Goal: Task Accomplishment & Management: Use online tool/utility

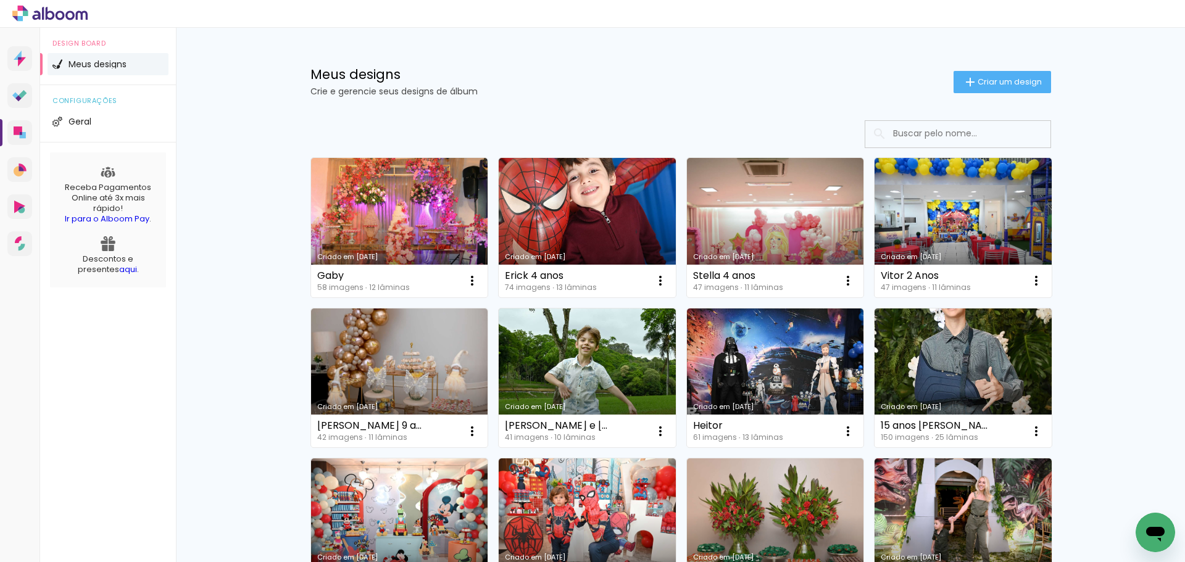
click at [995, 78] on span "Criar um design" at bounding box center [1010, 82] width 64 height 8
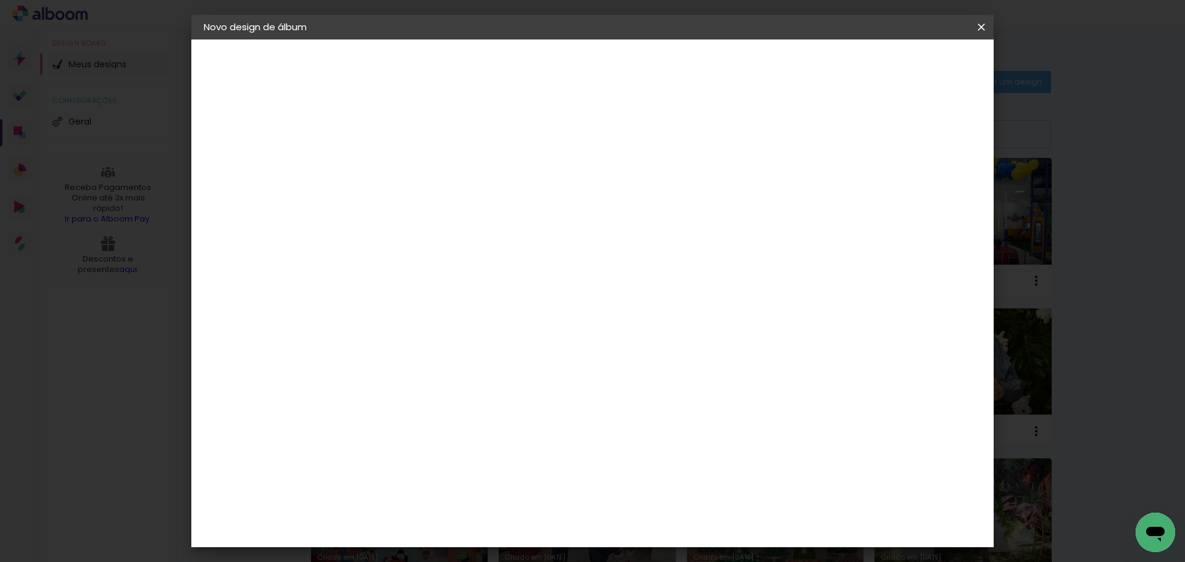
click at [406, 161] on input at bounding box center [406, 165] width 0 height 19
type input "[PERSON_NAME] 7 anos"
type paper-input "[PERSON_NAME] 7 anos"
click at [0, 0] on slot "Avançar" at bounding box center [0, 0] width 0 height 0
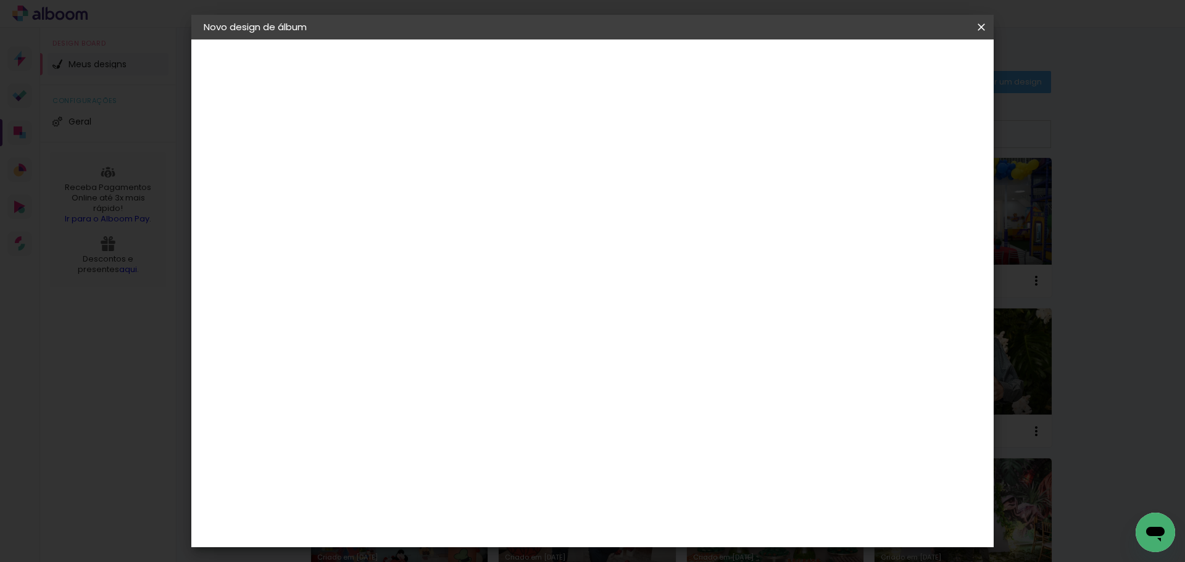
click at [445, 383] on div "Funbooks" at bounding box center [421, 388] width 47 height 10
click at [0, 0] on slot "Avançar" at bounding box center [0, 0] width 0 height 0
click at [535, 479] on span "20 × 20 cm" at bounding box center [512, 495] width 46 height 33
click at [0, 0] on slot "Avançar" at bounding box center [0, 0] width 0 height 0
click at [922, 81] on header "Revisão Verifique as configurações do seu álbum. Voltar Iniciar design" at bounding box center [643, 72] width 583 height 64
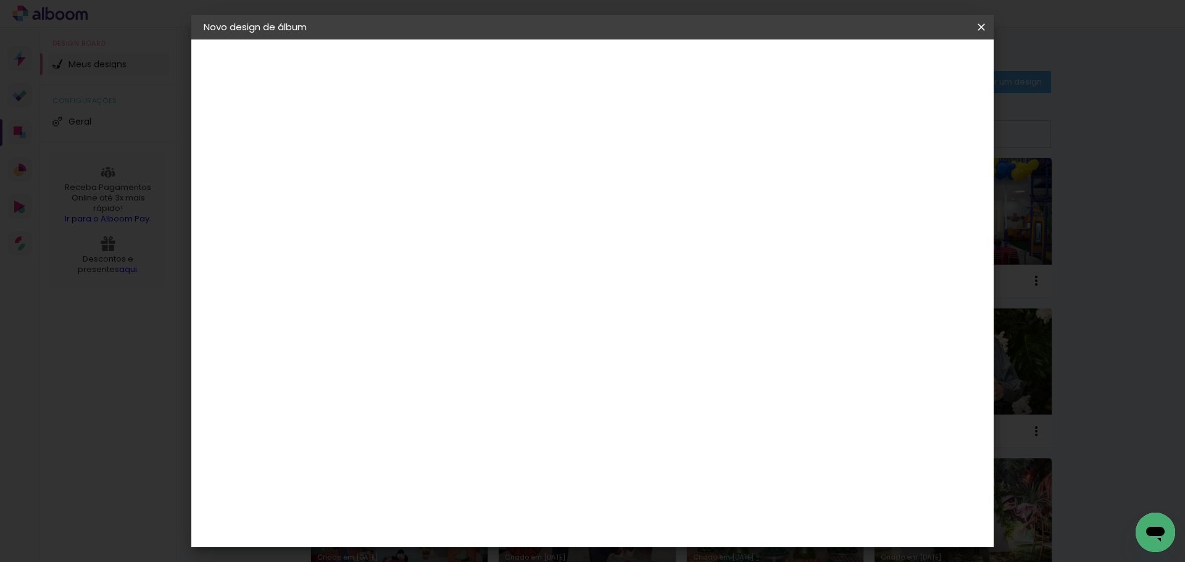
click at [905, 63] on span "Iniciar design" at bounding box center [876, 65] width 56 height 9
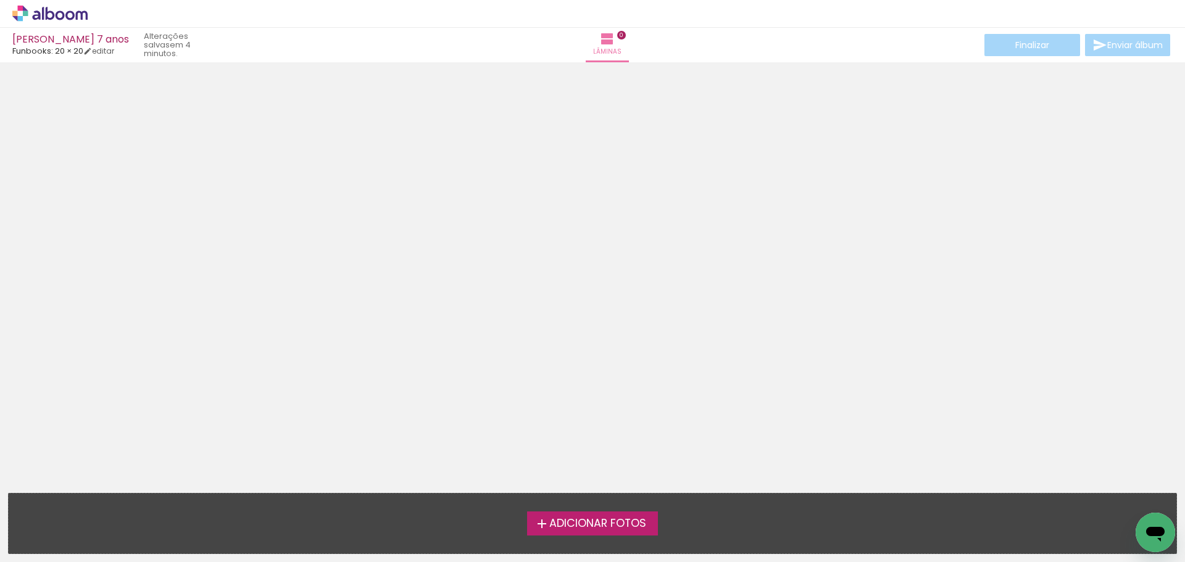
click at [578, 533] on label "Adicionar Fotos" at bounding box center [593, 523] width 132 height 23
click at [0, 0] on input "file" at bounding box center [0, 0] width 0 height 0
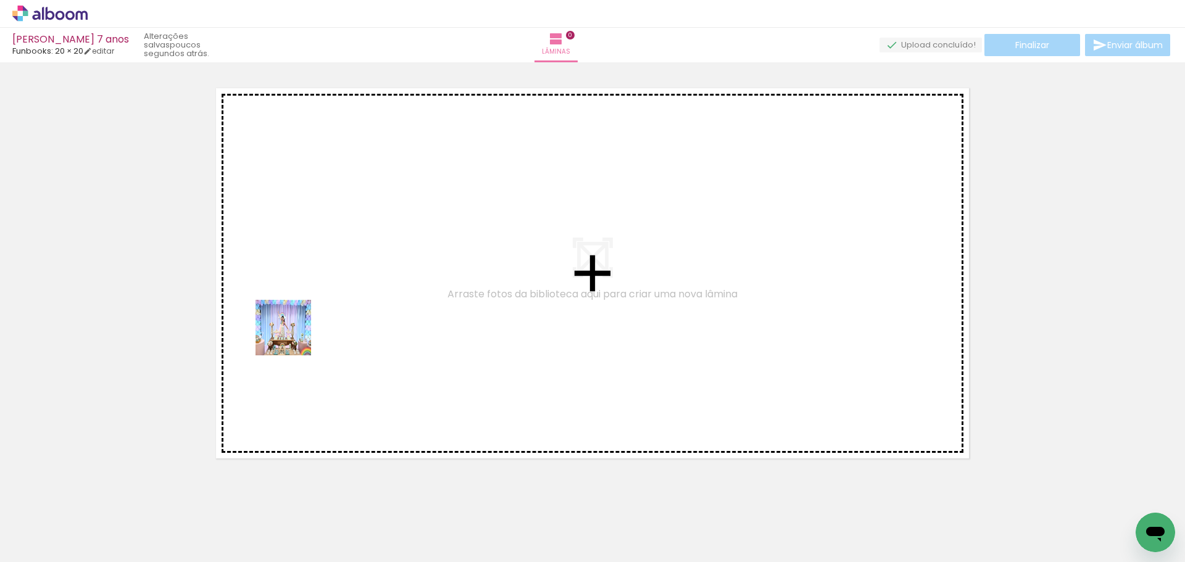
drag, startPoint x: 201, startPoint y: 446, endPoint x: 305, endPoint y: 320, distance: 164.0
click at [305, 320] on quentale-workspace at bounding box center [592, 281] width 1185 height 562
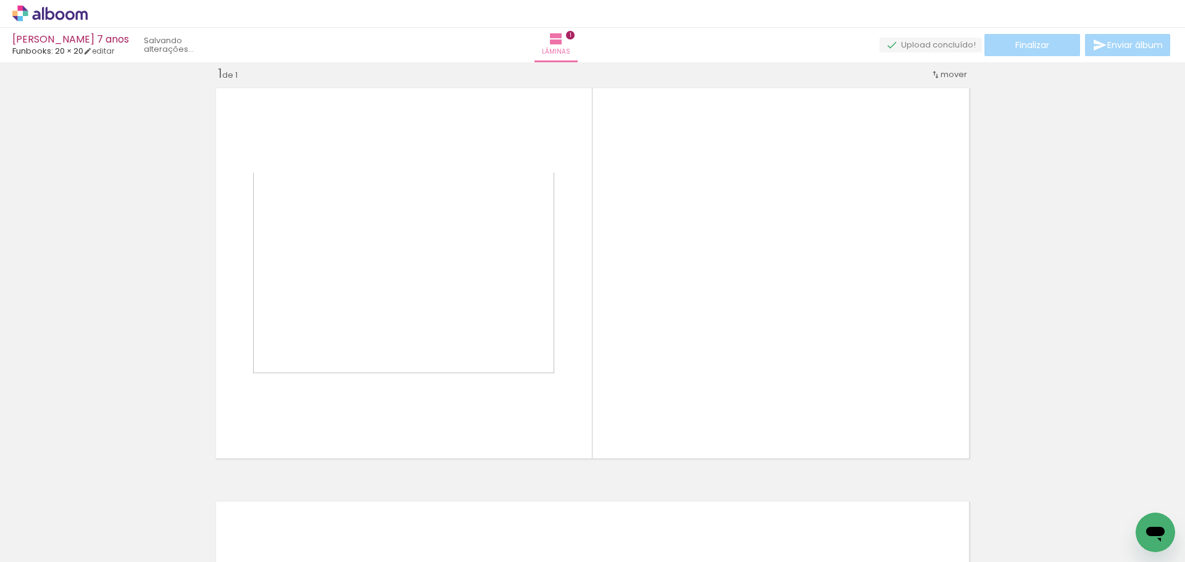
scroll to position [16, 0]
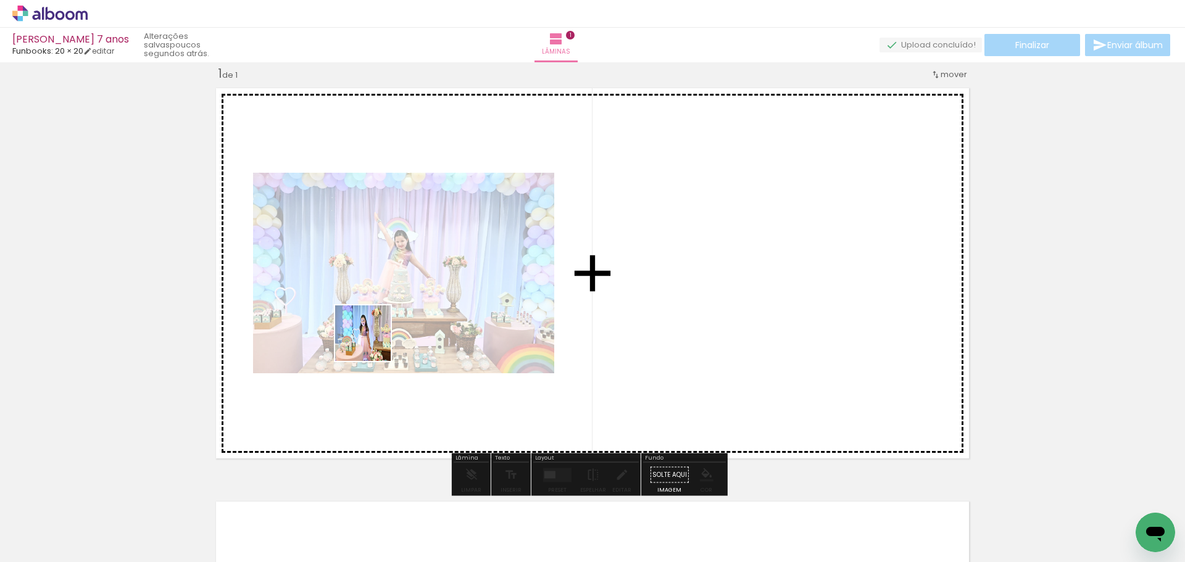
drag, startPoint x: 195, startPoint y: 522, endPoint x: 371, endPoint y: 357, distance: 241.1
click at [376, 337] on quentale-workspace at bounding box center [592, 281] width 1185 height 562
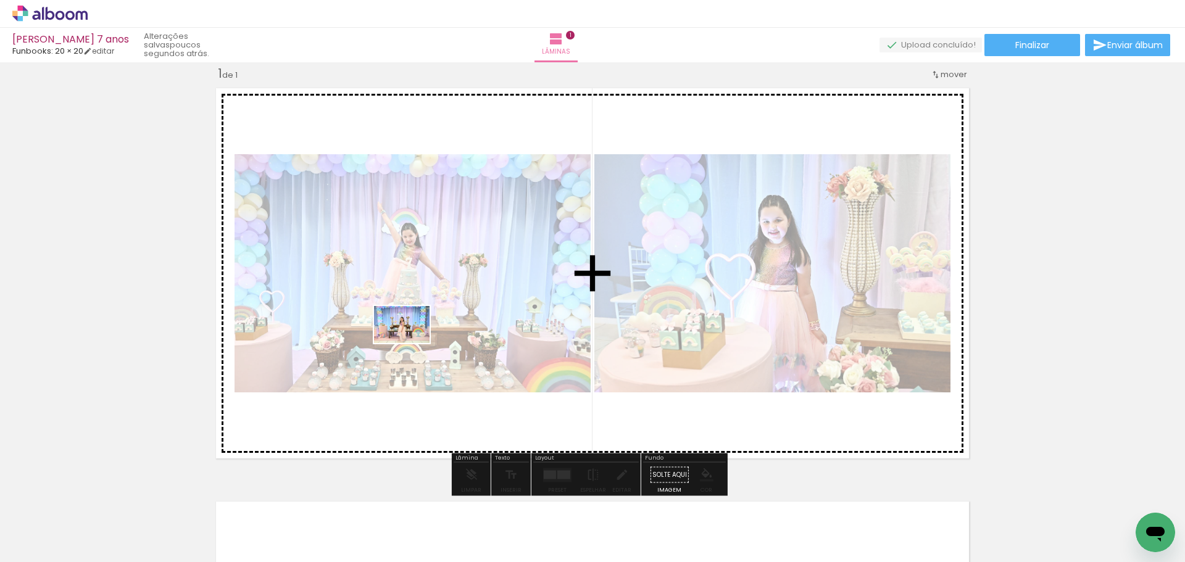
drag, startPoint x: 274, startPoint y: 525, endPoint x: 412, endPoint y: 341, distance: 230.2
click at [412, 342] on quentale-workspace at bounding box center [592, 281] width 1185 height 562
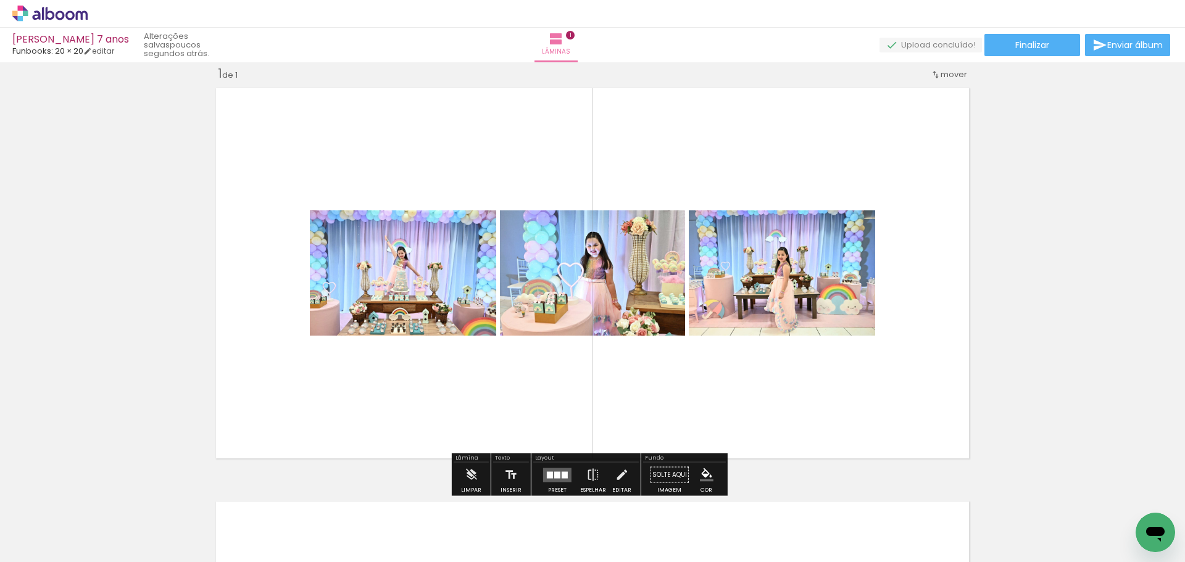
click at [553, 480] on quentale-layouter at bounding box center [557, 475] width 28 height 14
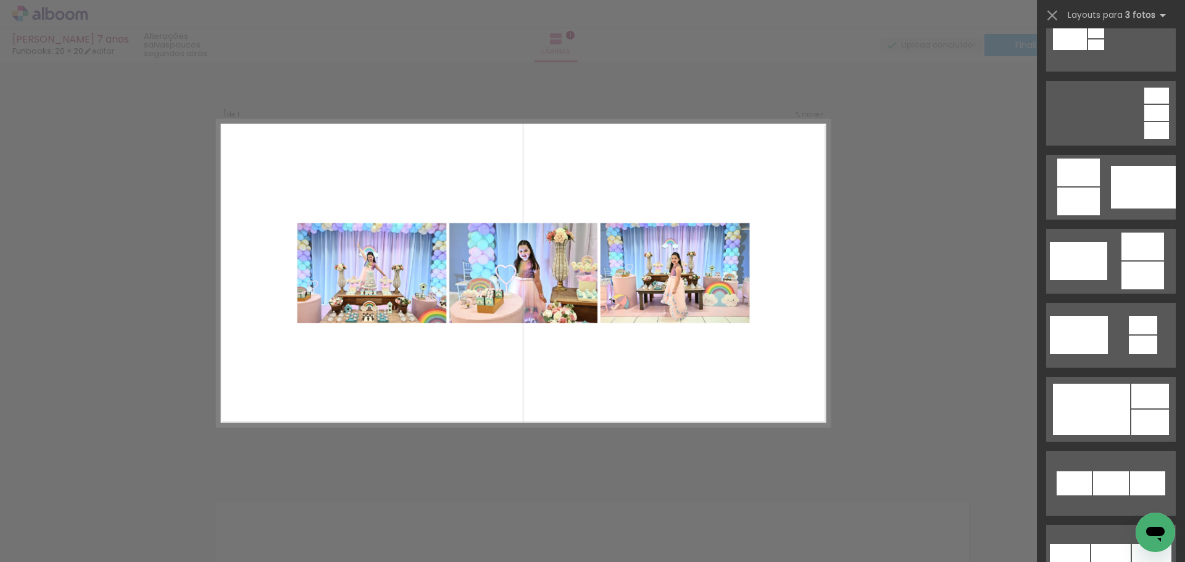
scroll to position [370, 0]
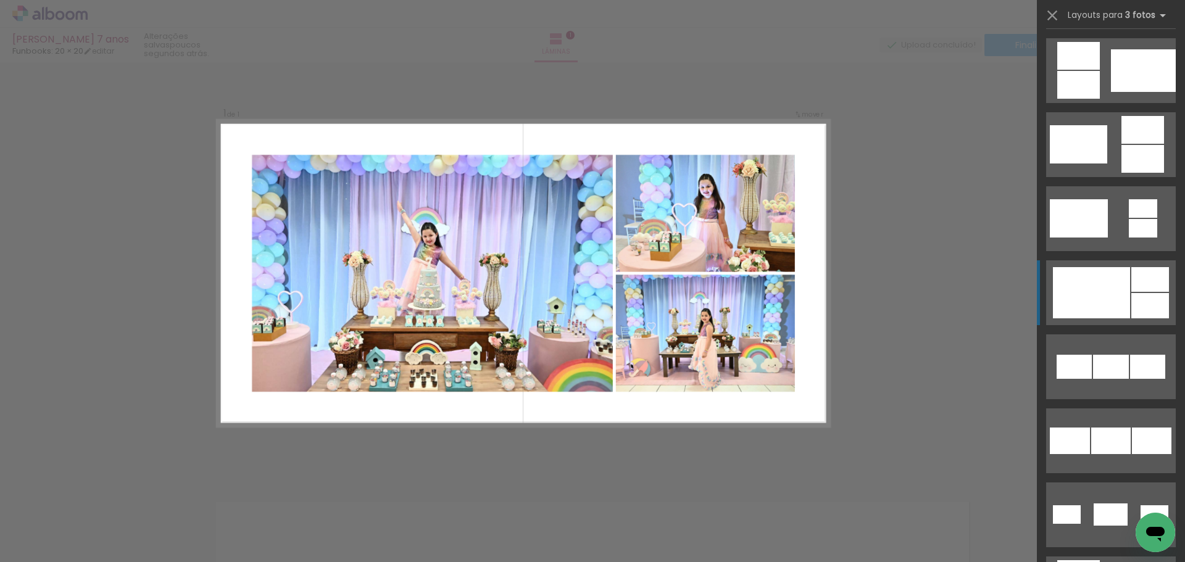
click at [1093, 303] on div at bounding box center [1091, 292] width 77 height 51
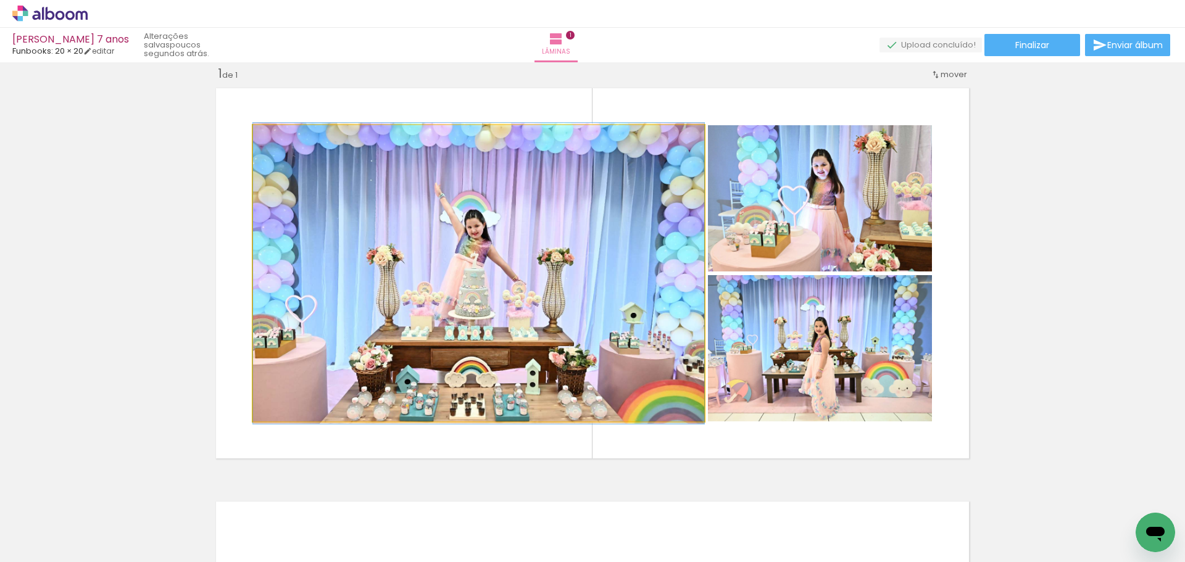
click at [490, 259] on quentale-photo at bounding box center [478, 273] width 451 height 296
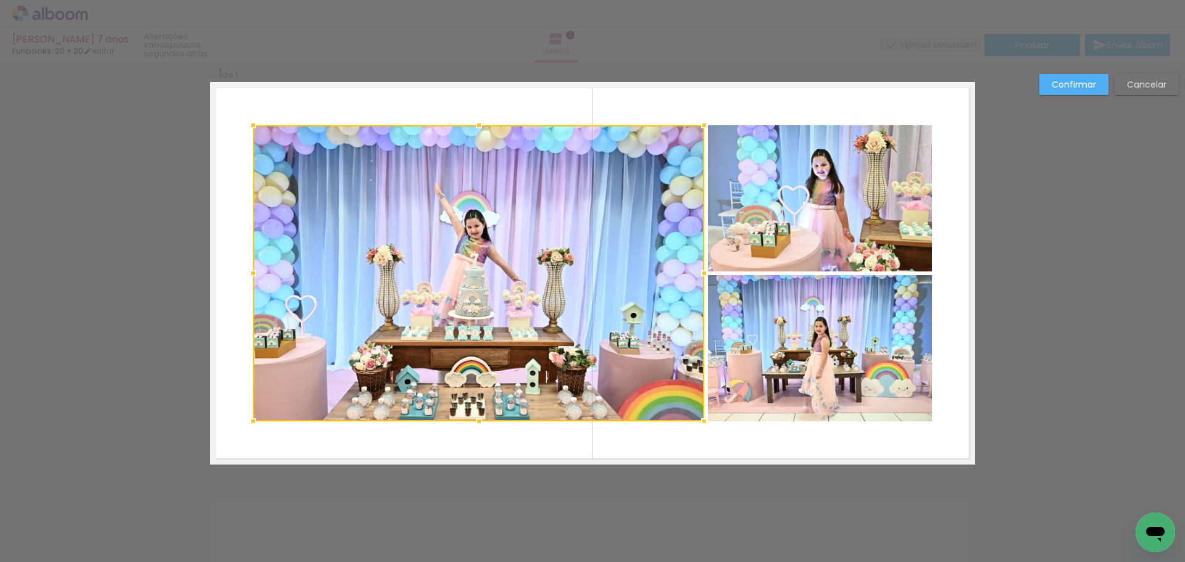
click at [490, 259] on div at bounding box center [478, 273] width 451 height 296
click at [768, 207] on quentale-photo at bounding box center [820, 198] width 224 height 146
click at [822, 368] on div at bounding box center [592, 273] width 679 height 296
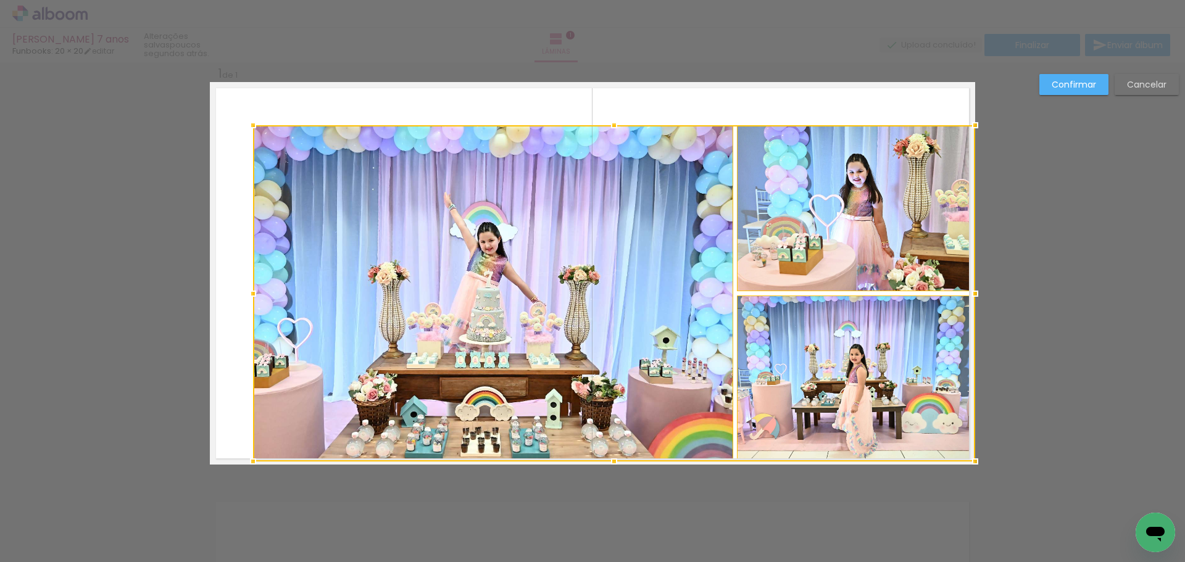
drag, startPoint x: 925, startPoint y: 425, endPoint x: 967, endPoint y: 470, distance: 62.0
click at [967, 470] on div at bounding box center [975, 461] width 25 height 25
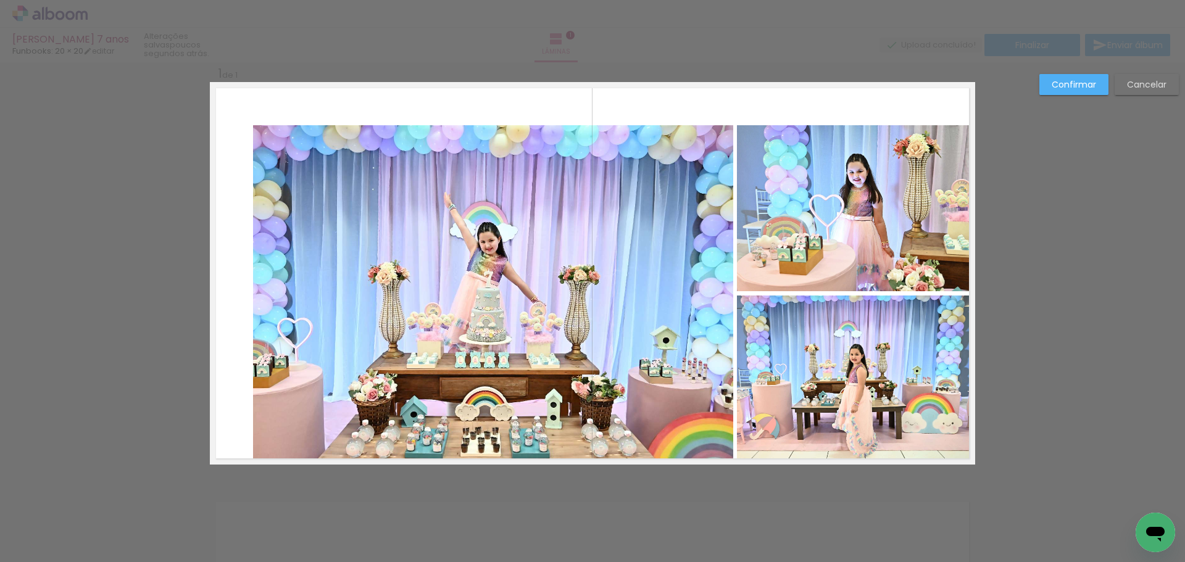
click at [860, 392] on quentale-photo at bounding box center [856, 379] width 238 height 166
click at [824, 232] on quentale-photo at bounding box center [856, 208] width 238 height 166
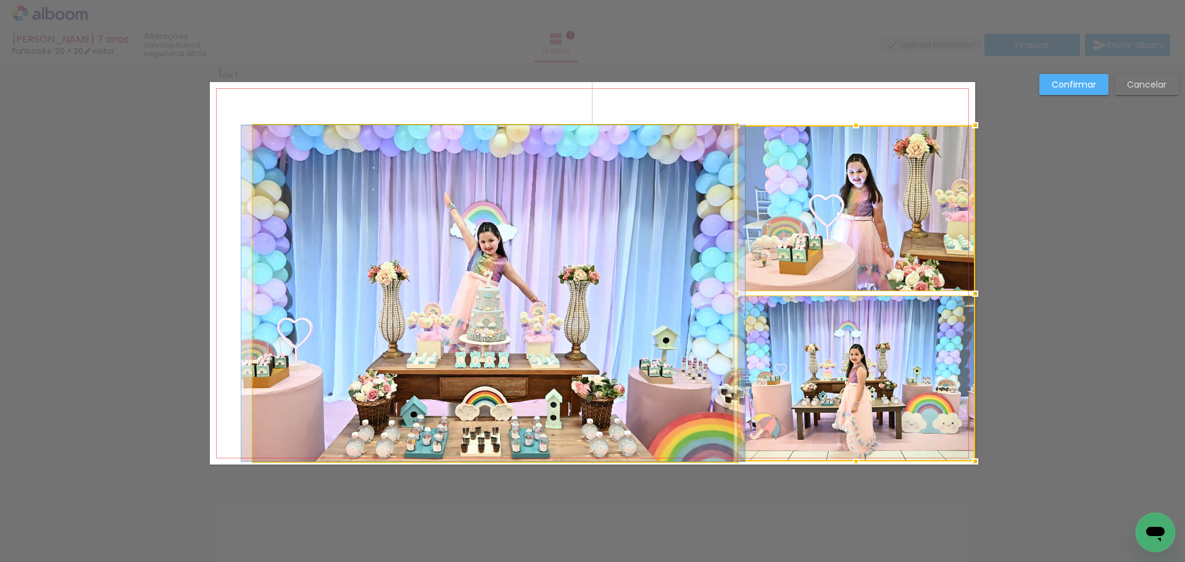
click at [499, 256] on quentale-photo at bounding box center [493, 293] width 480 height 336
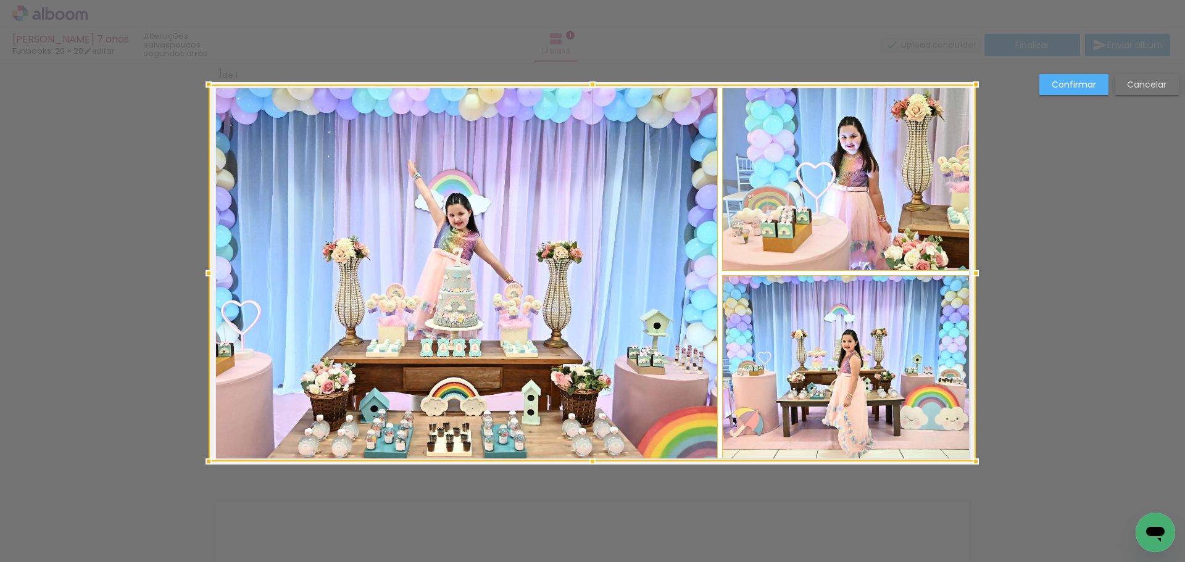
drag, startPoint x: 249, startPoint y: 128, endPoint x: 210, endPoint y: 75, distance: 66.3
click at [210, 75] on div at bounding box center [208, 84] width 25 height 25
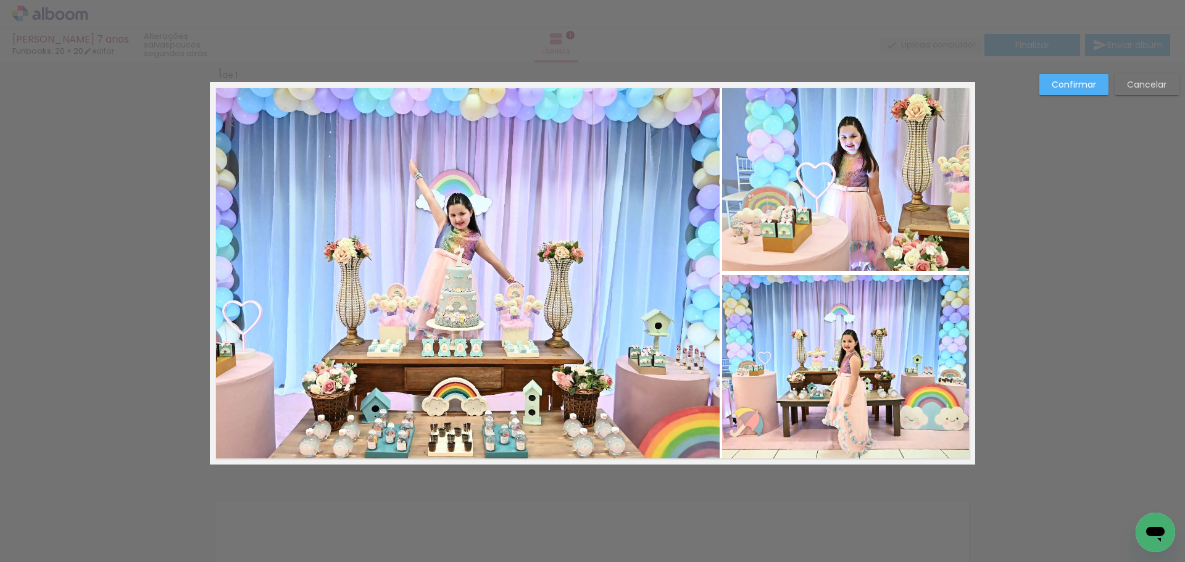
click at [692, 304] on quentale-photo at bounding box center [465, 273] width 510 height 377
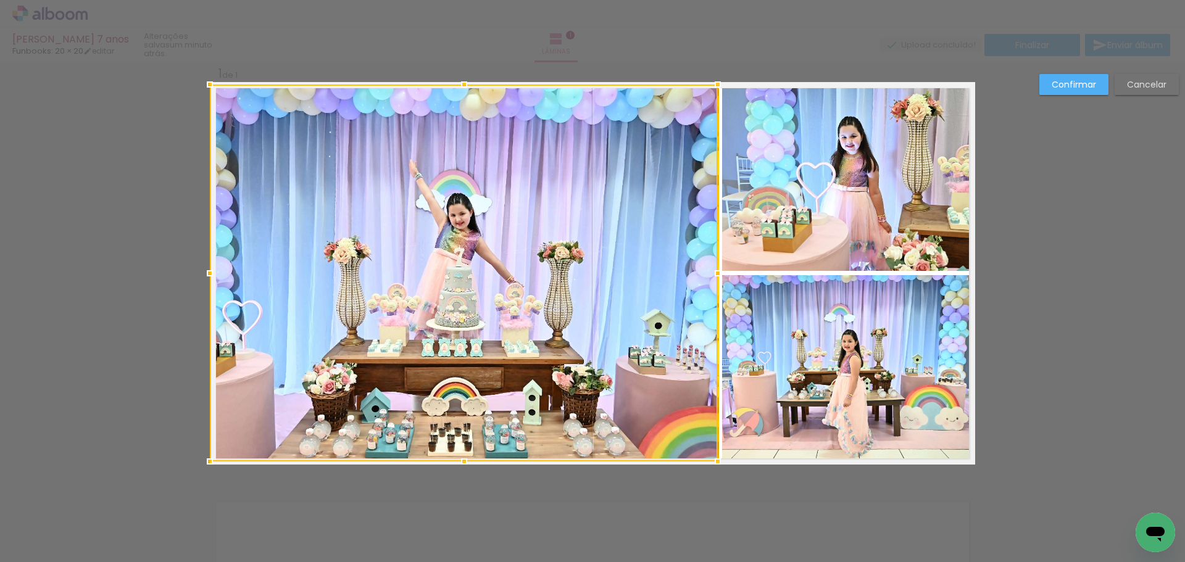
drag, startPoint x: 711, startPoint y: 275, endPoint x: 607, endPoint y: 283, distance: 104.7
click at [607, 283] on div at bounding box center [464, 273] width 508 height 377
click at [718, 274] on div at bounding box center [718, 273] width 25 height 25
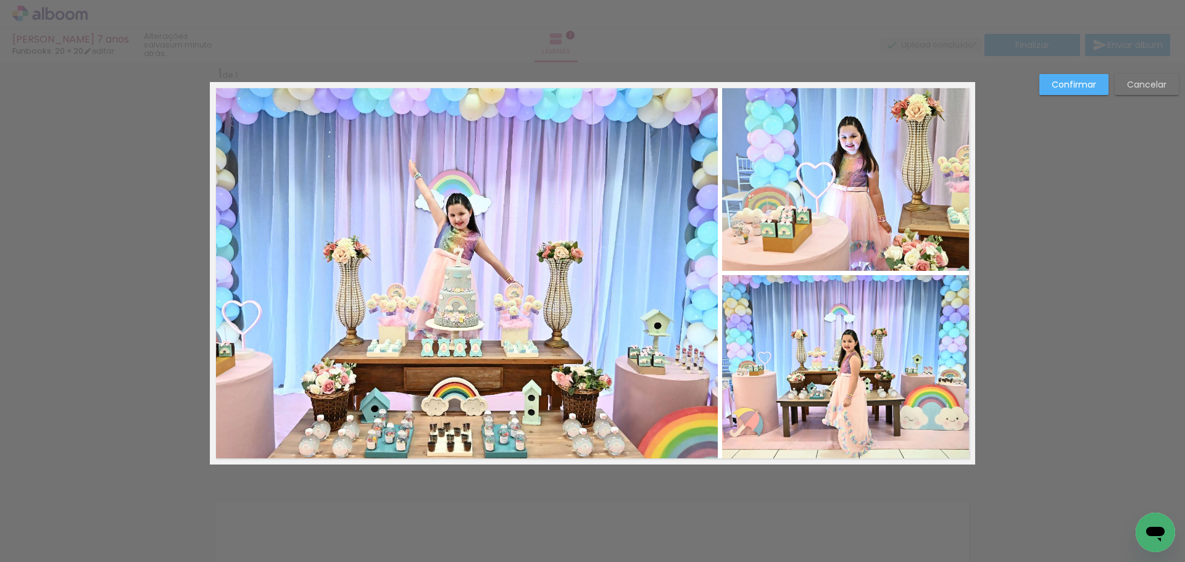
click at [0, 0] on slot "Confirmar" at bounding box center [0, 0] width 0 height 0
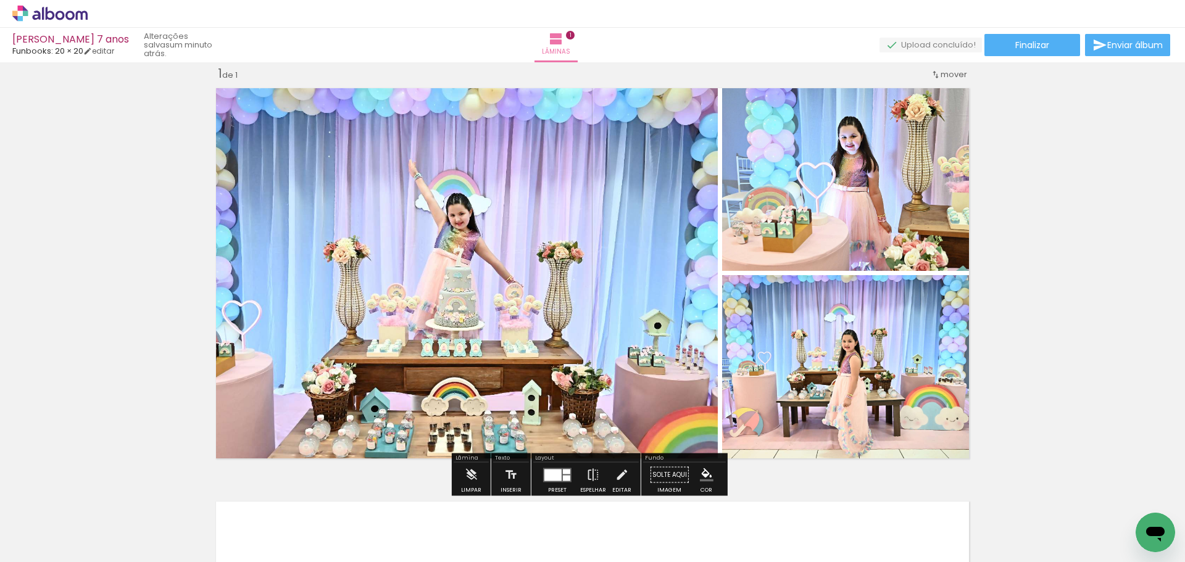
click at [1052, 276] on div "Inserir lâmina 1 de 1" at bounding box center [592, 465] width 1185 height 828
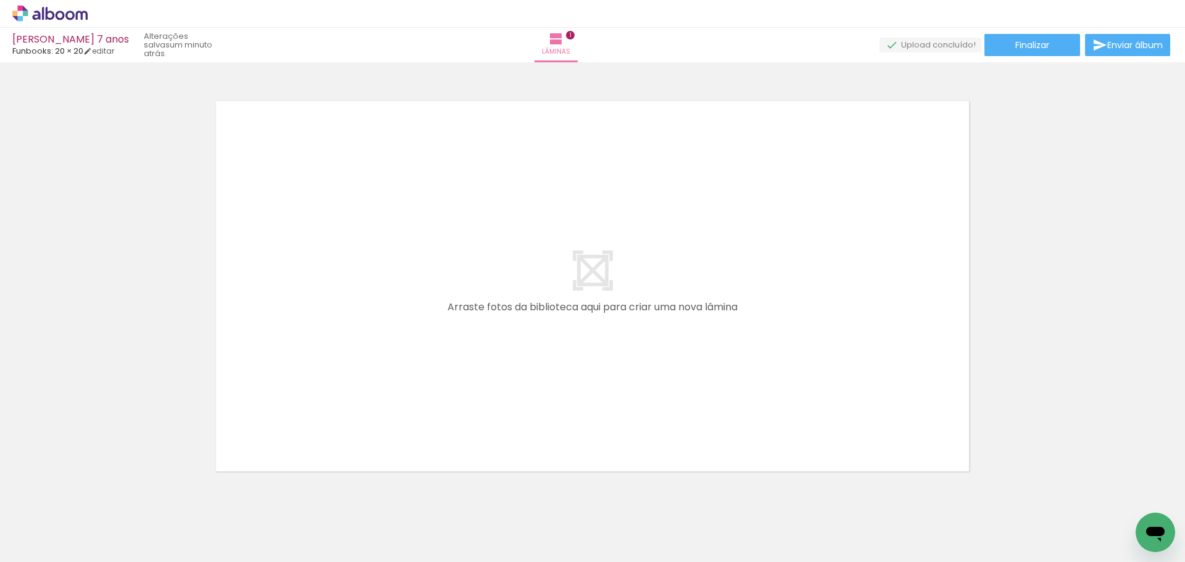
scroll to position [453, 0]
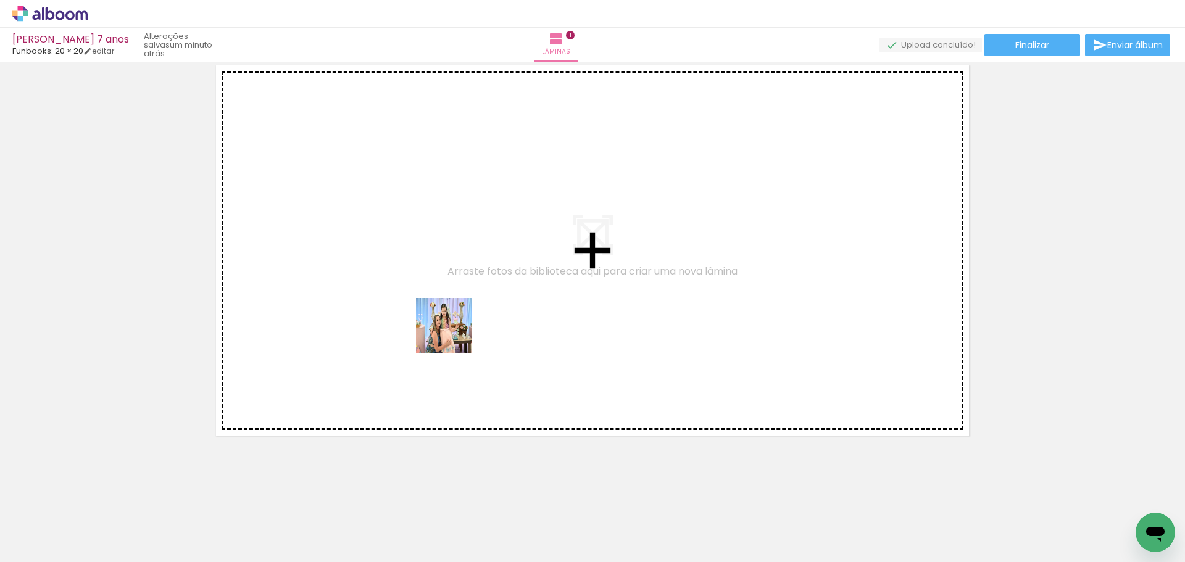
drag, startPoint x: 487, startPoint y: 522, endPoint x: 428, endPoint y: 458, distance: 86.6
click at [451, 333] on quentale-workspace at bounding box center [592, 281] width 1185 height 562
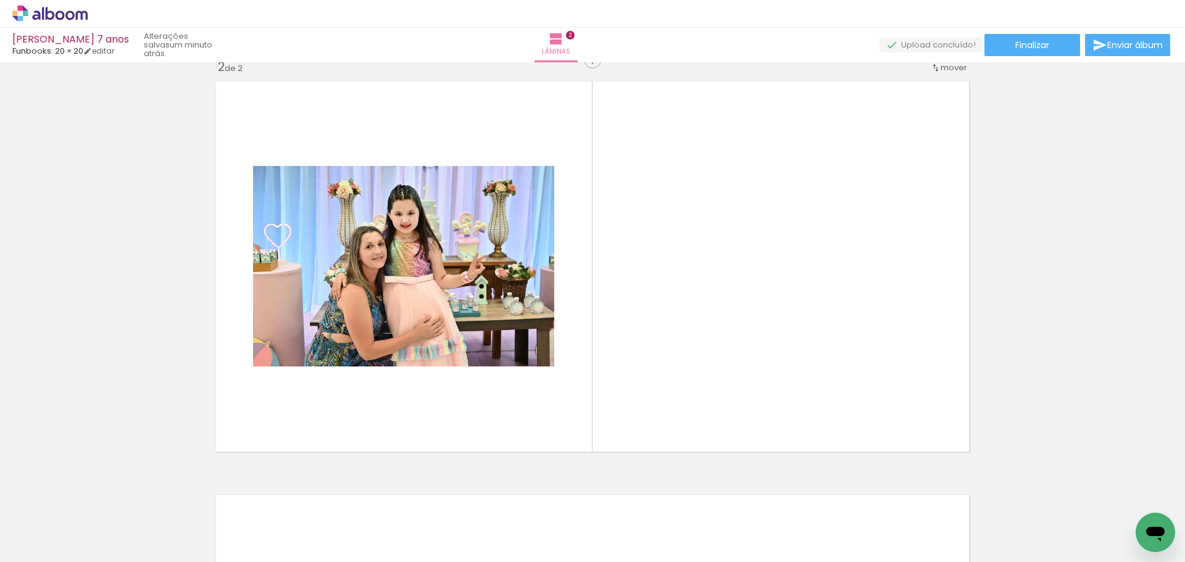
scroll to position [430, 0]
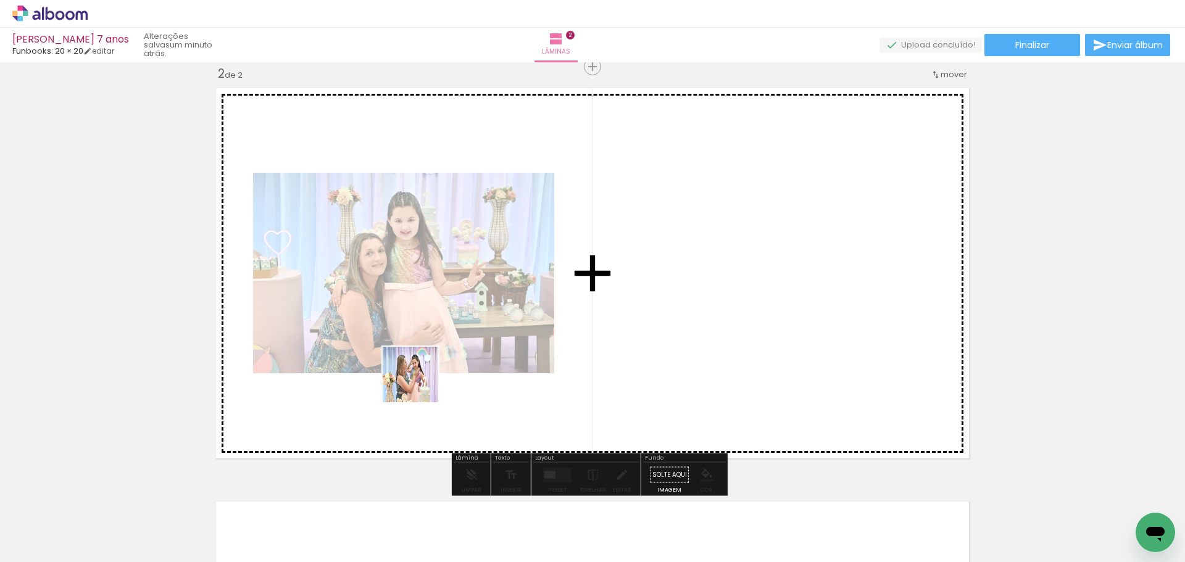
drag, startPoint x: 407, startPoint y: 503, endPoint x: 425, endPoint y: 339, distance: 164.5
click at [425, 339] on quentale-workspace at bounding box center [592, 281] width 1185 height 562
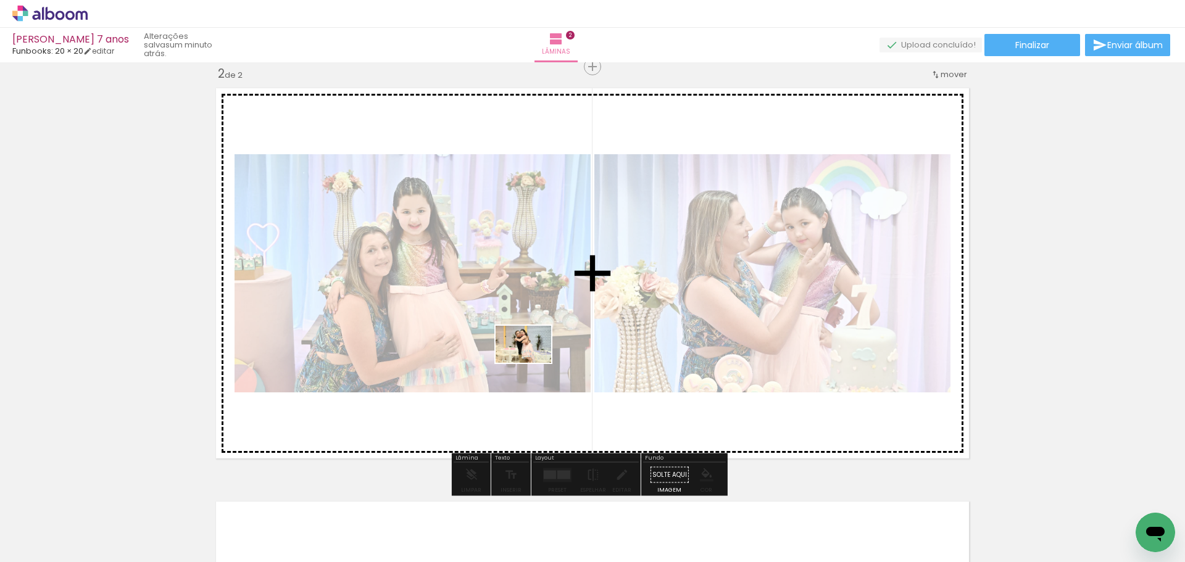
drag, startPoint x: 550, startPoint y: 533, endPoint x: 532, endPoint y: 364, distance: 170.1
click at [532, 361] on quentale-workspace at bounding box center [592, 281] width 1185 height 562
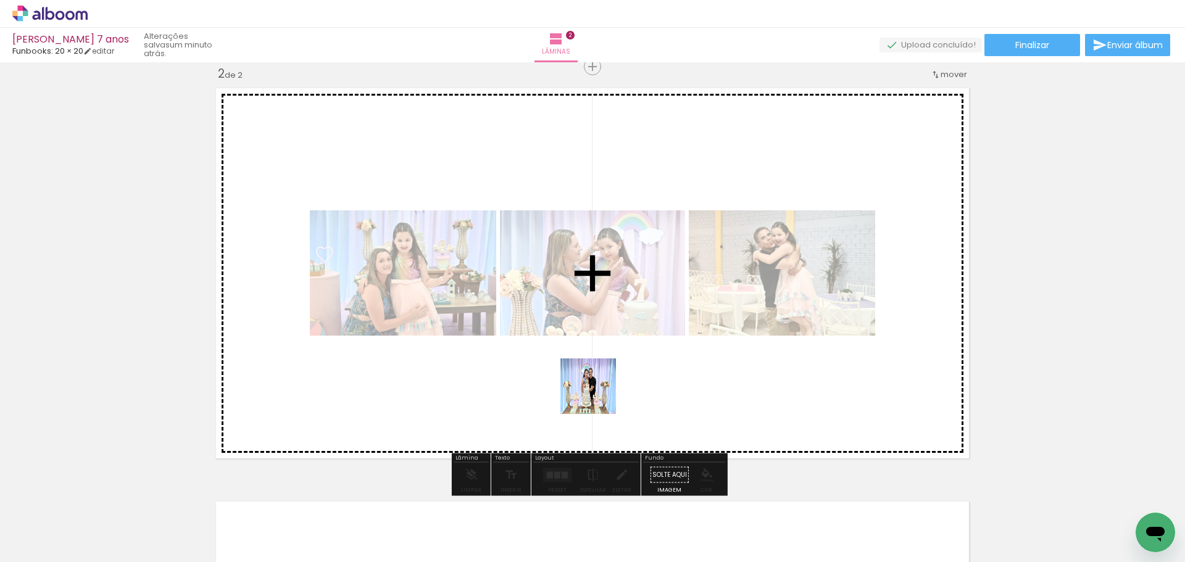
drag, startPoint x: 616, startPoint y: 527, endPoint x: 585, endPoint y: 336, distance: 193.9
click at [585, 336] on quentale-workspace at bounding box center [592, 281] width 1185 height 562
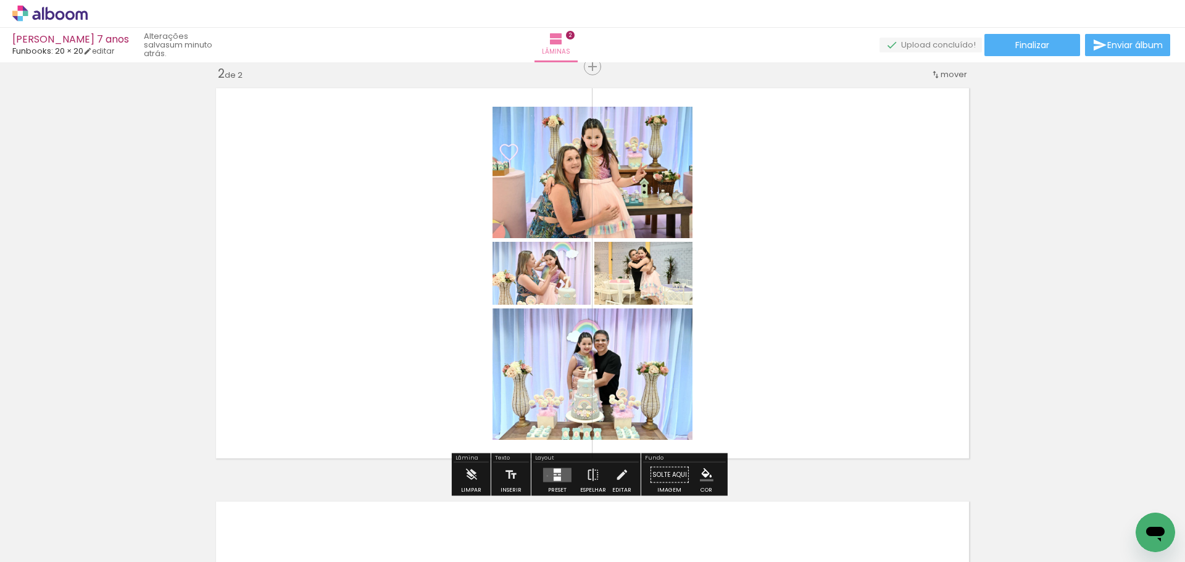
click at [545, 476] on quentale-layouter at bounding box center [557, 475] width 28 height 14
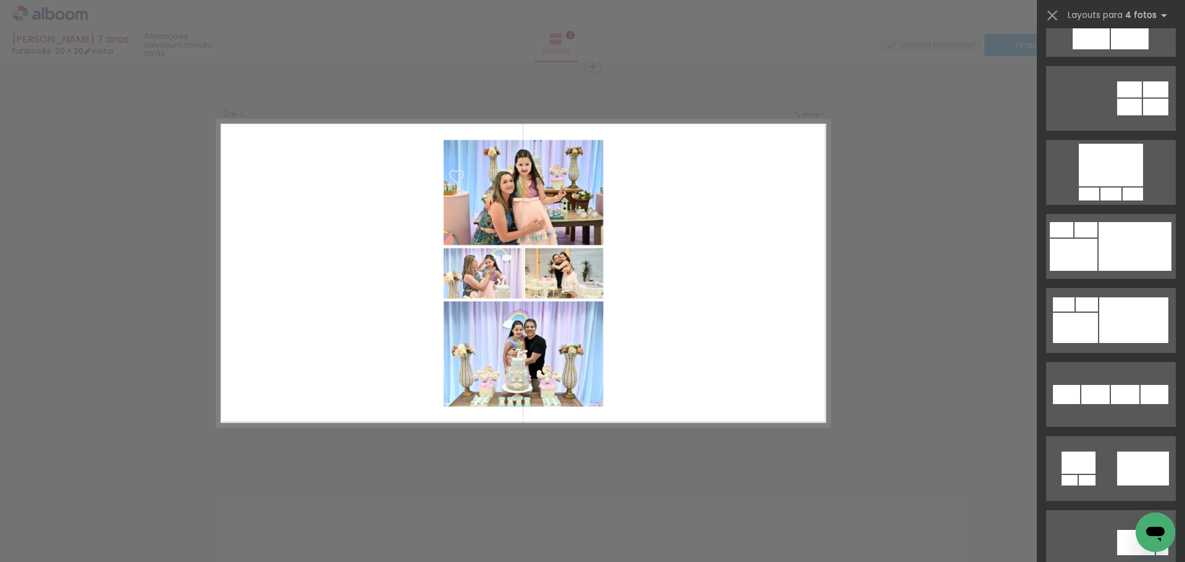
scroll to position [1001, 0]
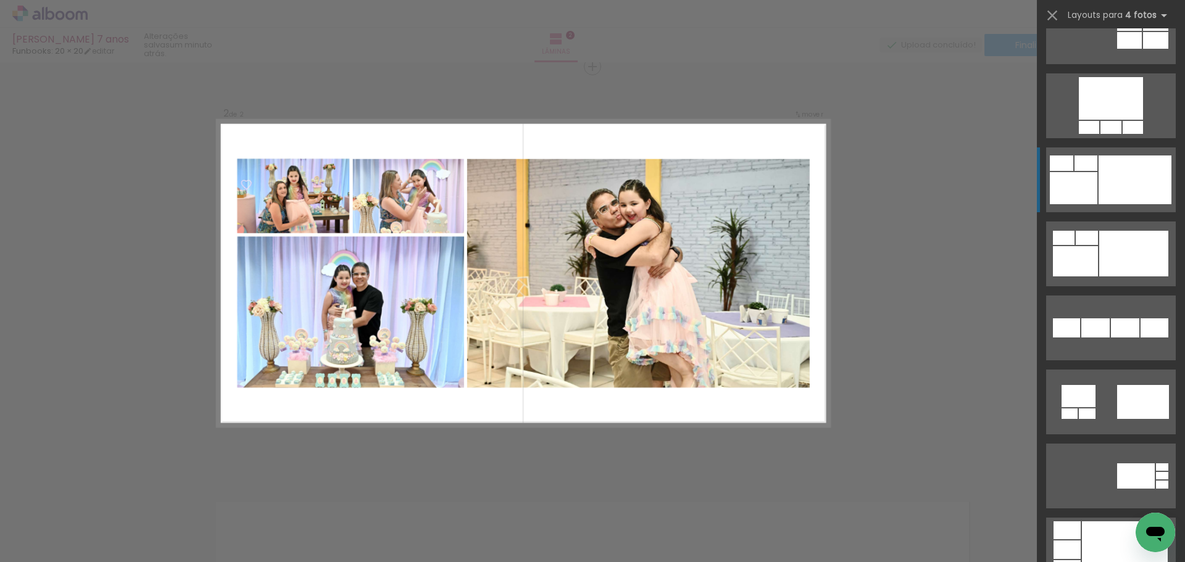
click at [1116, 194] on div at bounding box center [1135, 180] width 73 height 49
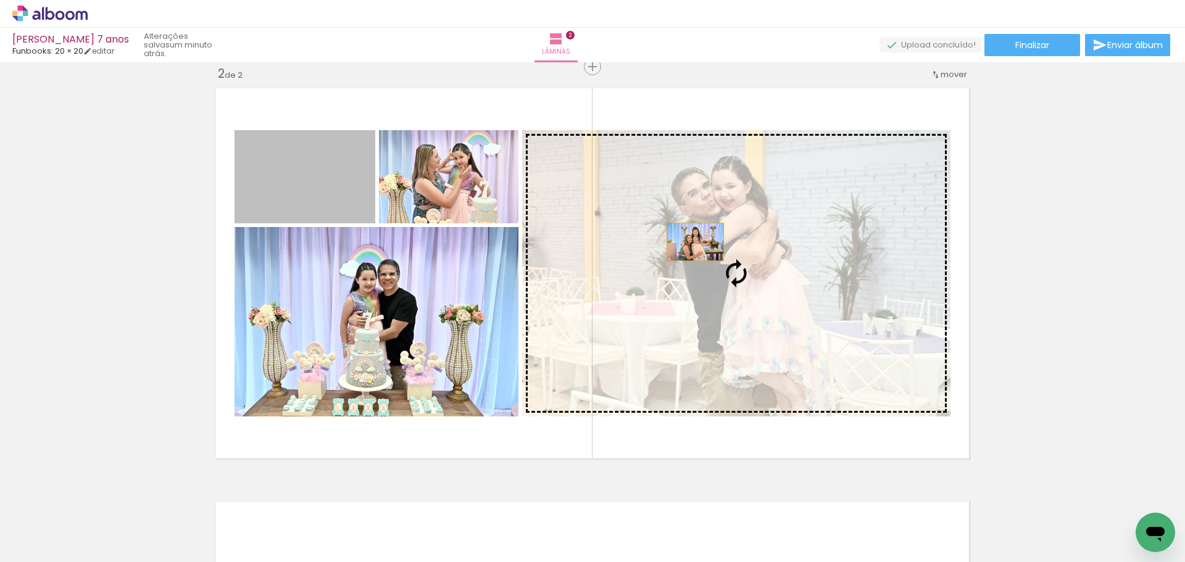
drag, startPoint x: 310, startPoint y: 182, endPoint x: 691, endPoint y: 242, distance: 385.7
click at [0, 0] on slot at bounding box center [0, 0] width 0 height 0
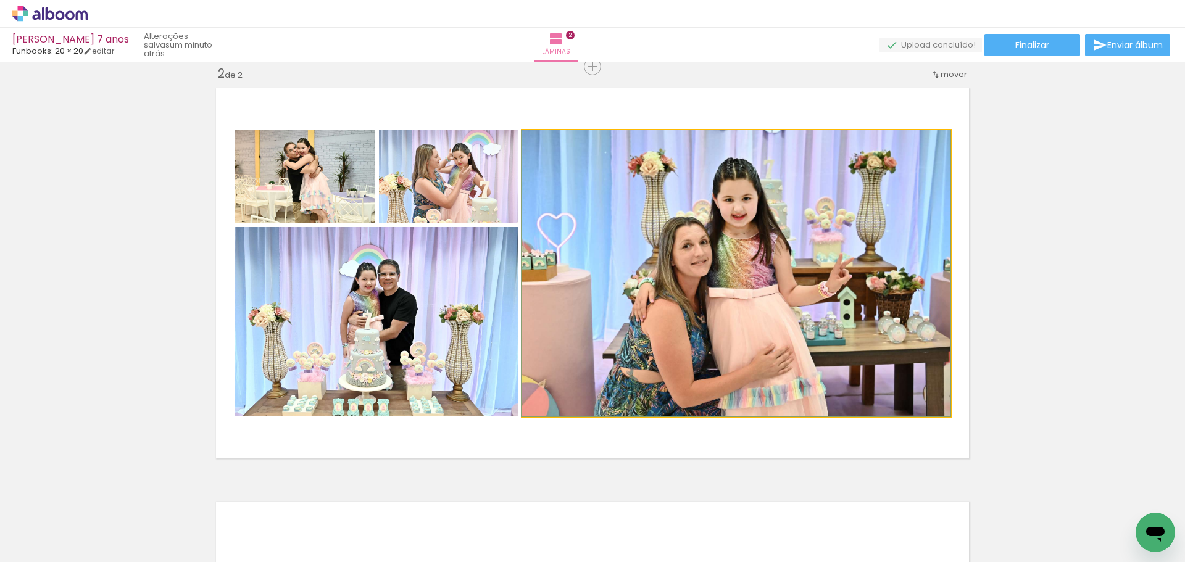
click at [746, 233] on quentale-photo at bounding box center [736, 273] width 428 height 286
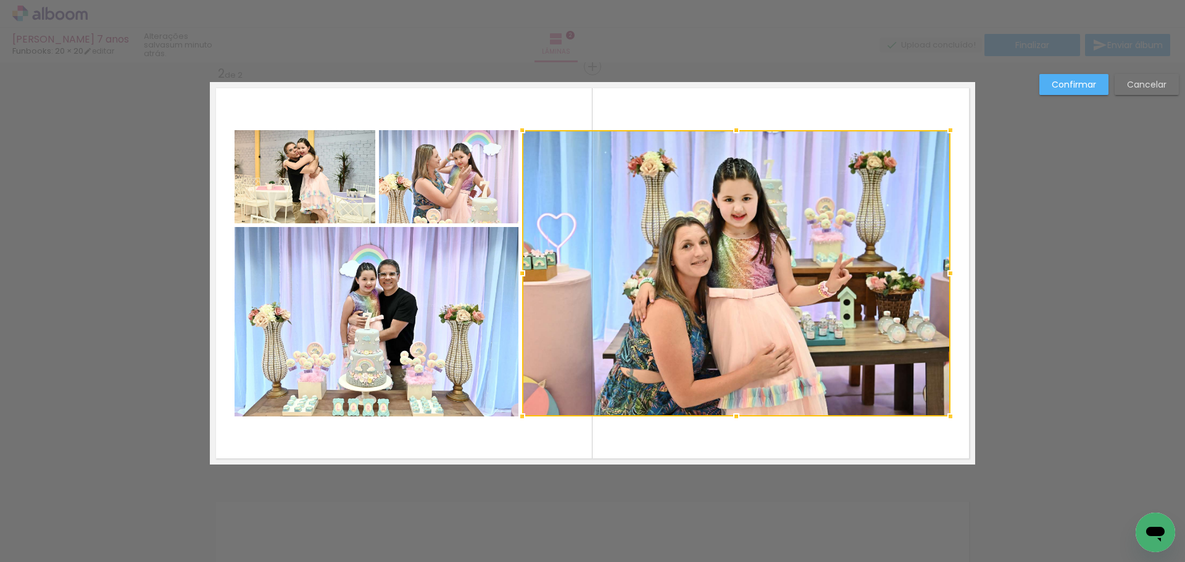
click at [746, 233] on div at bounding box center [736, 273] width 428 height 286
click at [443, 354] on quentale-photo at bounding box center [377, 322] width 284 height 190
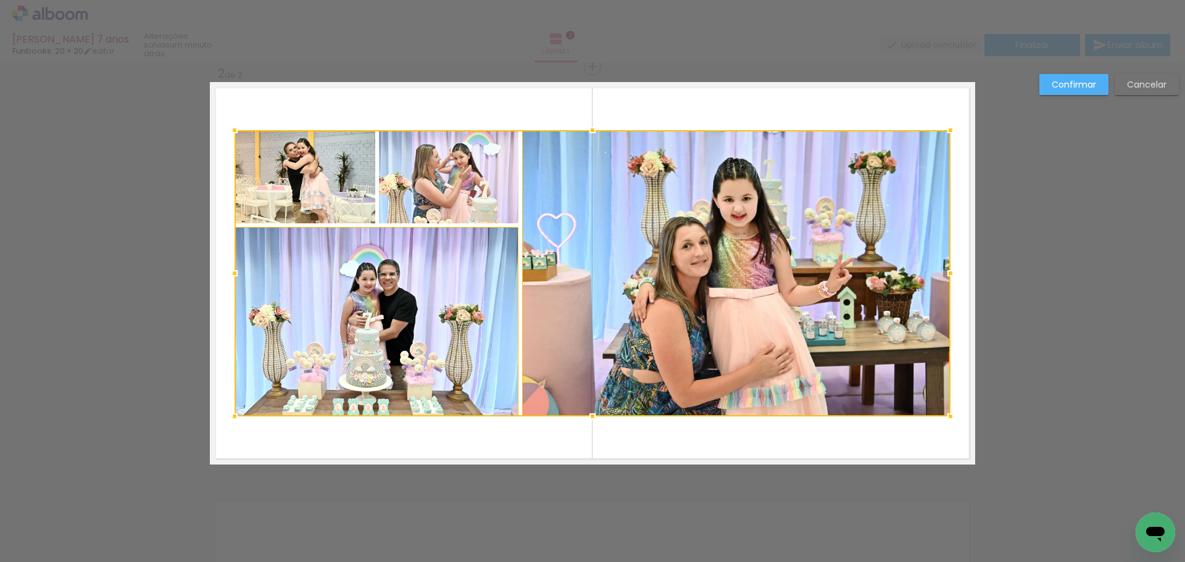
click at [451, 196] on div at bounding box center [593, 273] width 716 height 286
click at [317, 190] on div at bounding box center [593, 273] width 716 height 286
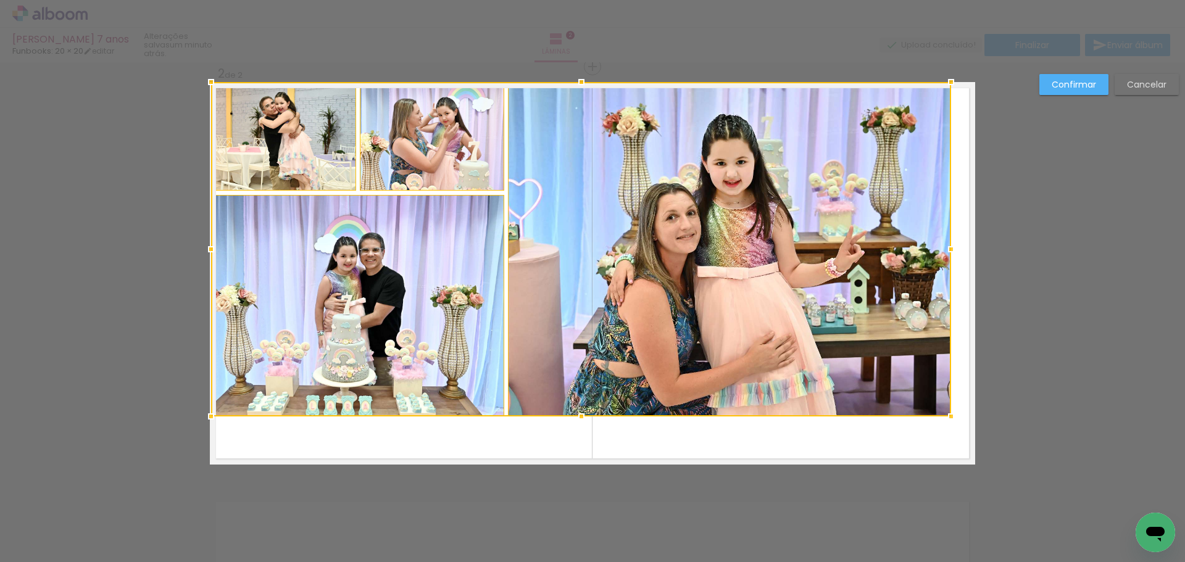
drag, startPoint x: 229, startPoint y: 133, endPoint x: 203, endPoint y: 86, distance: 53.6
click at [203, 86] on div at bounding box center [211, 82] width 25 height 25
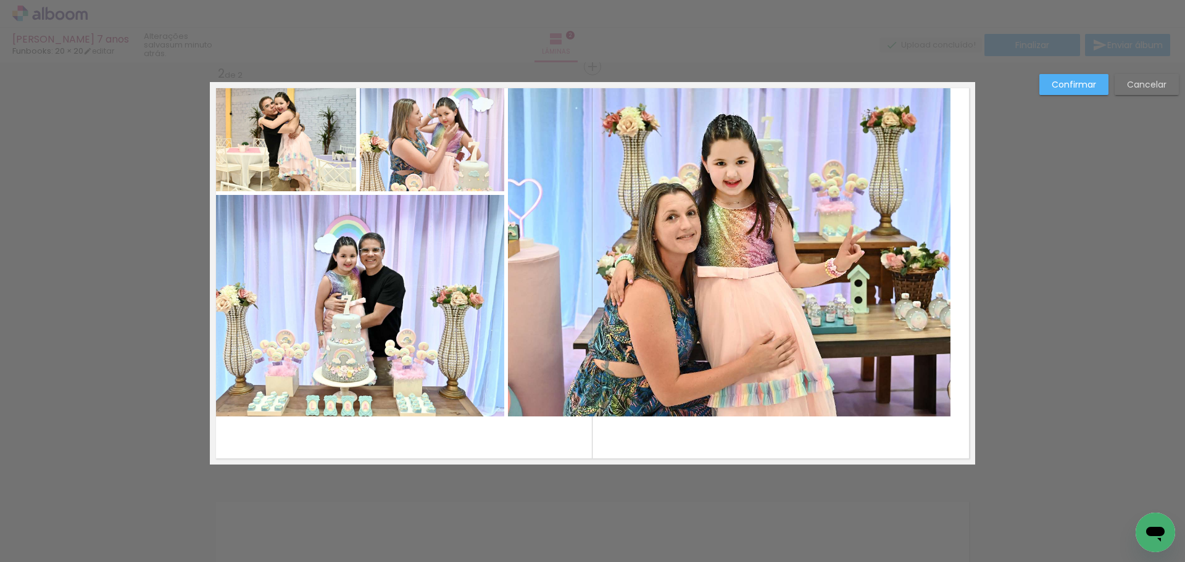
click at [282, 138] on quentale-photo at bounding box center [284, 136] width 146 height 109
click at [425, 151] on quentale-photo at bounding box center [432, 136] width 144 height 109
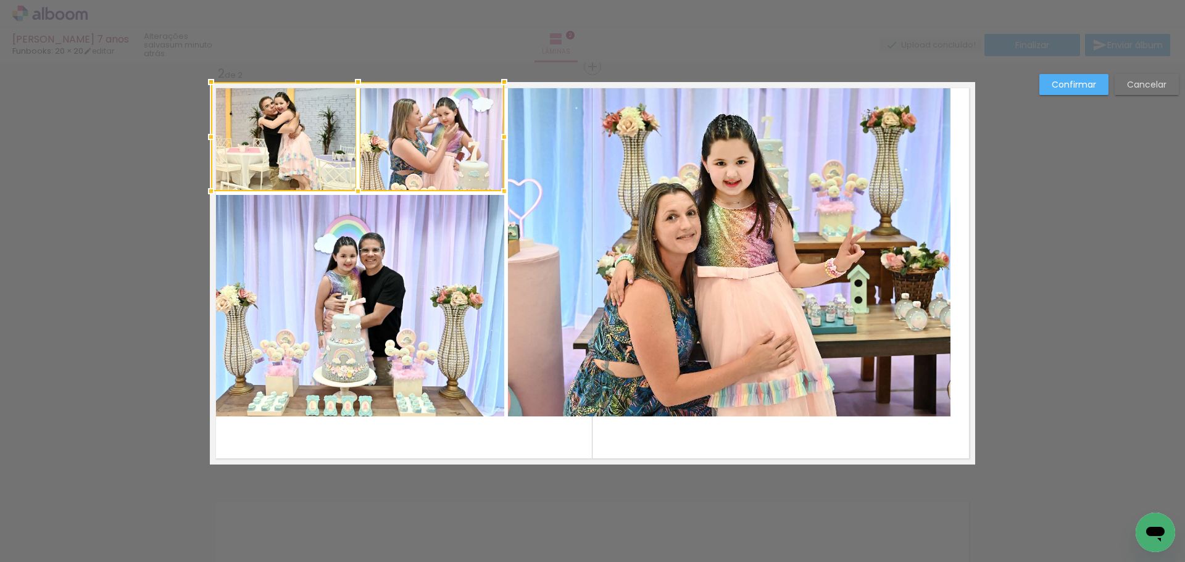
click at [438, 270] on quentale-photo at bounding box center [357, 306] width 293 height 222
click at [582, 269] on quentale-photo at bounding box center [729, 249] width 443 height 335
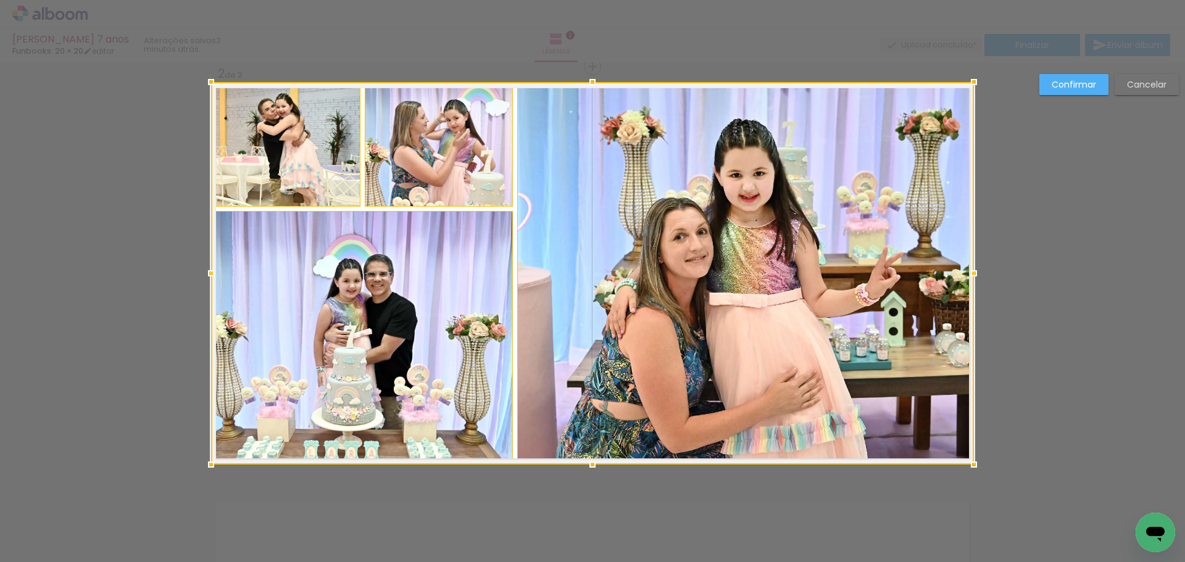
drag, startPoint x: 946, startPoint y: 418, endPoint x: 972, endPoint y: 467, distance: 55.8
click at [972, 467] on div at bounding box center [974, 465] width 25 height 25
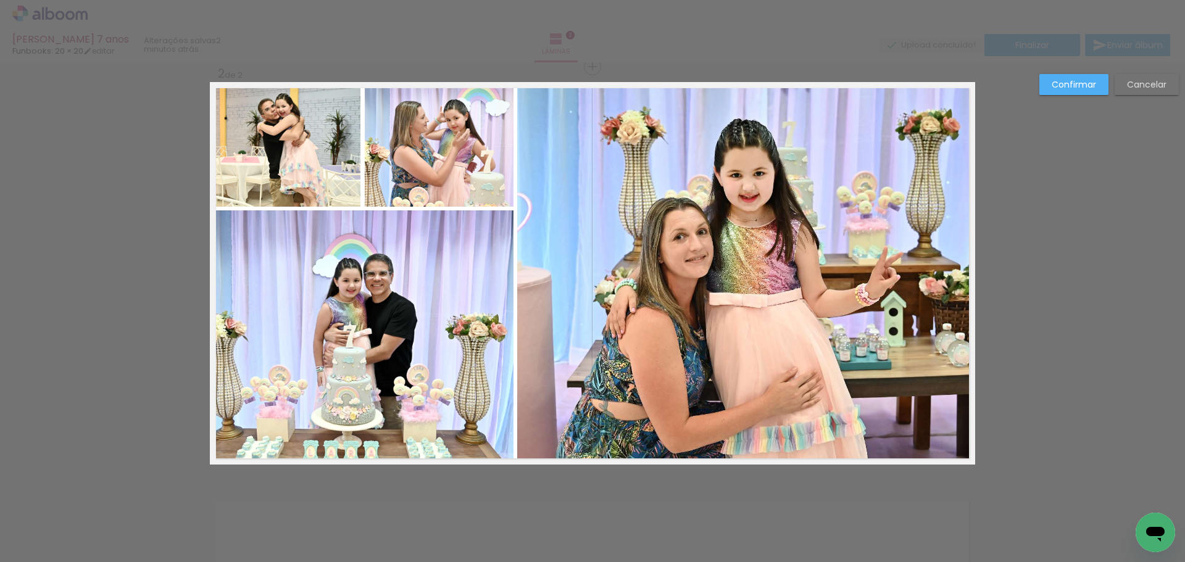
click at [1063, 170] on div "Confirmar Cancelar" at bounding box center [592, 268] width 1185 height 1271
click at [0, 0] on slot "Confirmar" at bounding box center [0, 0] width 0 height 0
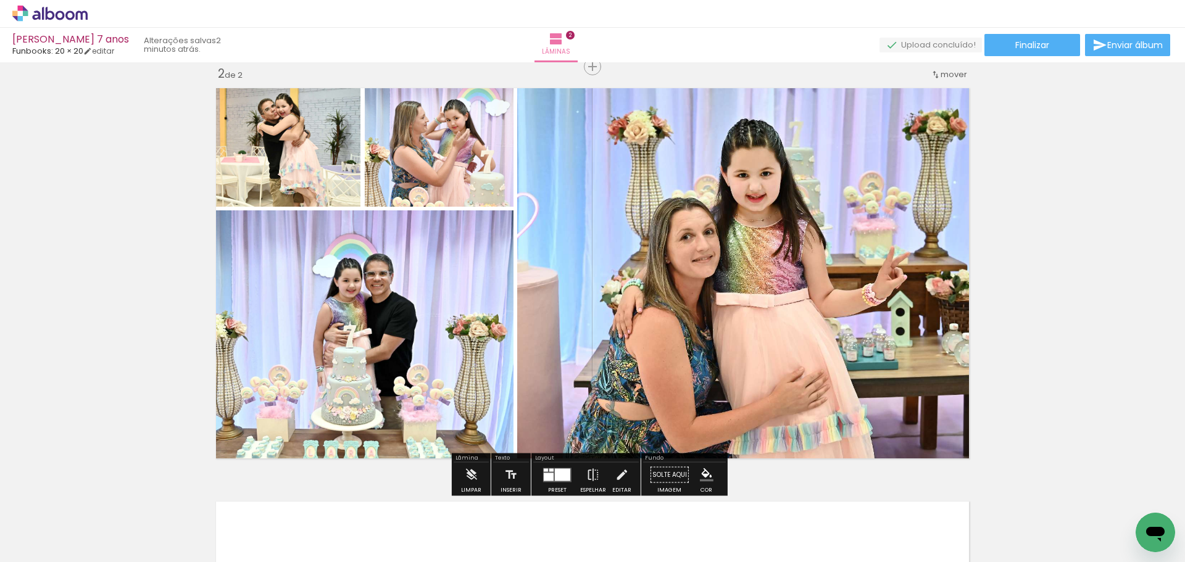
click at [1037, 222] on div "Inserir lâmina 1 de 2 Inserir lâmina 2 de 2" at bounding box center [592, 258] width 1185 height 1242
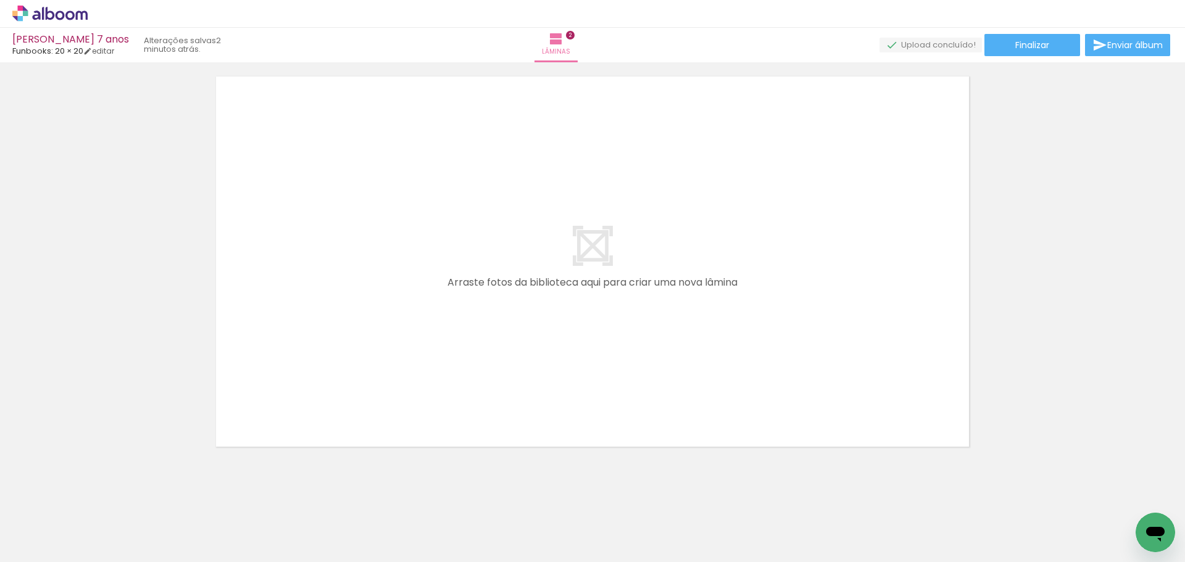
scroll to position [866, 0]
drag, startPoint x: 337, startPoint y: 530, endPoint x: 350, endPoint y: 557, distance: 29.5
click at [101, 557] on iron-horizontal-list at bounding box center [89, 523] width 25 height 77
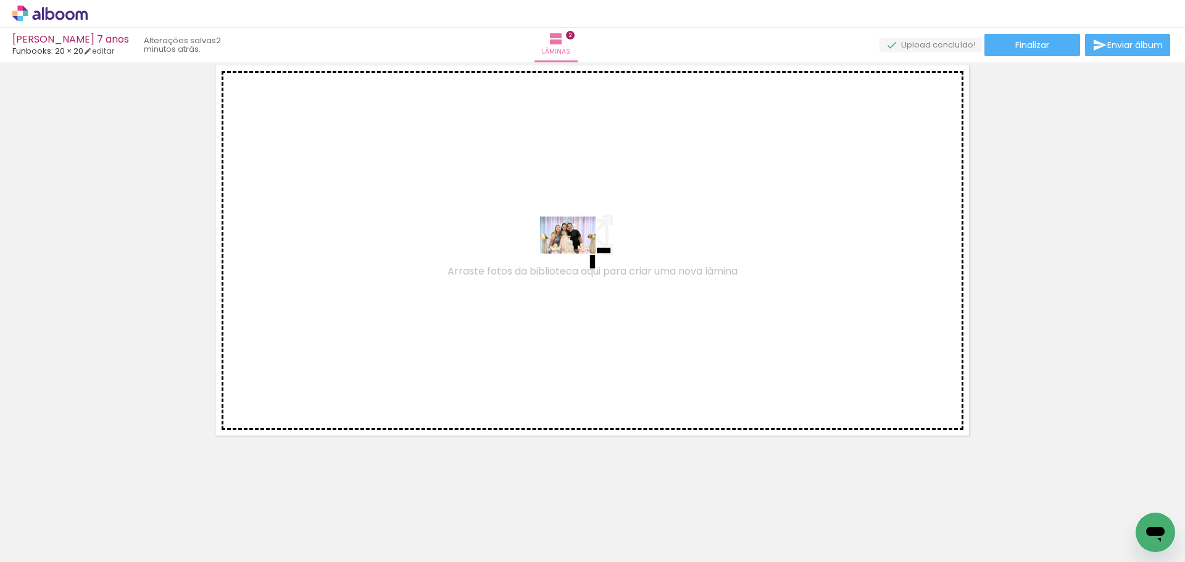
drag, startPoint x: 690, startPoint y: 529, endPoint x: 588, endPoint y: 276, distance: 272.3
click at [577, 250] on quentale-workspace at bounding box center [592, 281] width 1185 height 562
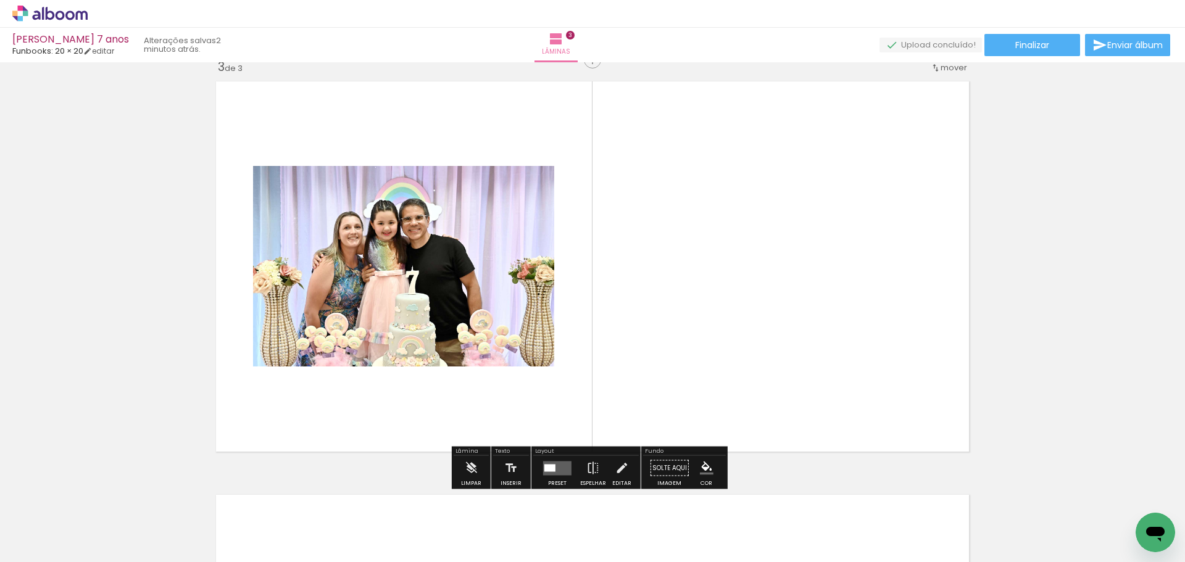
scroll to position [843, 0]
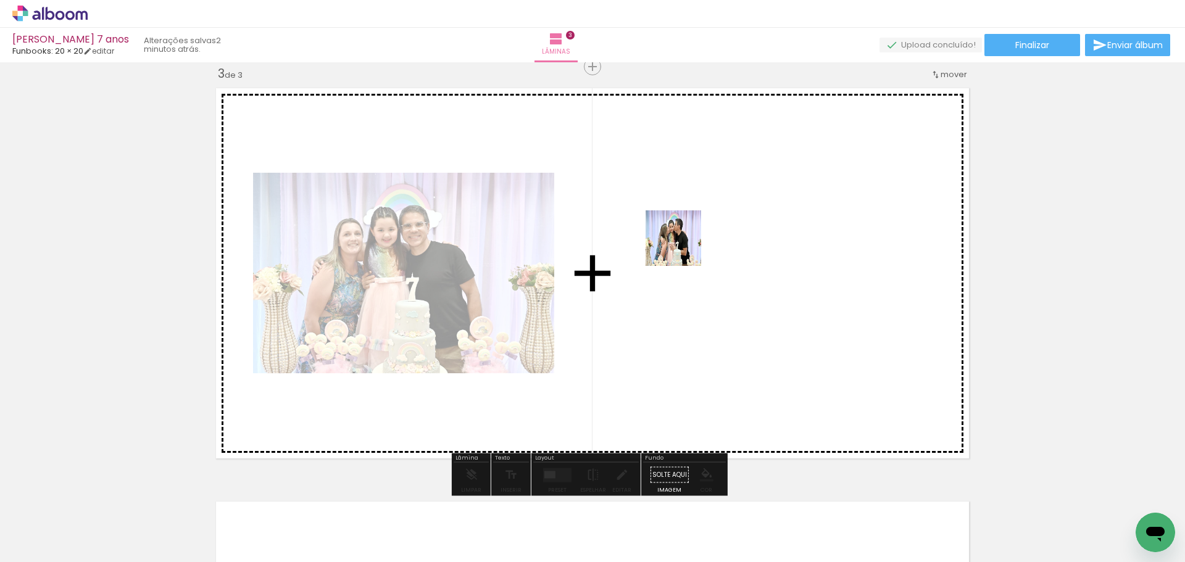
drag, startPoint x: 763, startPoint y: 524, endPoint x: 683, endPoint y: 241, distance: 293.4
click at [683, 241] on quentale-workspace at bounding box center [592, 281] width 1185 height 562
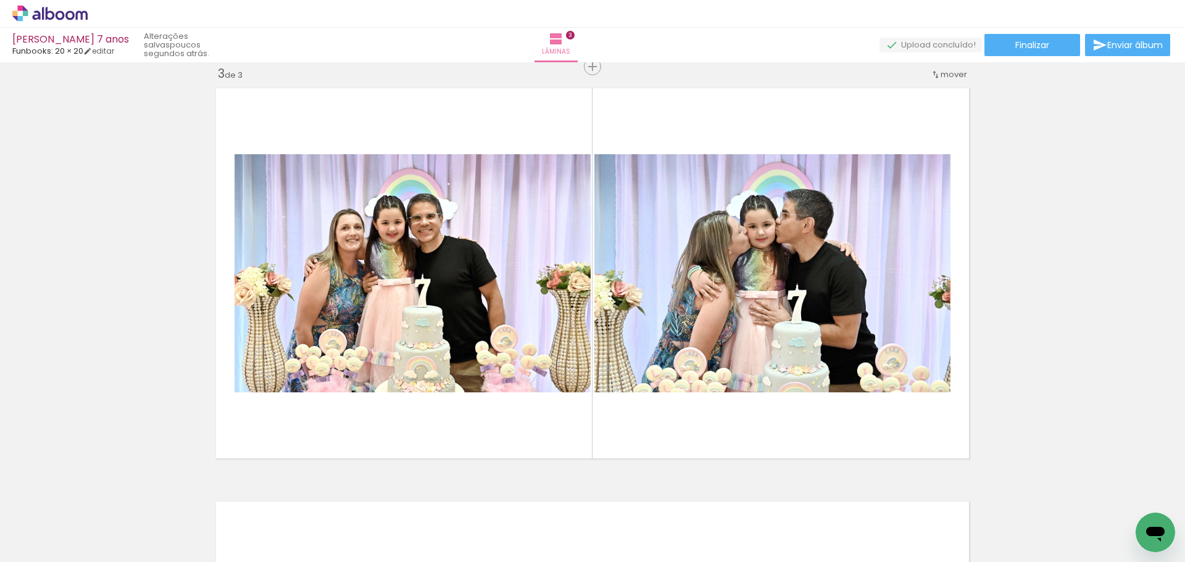
scroll to position [0, 530]
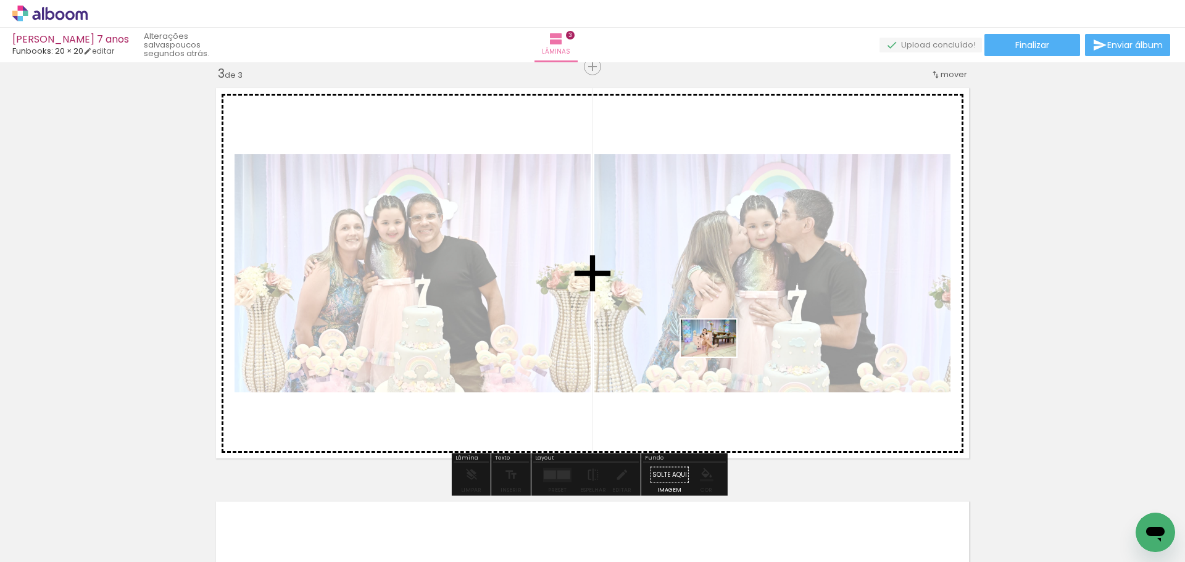
drag, startPoint x: 861, startPoint y: 538, endPoint x: 690, endPoint y: 327, distance: 272.2
click at [690, 327] on quentale-workspace at bounding box center [592, 281] width 1185 height 562
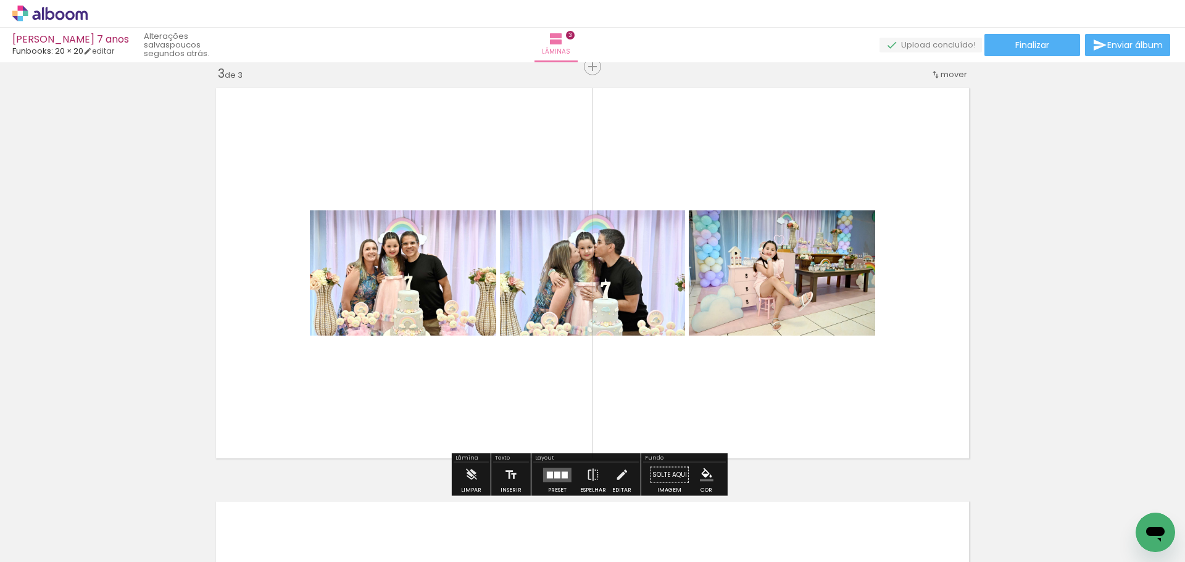
click at [550, 469] on quentale-layouter at bounding box center [557, 475] width 28 height 14
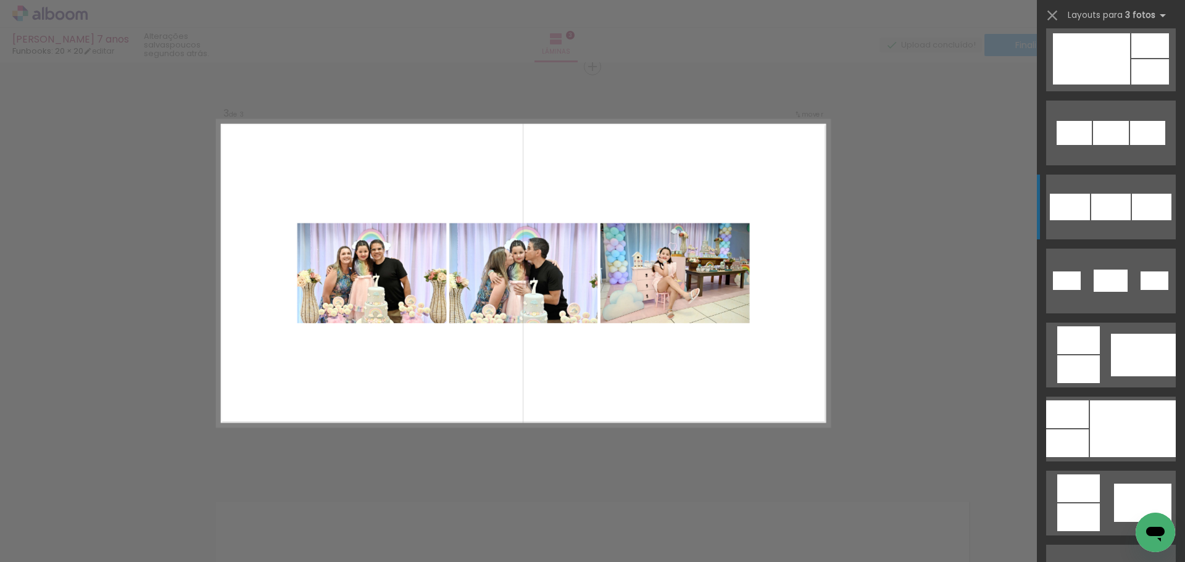
scroll to position [682, 0]
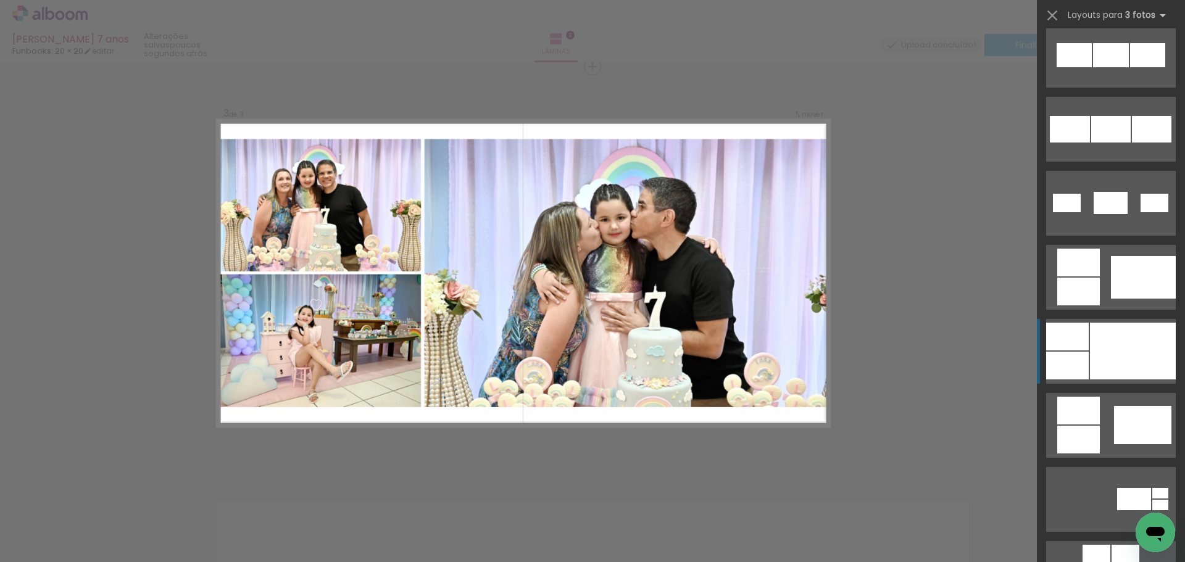
click at [1090, 358] on div at bounding box center [1133, 351] width 86 height 57
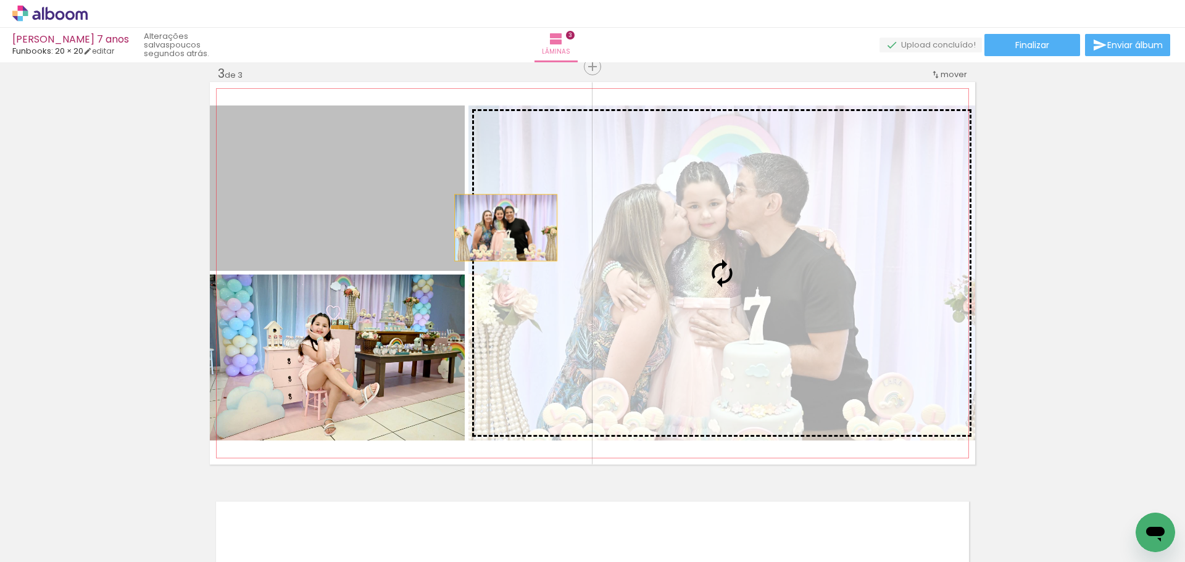
drag, startPoint x: 391, startPoint y: 207, endPoint x: 644, endPoint y: 236, distance: 254.7
click at [0, 0] on slot at bounding box center [0, 0] width 0 height 0
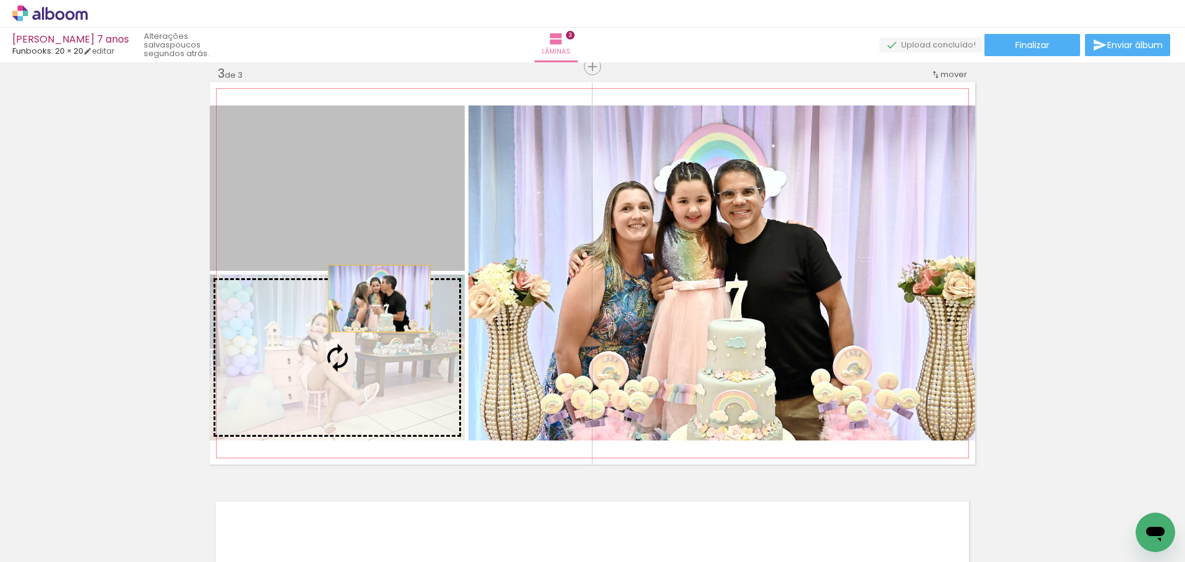
drag, startPoint x: 375, startPoint y: 218, endPoint x: 370, endPoint y: 359, distance: 141.5
click at [0, 0] on slot at bounding box center [0, 0] width 0 height 0
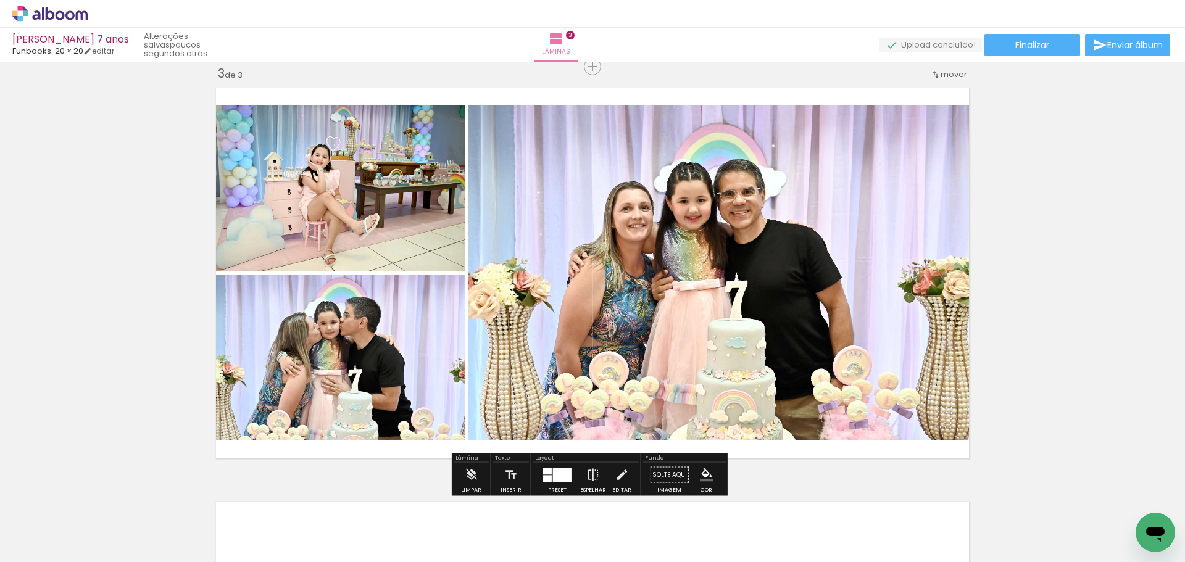
click at [348, 169] on quentale-photo at bounding box center [337, 188] width 255 height 165
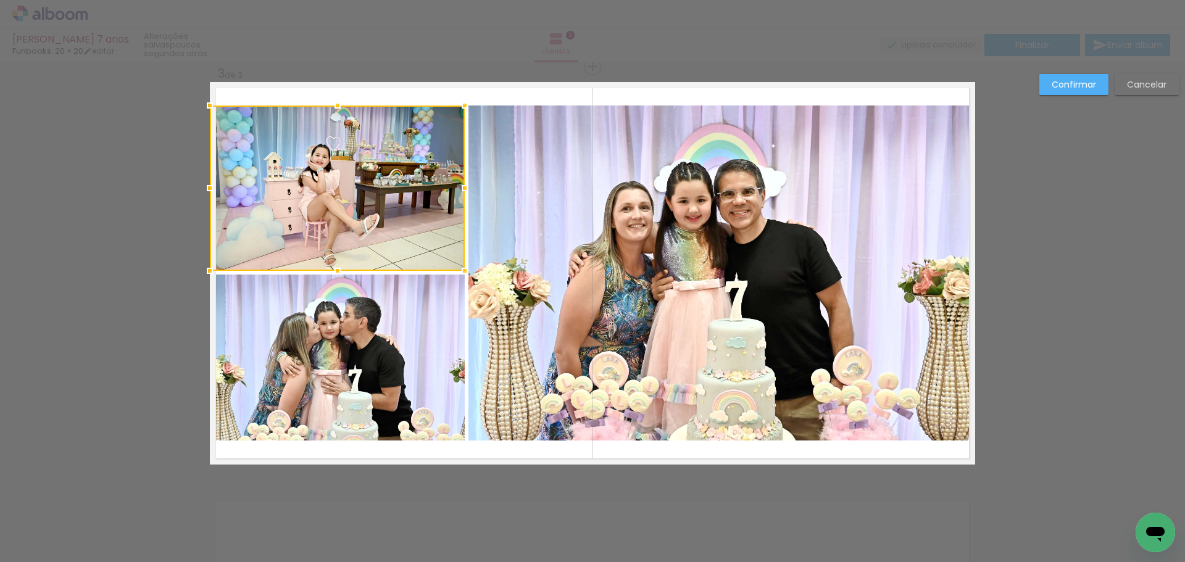
click at [312, 338] on quentale-photo at bounding box center [337, 358] width 255 height 166
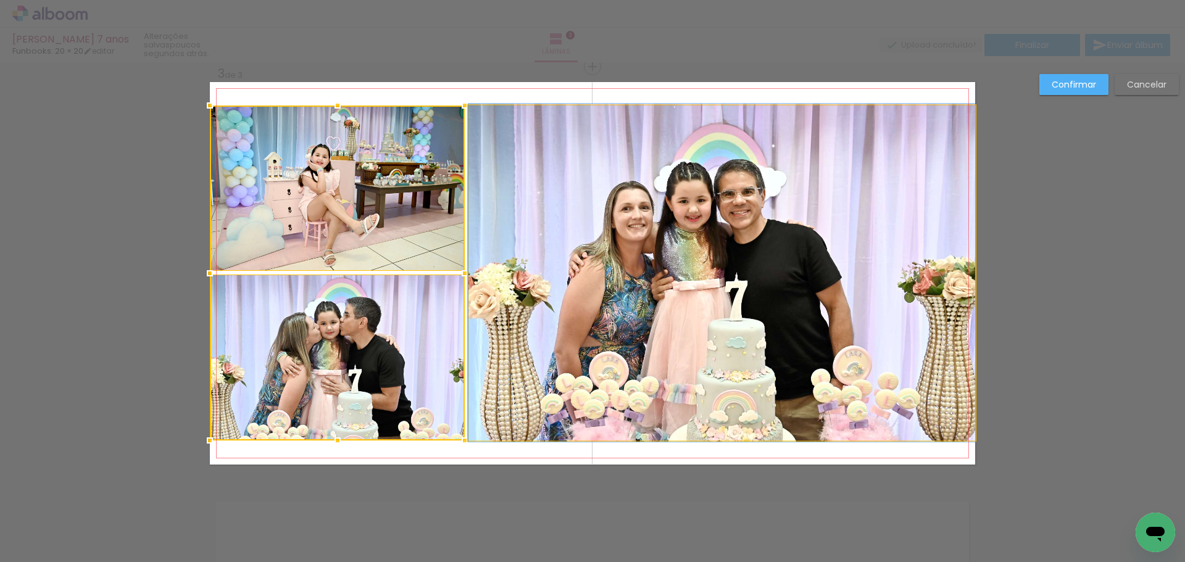
click at [615, 293] on quentale-photo at bounding box center [722, 273] width 507 height 335
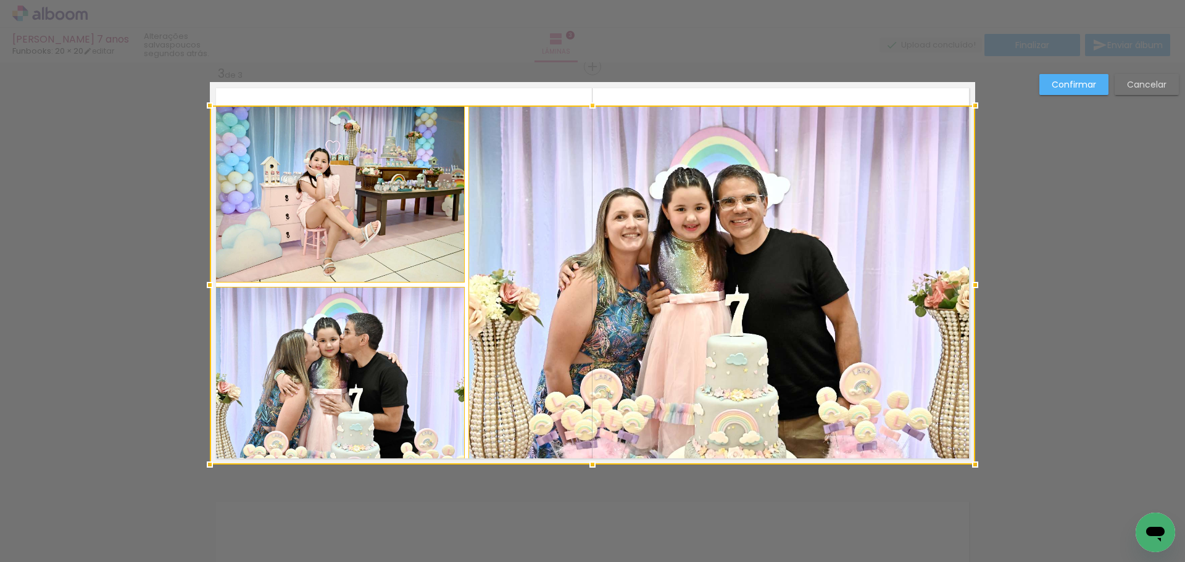
drag, startPoint x: 588, startPoint y: 443, endPoint x: 588, endPoint y: 463, distance: 19.8
click at [588, 463] on div at bounding box center [592, 465] width 25 height 25
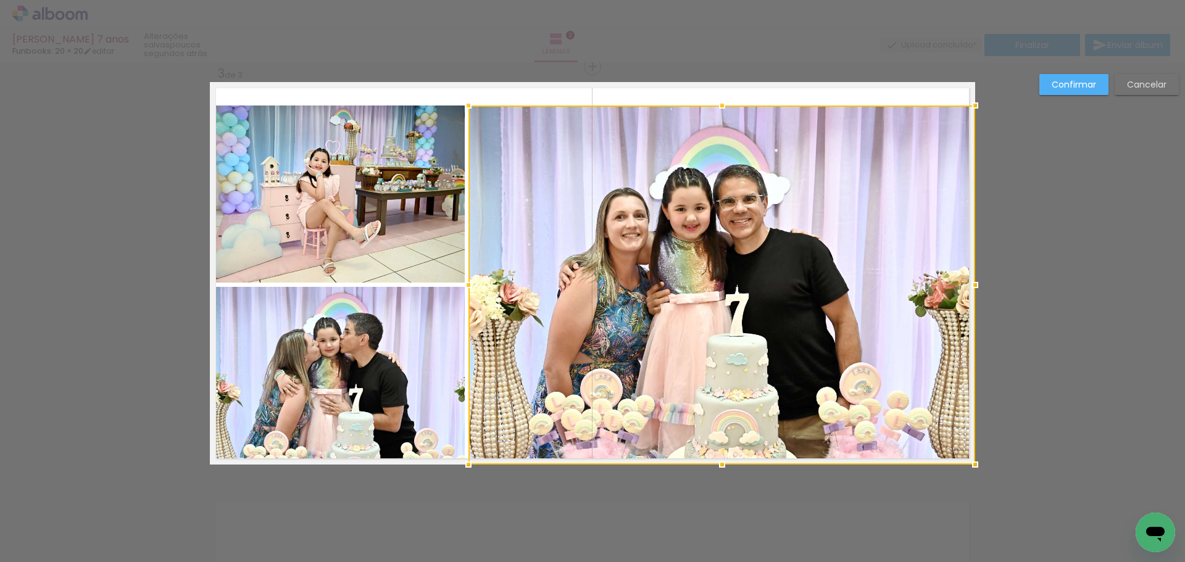
click at [617, 161] on div at bounding box center [722, 285] width 507 height 359
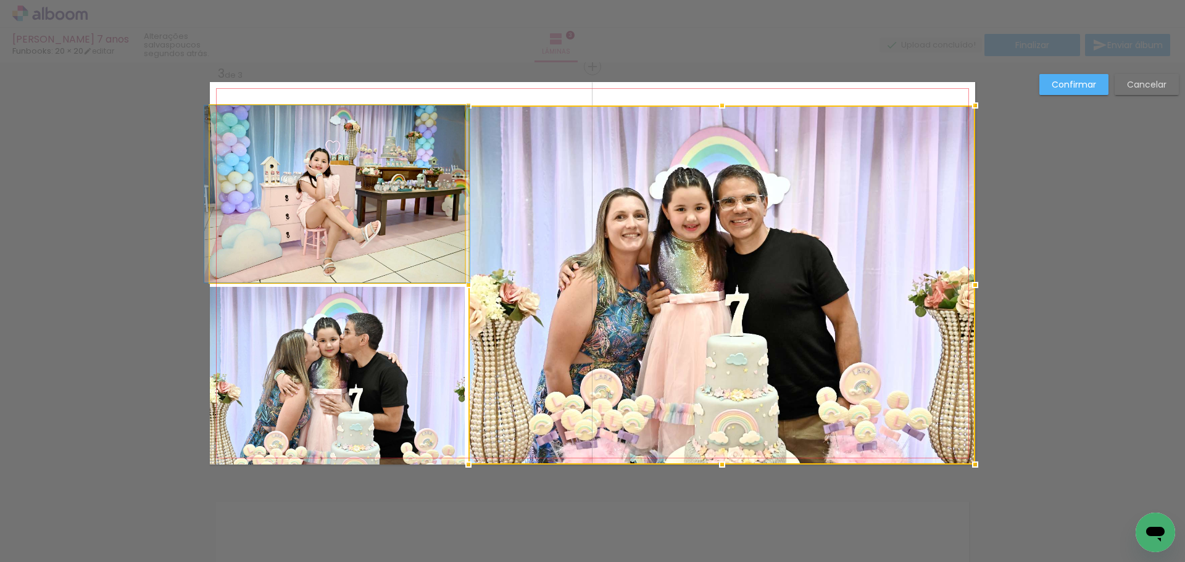
click at [378, 157] on quentale-photo at bounding box center [337, 194] width 255 height 177
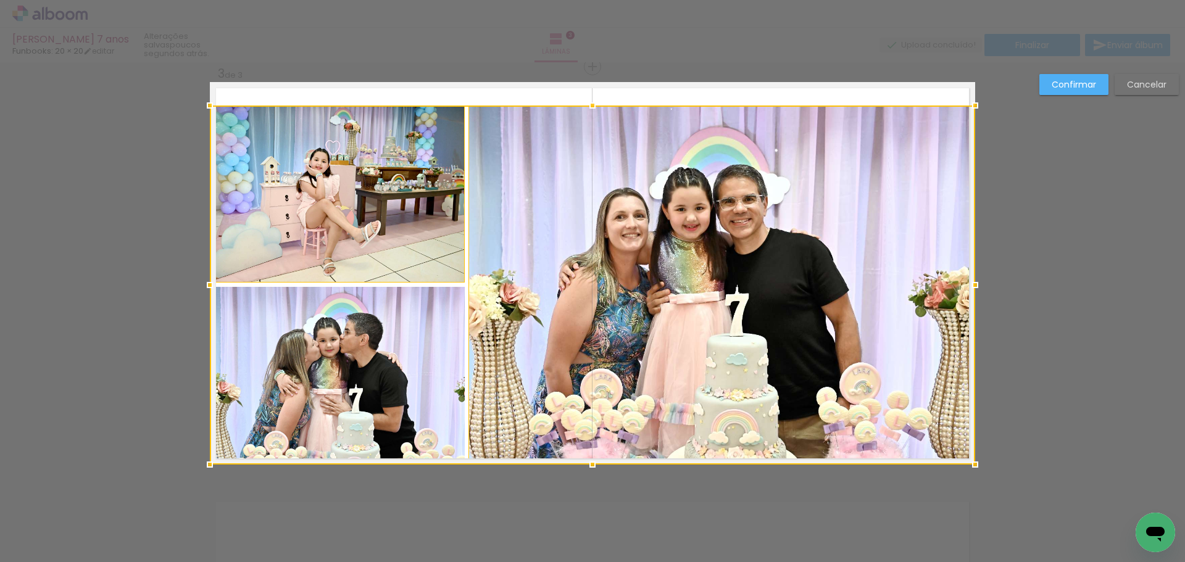
click at [357, 351] on div at bounding box center [593, 285] width 766 height 359
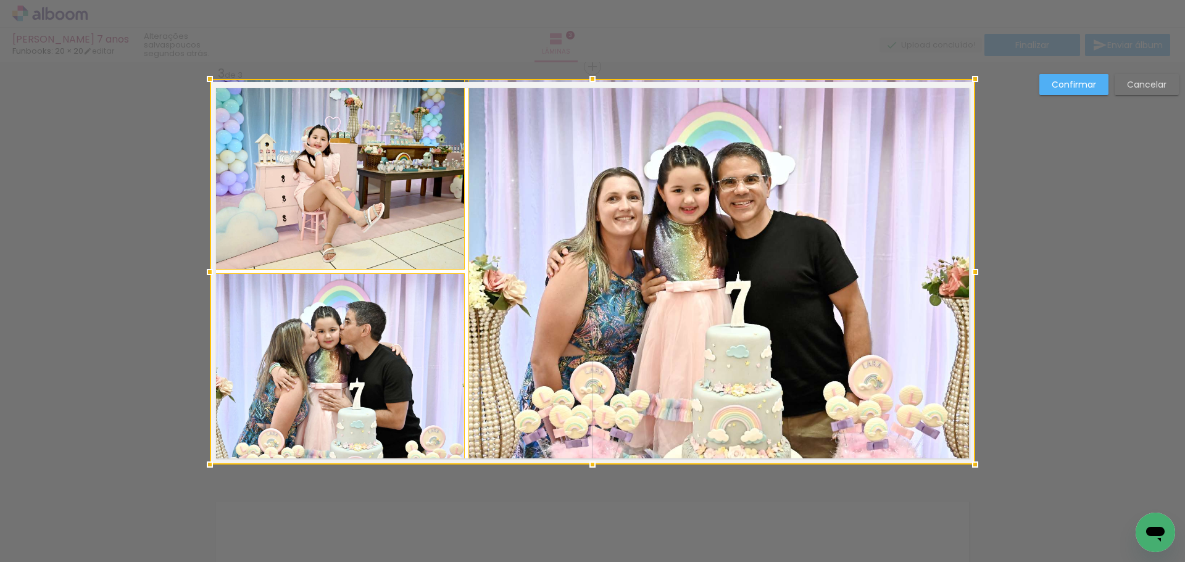
drag, startPoint x: 587, startPoint y: 107, endPoint x: 598, endPoint y: 85, distance: 25.1
click at [598, 85] on div at bounding box center [592, 79] width 25 height 25
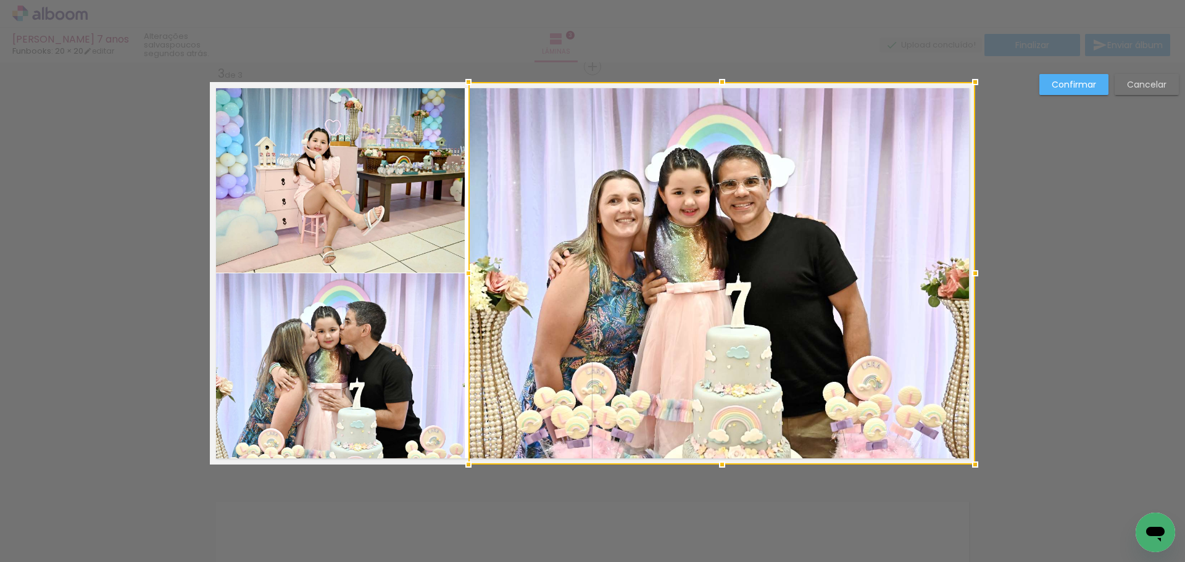
click at [0, 0] on slot "Confirmar" at bounding box center [0, 0] width 0 height 0
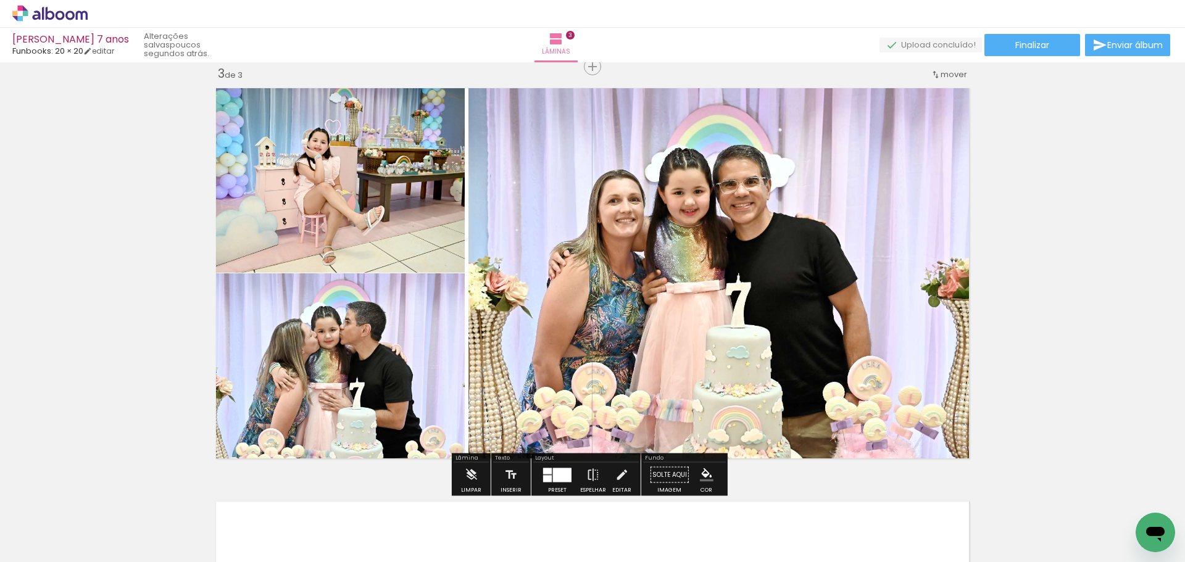
click at [1089, 251] on div "Inserir lâmina 1 de 3 Inserir lâmina 2 de 3 Inserir lâmina 3 de 3" at bounding box center [592, 50] width 1185 height 1655
click at [407, 304] on quentale-photo at bounding box center [337, 369] width 255 height 191
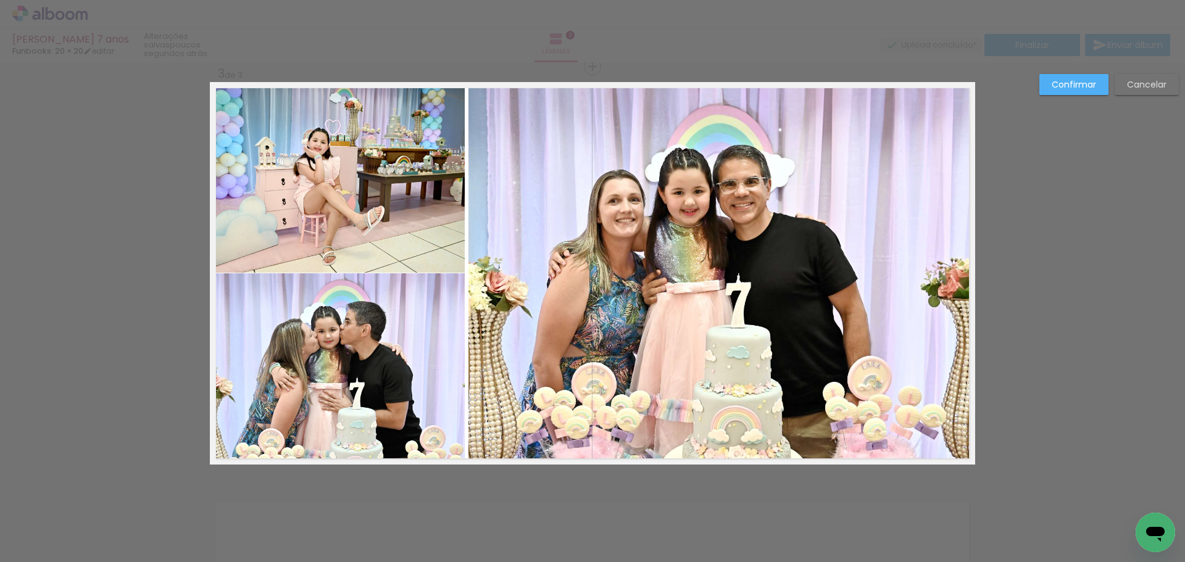
click at [380, 298] on quentale-photo at bounding box center [337, 369] width 255 height 191
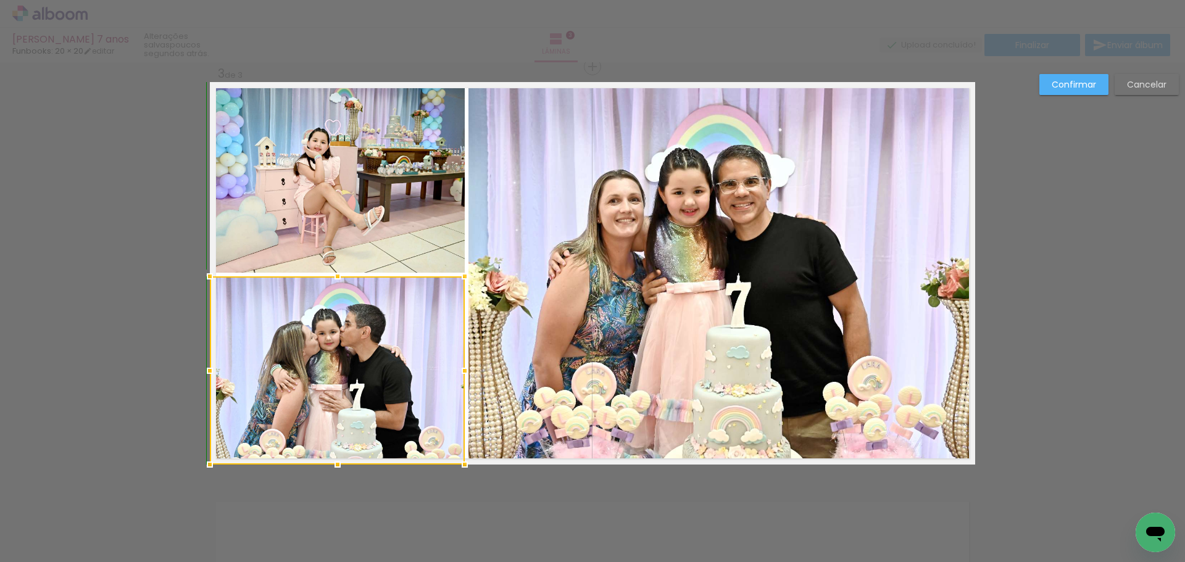
click at [332, 276] on div at bounding box center [337, 276] width 25 height 25
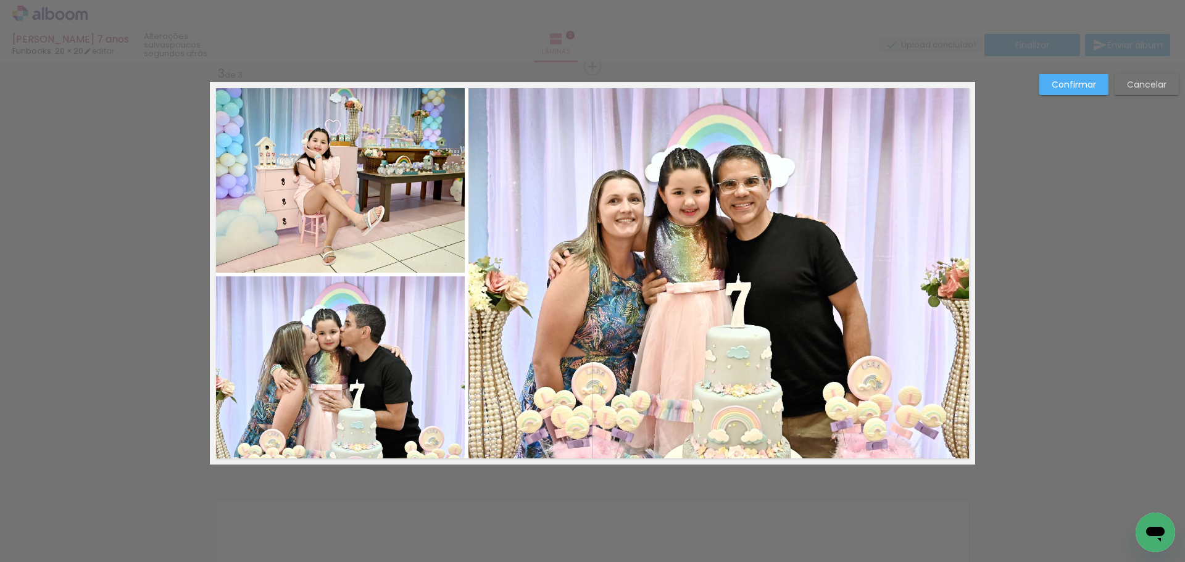
click at [363, 215] on quentale-photo at bounding box center [337, 177] width 255 height 191
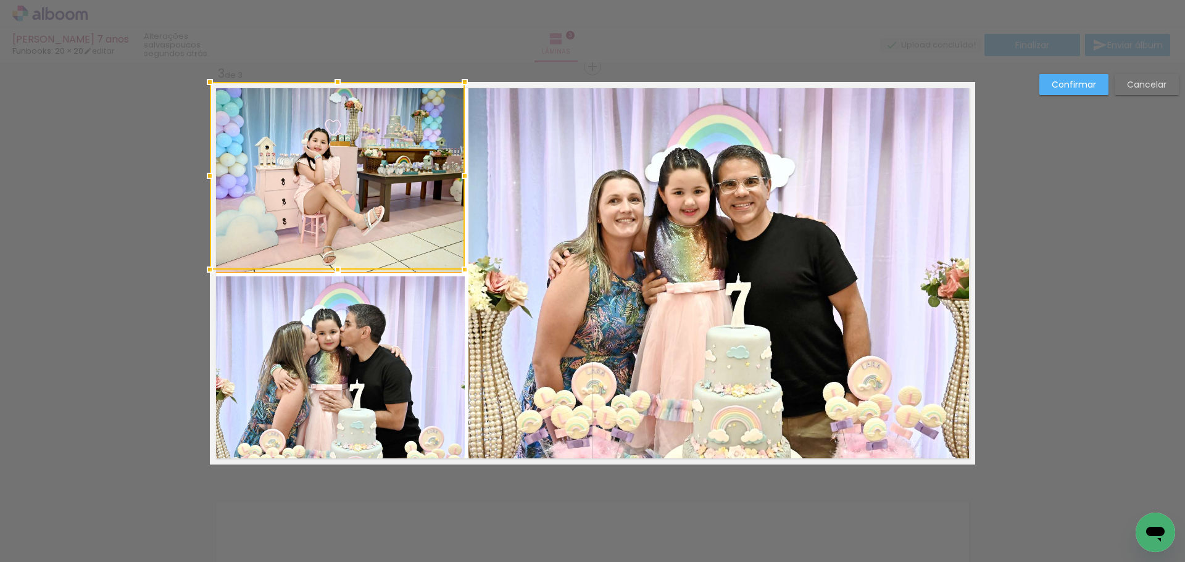
click at [363, 215] on div at bounding box center [337, 176] width 255 height 188
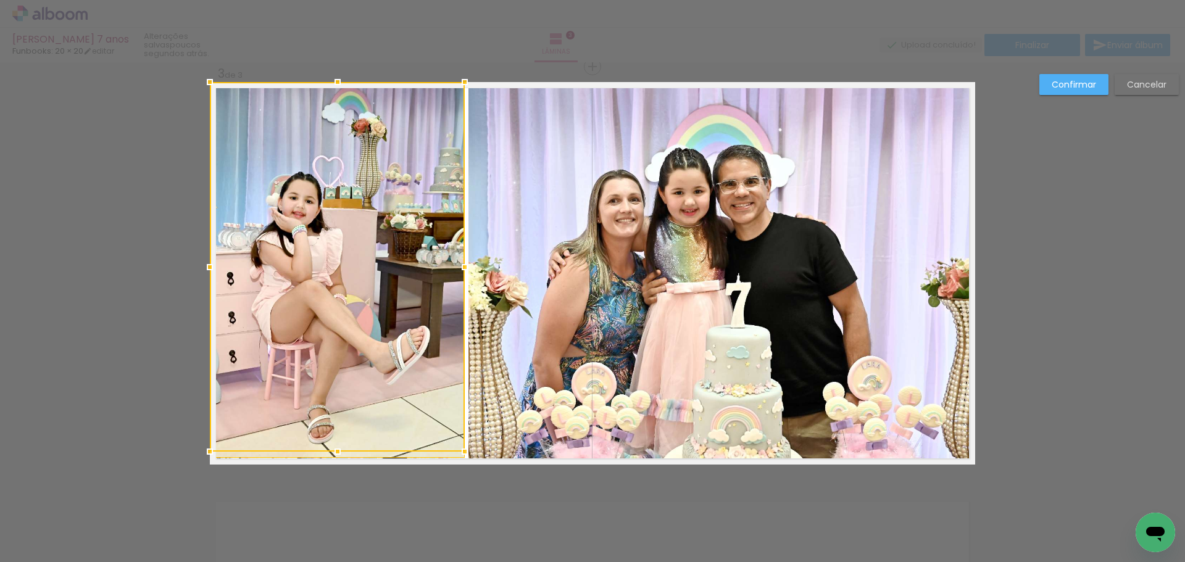
drag, startPoint x: 333, startPoint y: 270, endPoint x: 322, endPoint y: 296, distance: 28.0
click at [322, 296] on div at bounding box center [337, 267] width 255 height 370
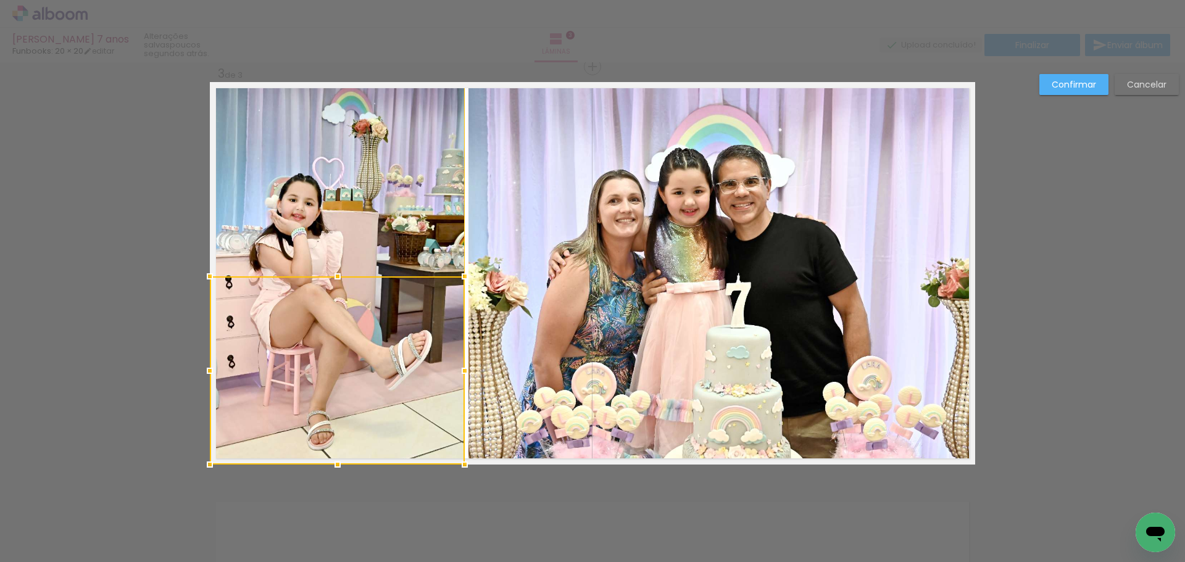
click at [0, 0] on slot "Cancelar" at bounding box center [0, 0] width 0 height 0
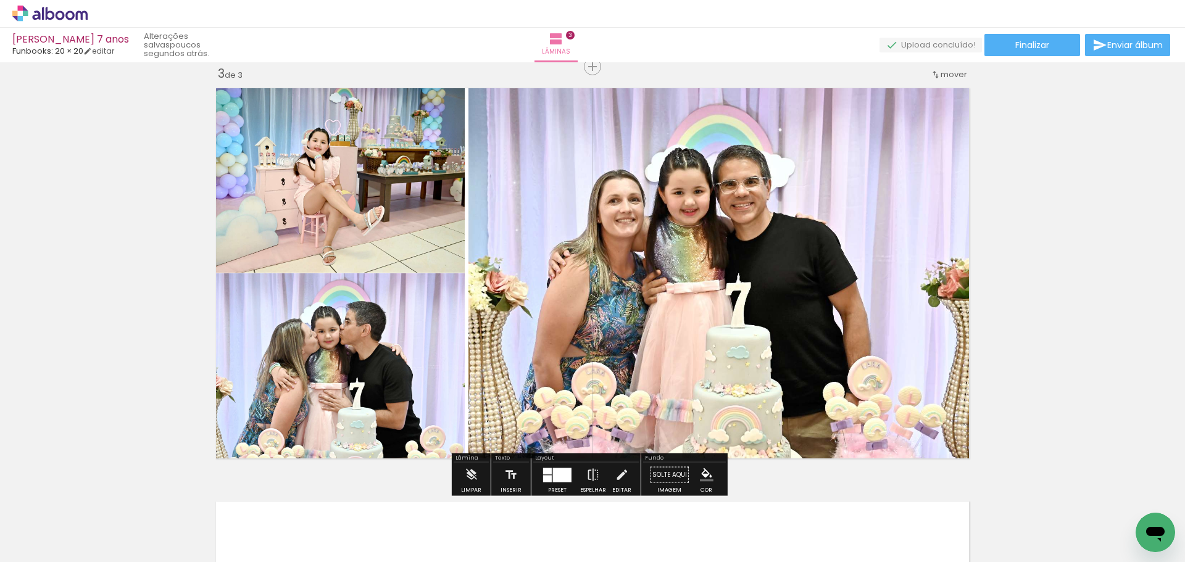
click at [357, 235] on quentale-photo at bounding box center [337, 177] width 255 height 191
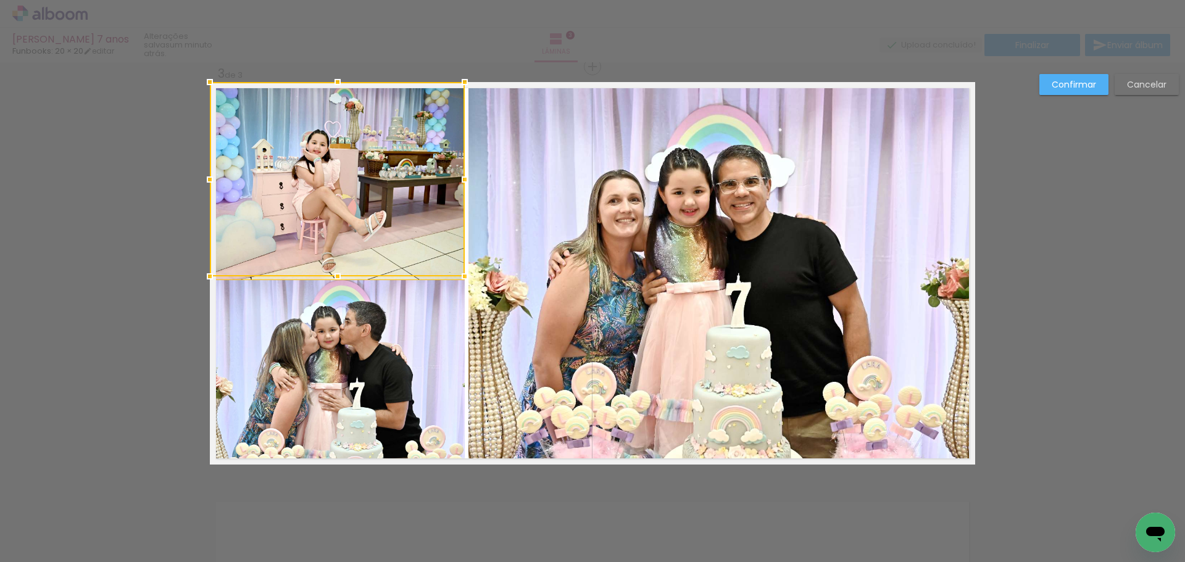
click at [335, 264] on div at bounding box center [337, 179] width 255 height 194
click at [0, 0] on slot "Cancelar" at bounding box center [0, 0] width 0 height 0
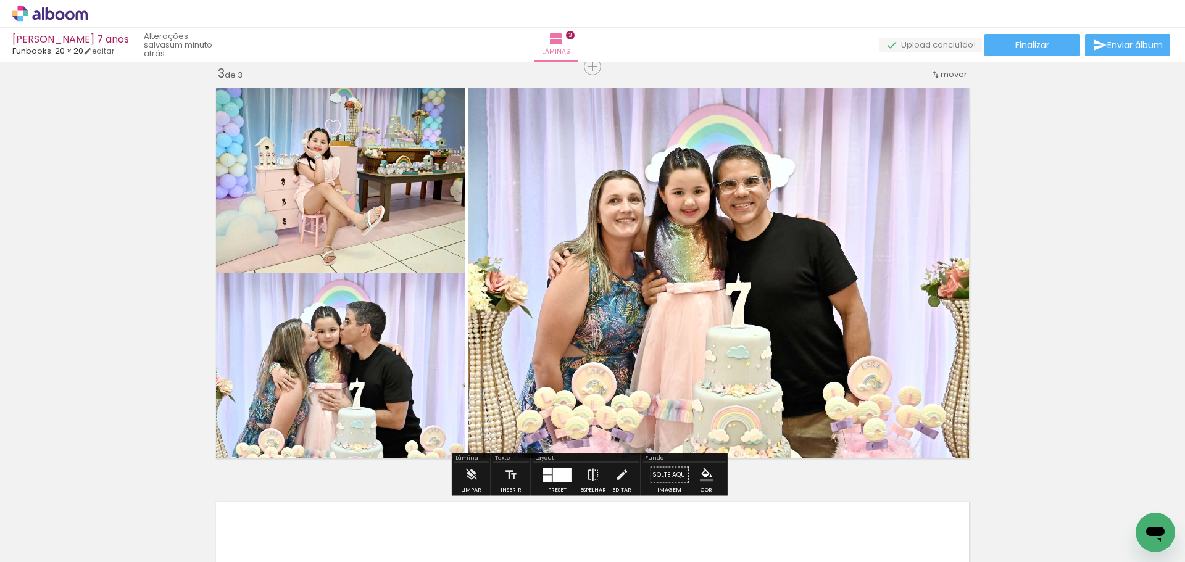
click at [325, 332] on quentale-photo at bounding box center [337, 369] width 255 height 191
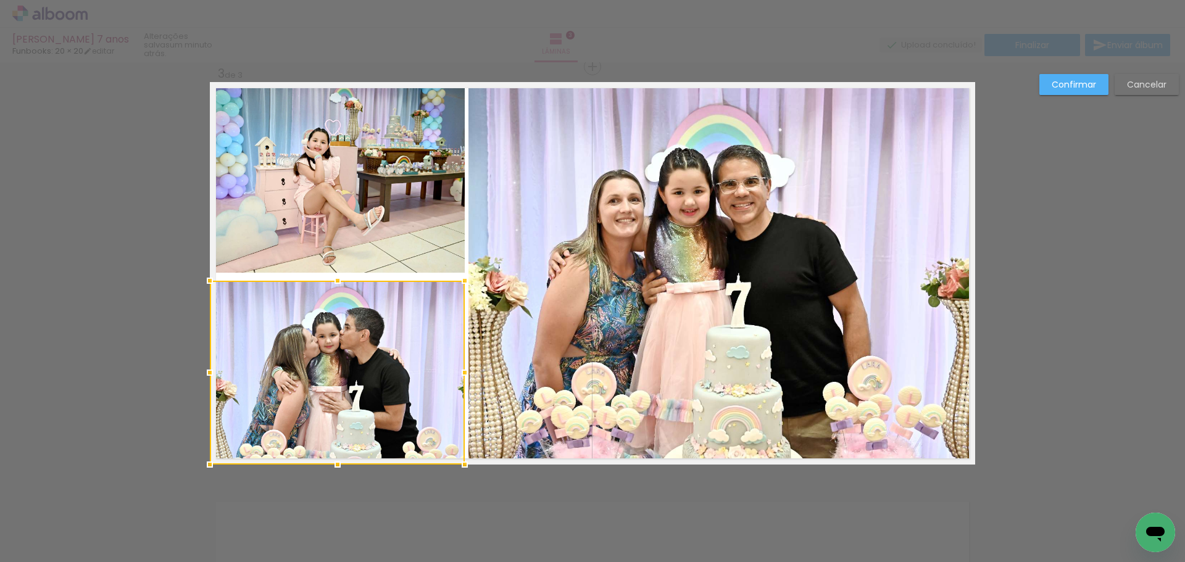
drag, startPoint x: 335, startPoint y: 274, endPoint x: 335, endPoint y: 282, distance: 7.4
click at [335, 282] on div at bounding box center [337, 281] width 25 height 25
click at [379, 220] on quentale-photo at bounding box center [337, 177] width 255 height 191
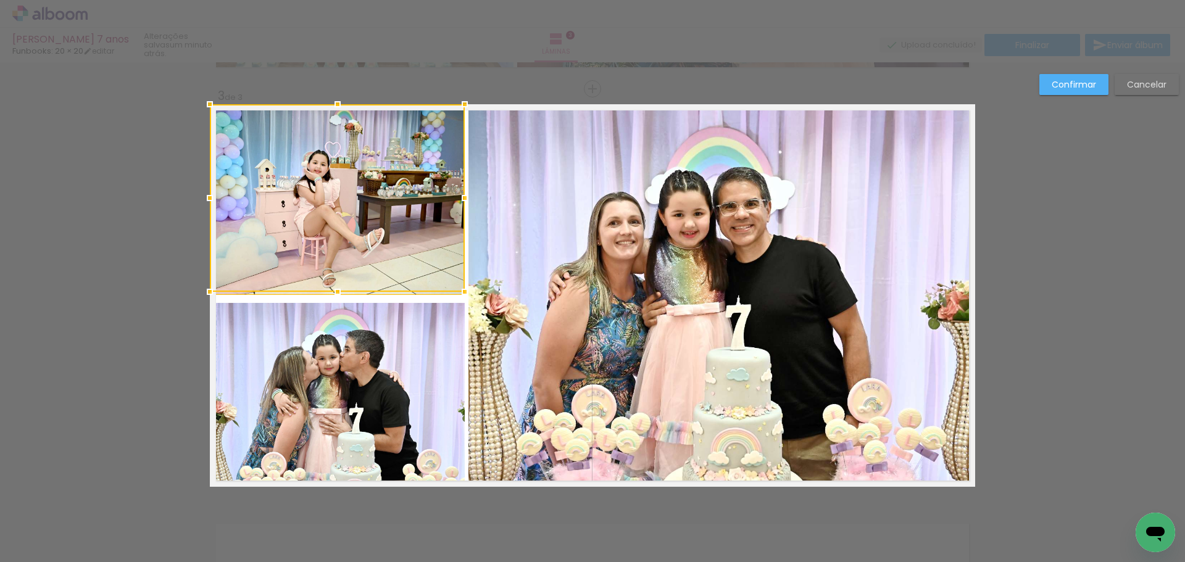
scroll to position [819, 0]
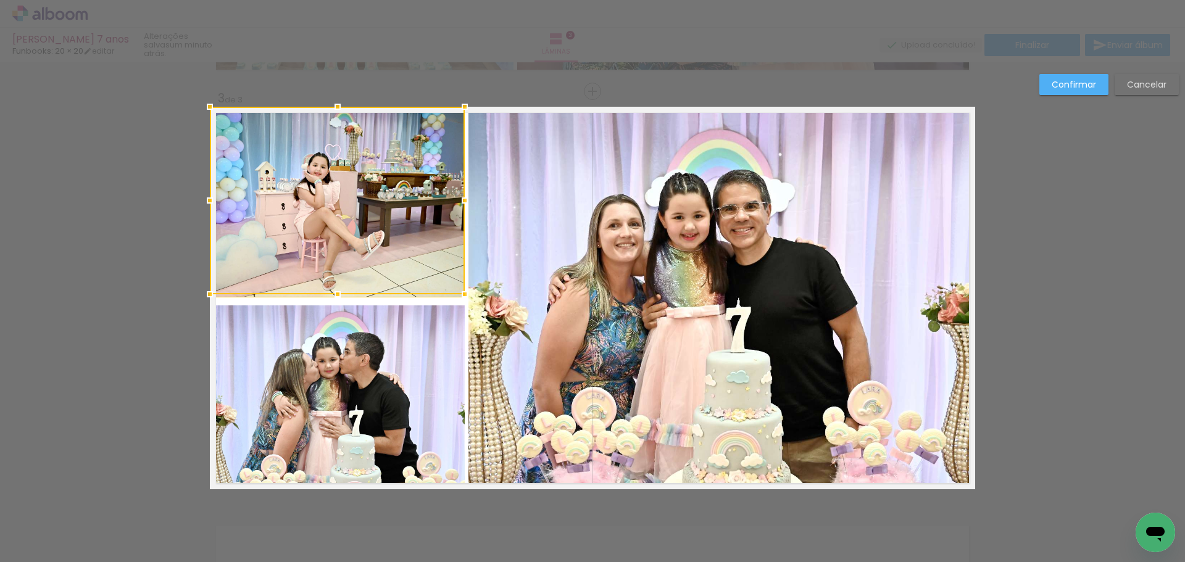
click at [398, 333] on quentale-photo at bounding box center [337, 398] width 255 height 184
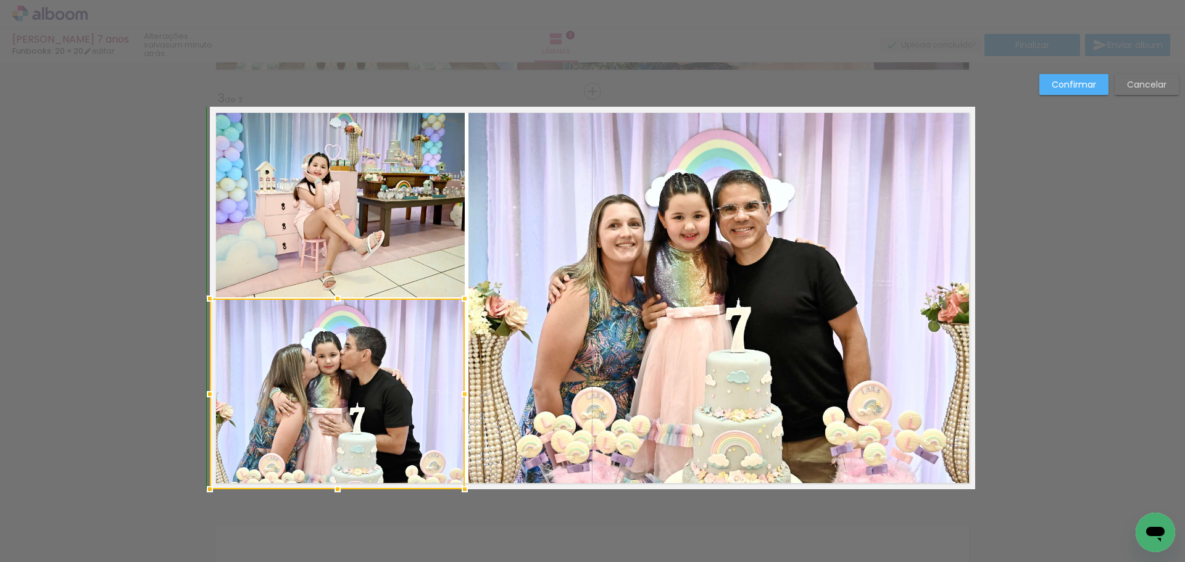
click at [333, 306] on div at bounding box center [337, 298] width 25 height 25
click at [0, 0] on slot "Confirmar" at bounding box center [0, 0] width 0 height 0
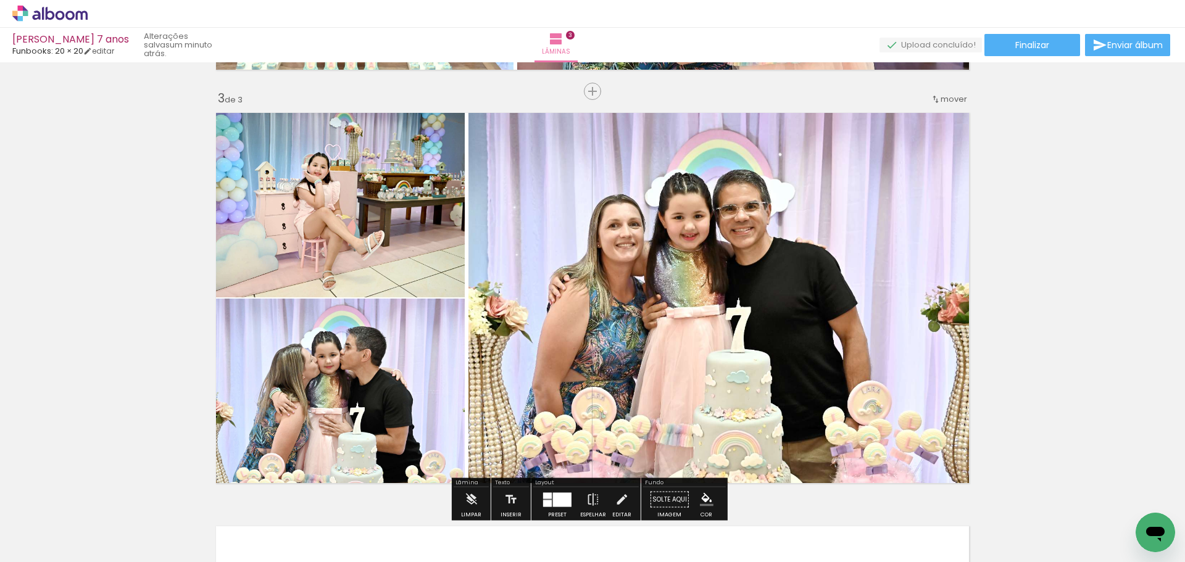
click at [1040, 176] on div "Inserir lâmina 1 de 3 Inserir lâmina 2 de 3 Inserir lâmina 3 de 3" at bounding box center [592, 75] width 1185 height 1655
click at [546, 301] on quentale-photo at bounding box center [722, 298] width 507 height 383
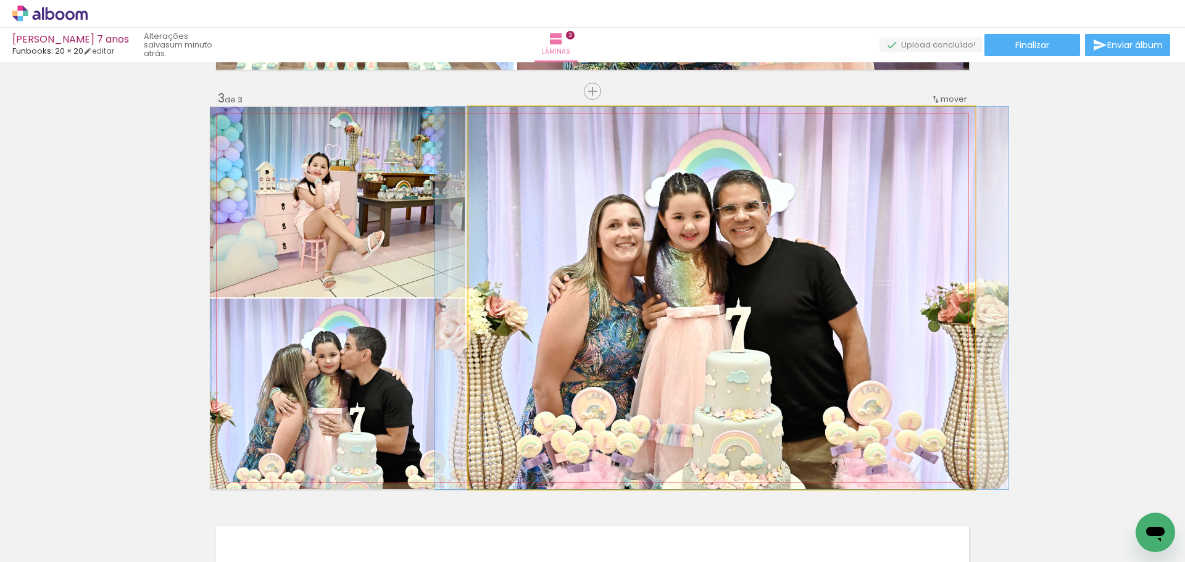
click at [546, 301] on quentale-photo at bounding box center [722, 298] width 507 height 383
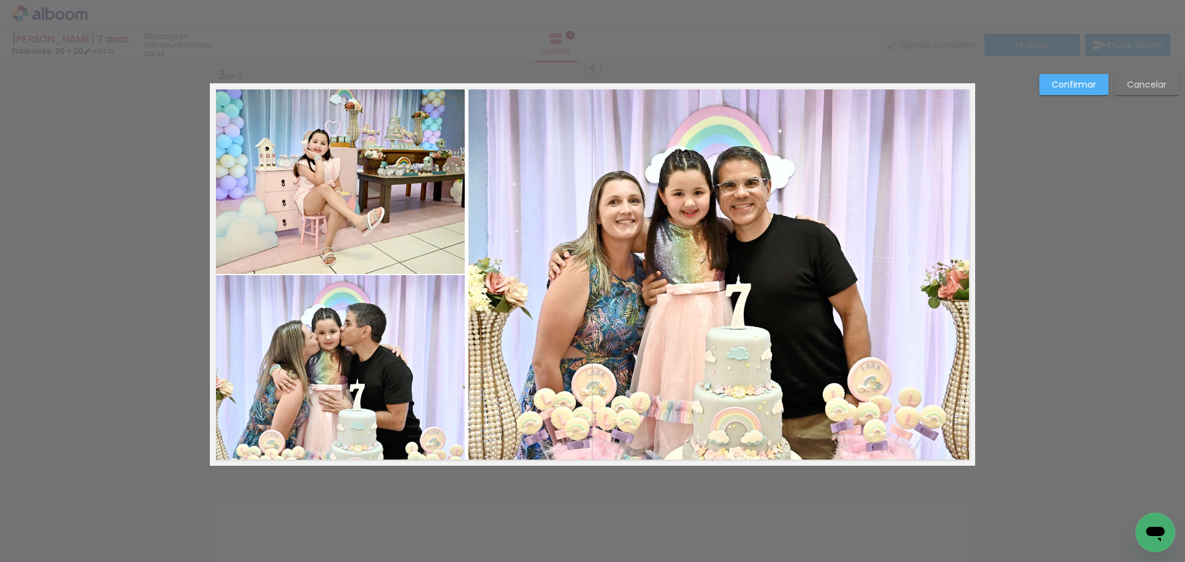
scroll to position [843, 0]
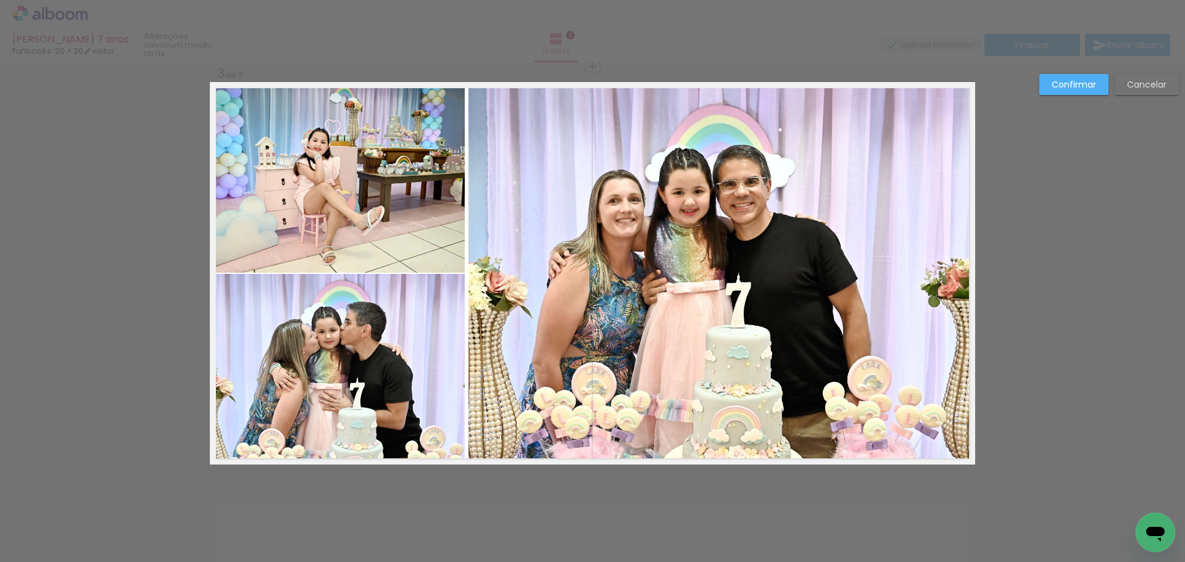
click at [499, 295] on quentale-photo at bounding box center [722, 273] width 507 height 383
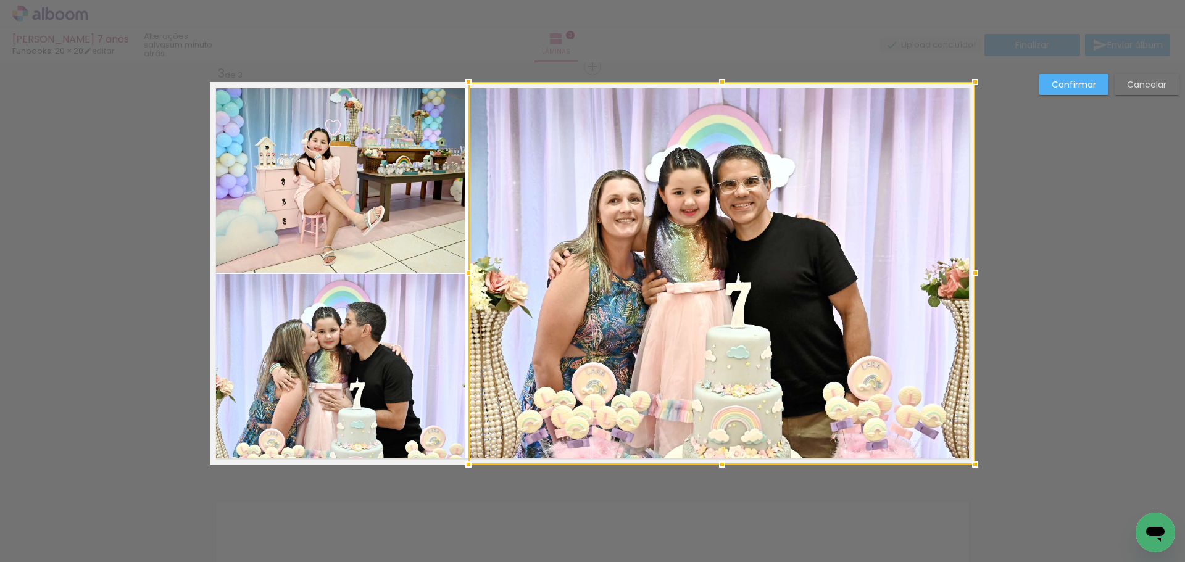
click at [499, 295] on div at bounding box center [722, 273] width 507 height 383
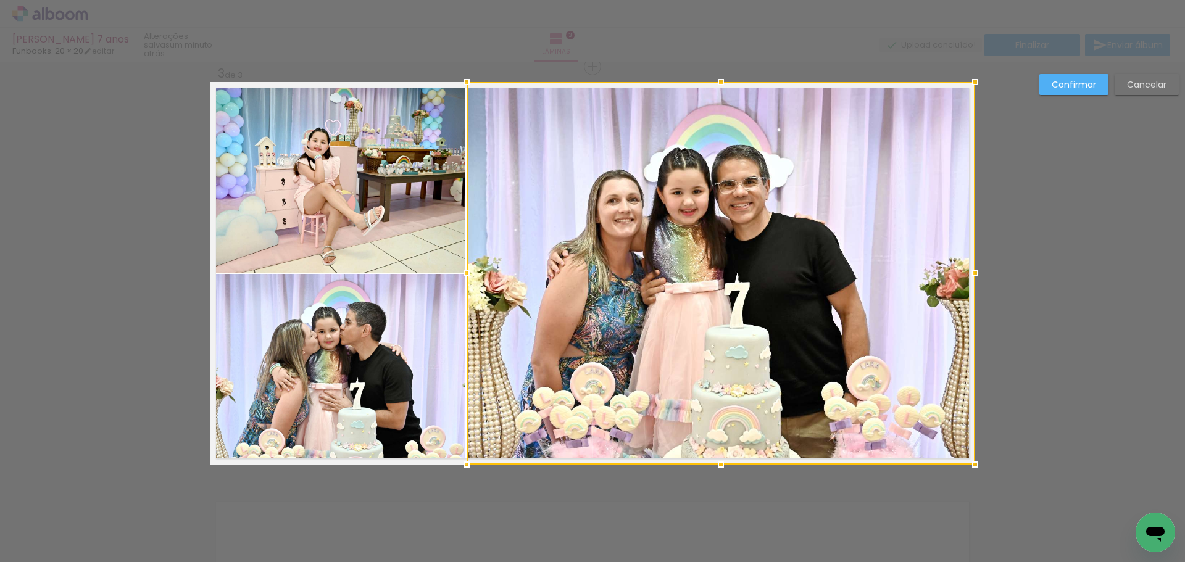
click at [465, 277] on div at bounding box center [466, 273] width 25 height 25
click at [0, 0] on slot "Confirmar" at bounding box center [0, 0] width 0 height 0
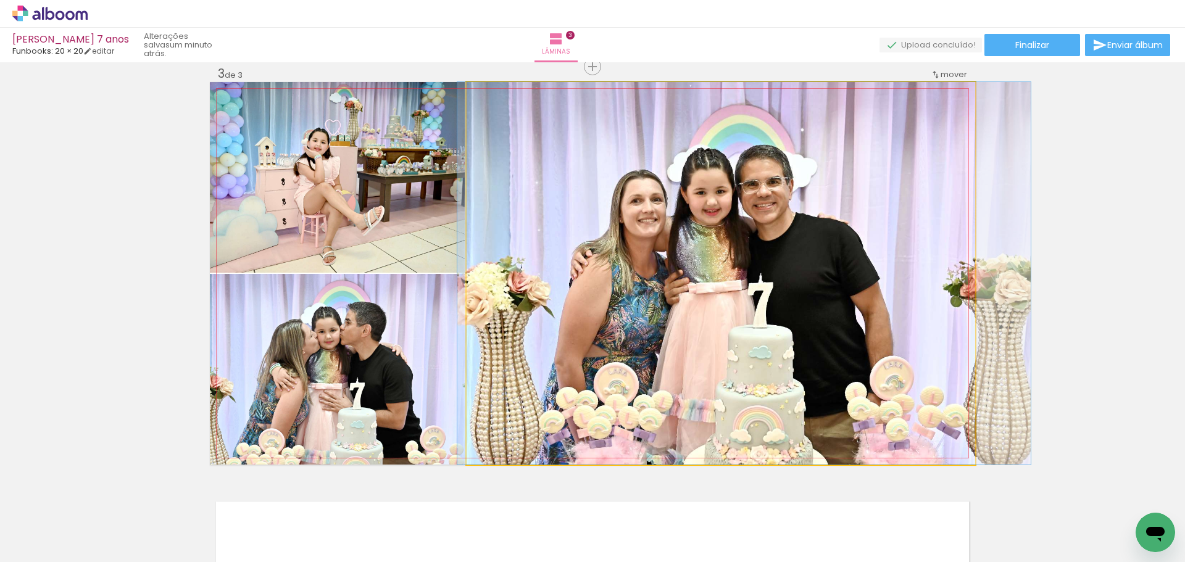
drag, startPoint x: 724, startPoint y: 259, endPoint x: 747, endPoint y: 259, distance: 23.5
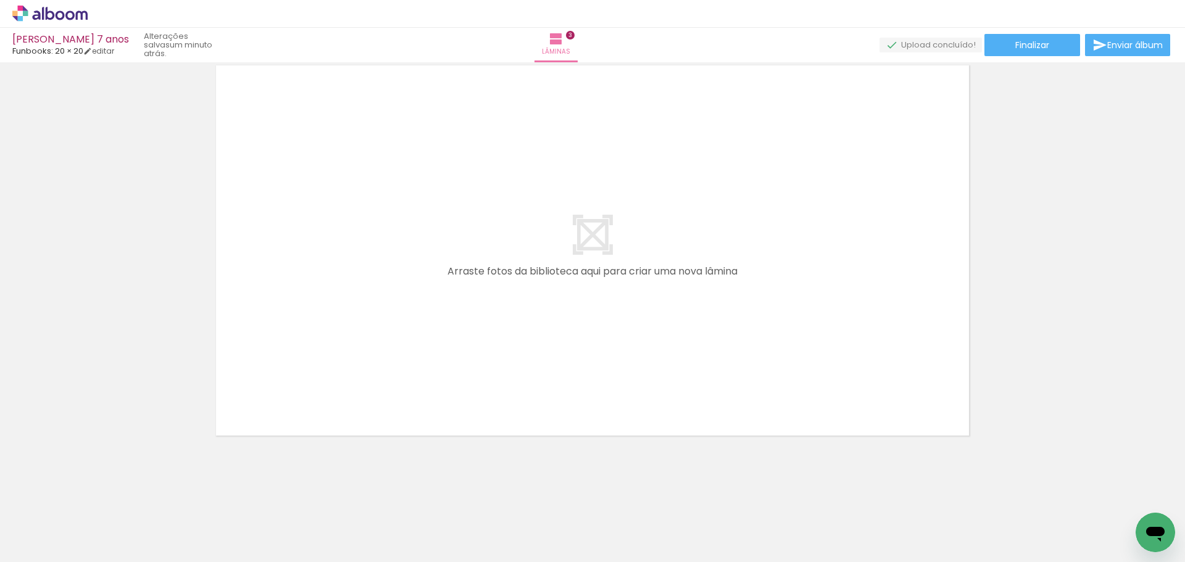
scroll to position [0, 0]
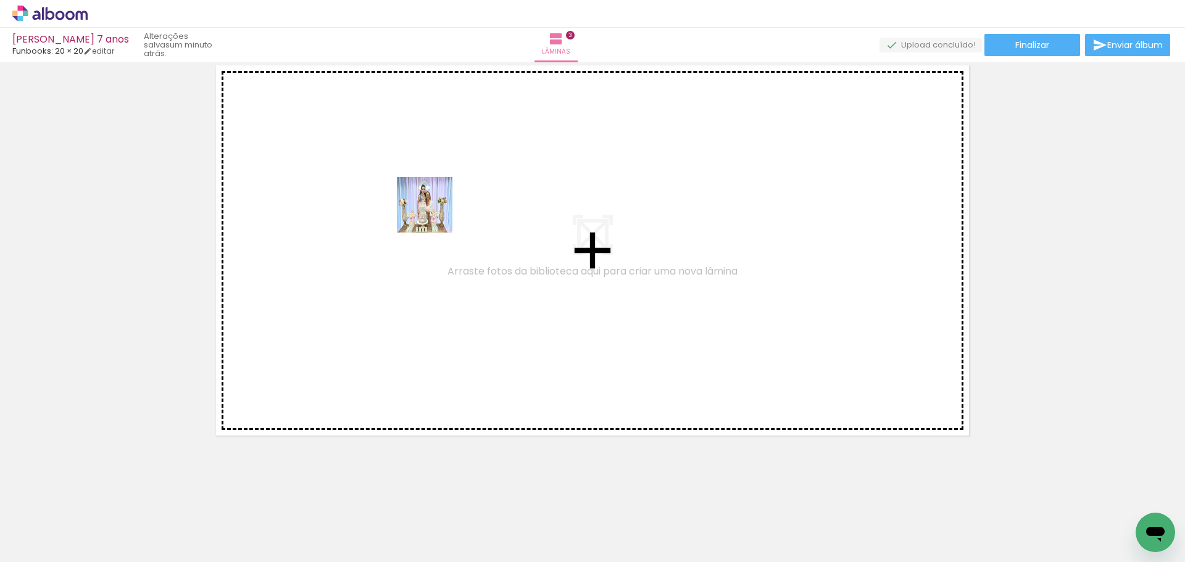
drag, startPoint x: 343, startPoint y: 529, endPoint x: 448, endPoint y: 161, distance: 383.3
click at [447, 161] on quentale-workspace at bounding box center [592, 281] width 1185 height 562
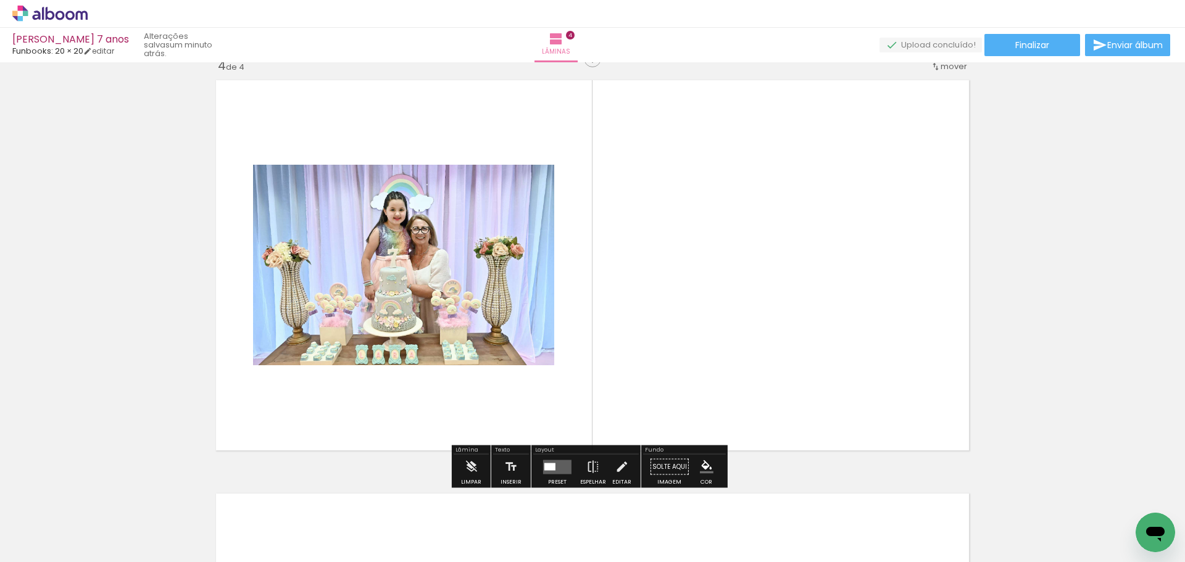
scroll to position [1257, 0]
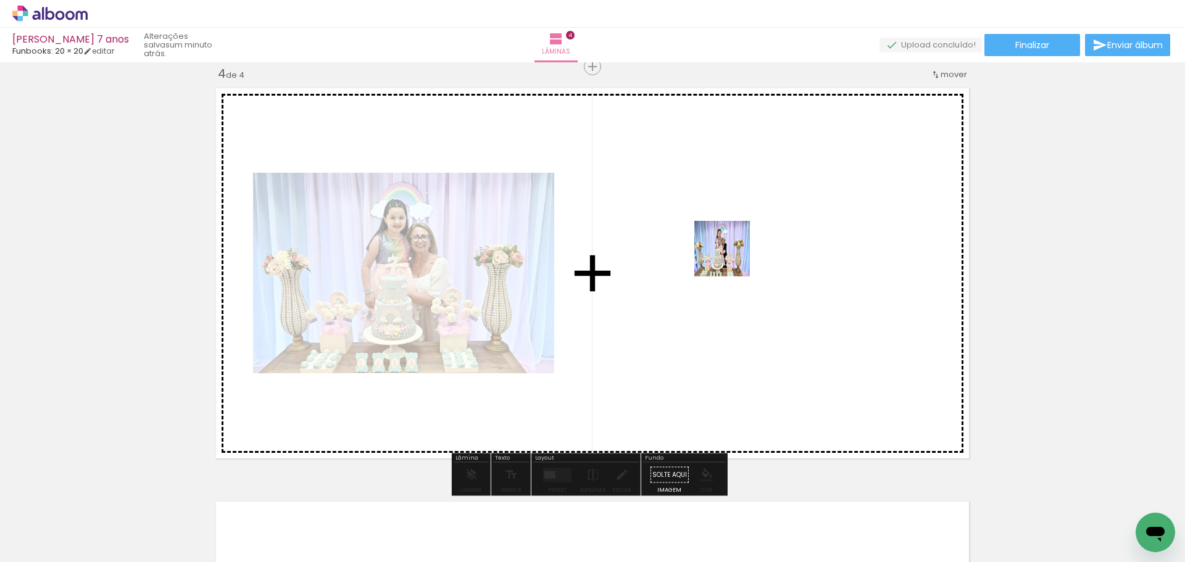
drag, startPoint x: 824, startPoint y: 523, endPoint x: 717, endPoint y: 217, distance: 324.3
click at [717, 217] on quentale-workspace at bounding box center [592, 281] width 1185 height 562
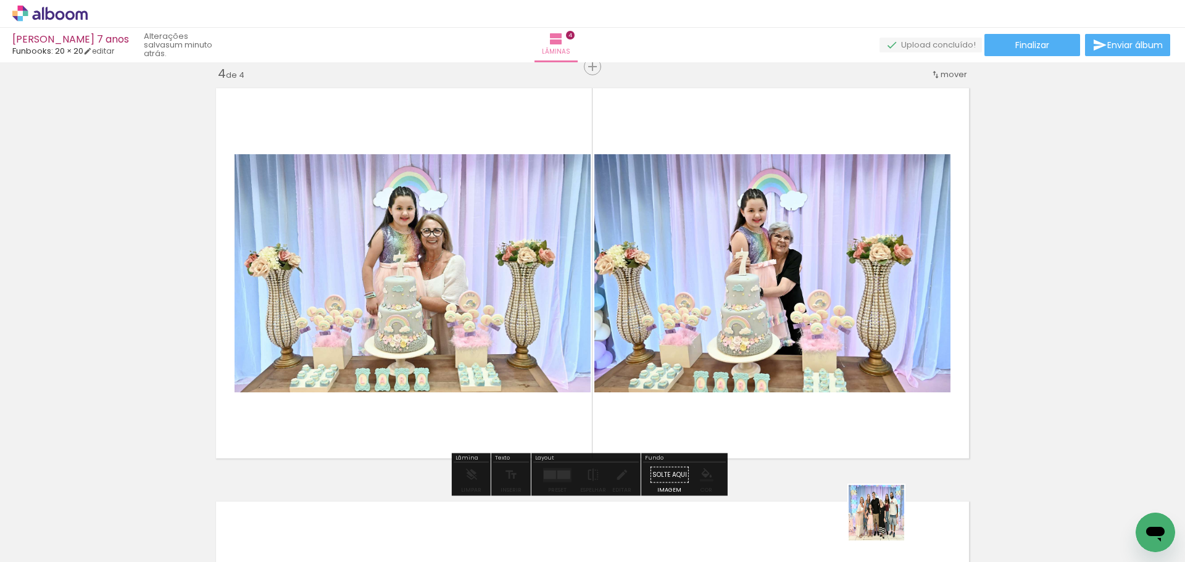
drag, startPoint x: 886, startPoint y: 526, endPoint x: 802, endPoint y: 304, distance: 237.0
click at [802, 304] on quentale-workspace at bounding box center [592, 281] width 1185 height 562
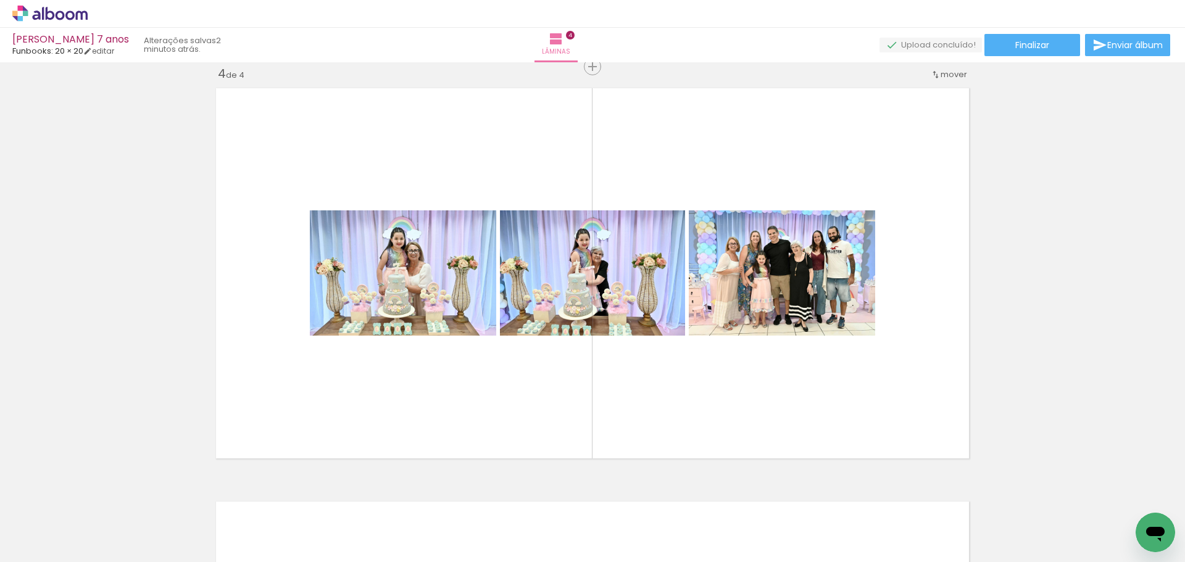
scroll to position [0, 803]
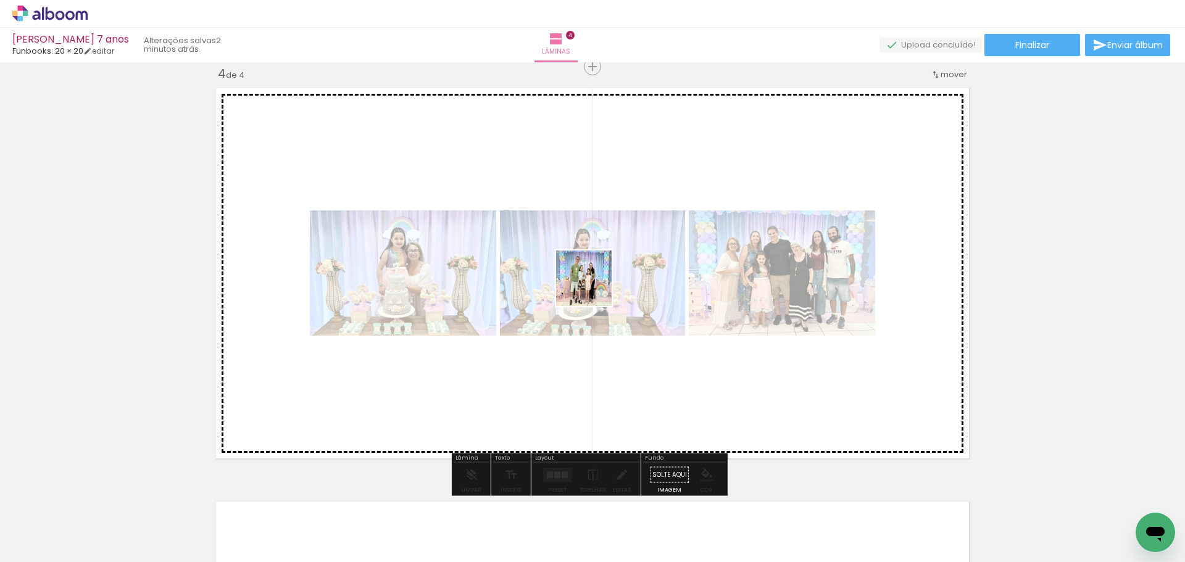
drag, startPoint x: 638, startPoint y: 517, endPoint x: 591, endPoint y: 280, distance: 241.8
click at [591, 280] on quentale-workspace at bounding box center [592, 281] width 1185 height 562
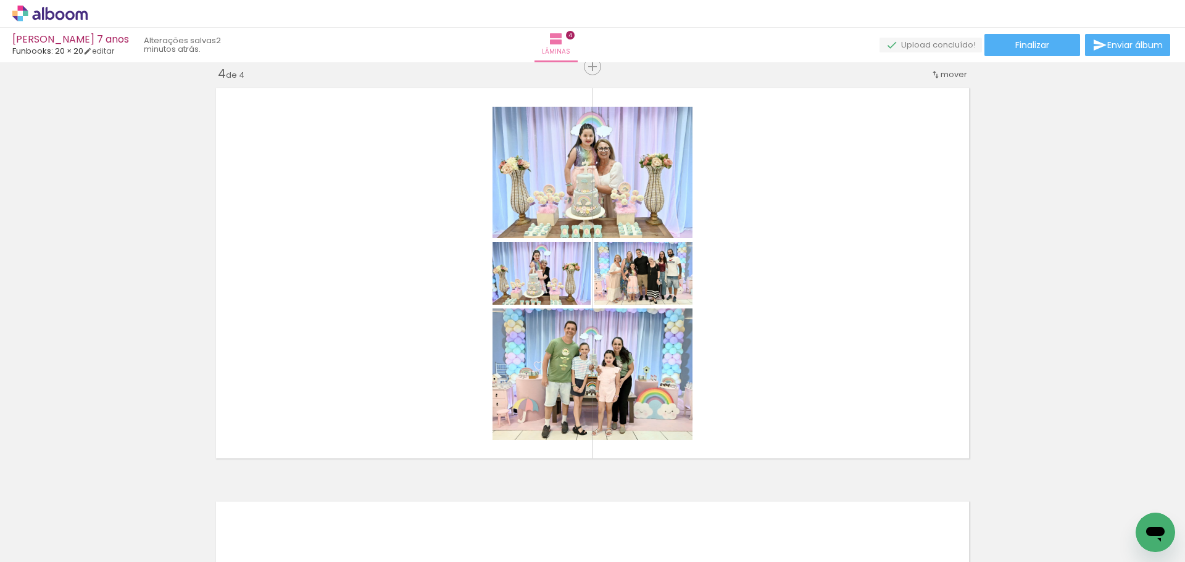
scroll to position [0, 1446]
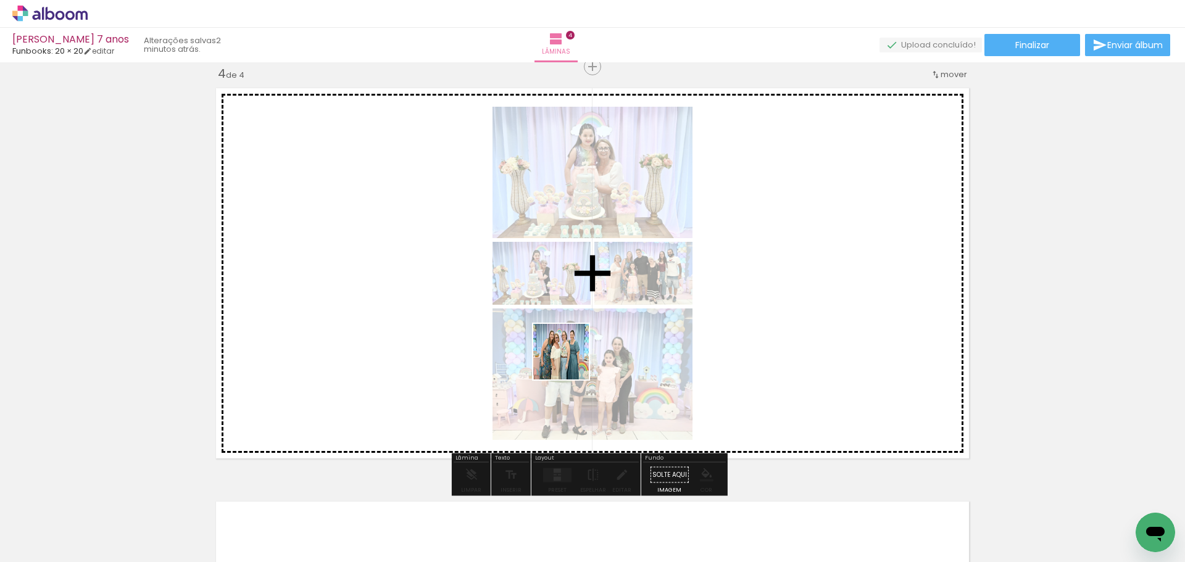
drag, startPoint x: 550, startPoint y: 529, endPoint x: 567, endPoint y: 304, distance: 225.4
click at [567, 304] on quentale-workspace at bounding box center [592, 281] width 1185 height 562
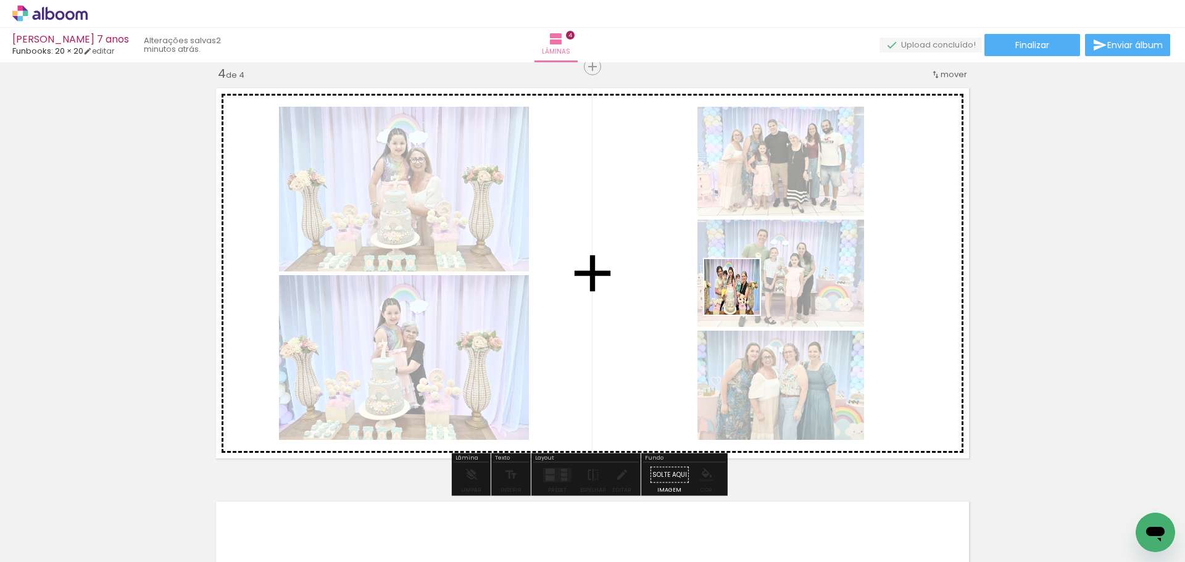
drag, startPoint x: 825, startPoint y: 519, endPoint x: 725, endPoint y: 269, distance: 269.3
click at [725, 269] on quentale-workspace at bounding box center [592, 281] width 1185 height 562
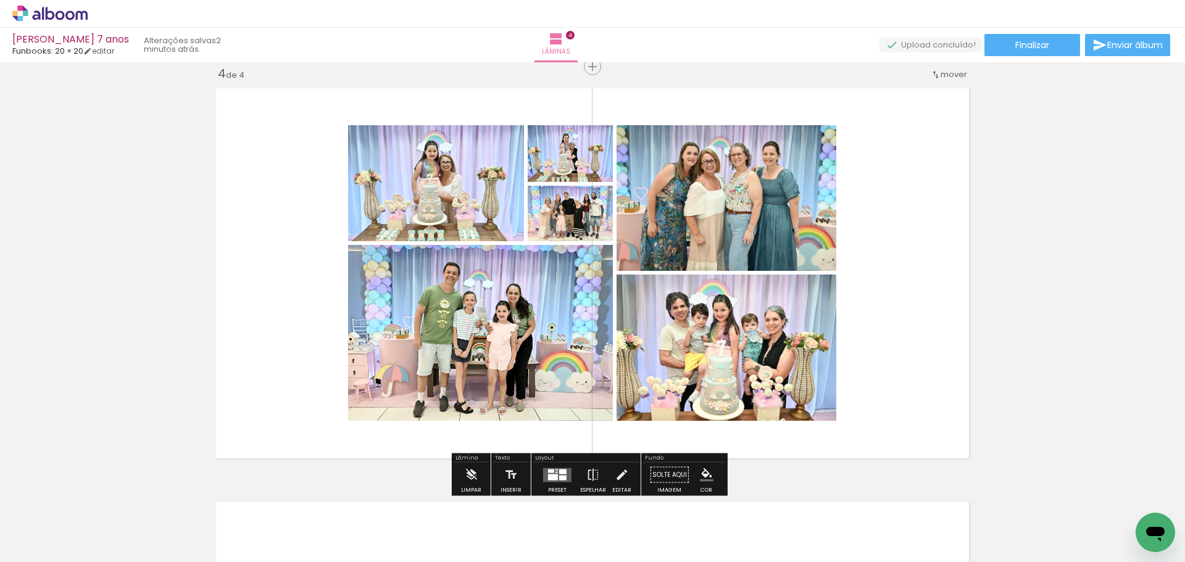
click at [554, 480] on div at bounding box center [553, 477] width 10 height 6
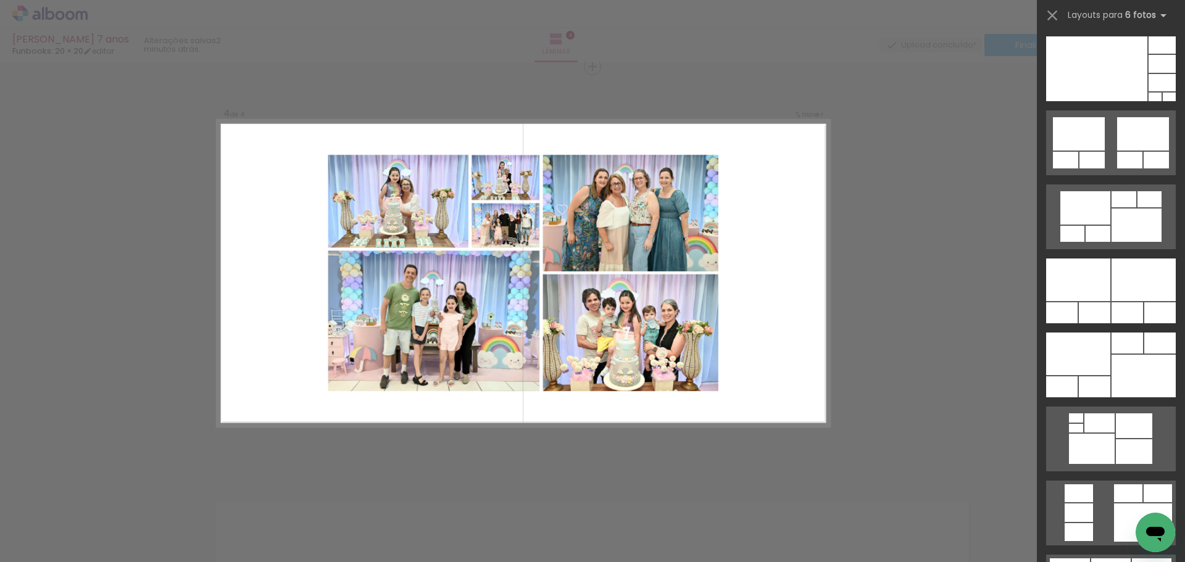
scroll to position [763, 0]
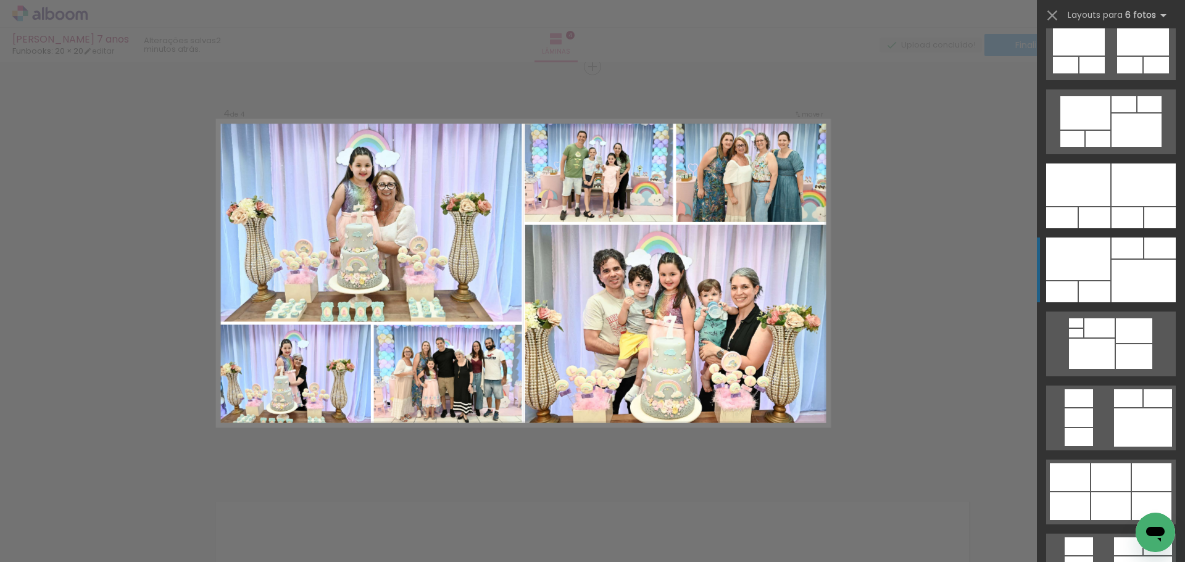
click at [1121, 269] on div at bounding box center [1144, 281] width 64 height 43
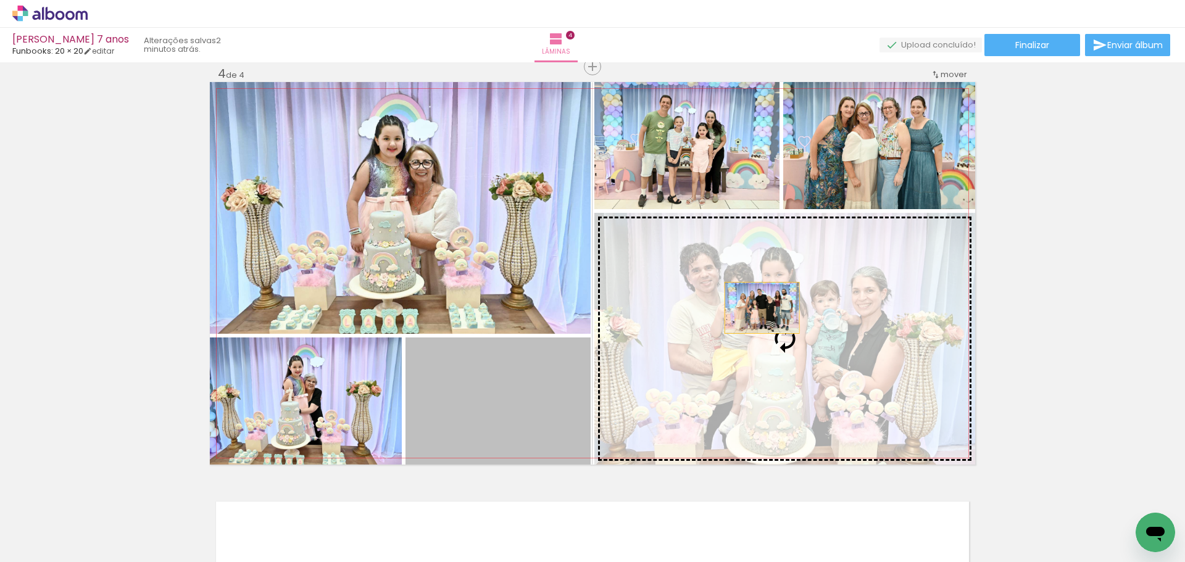
drag, startPoint x: 487, startPoint y: 407, endPoint x: 788, endPoint y: 299, distance: 320.7
click at [0, 0] on slot at bounding box center [0, 0] width 0 height 0
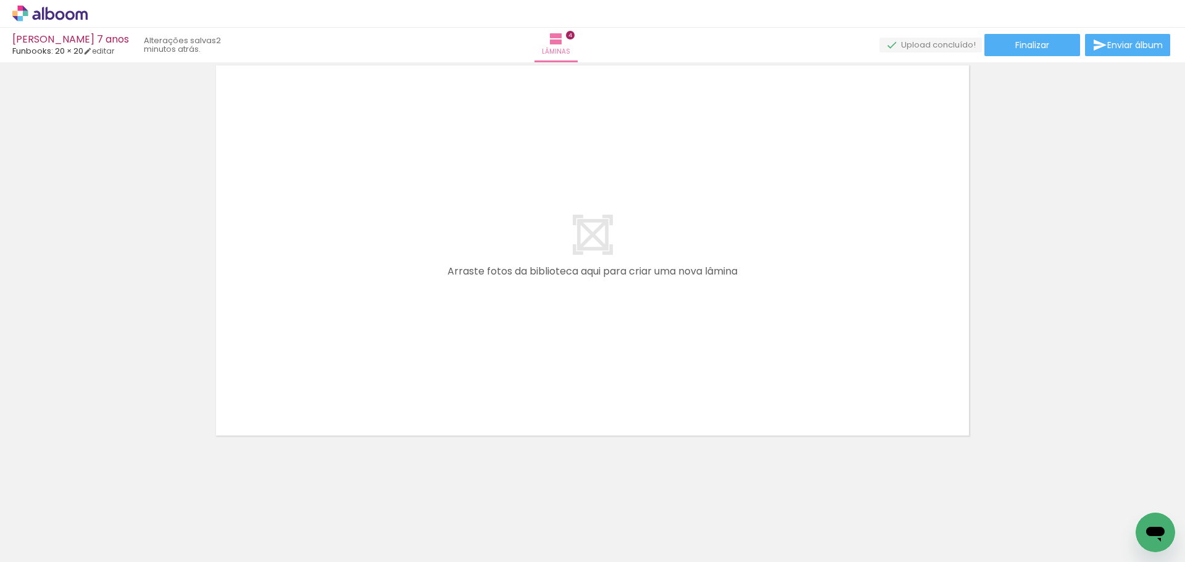
scroll to position [0, 1616]
drag, startPoint x: 736, startPoint y: 524, endPoint x: 696, endPoint y: 385, distance: 144.6
click at [653, 316] on quentale-workspace at bounding box center [592, 281] width 1185 height 562
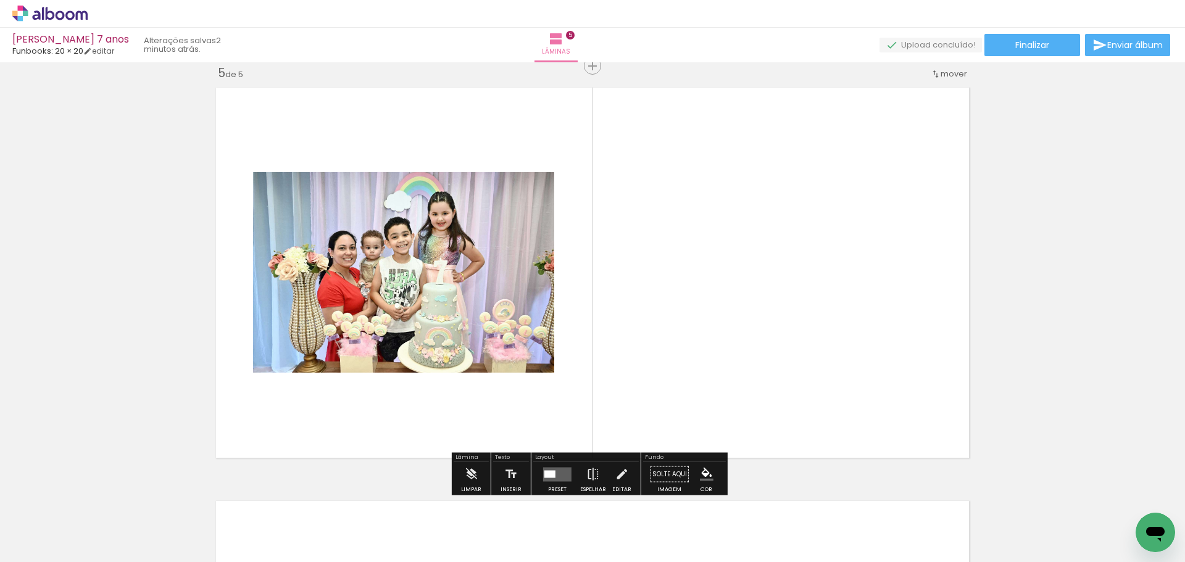
scroll to position [1671, 0]
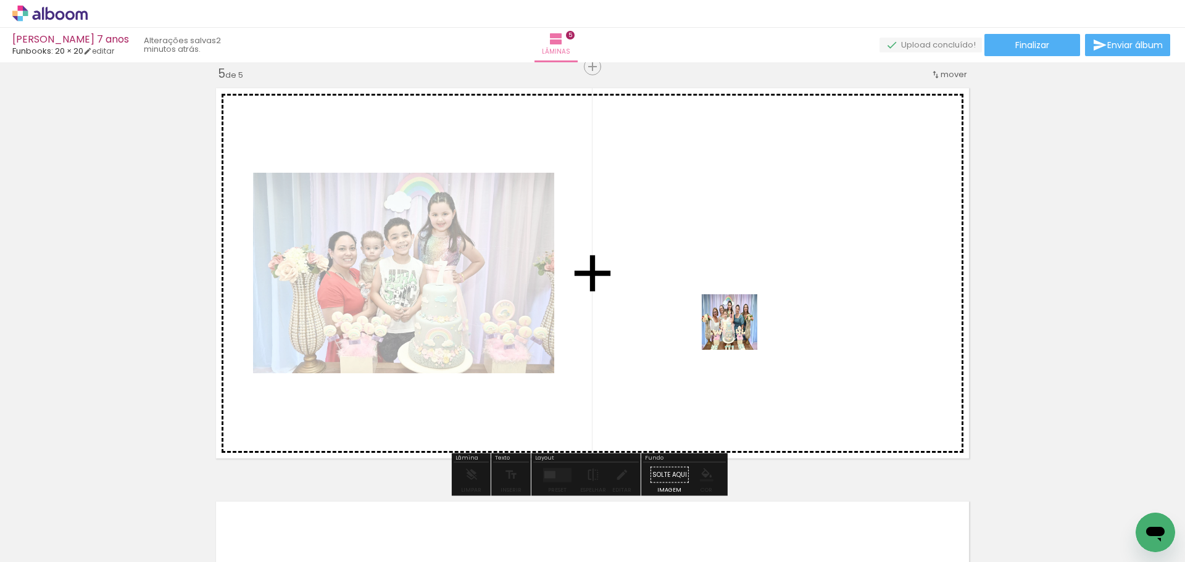
drag, startPoint x: 786, startPoint y: 515, endPoint x: 774, endPoint y: 402, distance: 113.7
click at [738, 331] on quentale-workspace at bounding box center [592, 281] width 1185 height 562
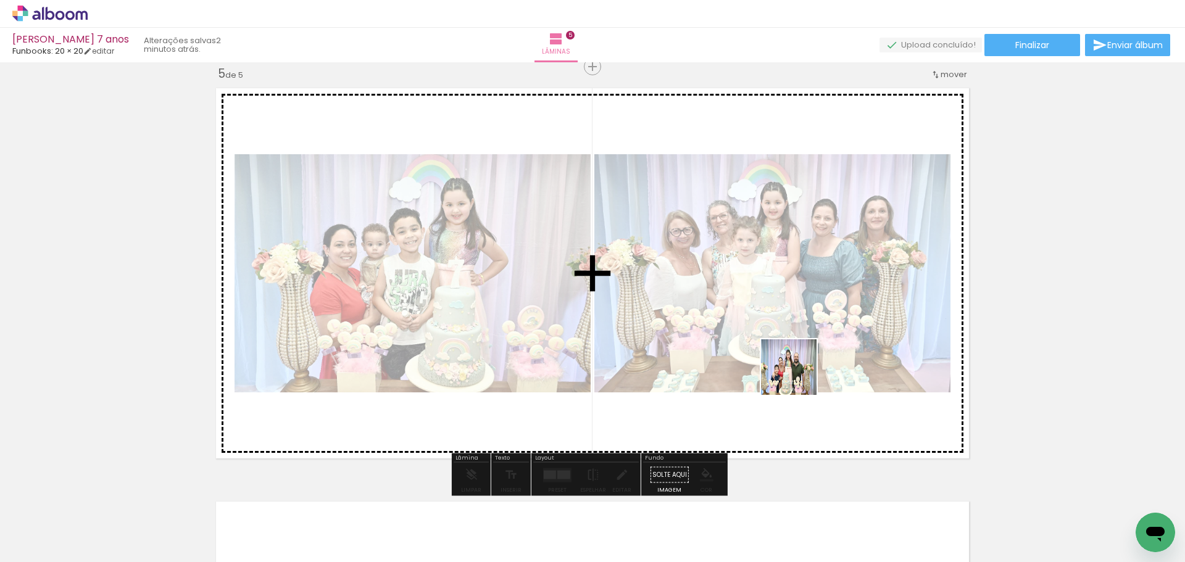
drag, startPoint x: 857, startPoint y: 517, endPoint x: 798, endPoint y: 377, distance: 152.5
click at [798, 377] on quentale-workspace at bounding box center [592, 281] width 1185 height 562
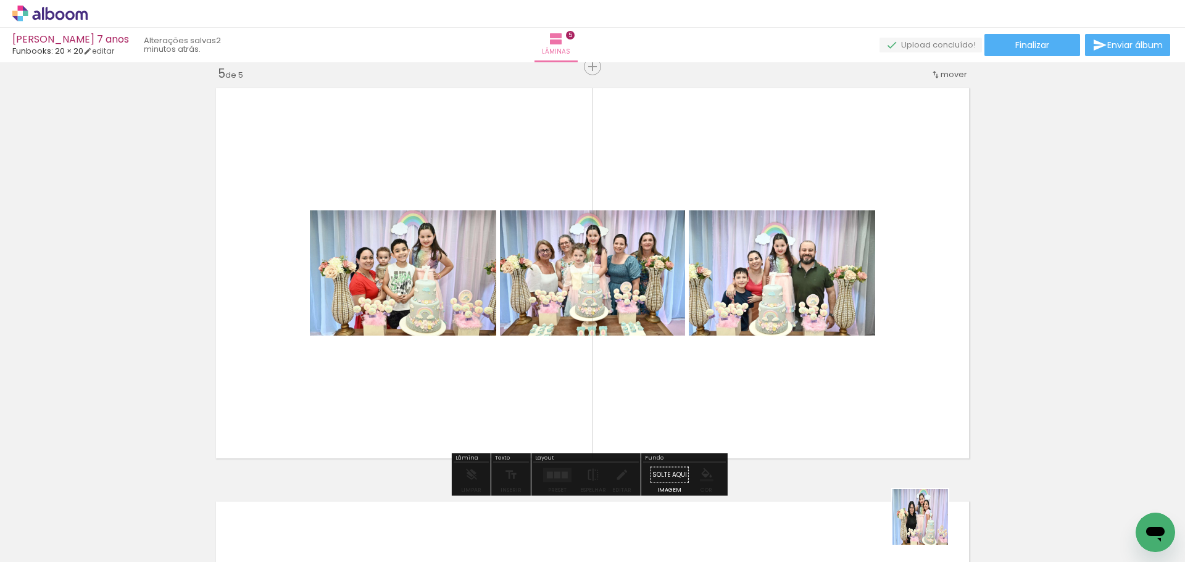
drag, startPoint x: 930, startPoint y: 527, endPoint x: 847, endPoint y: 369, distance: 177.9
click at [847, 369] on quentale-workspace at bounding box center [592, 281] width 1185 height 562
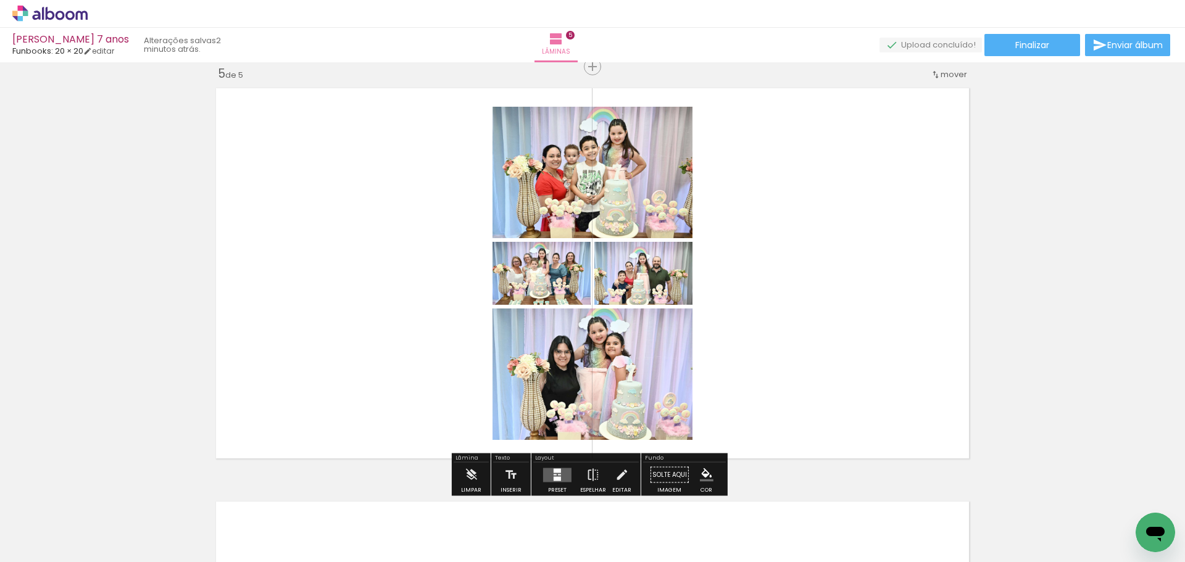
drag, startPoint x: 1001, startPoint y: 527, endPoint x: 928, endPoint y: 452, distance: 105.2
click at [856, 356] on quentale-workspace at bounding box center [592, 281] width 1185 height 562
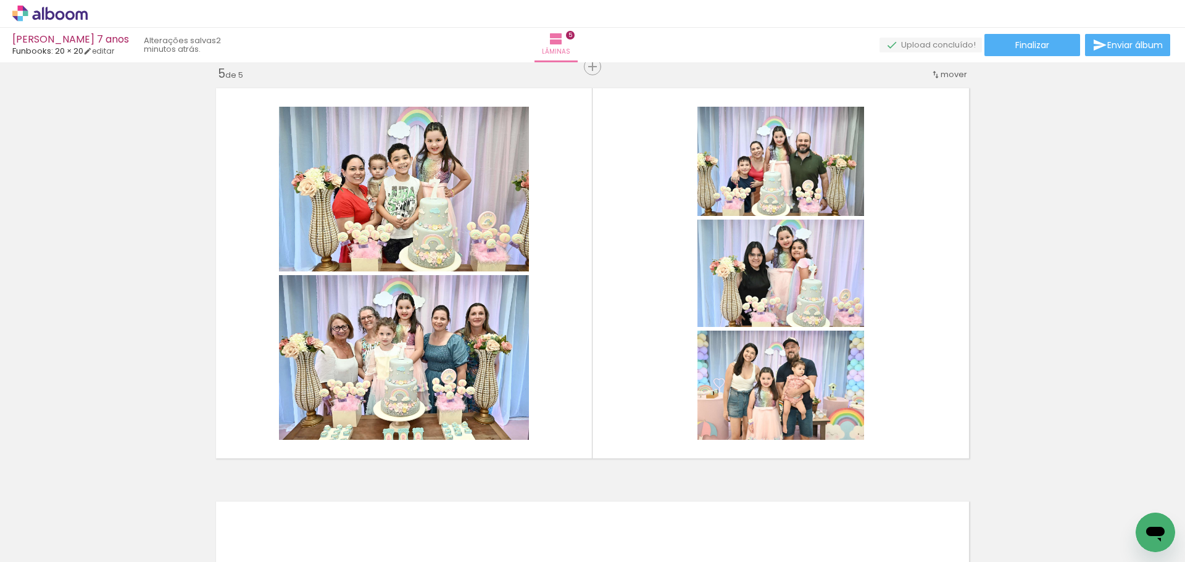
scroll to position [0, 912]
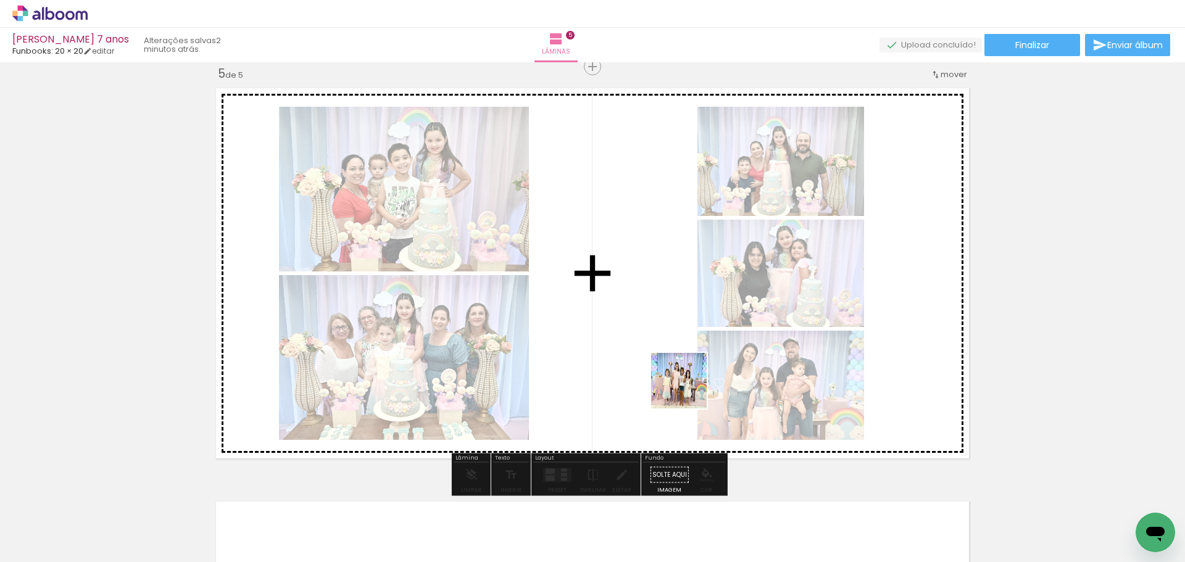
drag, startPoint x: 716, startPoint y: 525, endPoint x: 661, endPoint y: 336, distance: 196.9
click at [661, 336] on quentale-workspace at bounding box center [592, 281] width 1185 height 562
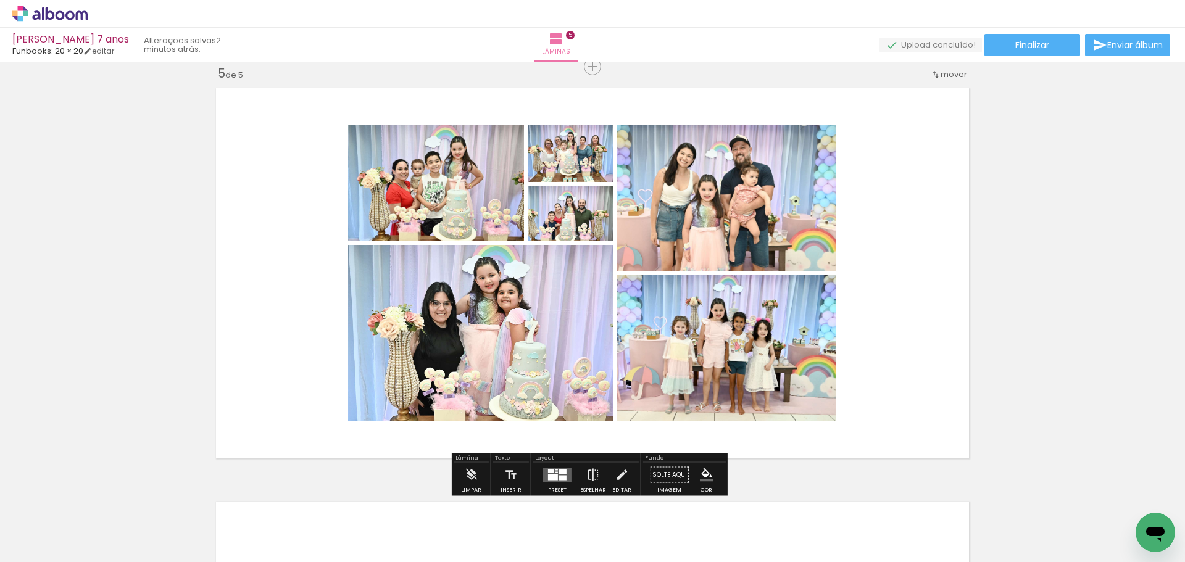
click at [554, 479] on div at bounding box center [553, 477] width 10 height 6
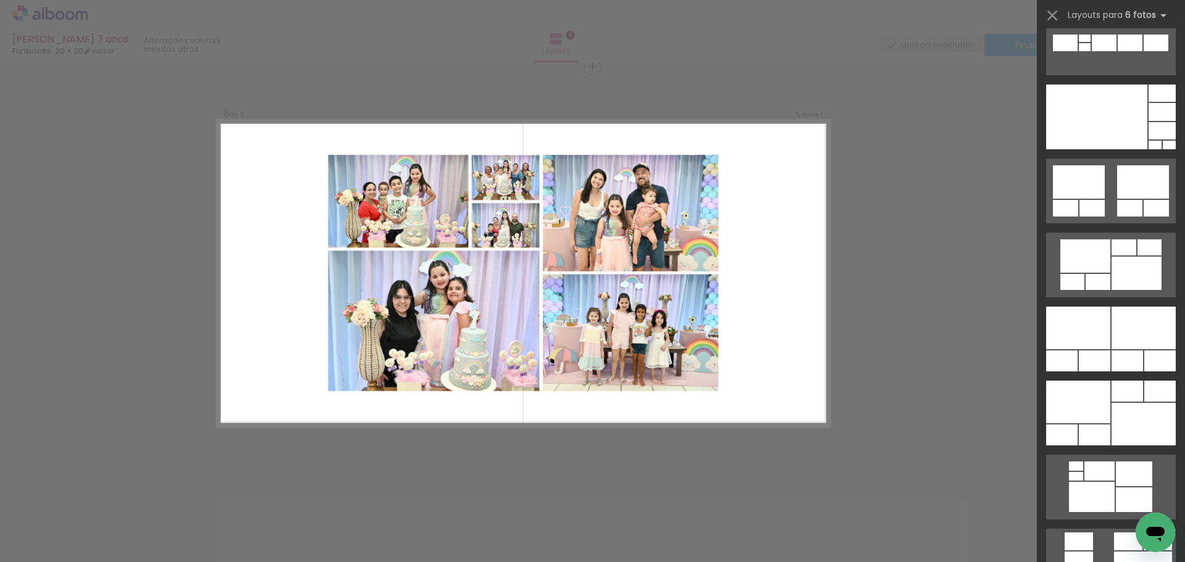
scroll to position [716, 0]
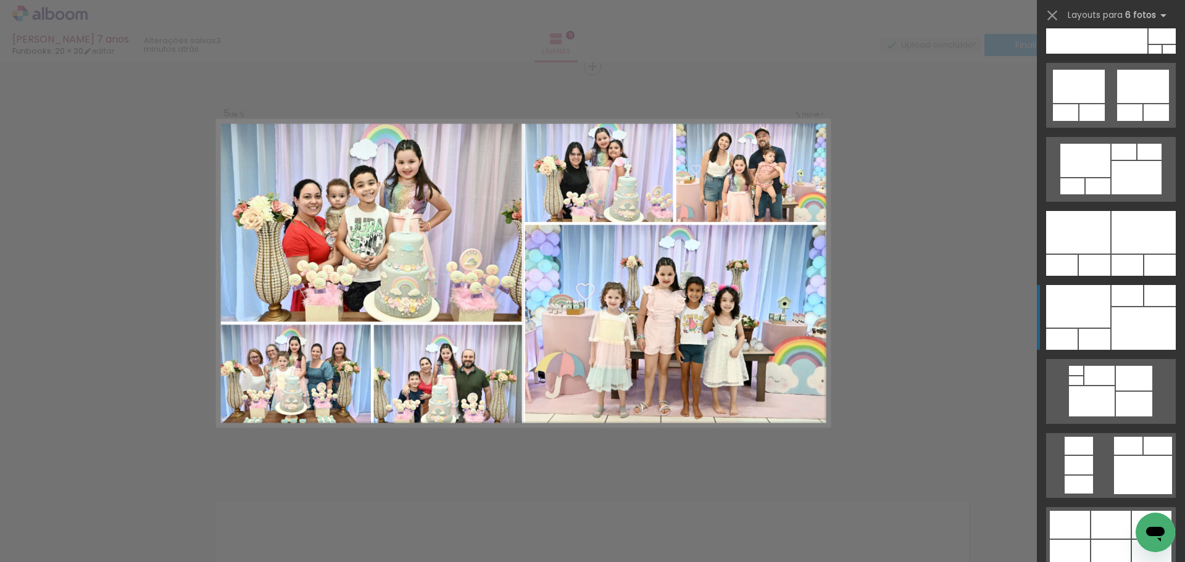
click at [1098, 329] on div at bounding box center [1094, 339] width 31 height 21
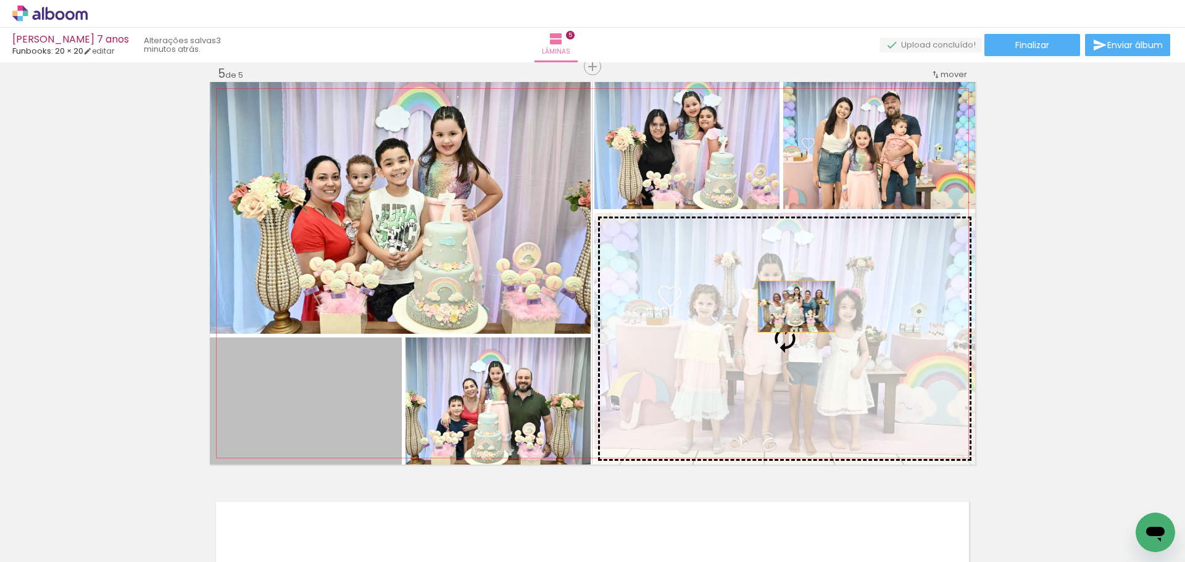
drag, startPoint x: 318, startPoint y: 419, endPoint x: 792, endPoint y: 307, distance: 487.2
click at [0, 0] on slot at bounding box center [0, 0] width 0 height 0
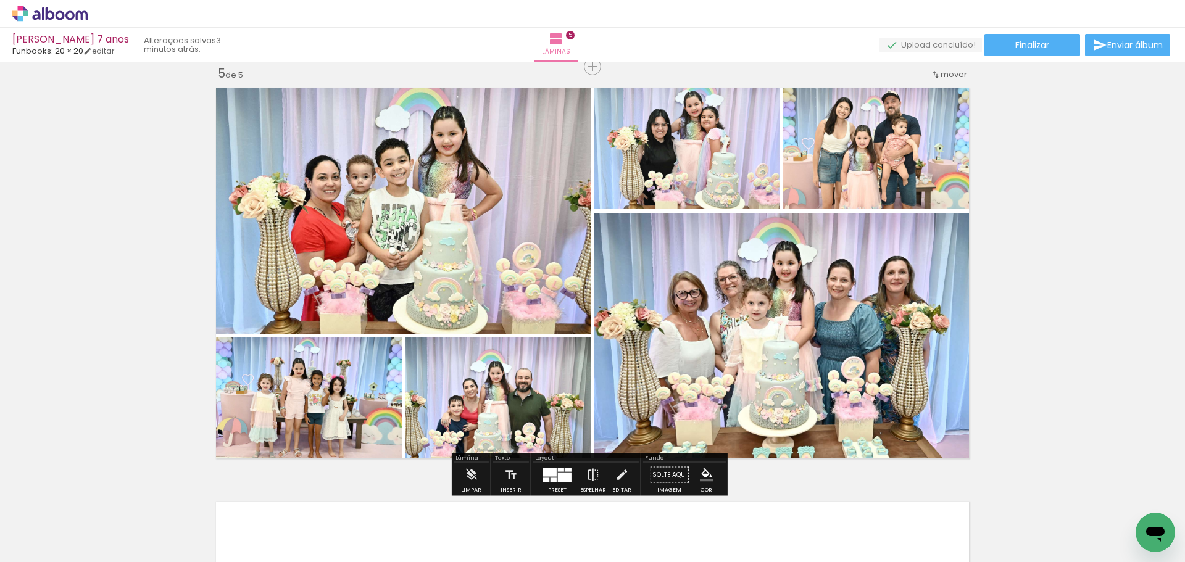
scroll to position [0, 912]
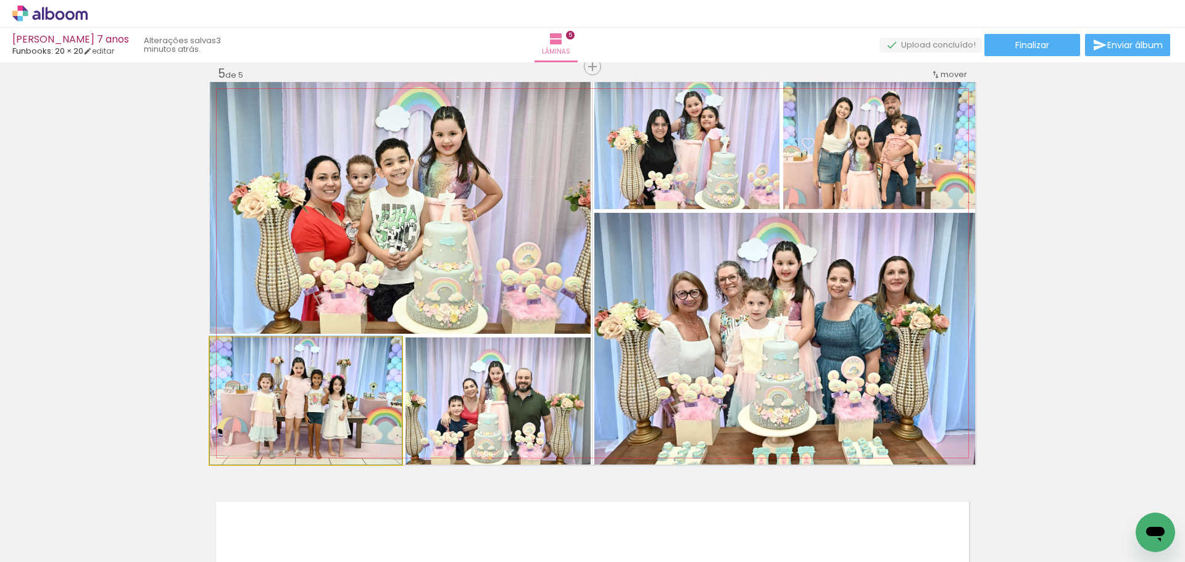
drag, startPoint x: 341, startPoint y: 423, endPoint x: 349, endPoint y: 396, distance: 27.6
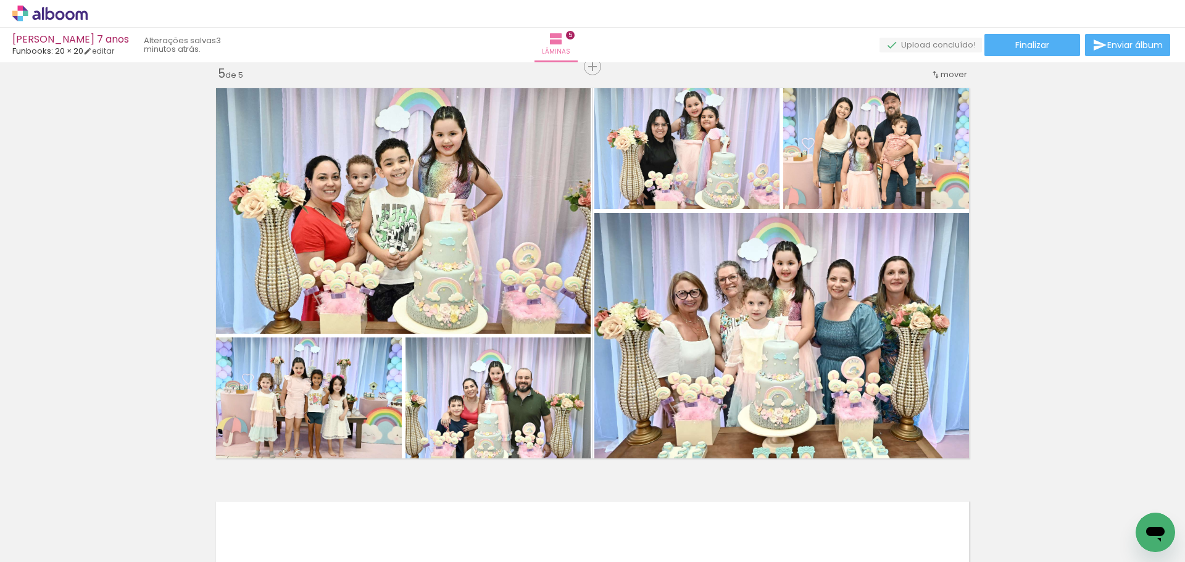
scroll to position [1721, 0]
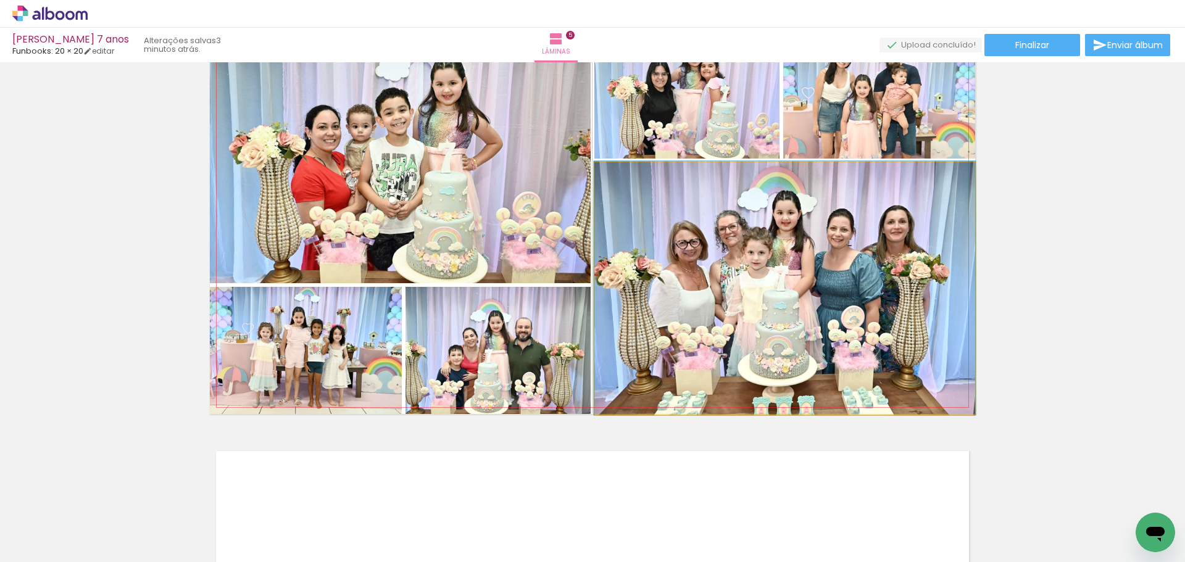
click at [845, 332] on quentale-photo at bounding box center [785, 288] width 381 height 252
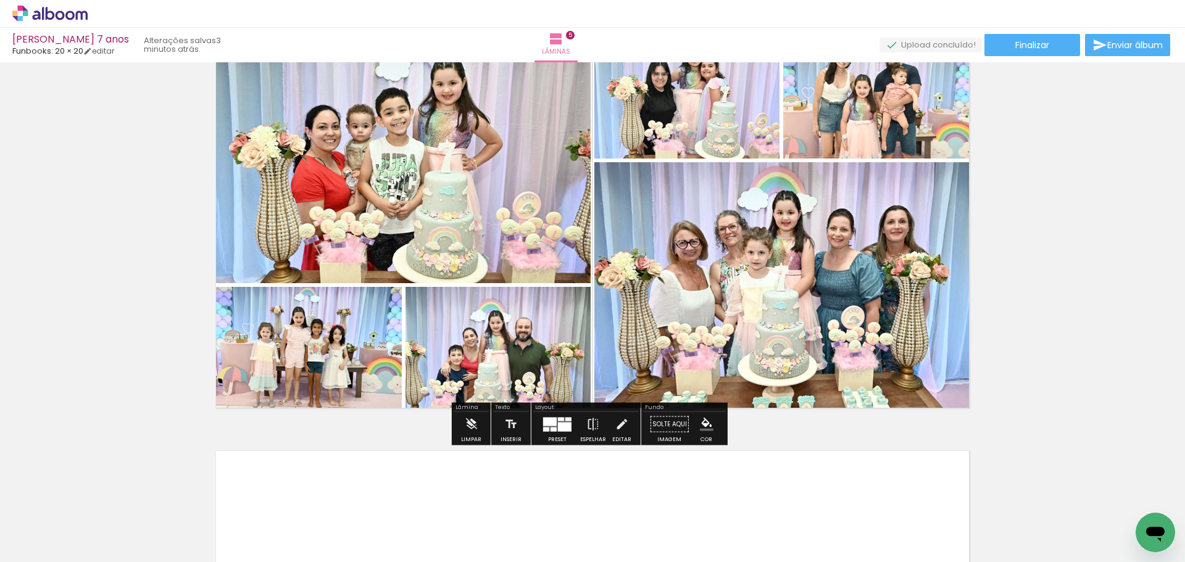
click at [916, 293] on quentale-photo at bounding box center [785, 288] width 381 height 252
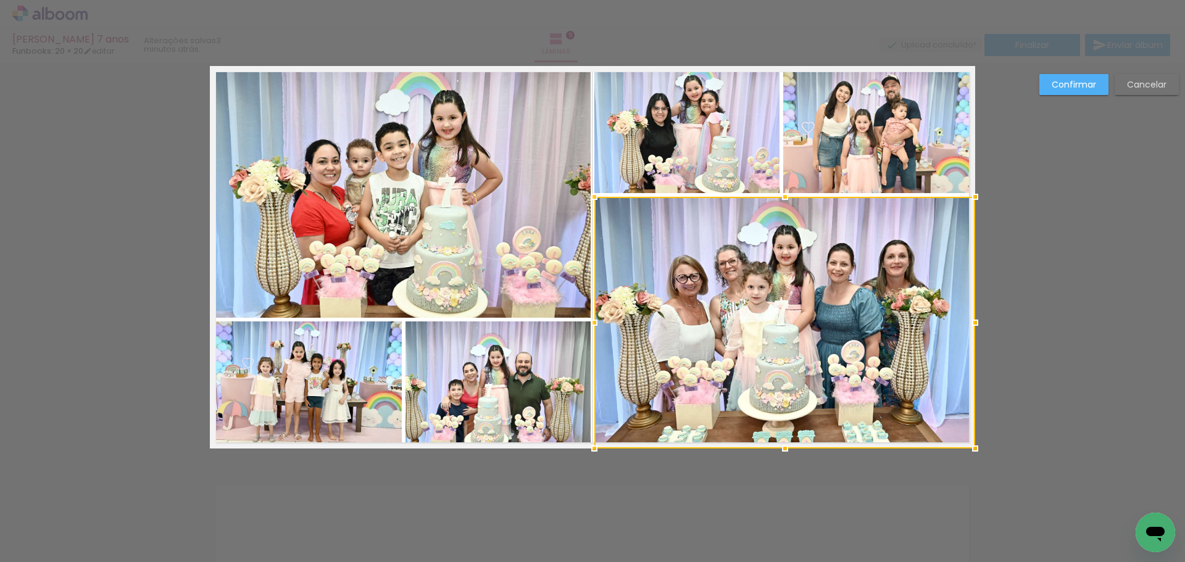
scroll to position [1671, 0]
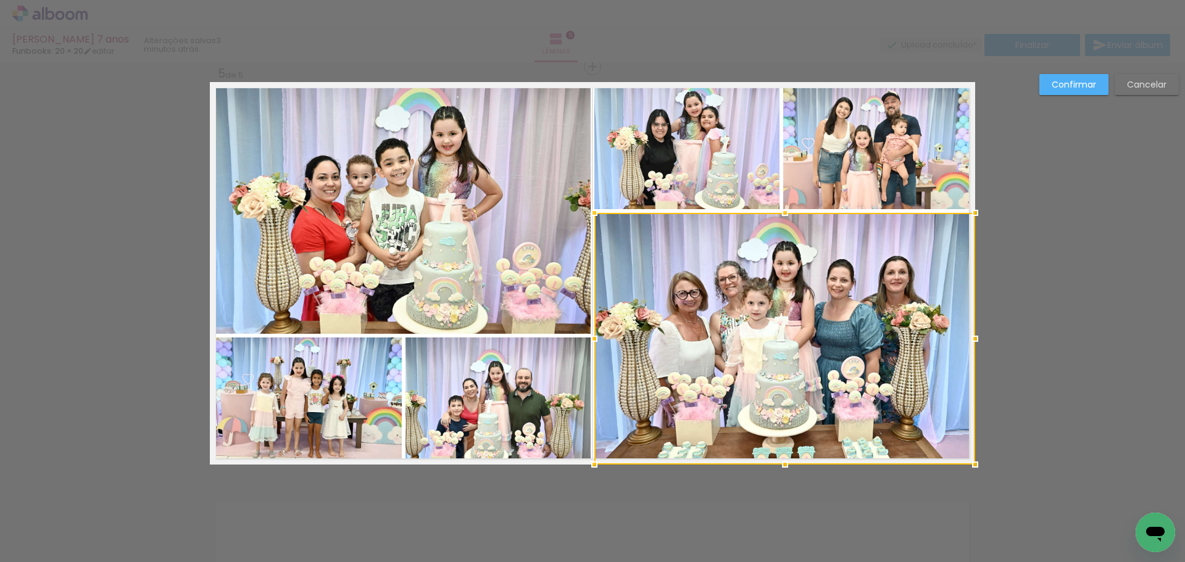
click at [0, 0] on slot "Confirmar" at bounding box center [0, 0] width 0 height 0
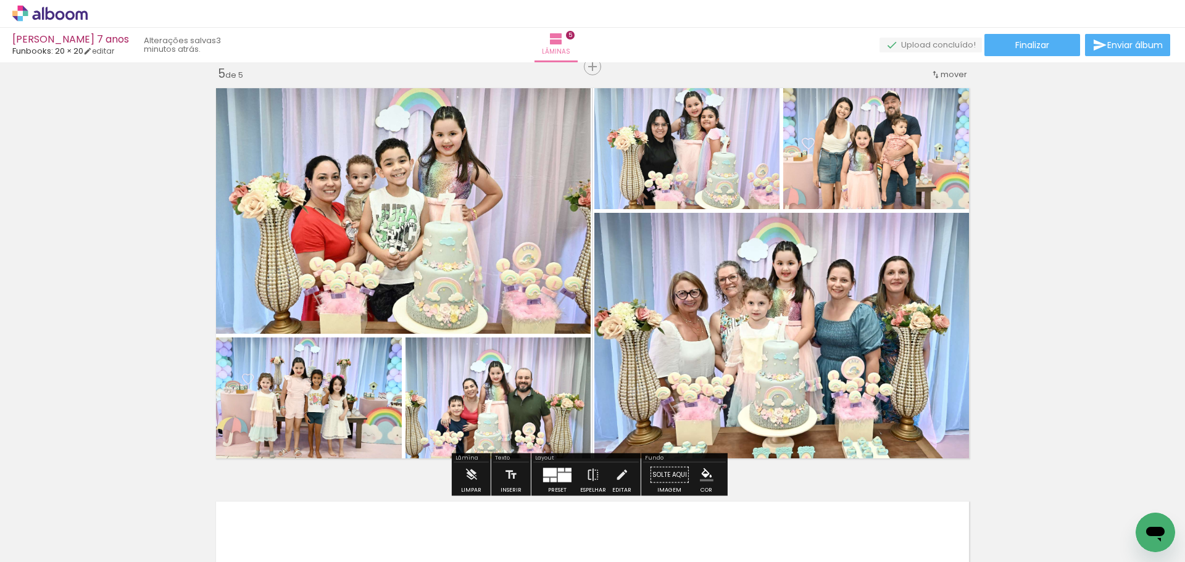
click at [795, 274] on quentale-photo at bounding box center [785, 339] width 381 height 252
click at [780, 273] on quentale-photo at bounding box center [785, 339] width 381 height 252
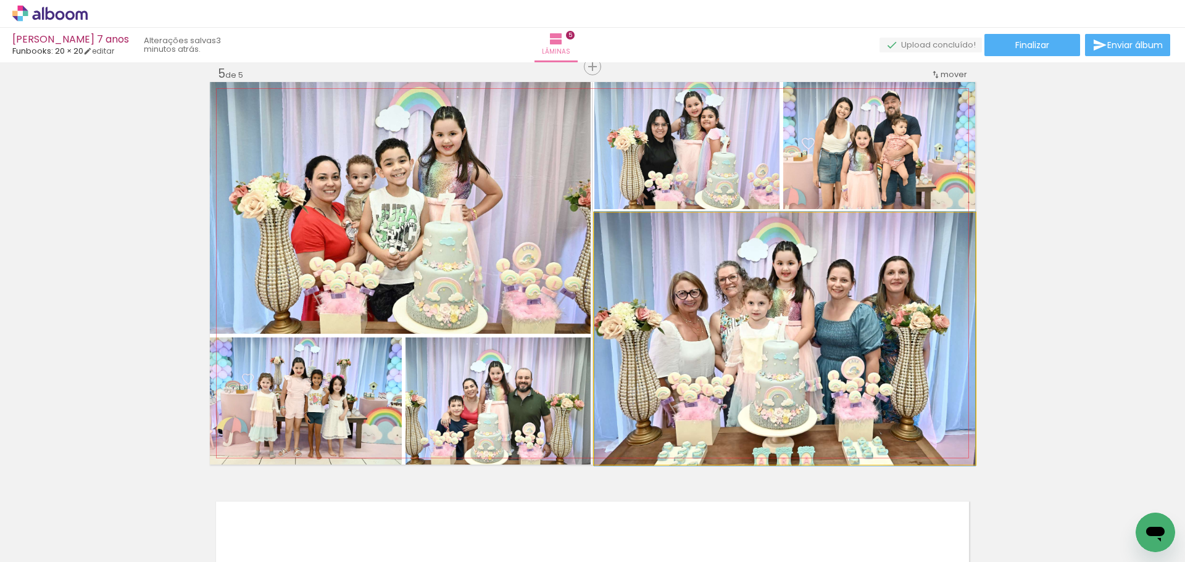
click at [780, 273] on quentale-photo at bounding box center [785, 339] width 381 height 252
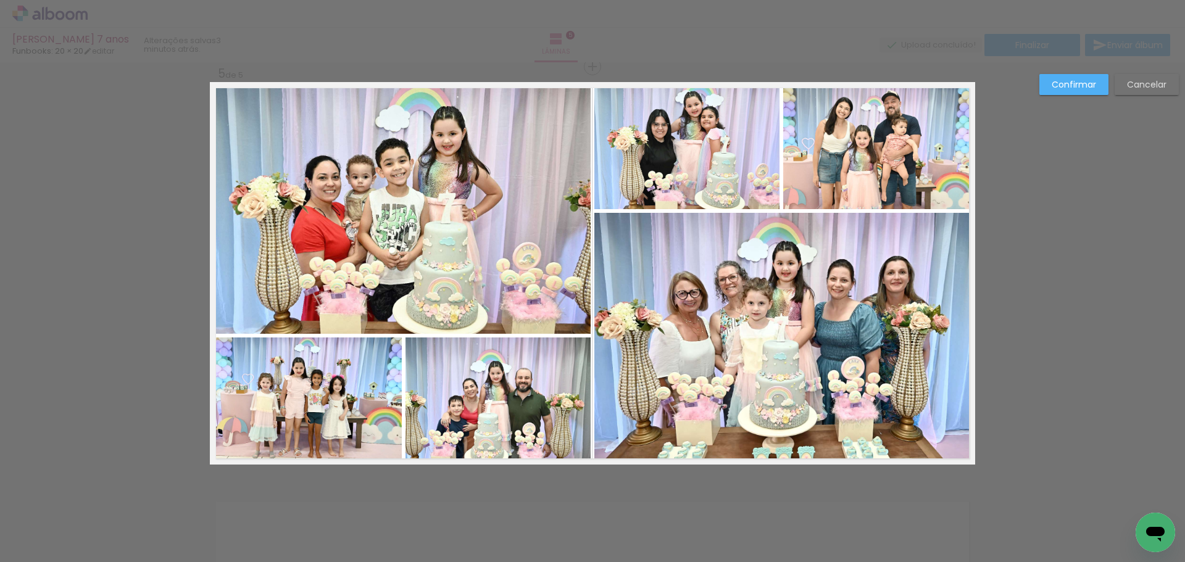
click at [771, 229] on quentale-photo at bounding box center [785, 339] width 381 height 252
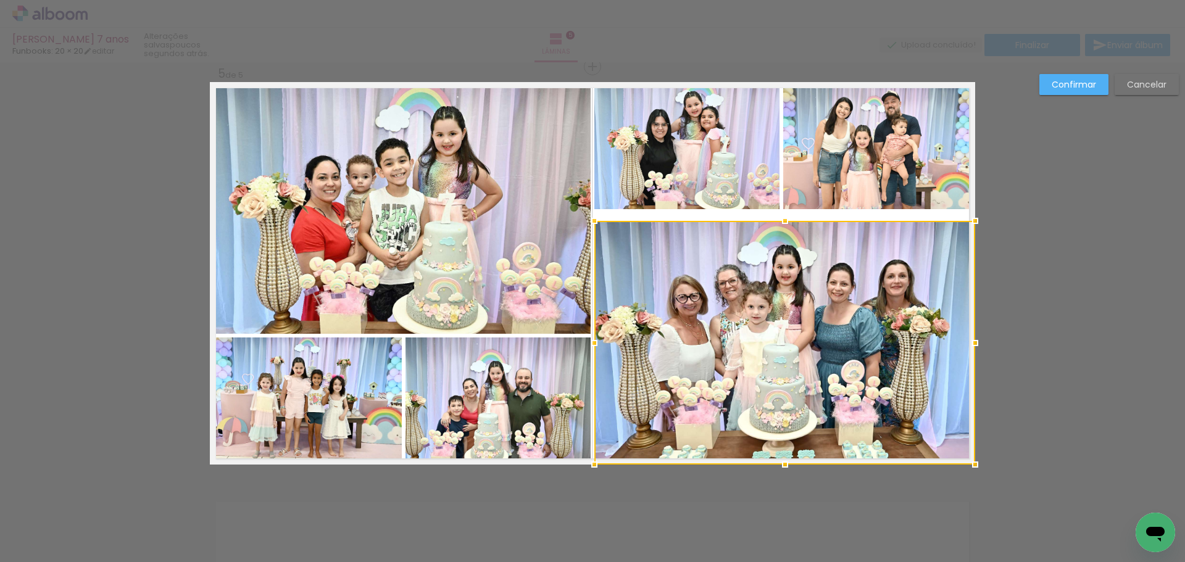
drag, startPoint x: 778, startPoint y: 217, endPoint x: 779, endPoint y: 225, distance: 8.1
click at [779, 225] on div at bounding box center [785, 221] width 25 height 25
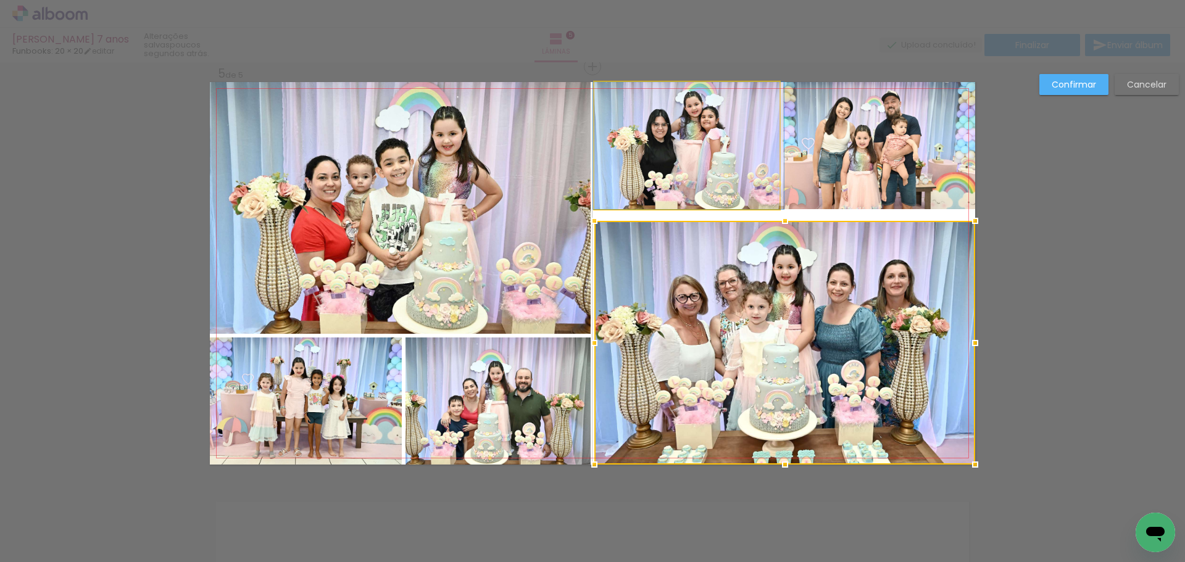
click at [740, 170] on quentale-photo at bounding box center [687, 145] width 185 height 127
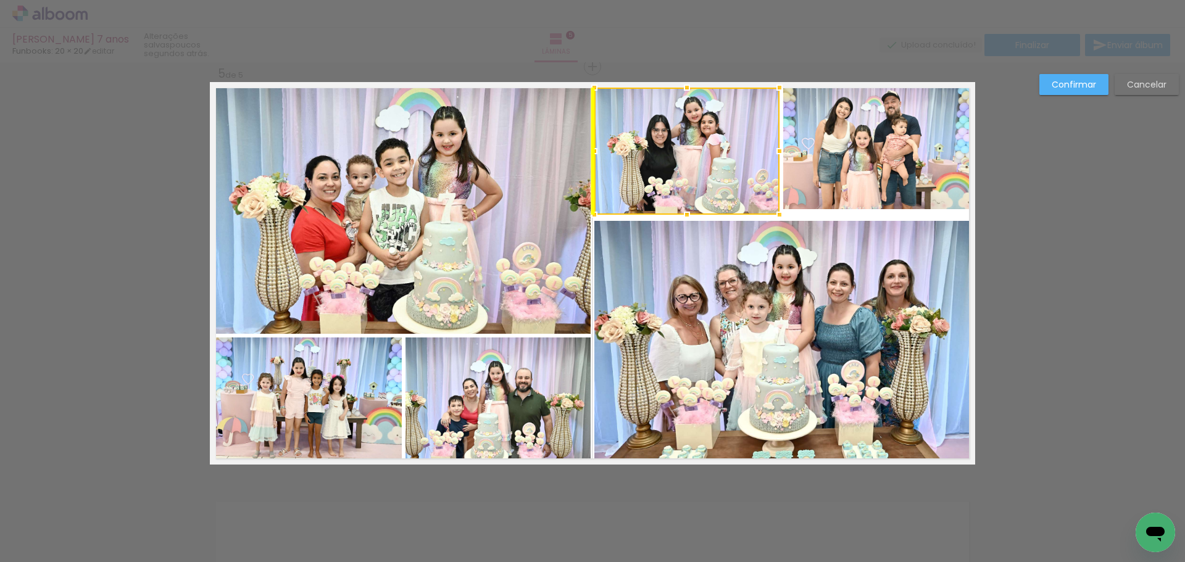
click at [731, 169] on div at bounding box center [687, 151] width 185 height 127
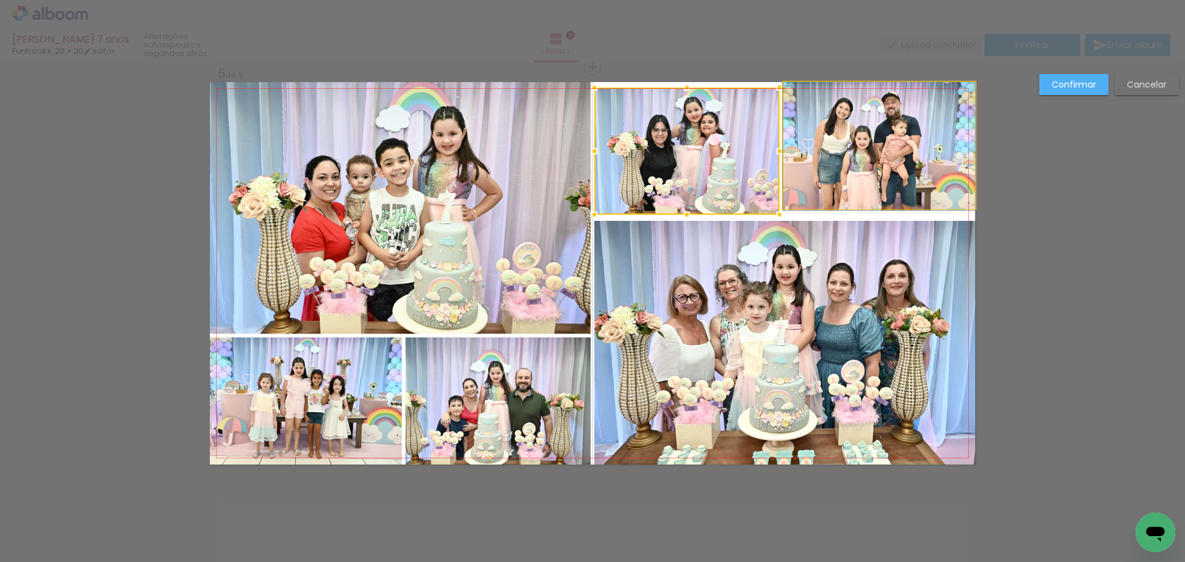
drag, startPoint x: 835, startPoint y: 166, endPoint x: 835, endPoint y: 180, distance: 13.6
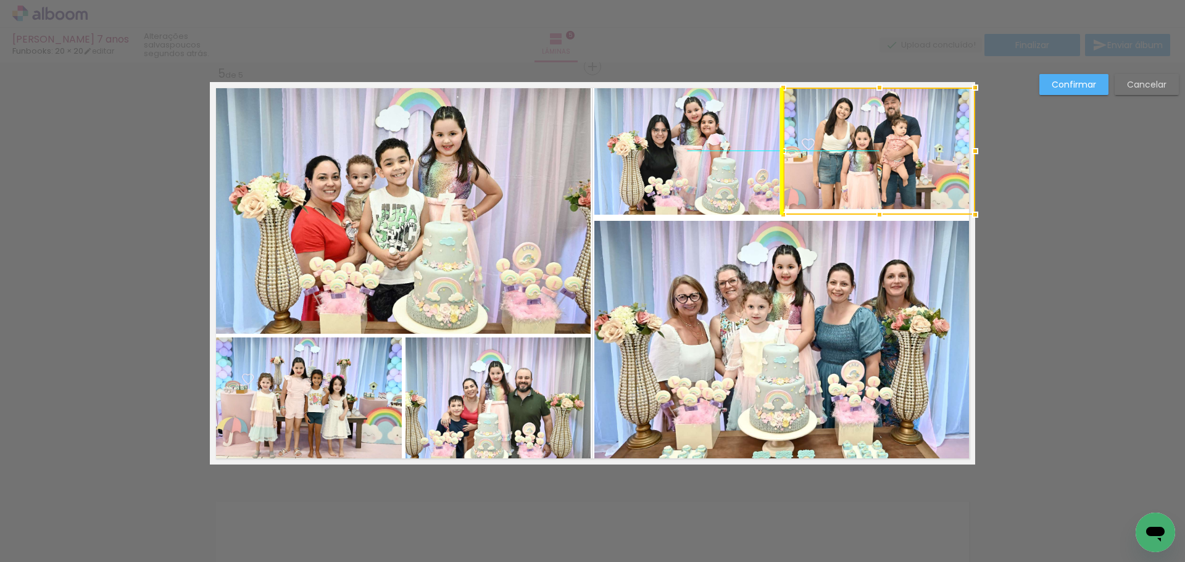
click at [841, 177] on div at bounding box center [880, 151] width 192 height 127
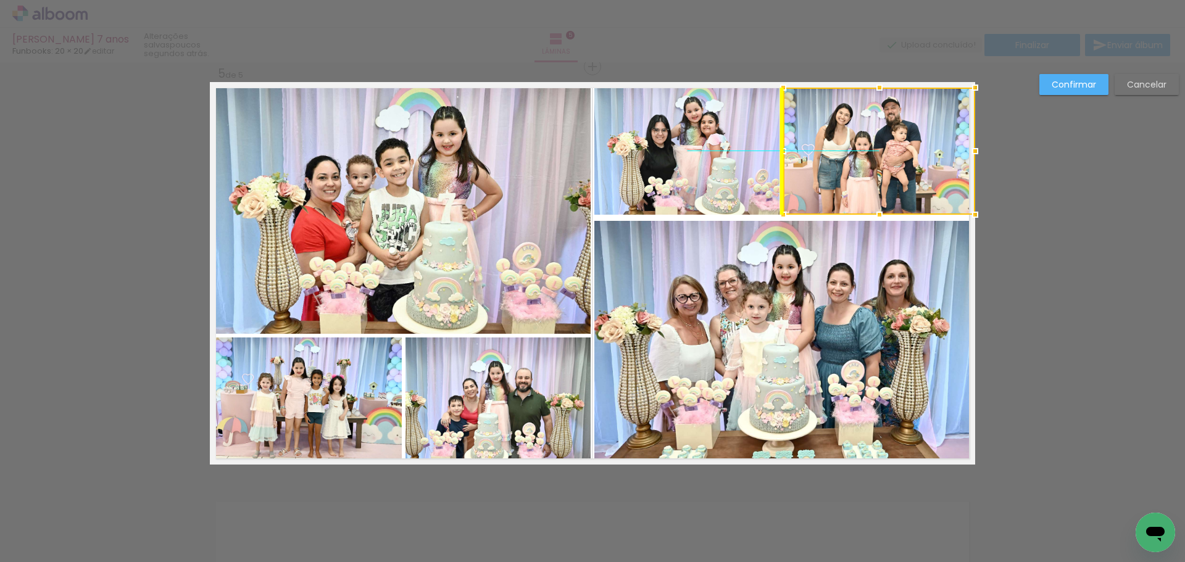
click at [842, 199] on div at bounding box center [880, 151] width 192 height 127
click at [0, 0] on slot "Confirmar" at bounding box center [0, 0] width 0 height 0
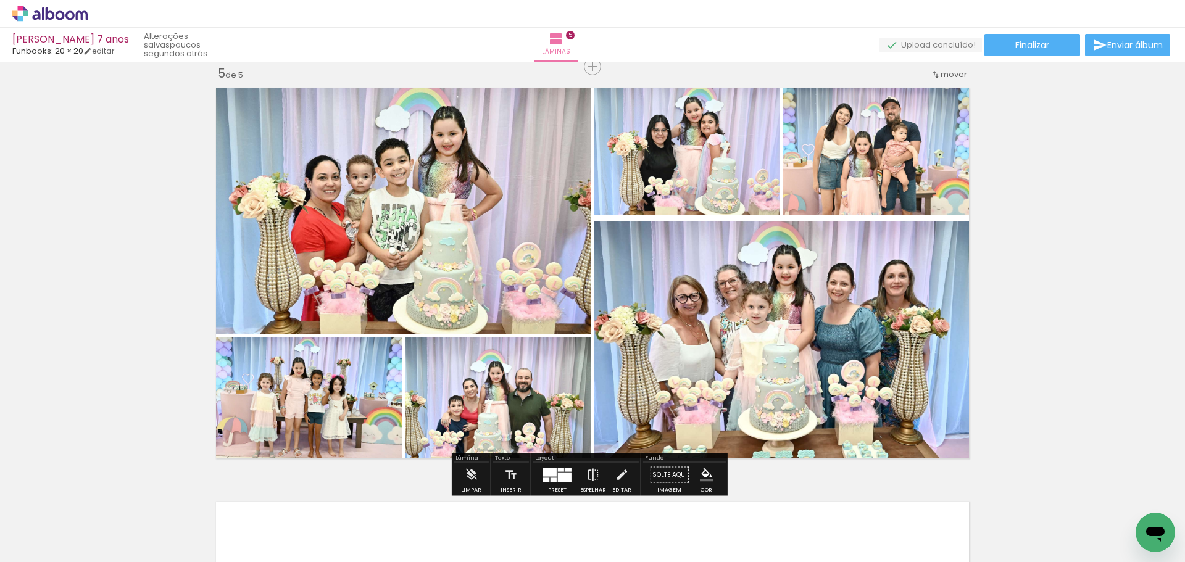
click at [901, 141] on quentale-photo at bounding box center [880, 151] width 192 height 127
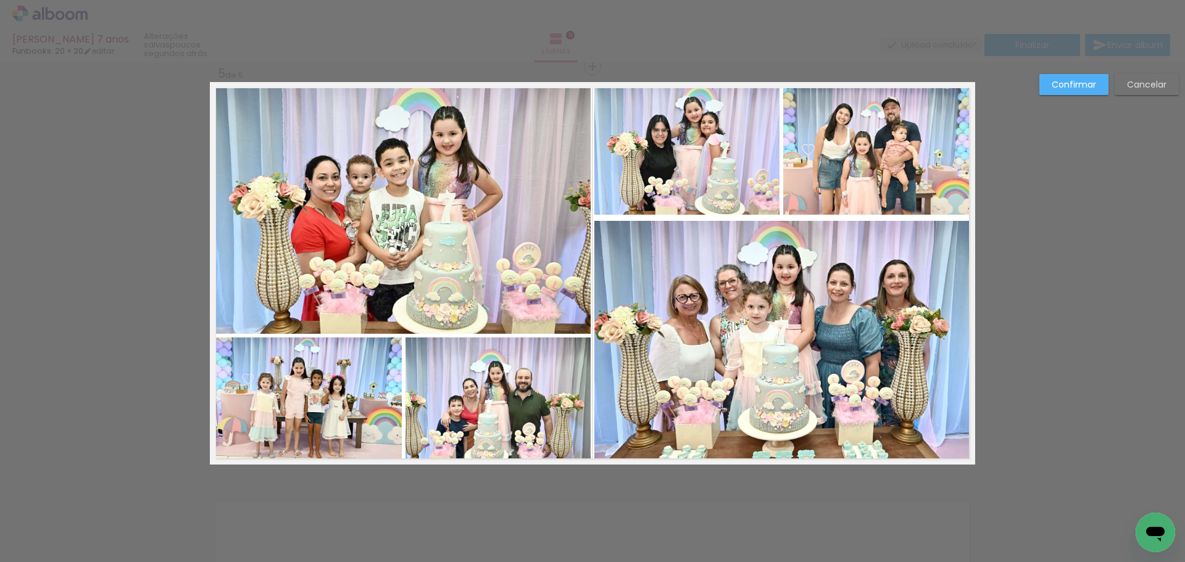
click at [0, 0] on slot "Confirmar" at bounding box center [0, 0] width 0 height 0
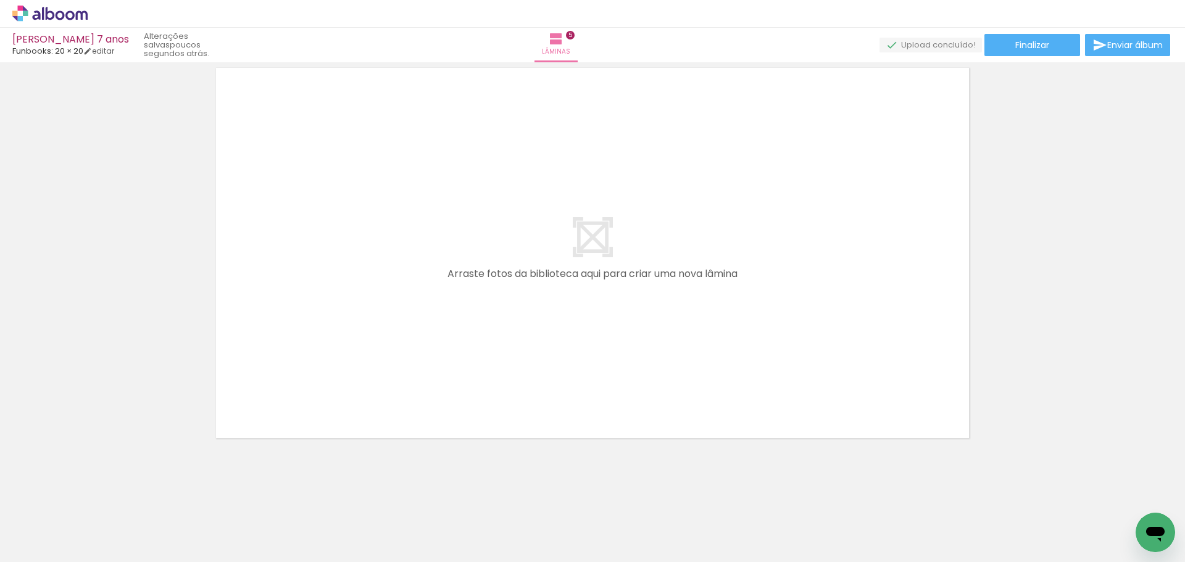
scroll to position [0, 400]
drag, startPoint x: 559, startPoint y: 523, endPoint x: 572, endPoint y: 452, distance: 72.3
click at [527, 355] on quentale-workspace at bounding box center [592, 281] width 1185 height 562
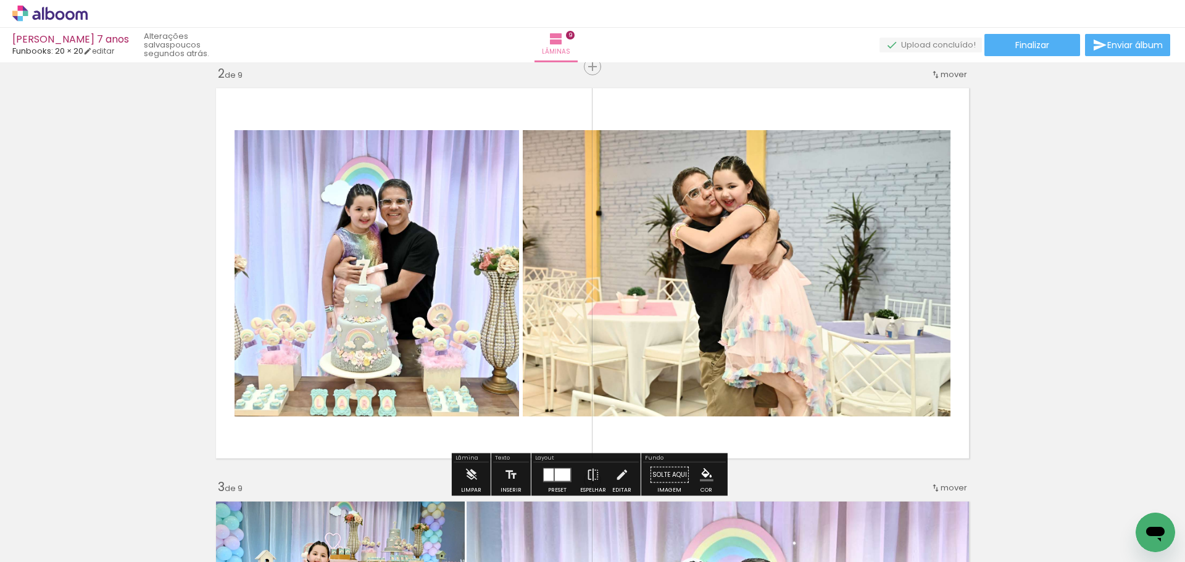
scroll to position [0, 1616]
click at [638, 261] on quentale-photo at bounding box center [737, 273] width 428 height 286
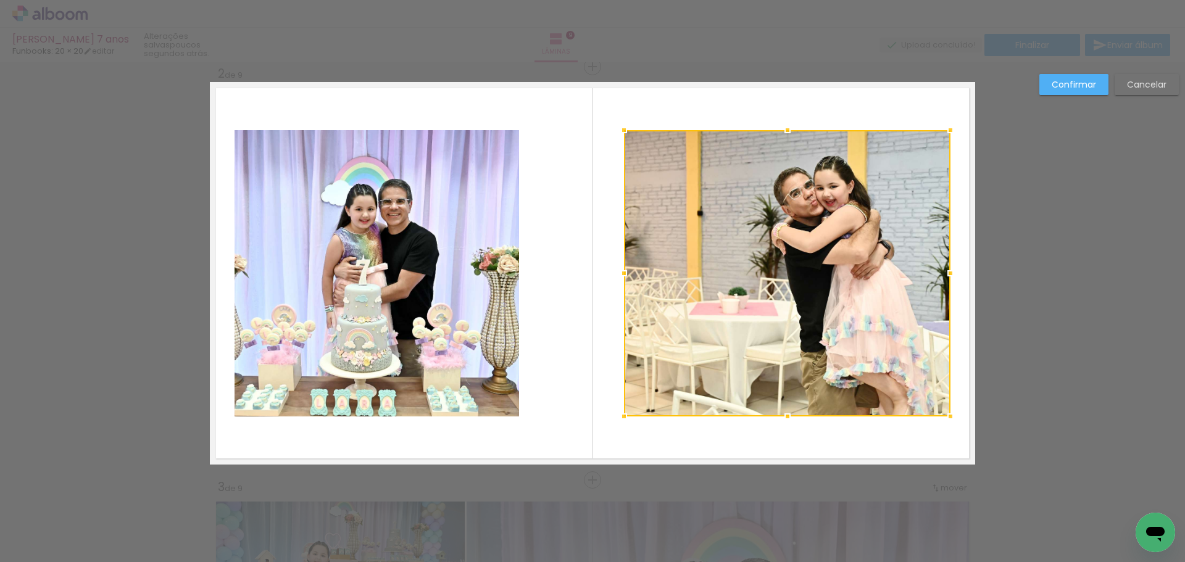
drag, startPoint x: 522, startPoint y: 272, endPoint x: 634, endPoint y: 272, distance: 112.4
click at [634, 272] on div at bounding box center [787, 273] width 327 height 286
click at [446, 239] on quentale-photo at bounding box center [377, 273] width 285 height 286
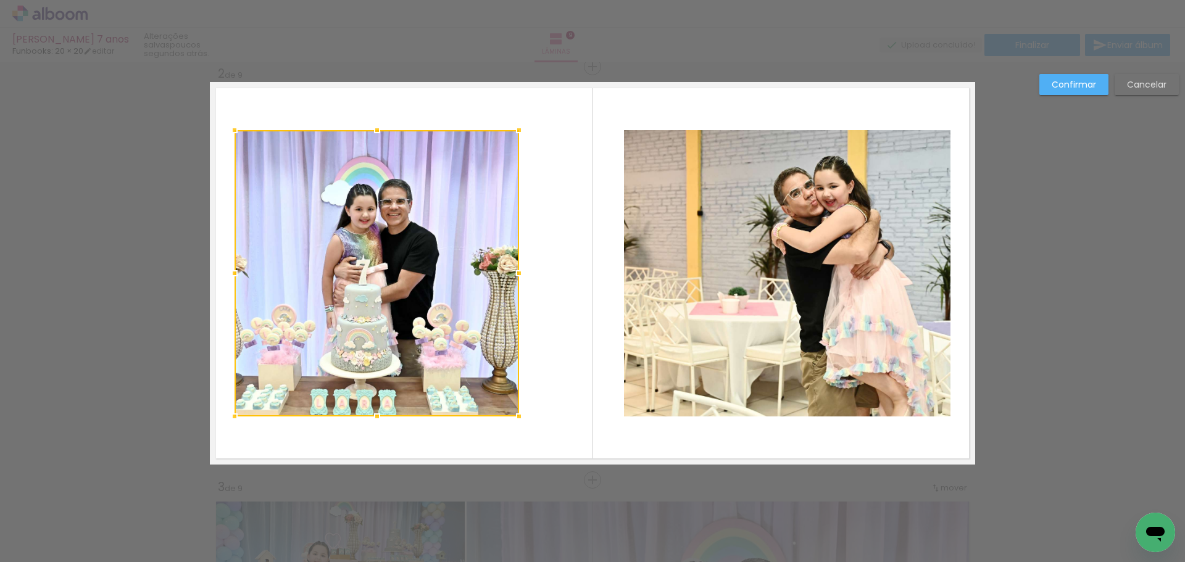
click at [446, 239] on div at bounding box center [377, 273] width 285 height 286
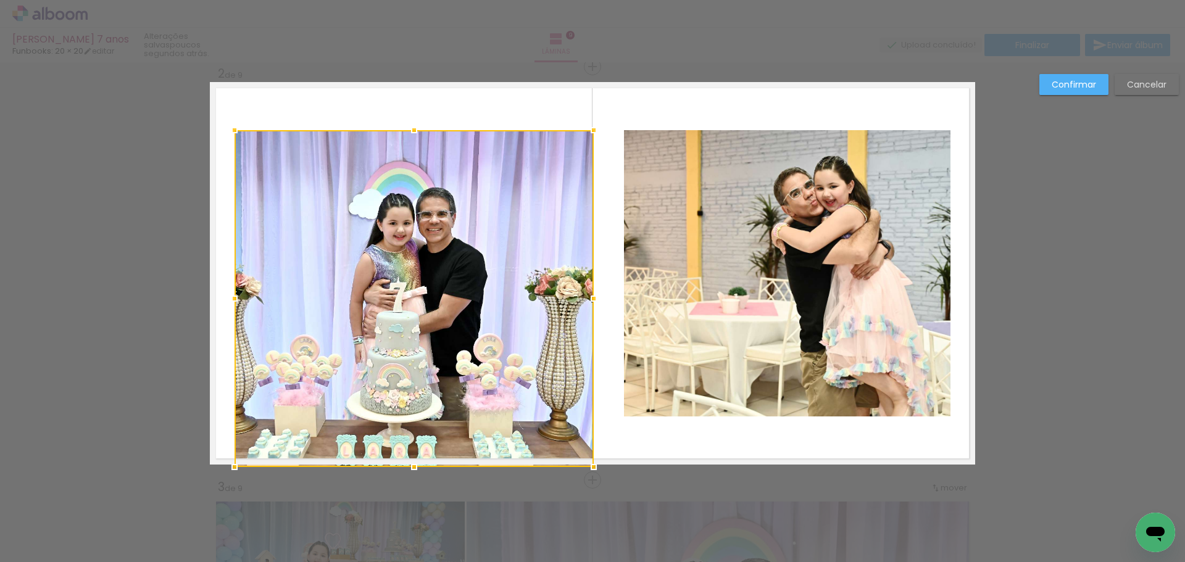
drag, startPoint x: 514, startPoint y: 414, endPoint x: 589, endPoint y: 460, distance: 87.6
click at [589, 460] on div at bounding box center [594, 467] width 25 height 25
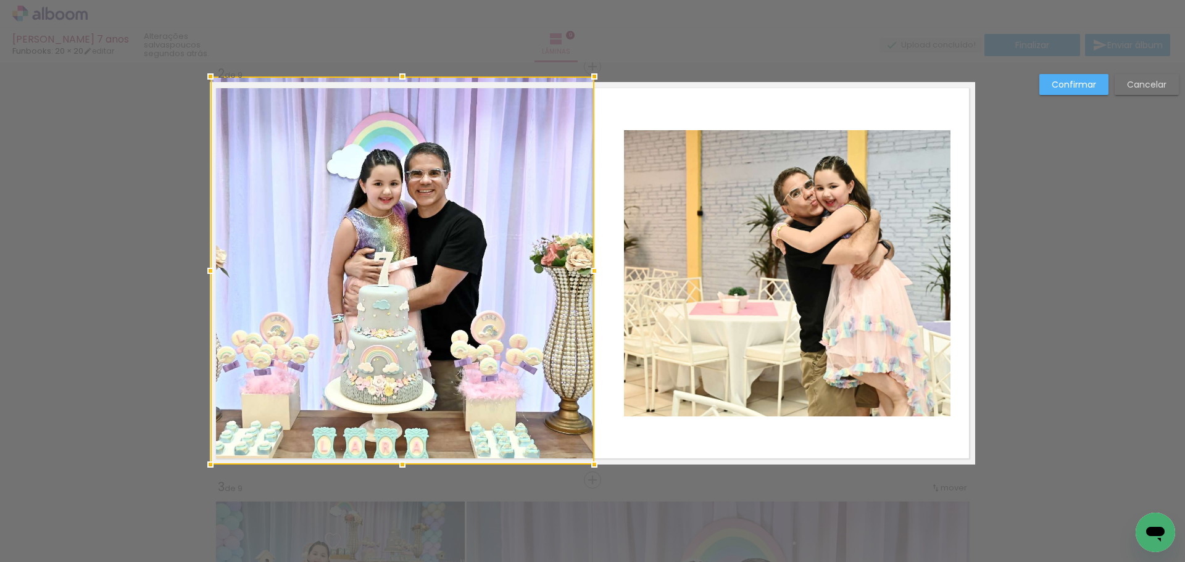
drag, startPoint x: 230, startPoint y: 130, endPoint x: 203, endPoint y: 81, distance: 56.1
click at [203, 81] on div at bounding box center [210, 76] width 25 height 25
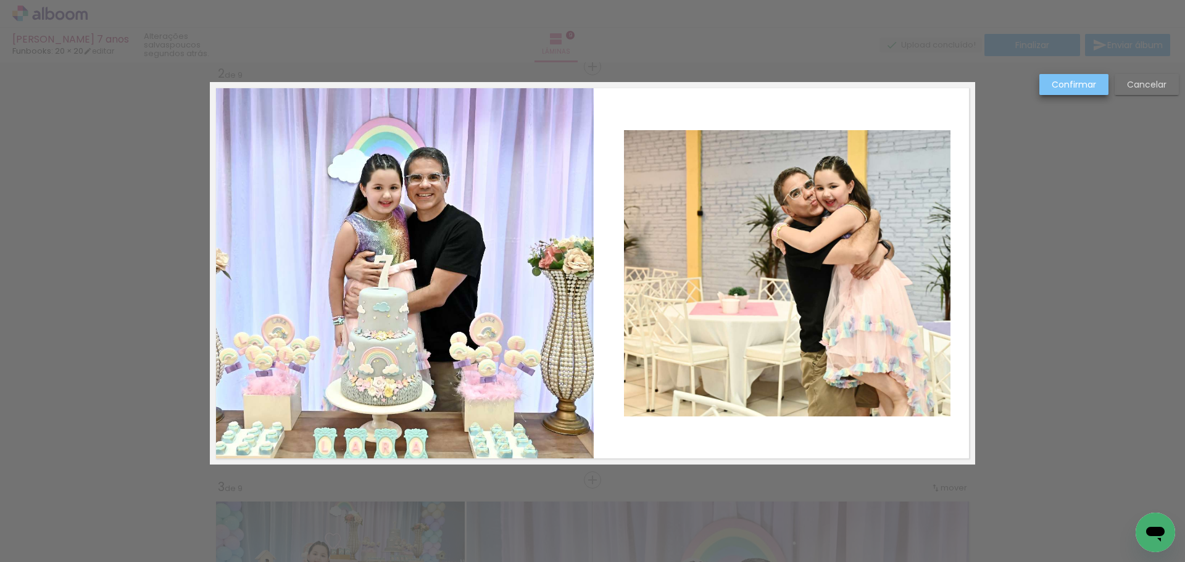
click at [1081, 78] on paper-button "Confirmar" at bounding box center [1074, 84] width 69 height 21
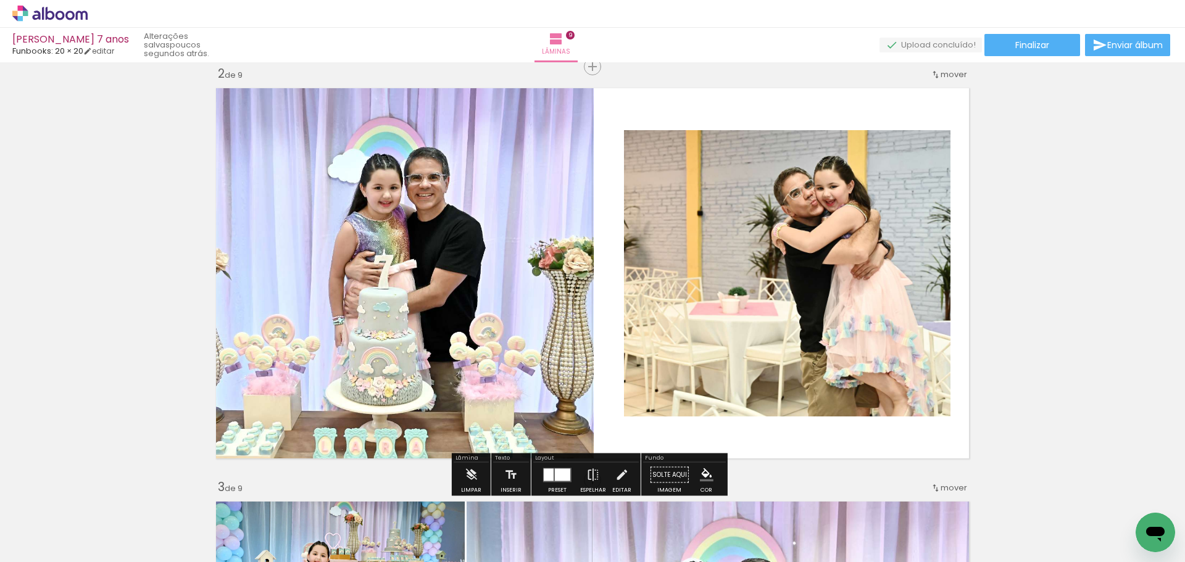
click at [456, 232] on quentale-photo at bounding box center [403, 273] width 384 height 383
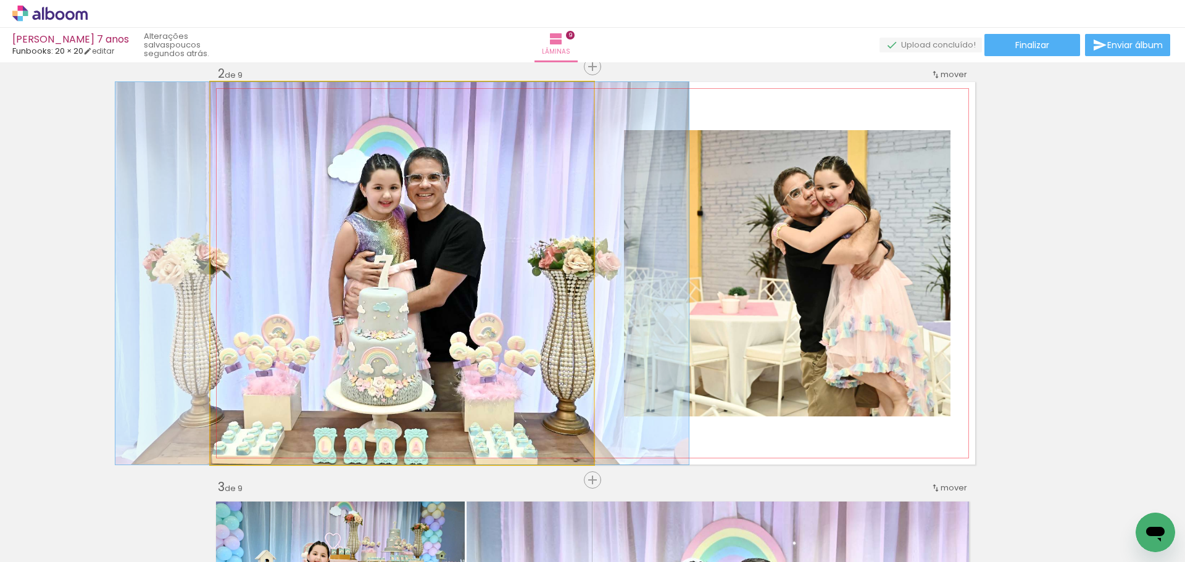
click at [456, 232] on quentale-photo at bounding box center [403, 273] width 384 height 383
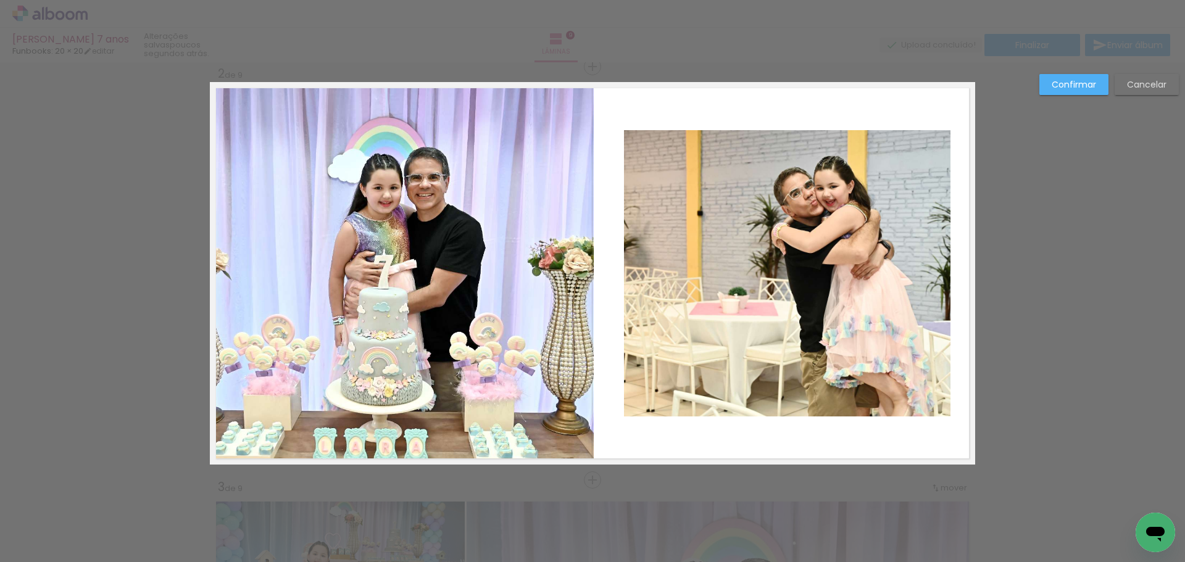
click at [581, 251] on quentale-photo at bounding box center [403, 273] width 384 height 383
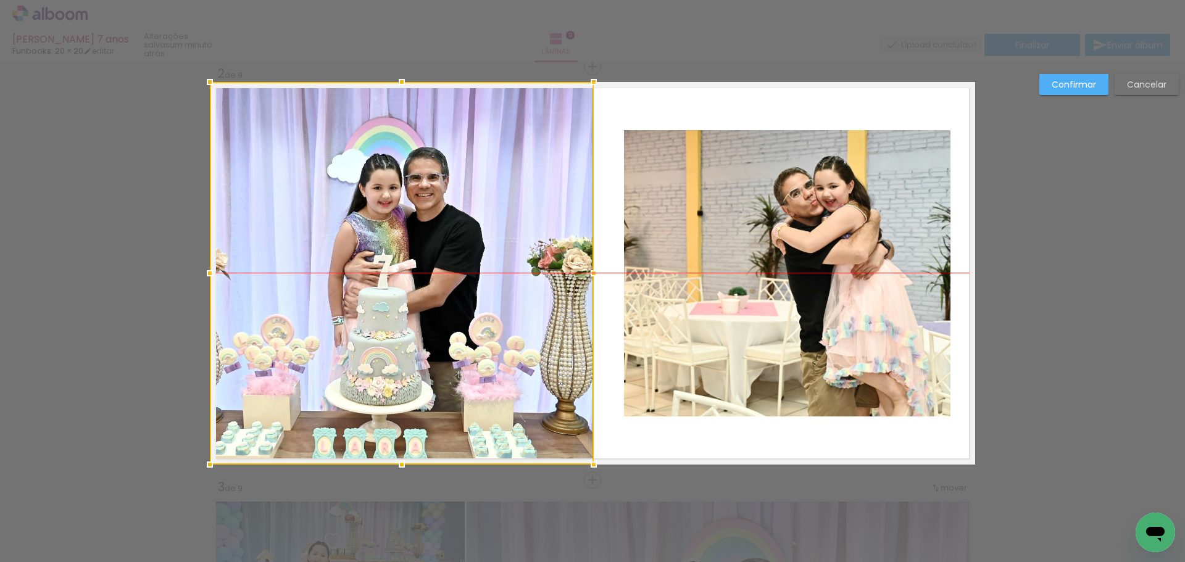
click at [449, 275] on div at bounding box center [402, 273] width 384 height 383
click at [1055, 74] on paper-button "Confirmar" at bounding box center [1074, 84] width 69 height 21
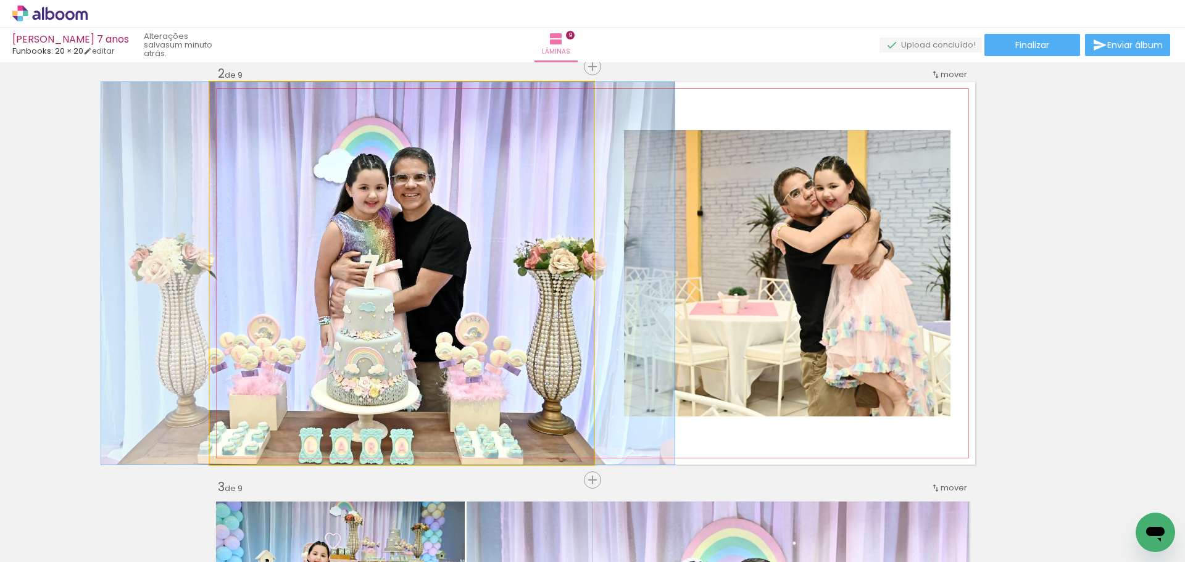
drag, startPoint x: 408, startPoint y: 244, endPoint x: 398, endPoint y: 244, distance: 10.5
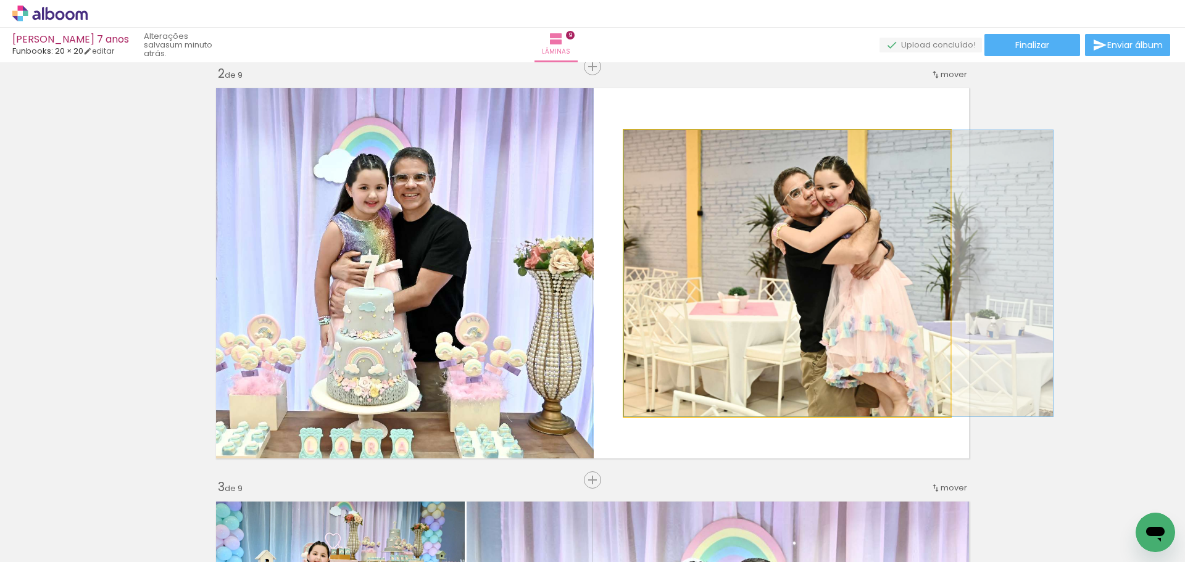
click at [808, 248] on quentale-photo at bounding box center [787, 273] width 327 height 286
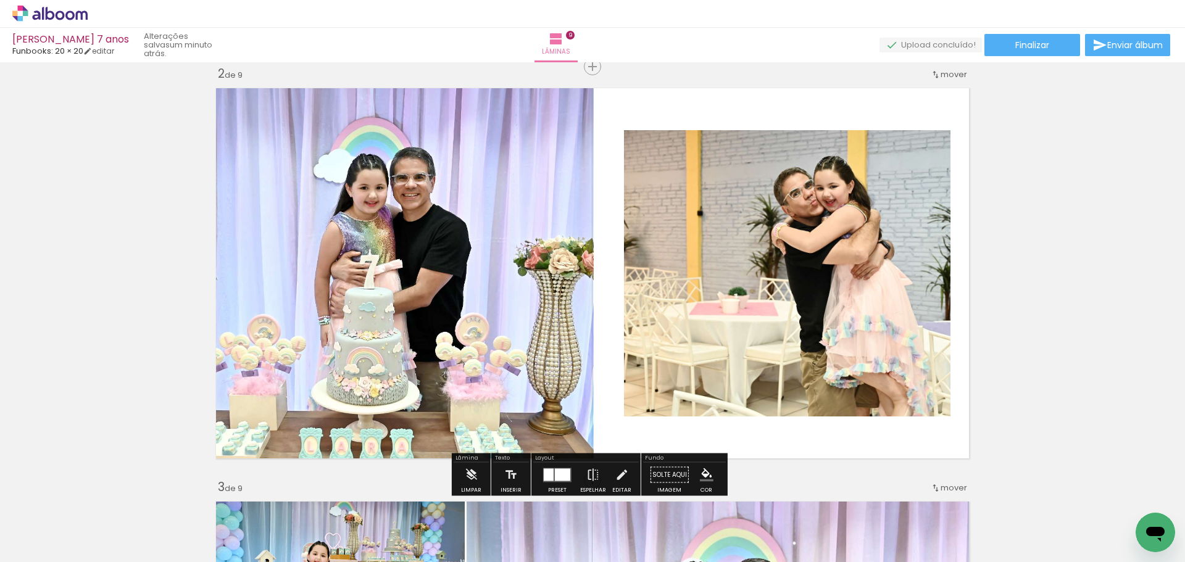
click at [790, 265] on quentale-photo at bounding box center [787, 273] width 327 height 286
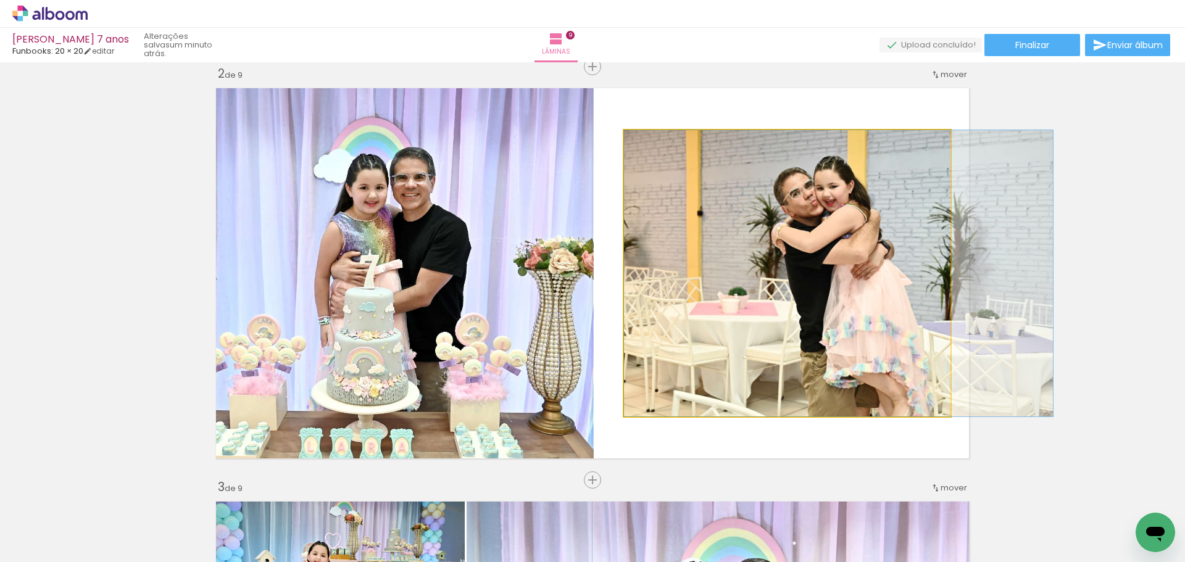
click at [790, 265] on quentale-photo at bounding box center [787, 273] width 327 height 286
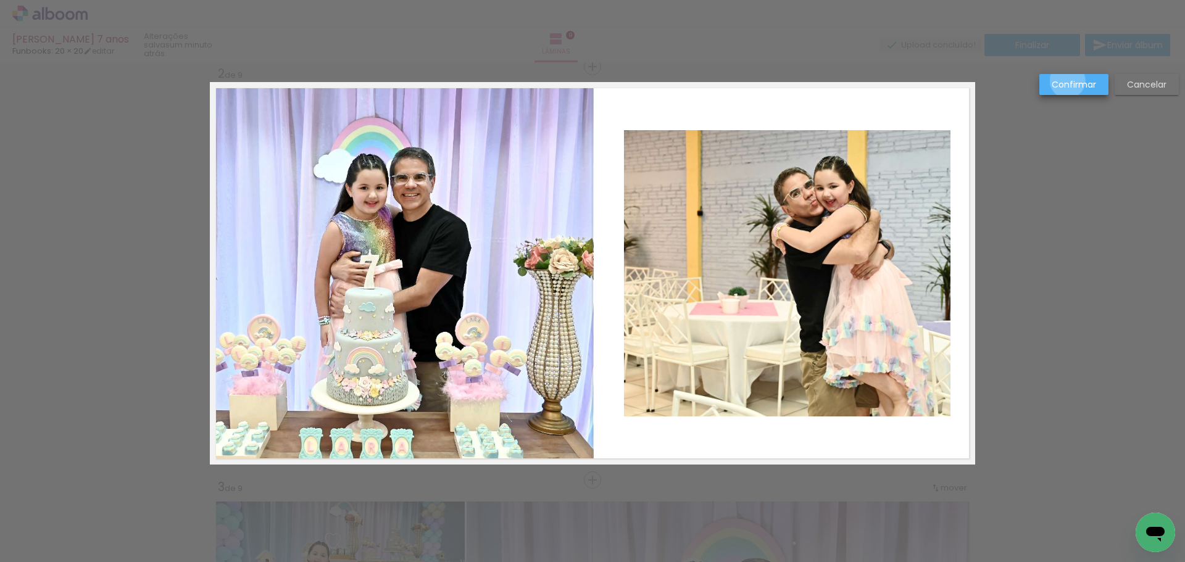
click at [0, 0] on slot "Confirmar" at bounding box center [0, 0] width 0 height 0
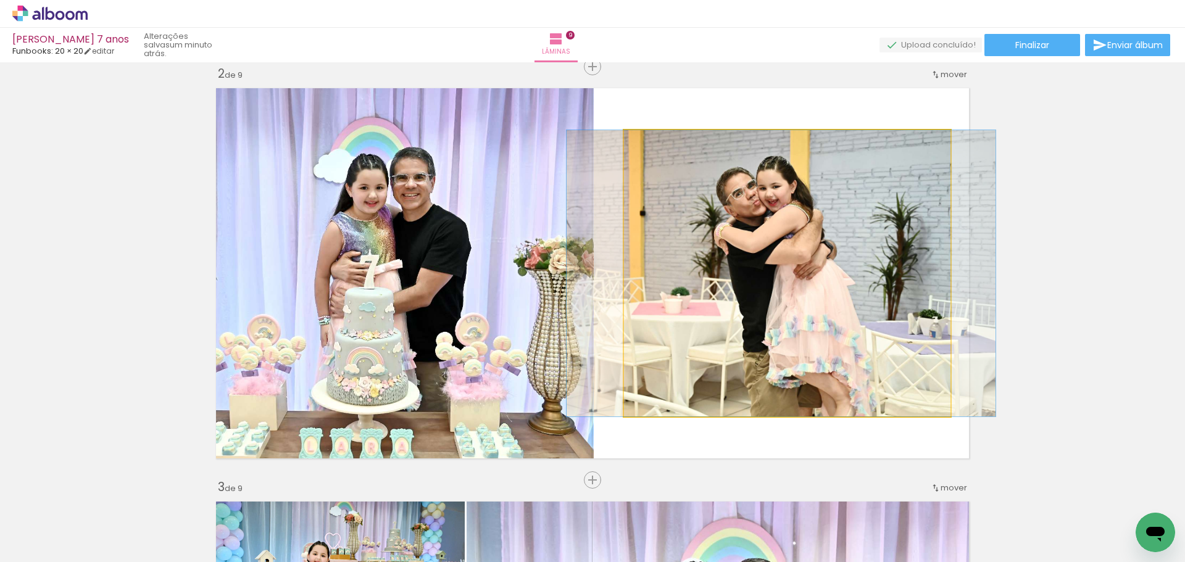
drag, startPoint x: 769, startPoint y: 243, endPoint x: 714, endPoint y: 252, distance: 55.0
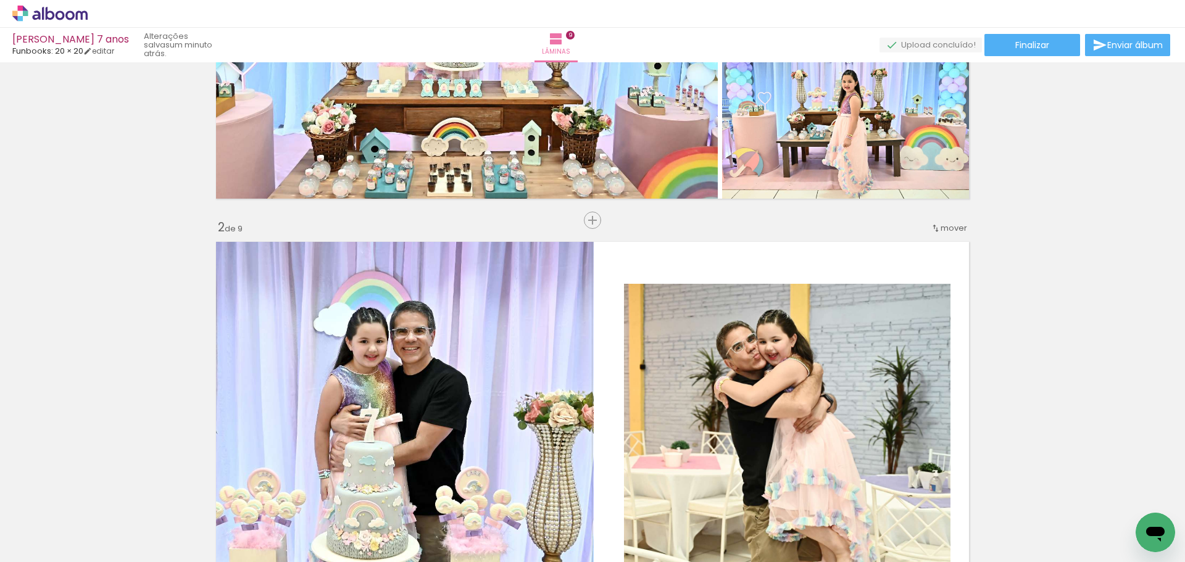
scroll to position [243, 0]
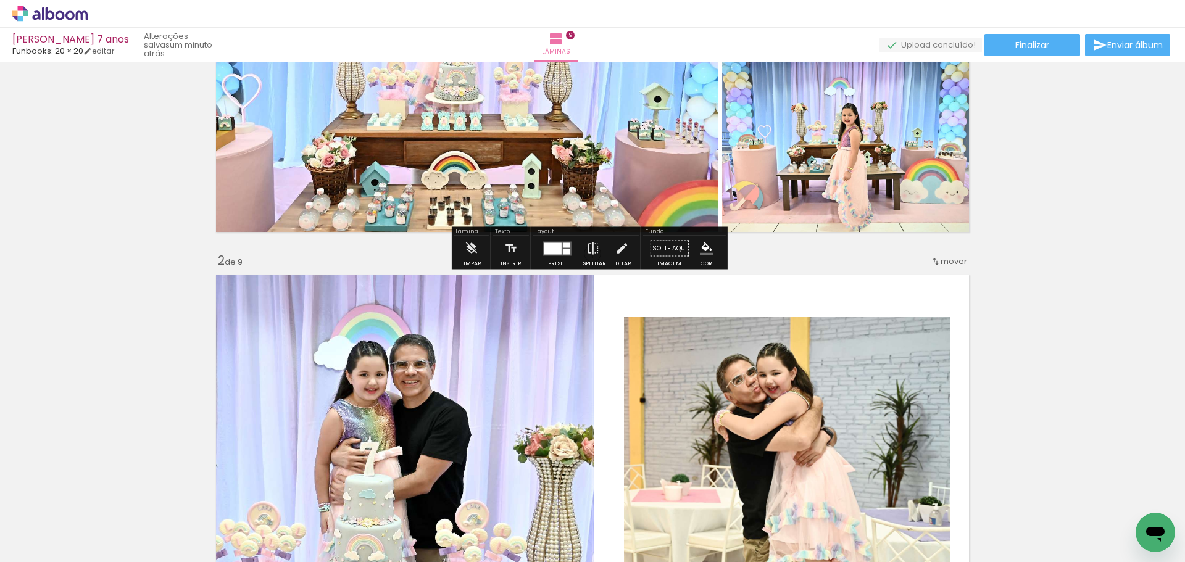
drag, startPoint x: 799, startPoint y: 247, endPoint x: 1059, endPoint y: 217, distance: 261.7
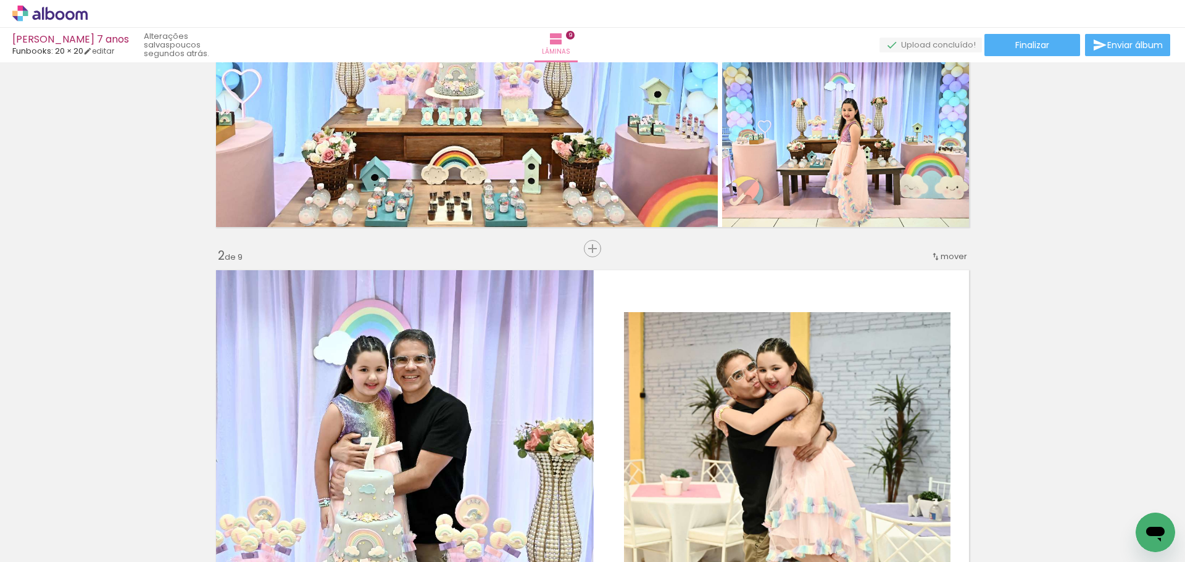
scroll to position [253, 0]
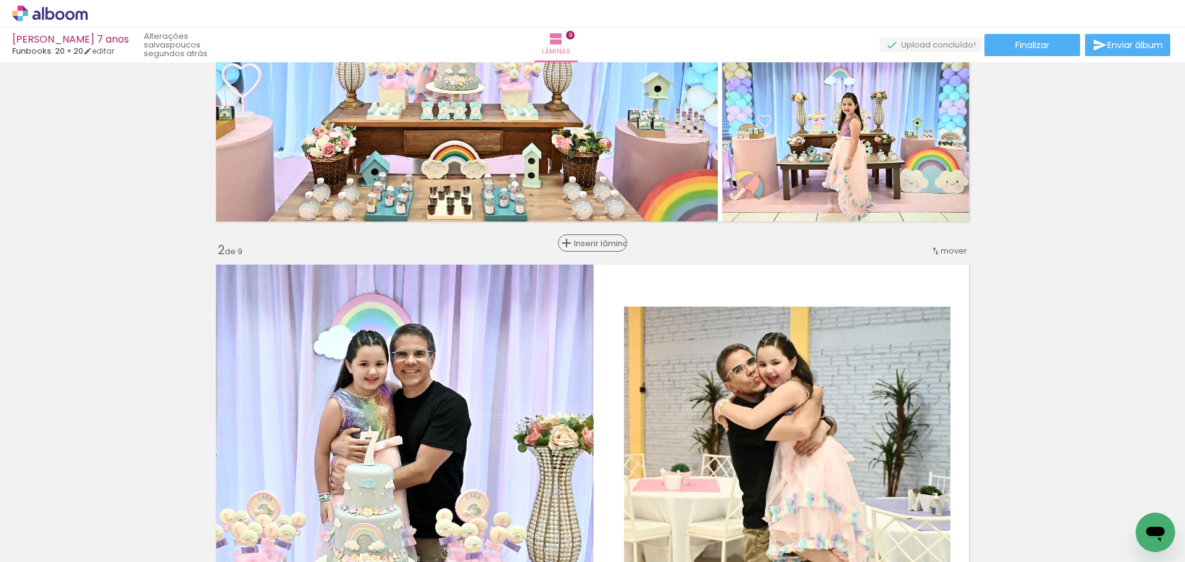
click at [587, 241] on span "Inserir lâmina" at bounding box center [598, 244] width 48 height 8
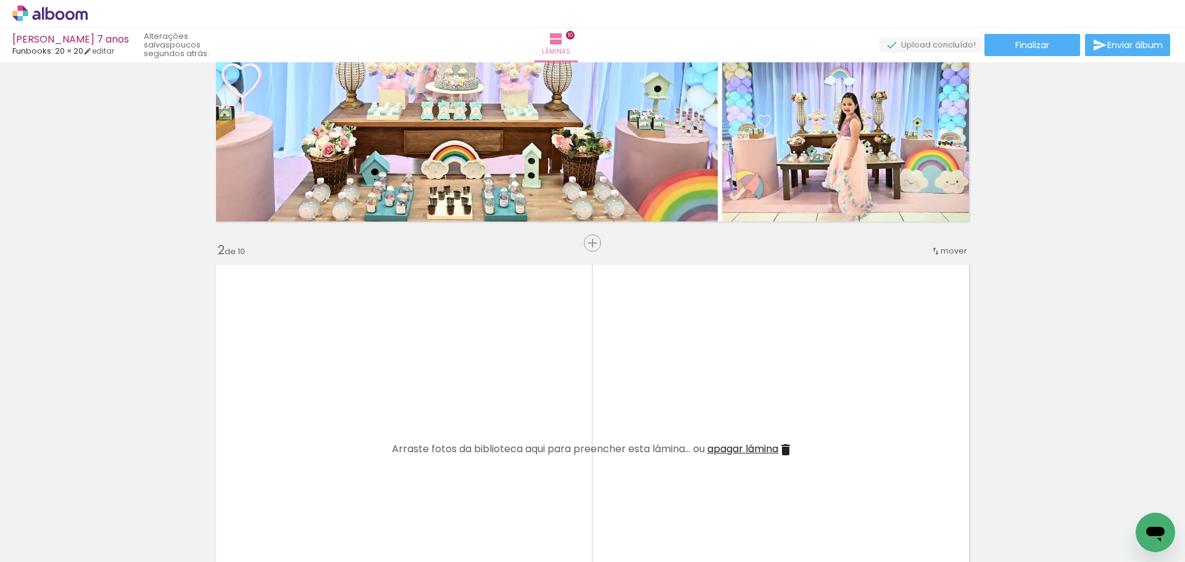
scroll to position [0, 119]
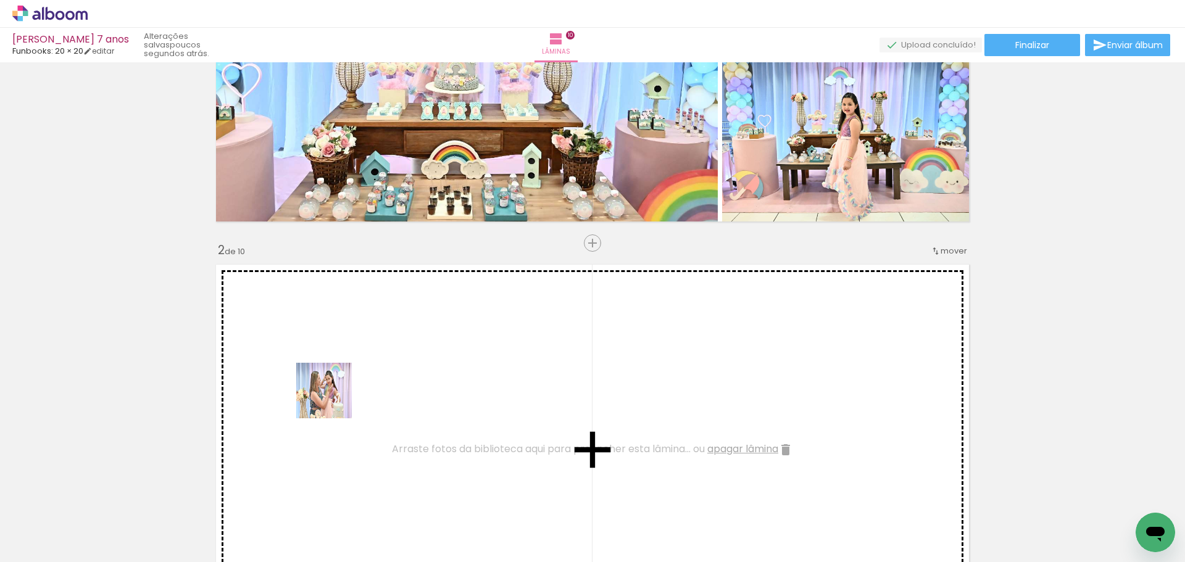
drag, startPoint x: 303, startPoint y: 527, endPoint x: 340, endPoint y: 377, distance: 154.4
click at [340, 377] on quentale-workspace at bounding box center [592, 281] width 1185 height 562
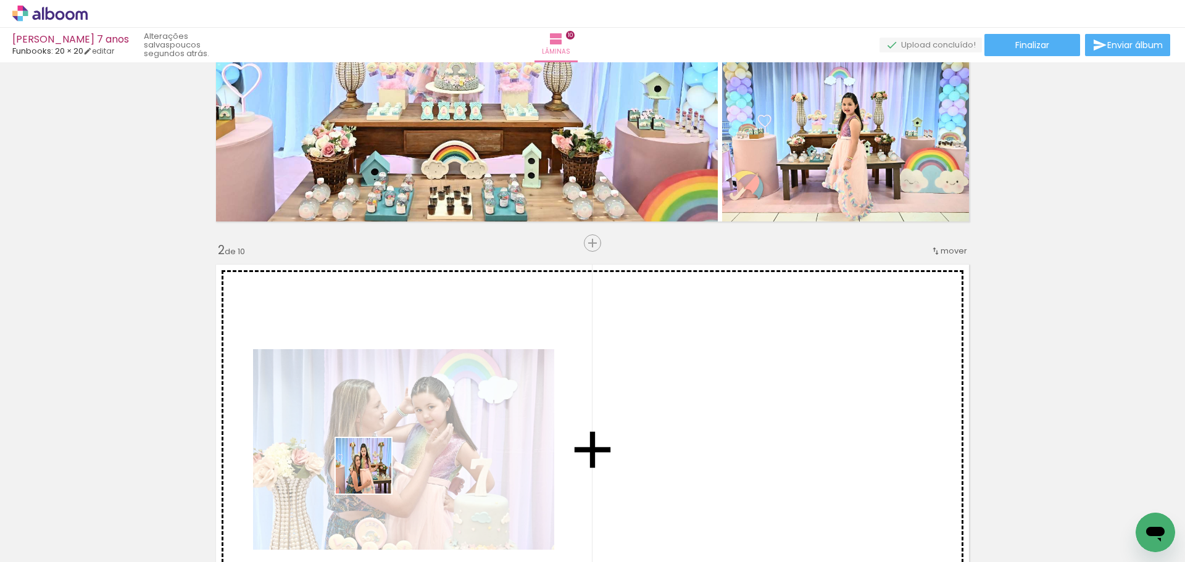
drag, startPoint x: 352, startPoint y: 516, endPoint x: 425, endPoint y: 361, distance: 170.7
click at [425, 361] on quentale-workspace at bounding box center [592, 281] width 1185 height 562
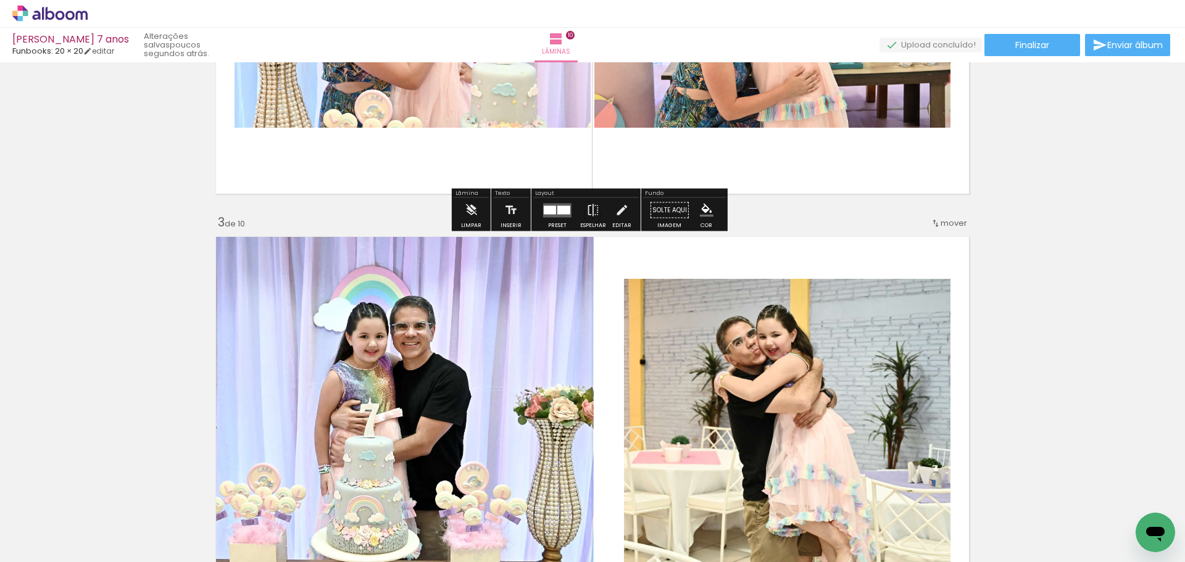
scroll to position [701, 0]
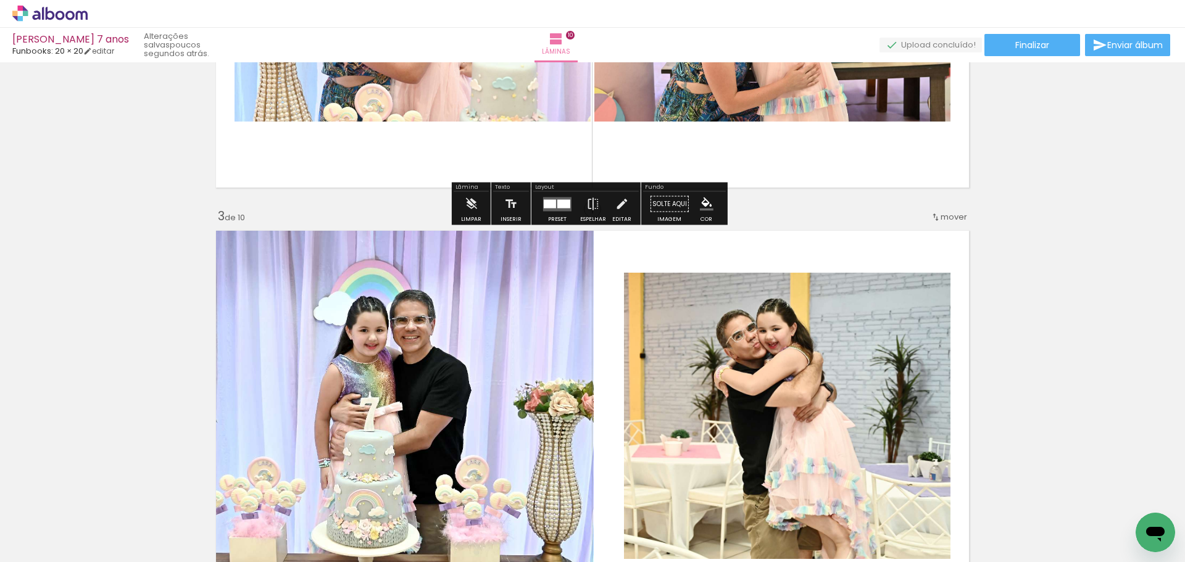
click at [548, 204] on div at bounding box center [550, 203] width 12 height 9
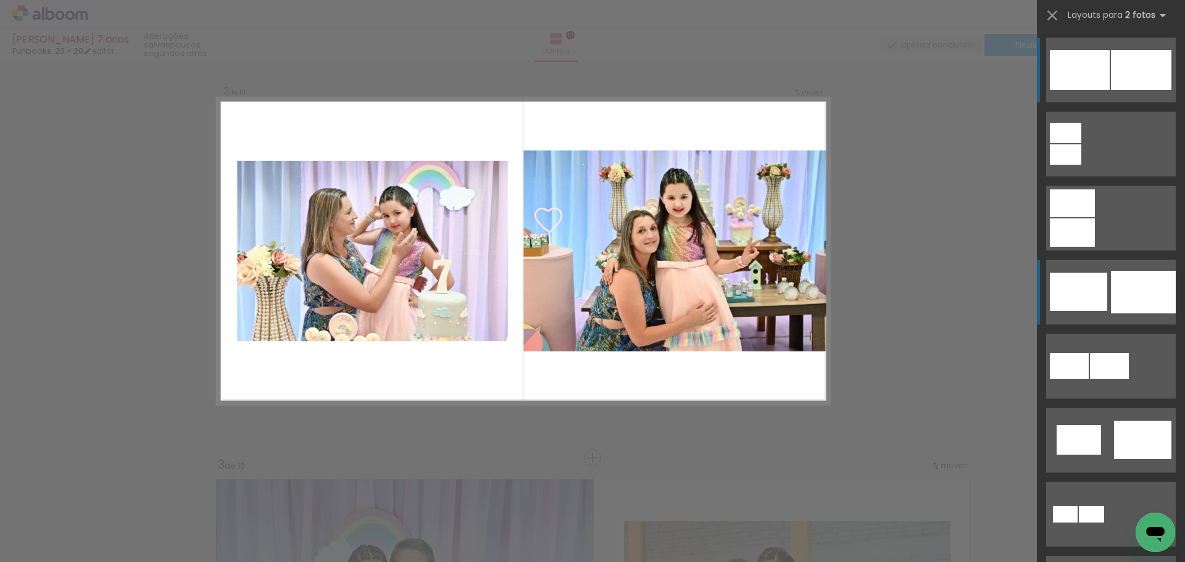
scroll to position [430, 0]
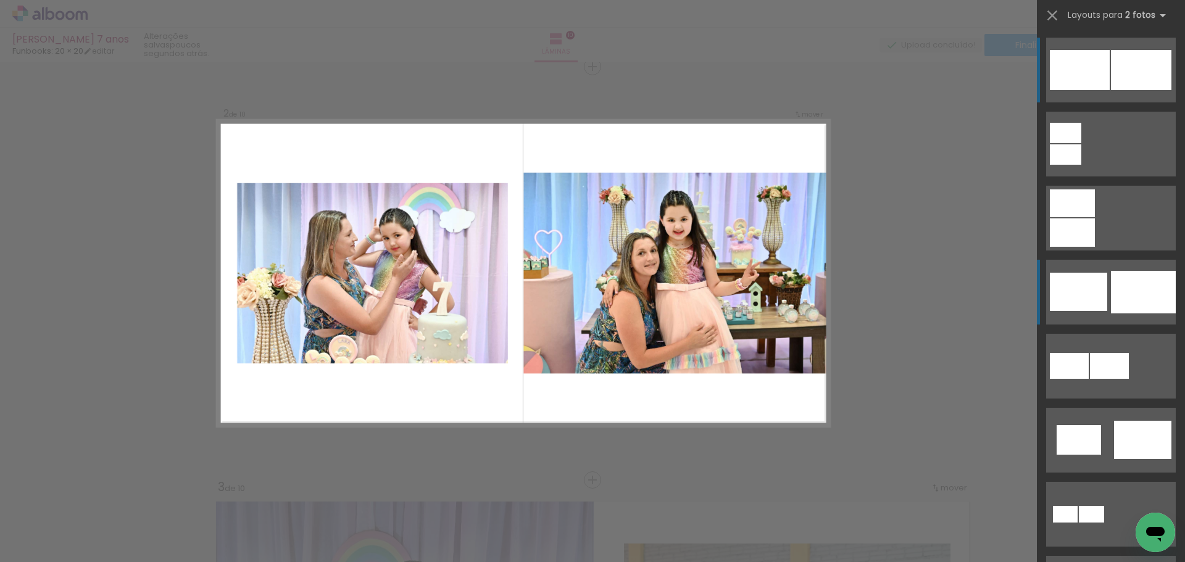
click at [1138, 291] on div at bounding box center [1143, 292] width 65 height 43
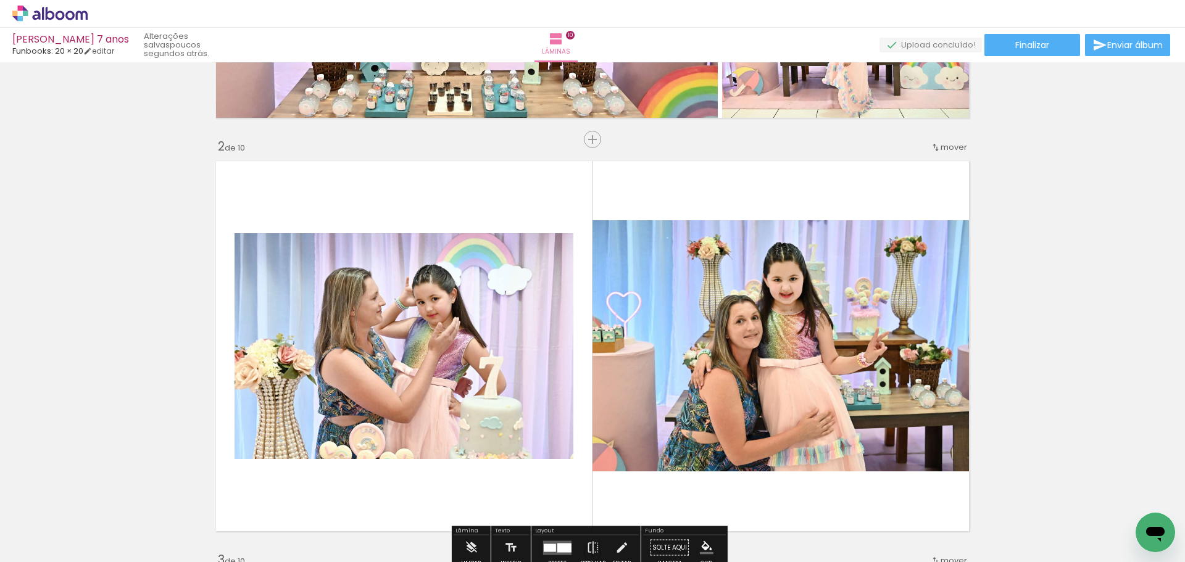
click at [848, 291] on quentale-photo at bounding box center [784, 345] width 383 height 251
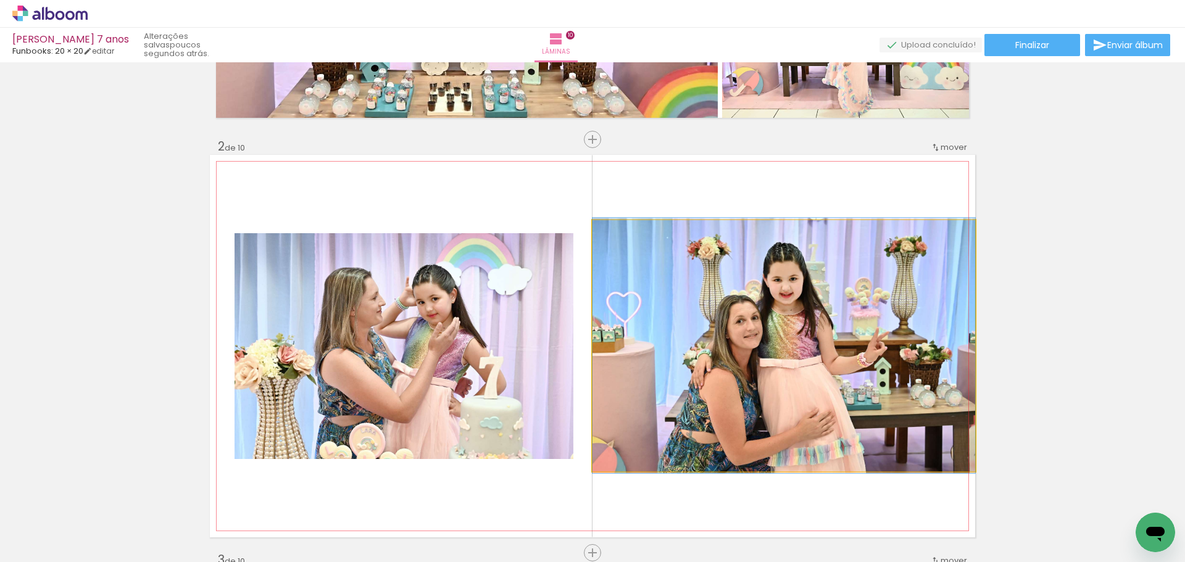
click at [848, 291] on quentale-photo at bounding box center [784, 345] width 383 height 251
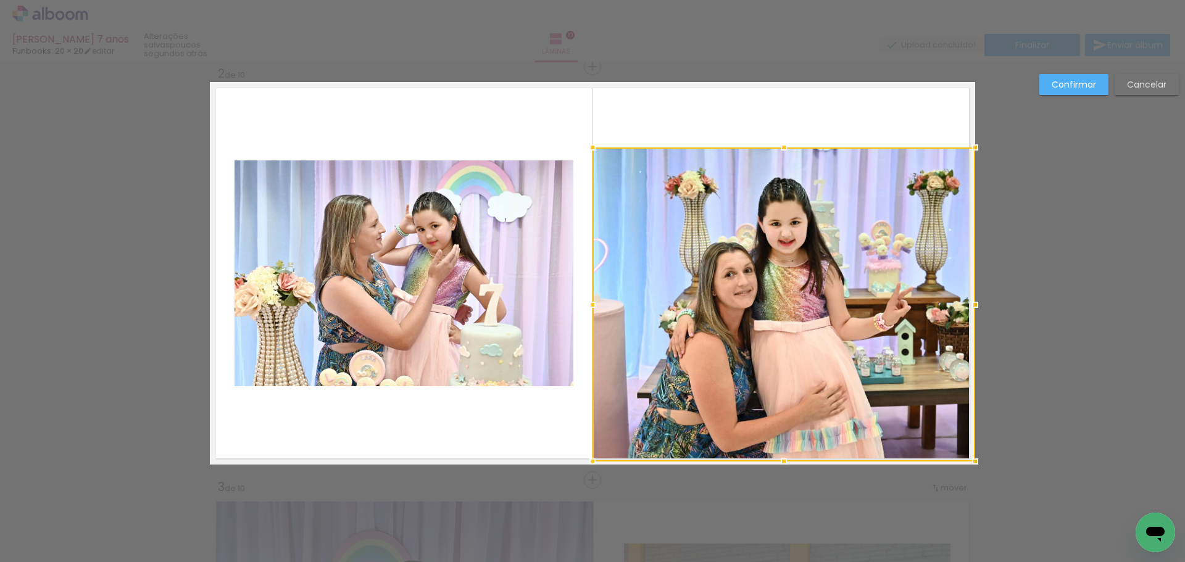
drag, startPoint x: 780, startPoint y: 403, endPoint x: 788, endPoint y: 387, distance: 17.9
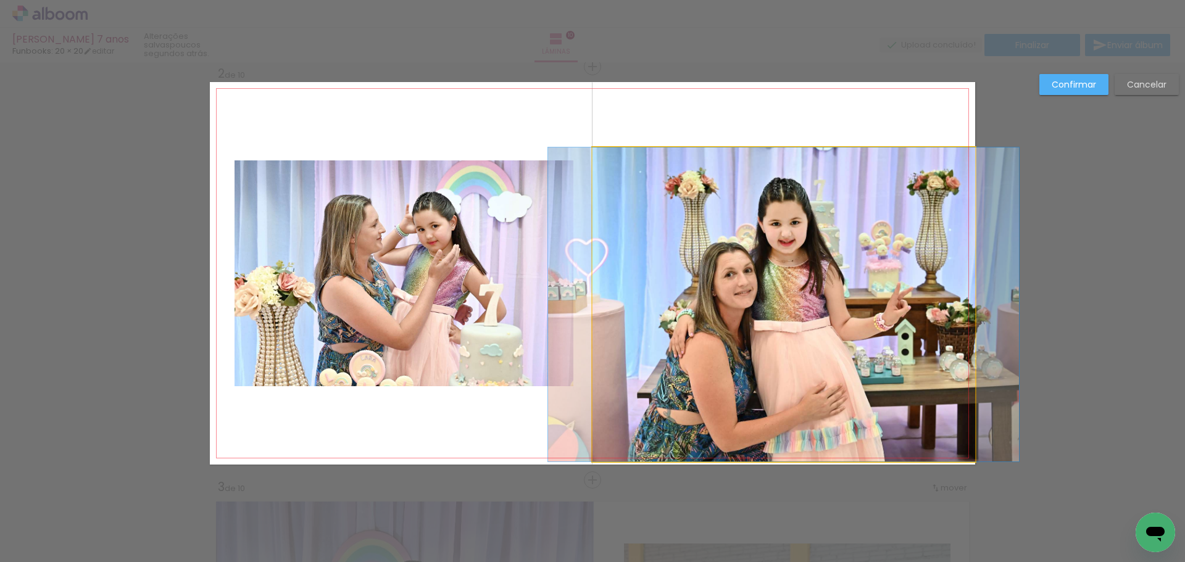
click at [782, 173] on quentale-photo at bounding box center [784, 305] width 383 height 314
click at [782, 173] on div at bounding box center [784, 305] width 383 height 314
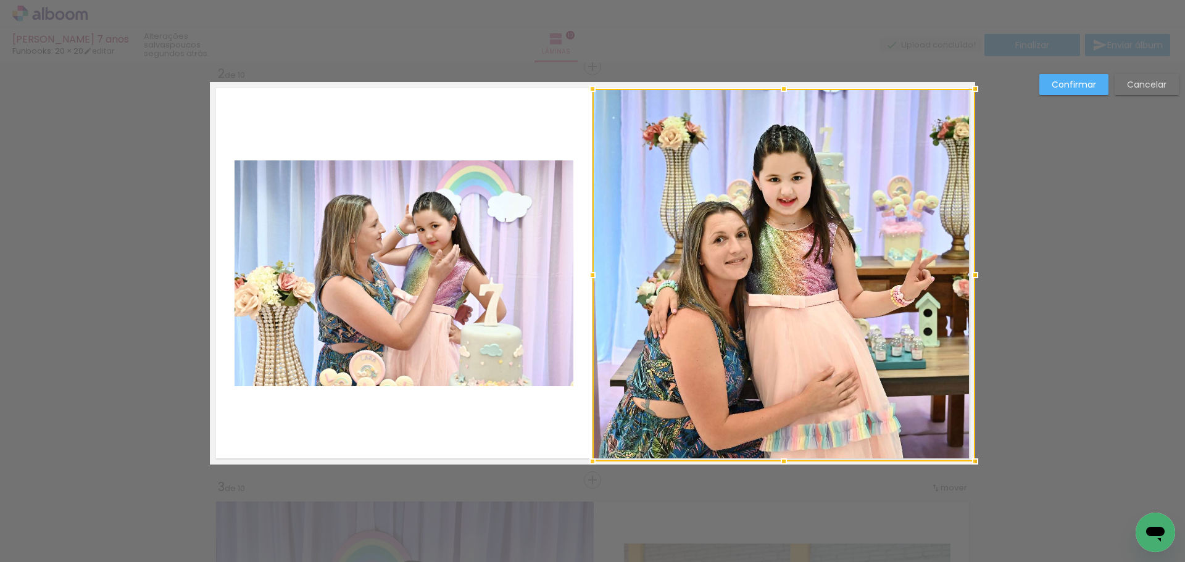
drag, startPoint x: 781, startPoint y: 150, endPoint x: 803, endPoint y: 69, distance: 84.3
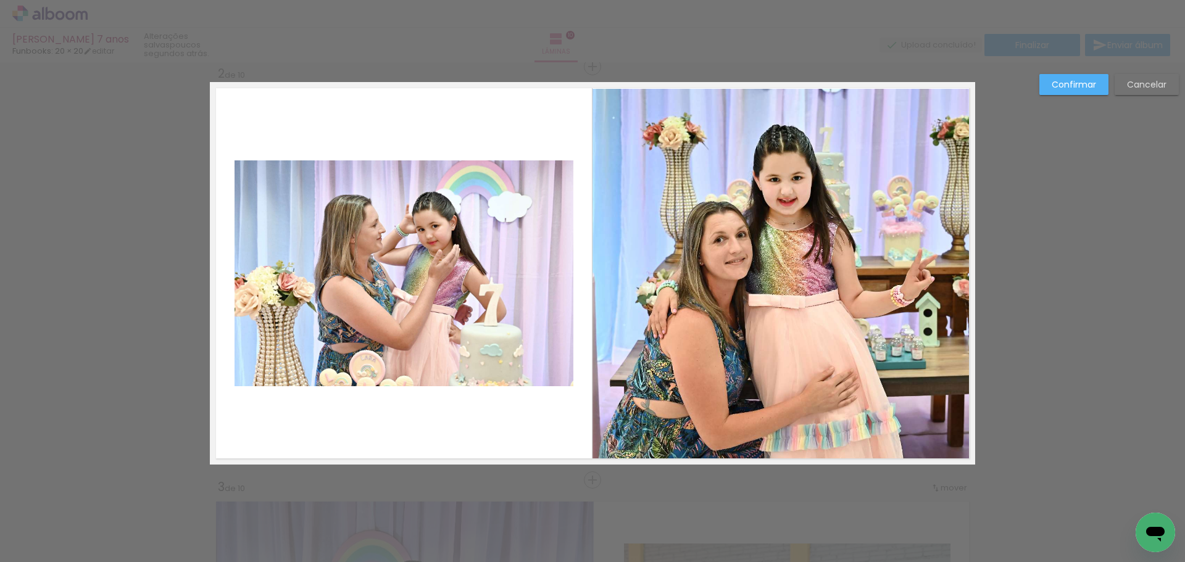
click at [0, 0] on slot "Confirmar" at bounding box center [0, 0] width 0 height 0
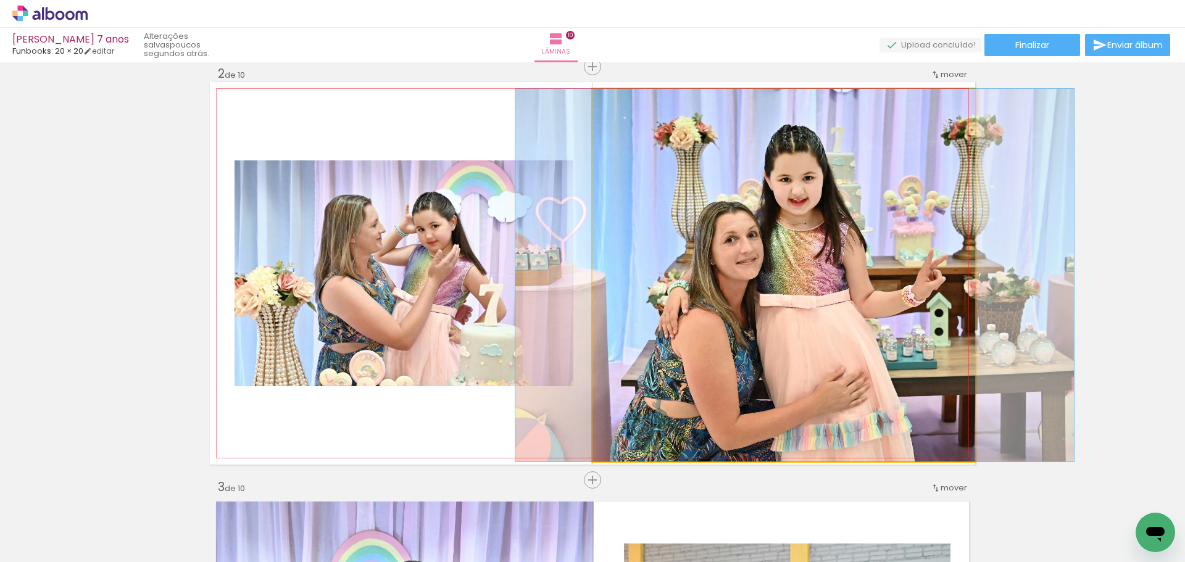
drag, startPoint x: 778, startPoint y: 243, endPoint x: 789, endPoint y: 241, distance: 11.2
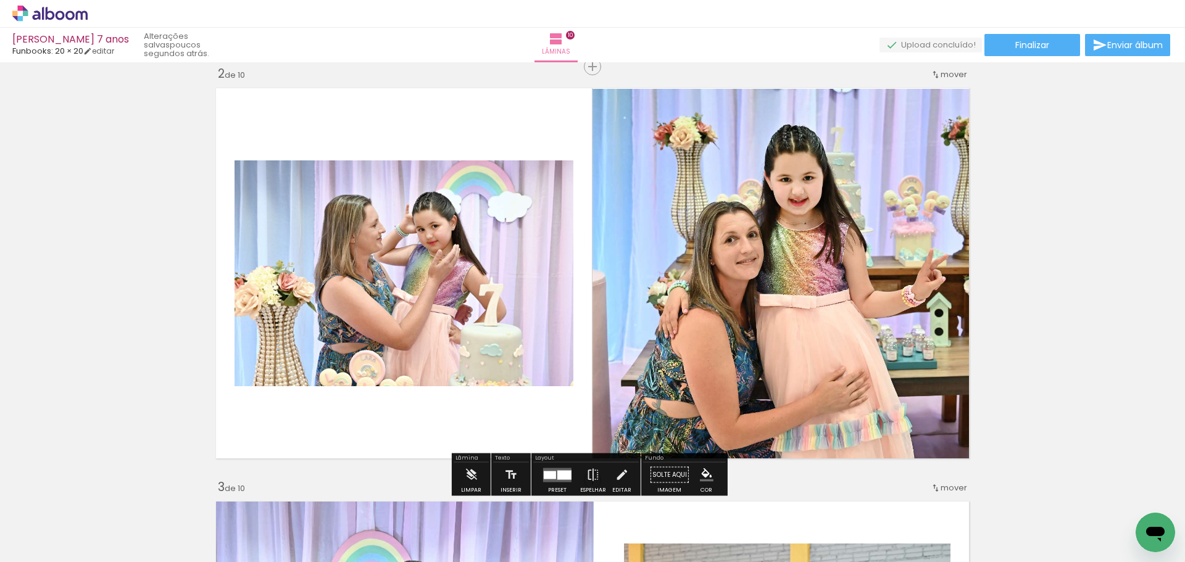
click at [507, 248] on quentale-photo at bounding box center [404, 274] width 339 height 226
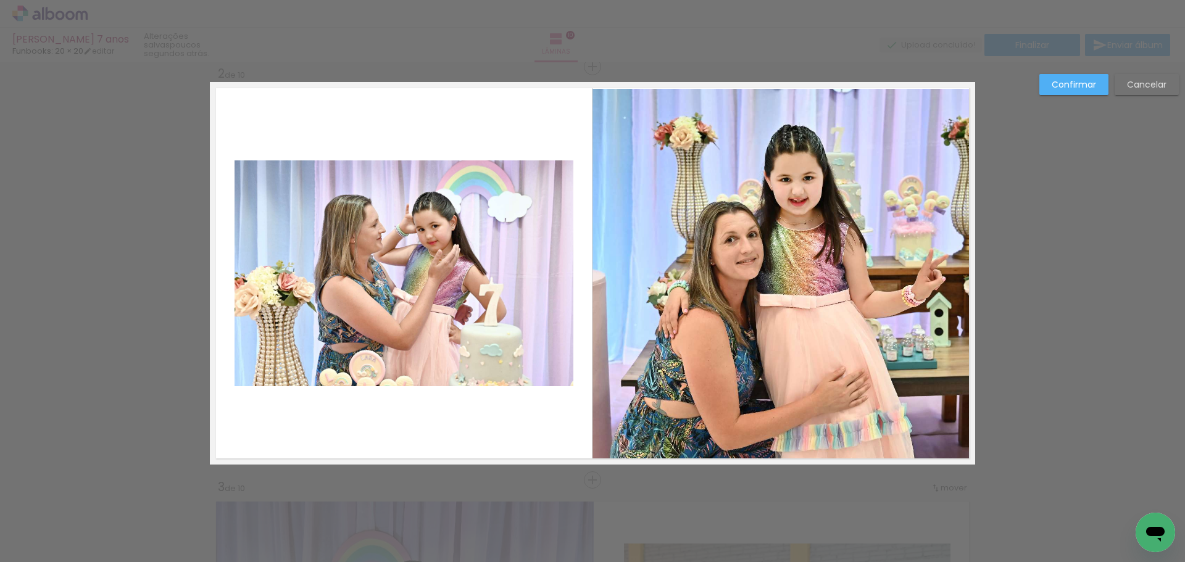
click at [535, 251] on quentale-photo at bounding box center [404, 274] width 339 height 226
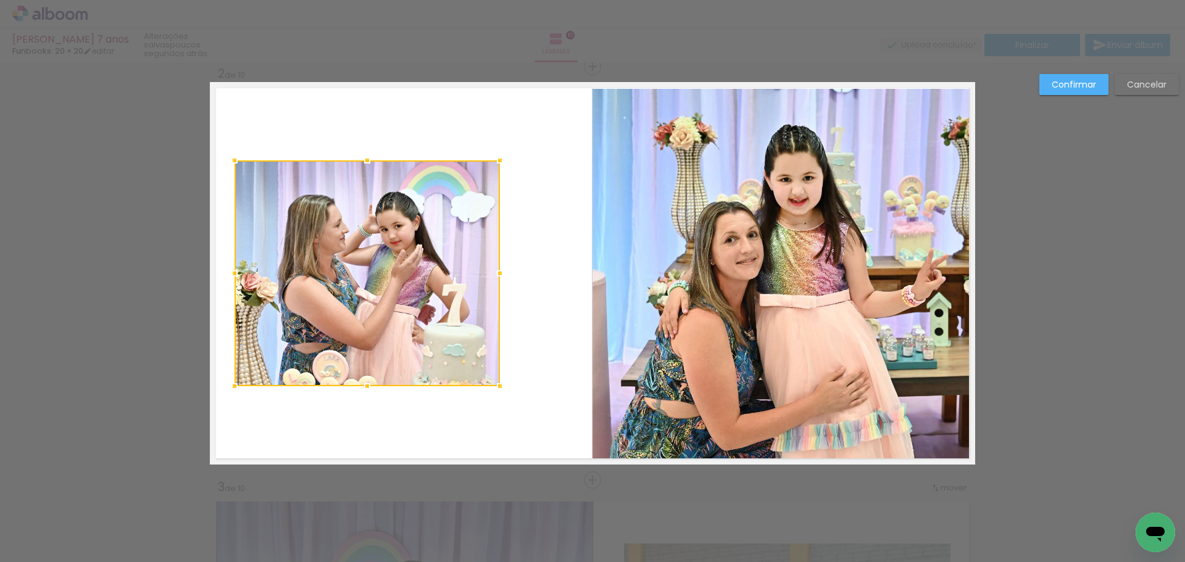
drag, startPoint x: 562, startPoint y: 273, endPoint x: 494, endPoint y: 276, distance: 68.6
click at [494, 276] on div at bounding box center [500, 273] width 25 height 25
click at [0, 0] on slot "Confirmar" at bounding box center [0, 0] width 0 height 0
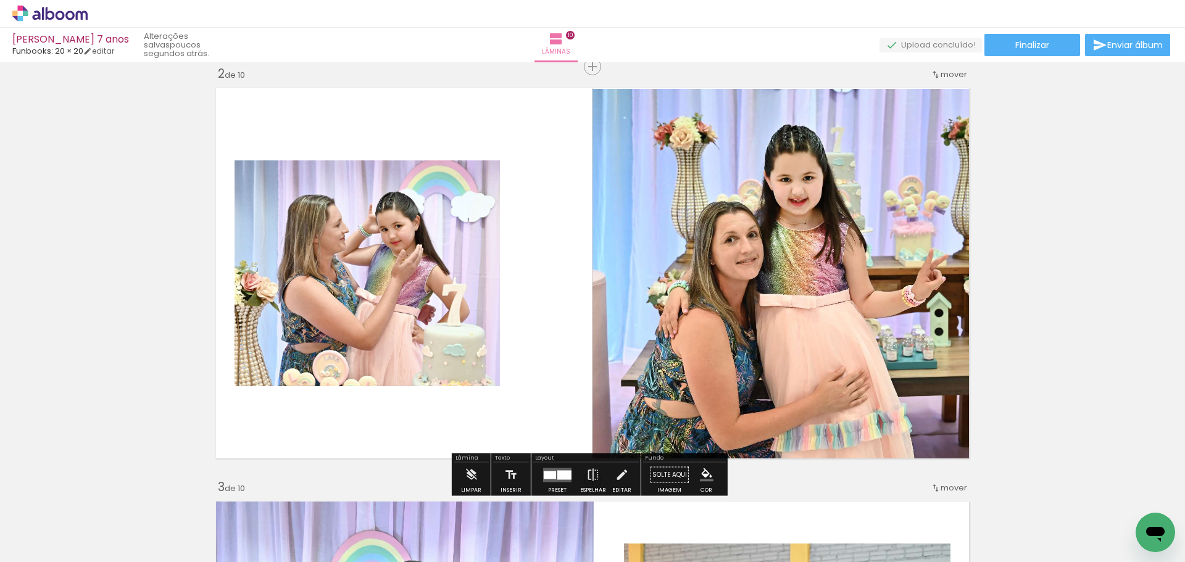
click at [654, 272] on quentale-photo at bounding box center [784, 275] width 383 height 373
click at [655, 271] on quentale-photo at bounding box center [784, 275] width 383 height 373
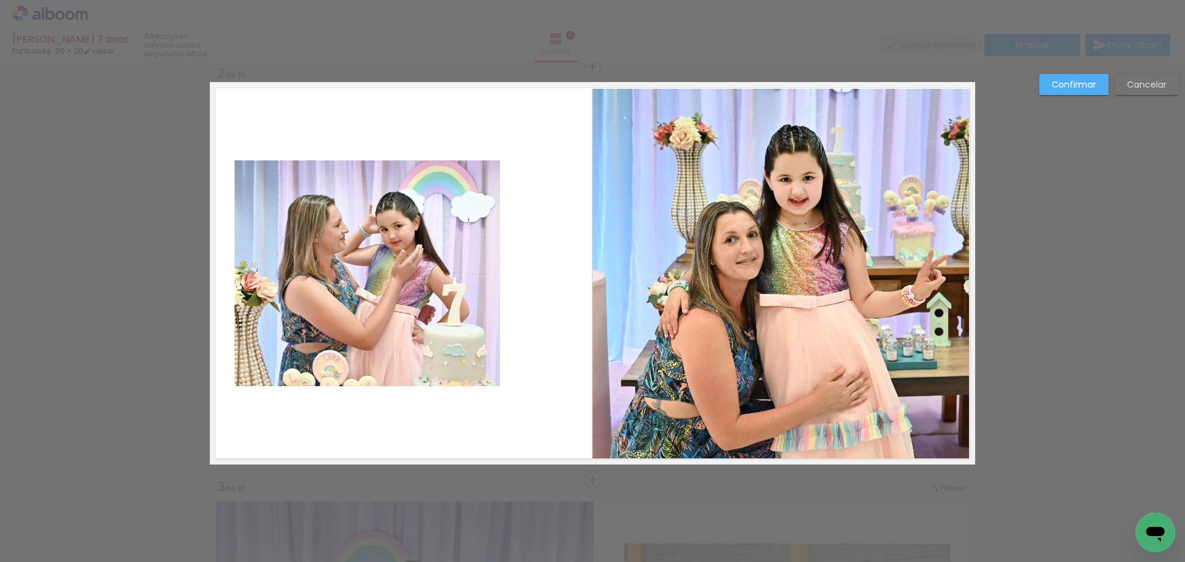
click at [782, 173] on quentale-photo at bounding box center [784, 275] width 383 height 373
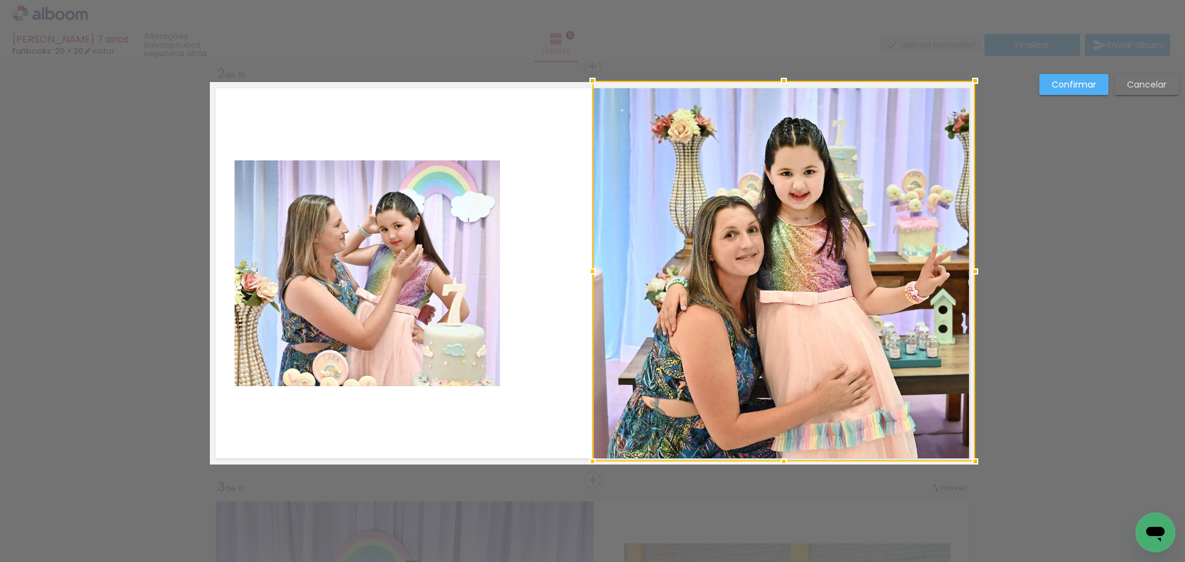
drag, startPoint x: 779, startPoint y: 90, endPoint x: 780, endPoint y: 80, distance: 9.9
click at [780, 80] on div at bounding box center [784, 81] width 25 height 25
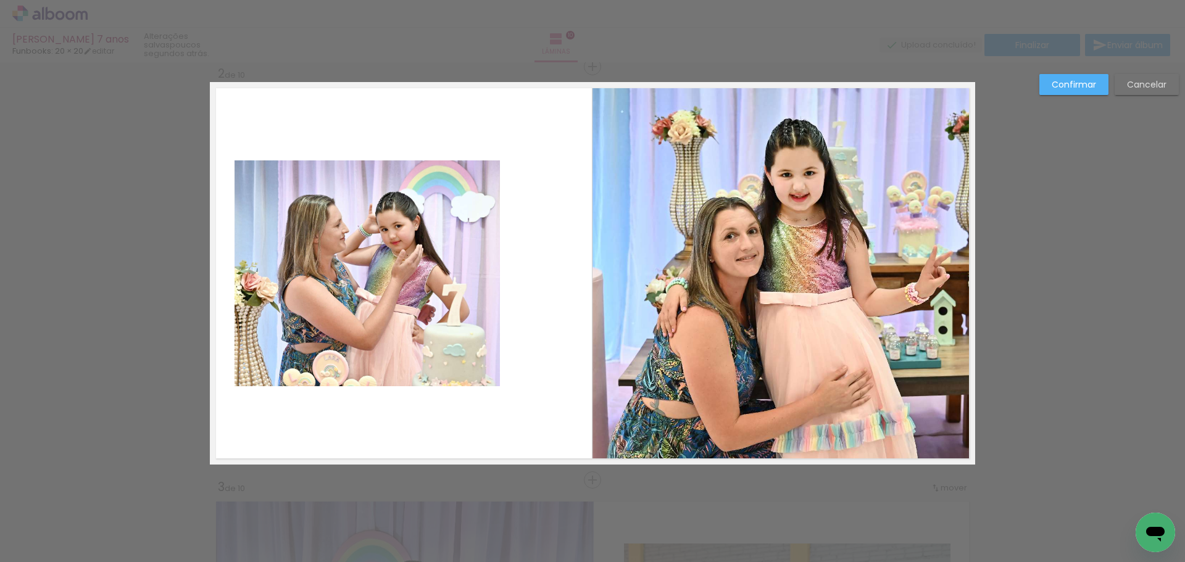
click at [0, 0] on slot "Confirmar" at bounding box center [0, 0] width 0 height 0
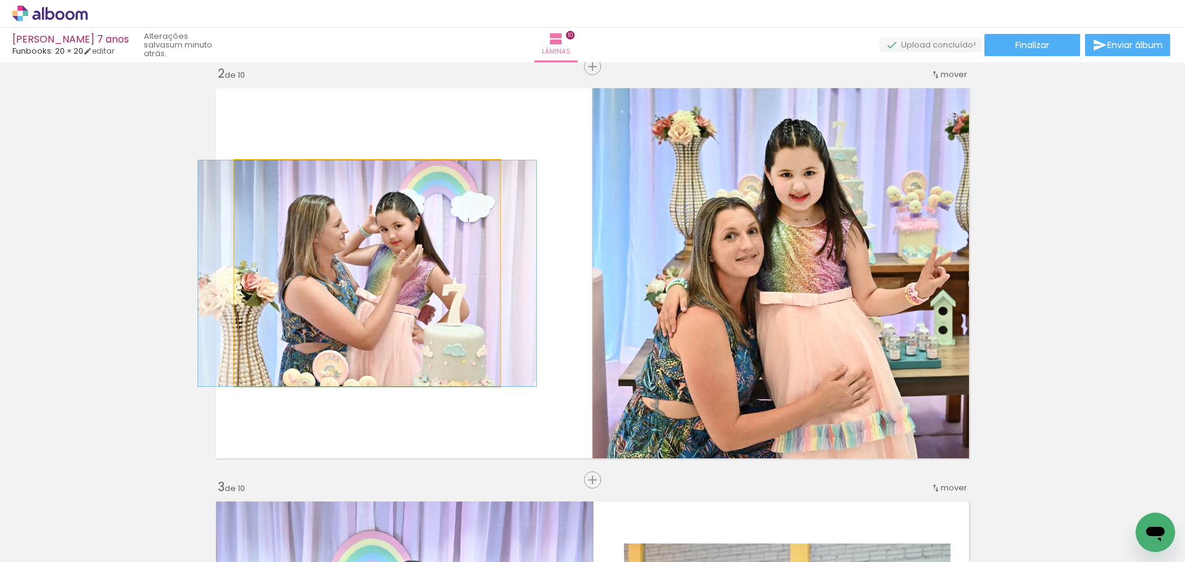
click at [337, 271] on quentale-photo at bounding box center [367, 274] width 265 height 226
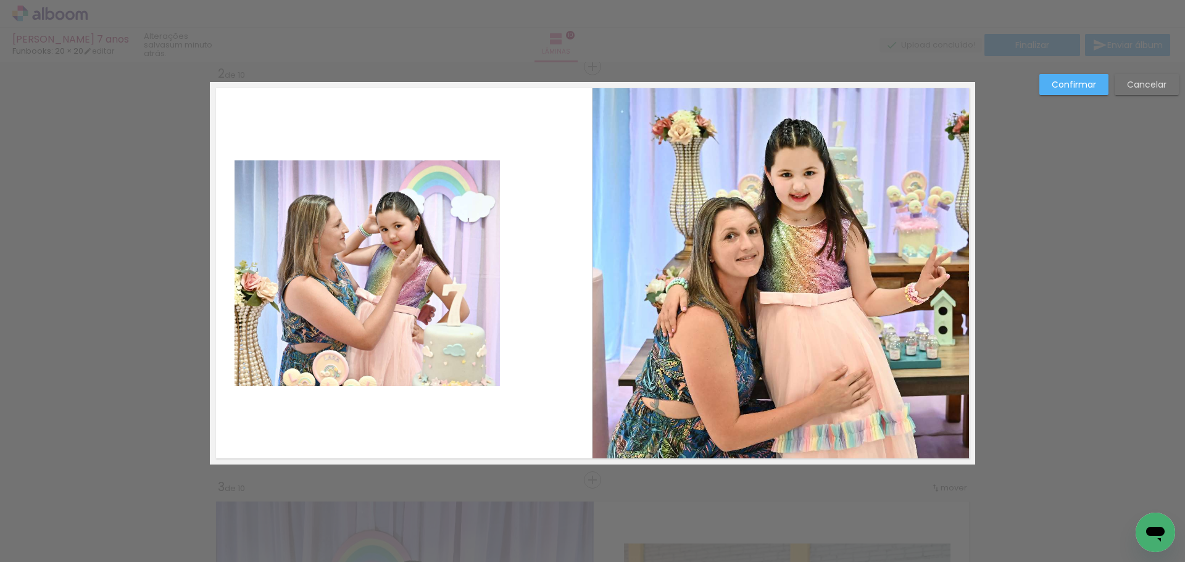
click at [359, 272] on quentale-photo at bounding box center [367, 274] width 265 height 226
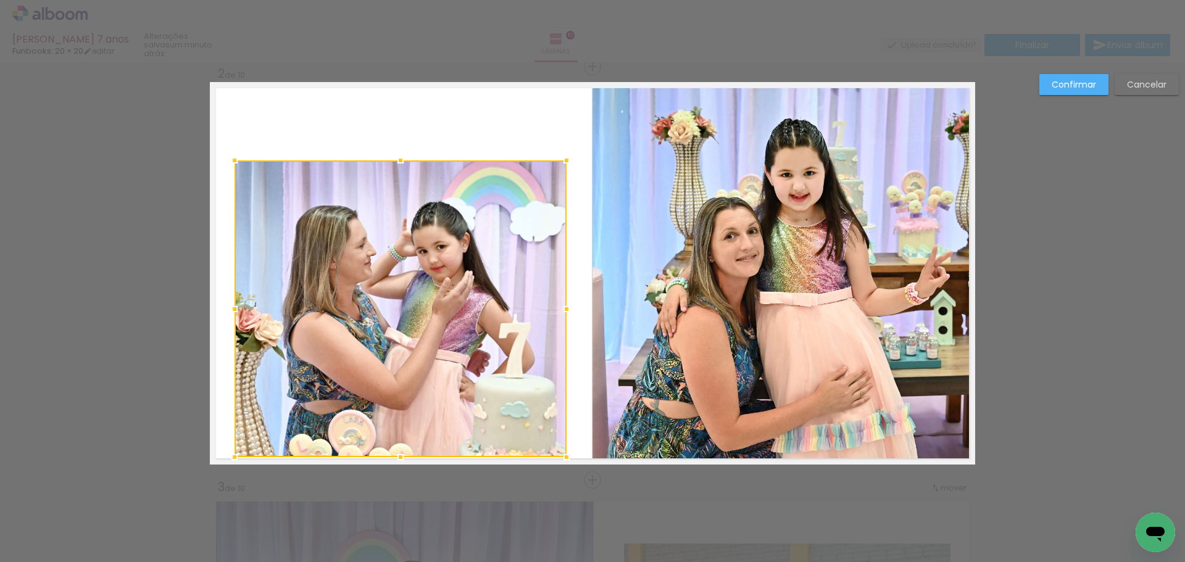
drag, startPoint x: 495, startPoint y: 392, endPoint x: 559, endPoint y: 461, distance: 93.5
click at [562, 461] on div at bounding box center [566, 457] width 25 height 25
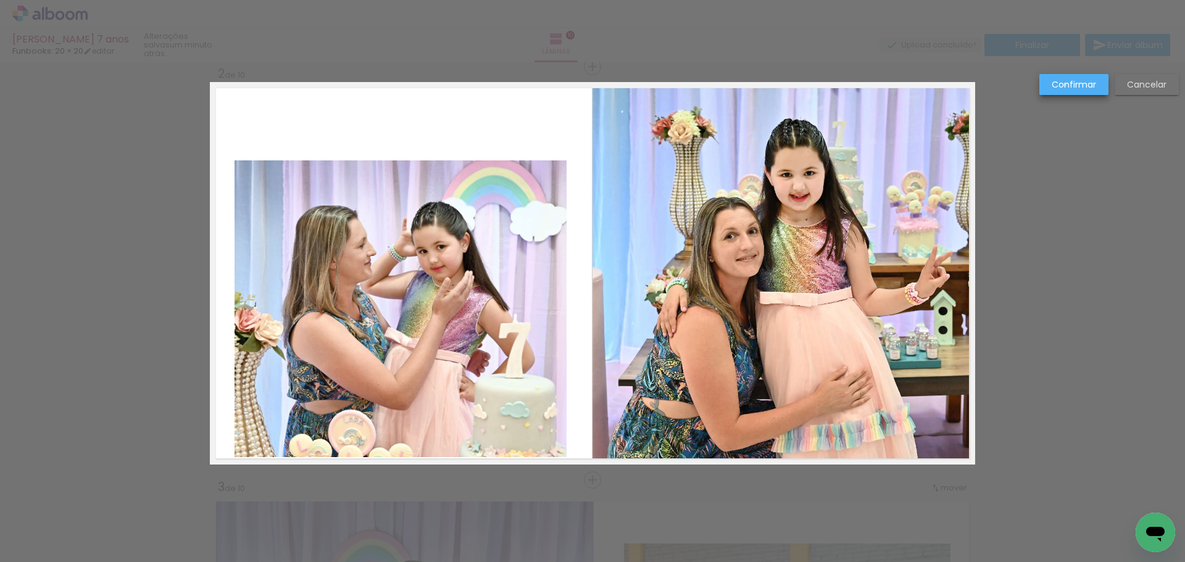
click at [0, 0] on slot "Confirmar" at bounding box center [0, 0] width 0 height 0
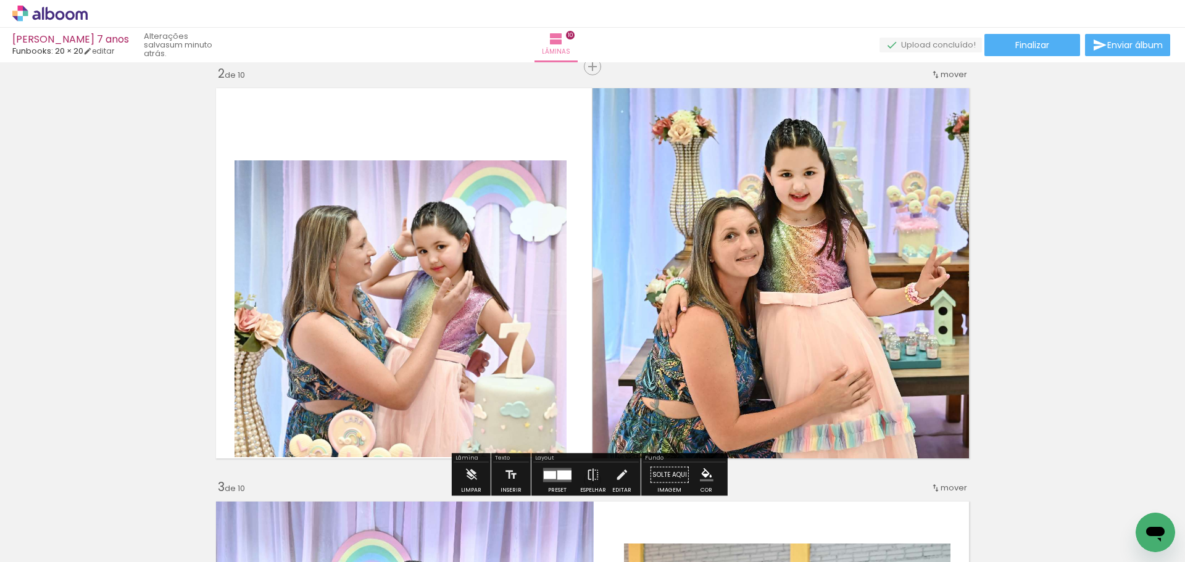
click at [475, 286] on quentale-photo at bounding box center [401, 309] width 332 height 297
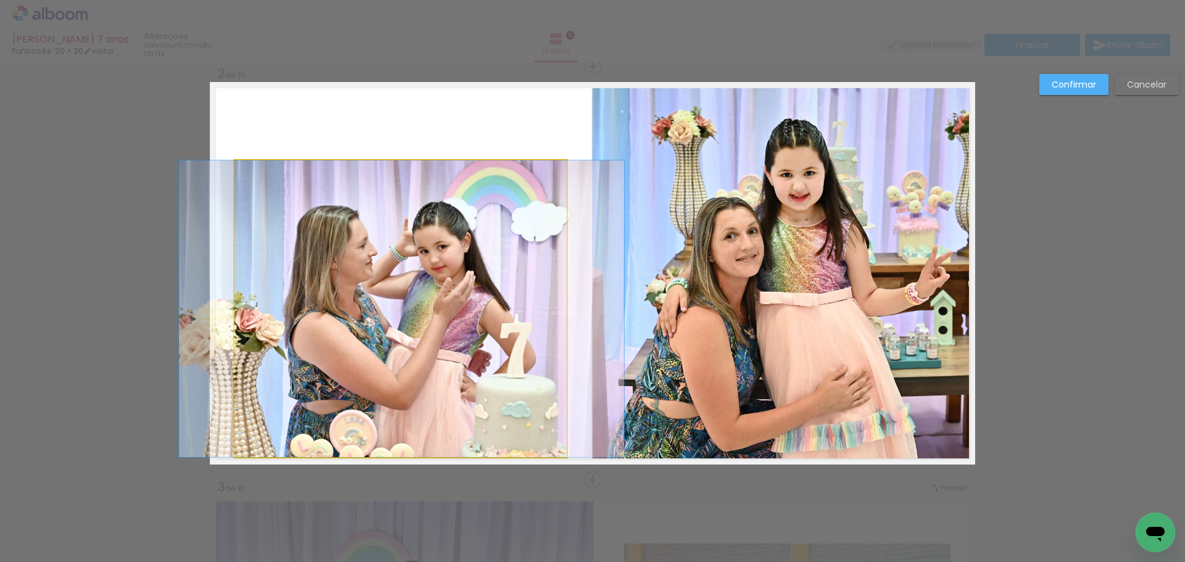
drag, startPoint x: 455, startPoint y: 299, endPoint x: 456, endPoint y: 267, distance: 31.5
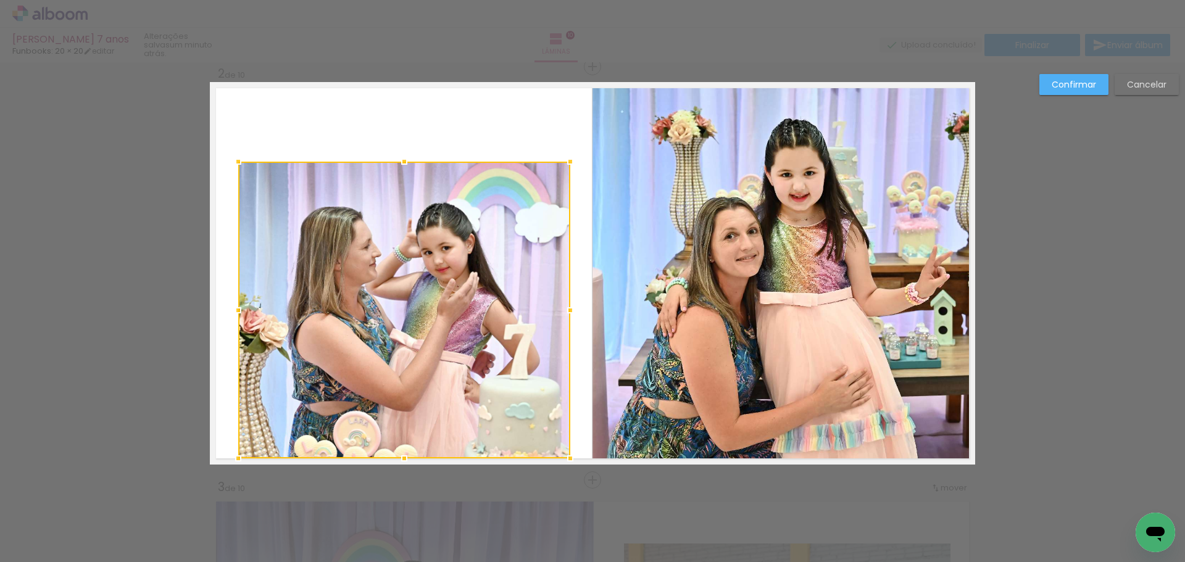
drag, startPoint x: 456, startPoint y: 267, endPoint x: 449, endPoint y: 269, distance: 7.5
click at [449, 269] on div at bounding box center [404, 310] width 332 height 297
click at [0, 0] on slot "Confirmar" at bounding box center [0, 0] width 0 height 0
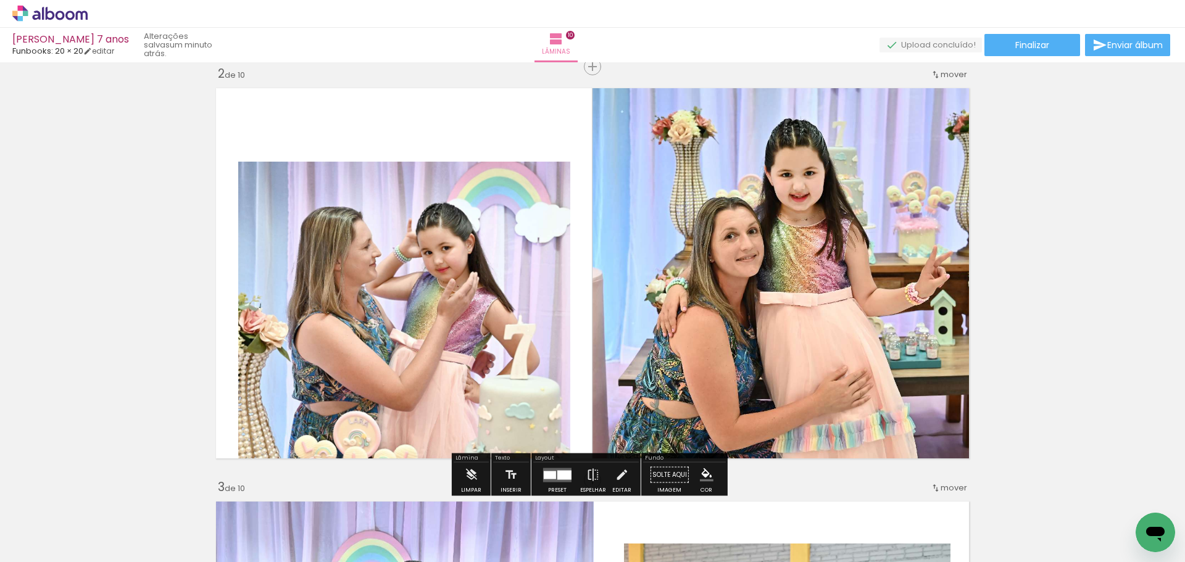
click at [482, 257] on quentale-photo at bounding box center [404, 310] width 332 height 297
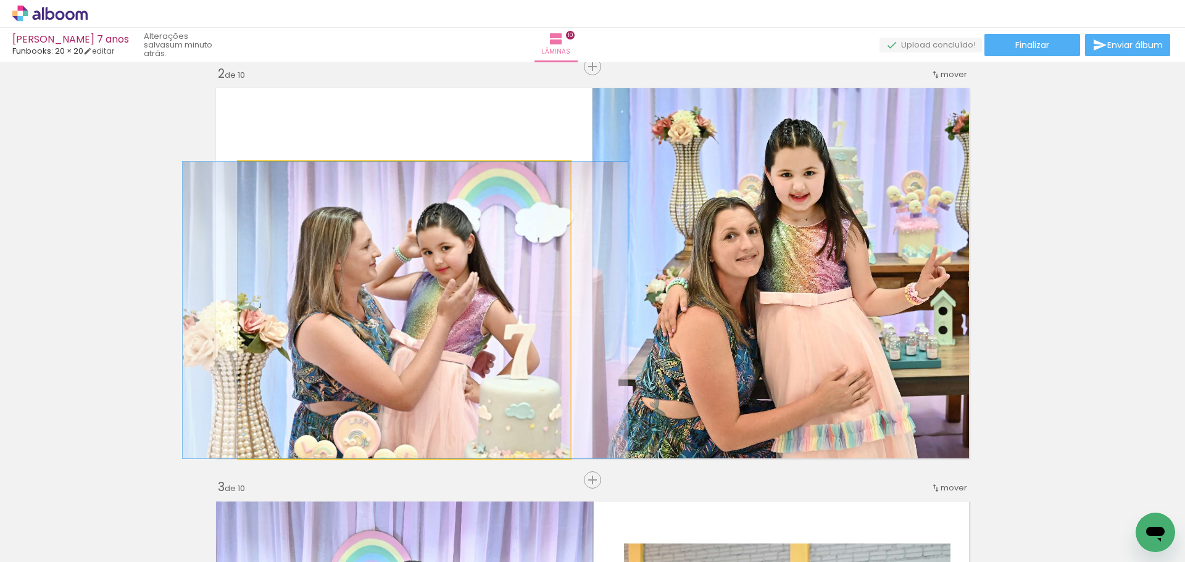
click at [482, 257] on quentale-photo at bounding box center [404, 310] width 332 height 297
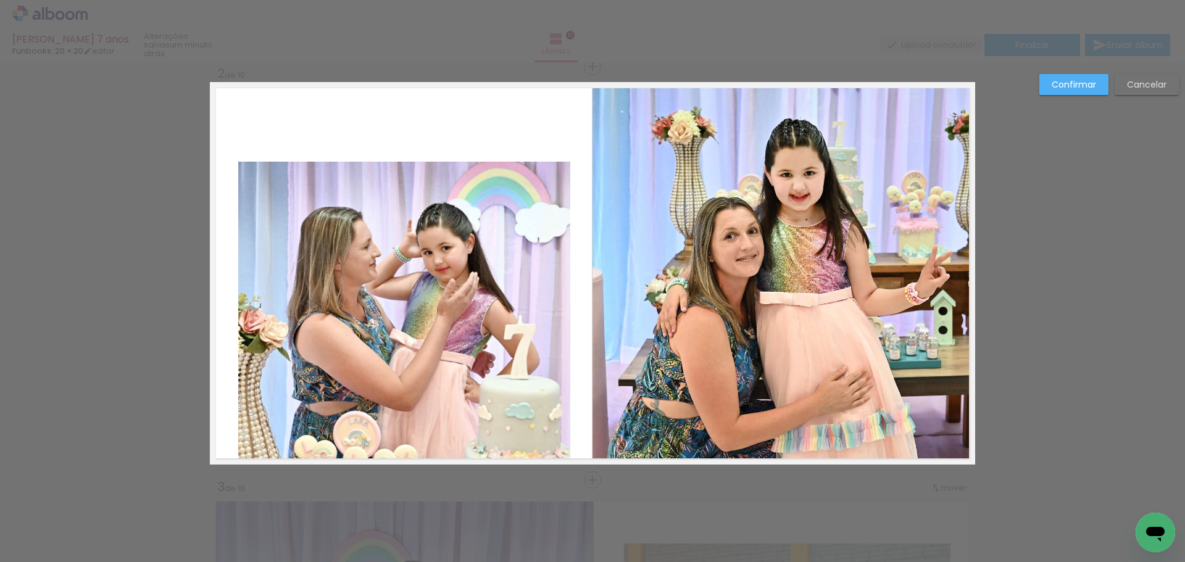
click at [443, 283] on quentale-photo at bounding box center [404, 310] width 332 height 297
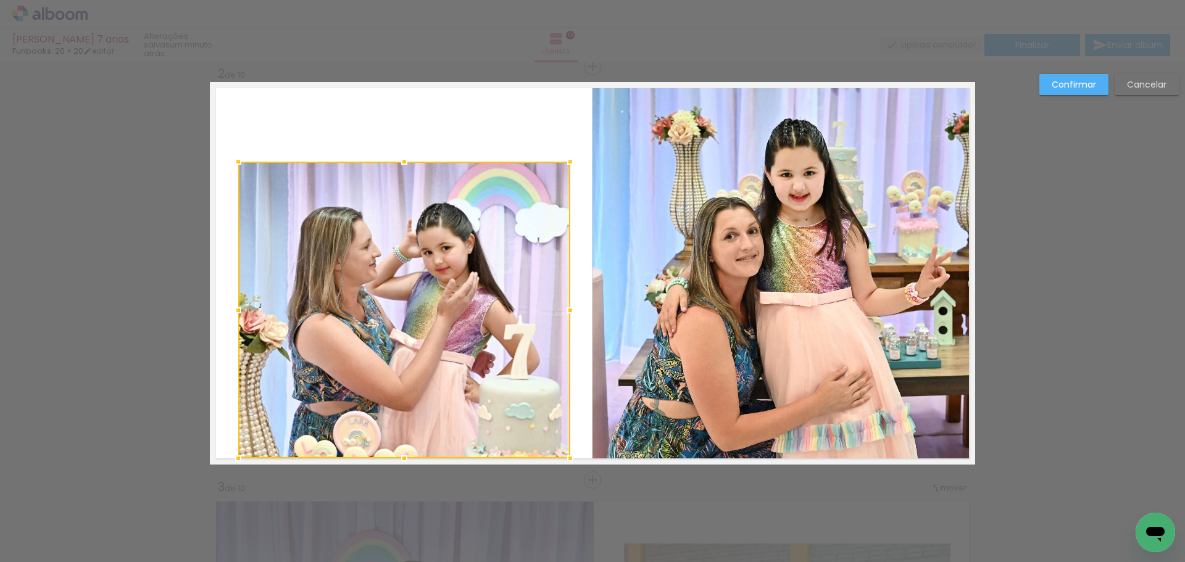
click at [443, 283] on div at bounding box center [404, 310] width 332 height 297
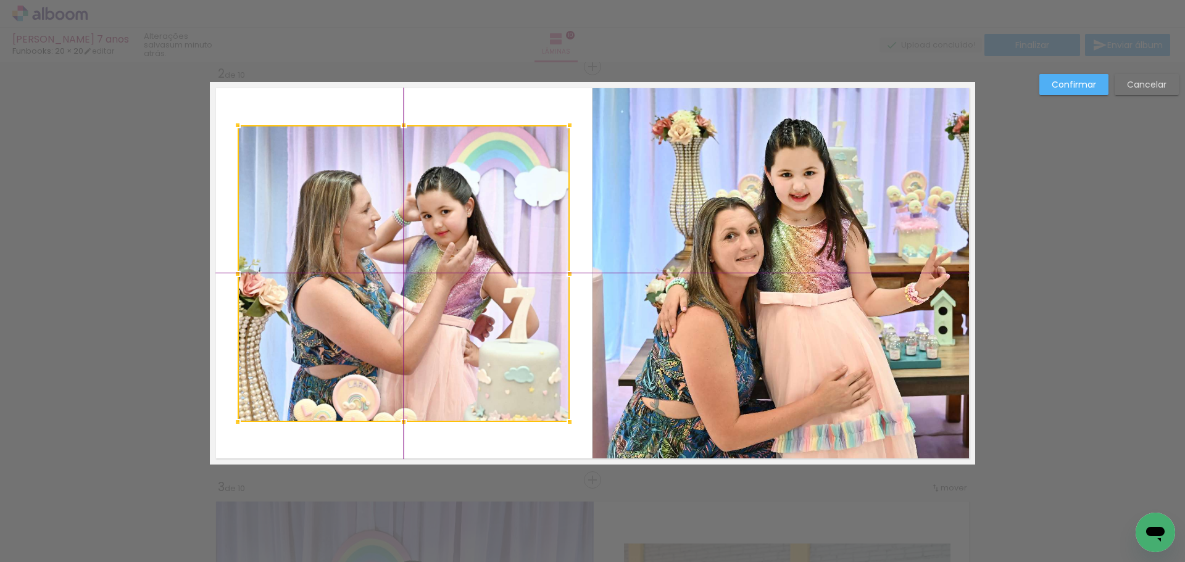
drag, startPoint x: 440, startPoint y: 288, endPoint x: 436, endPoint y: 256, distance: 32.3
click at [436, 256] on div at bounding box center [404, 273] width 332 height 297
click at [0, 0] on slot "Confirmar" at bounding box center [0, 0] width 0 height 0
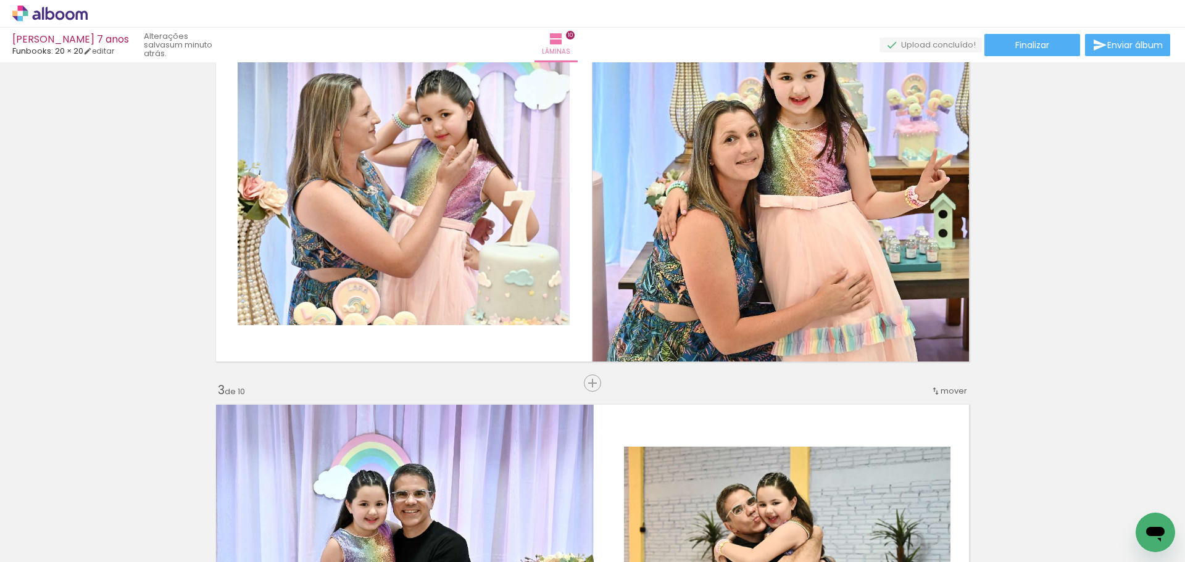
scroll to position [0, 0]
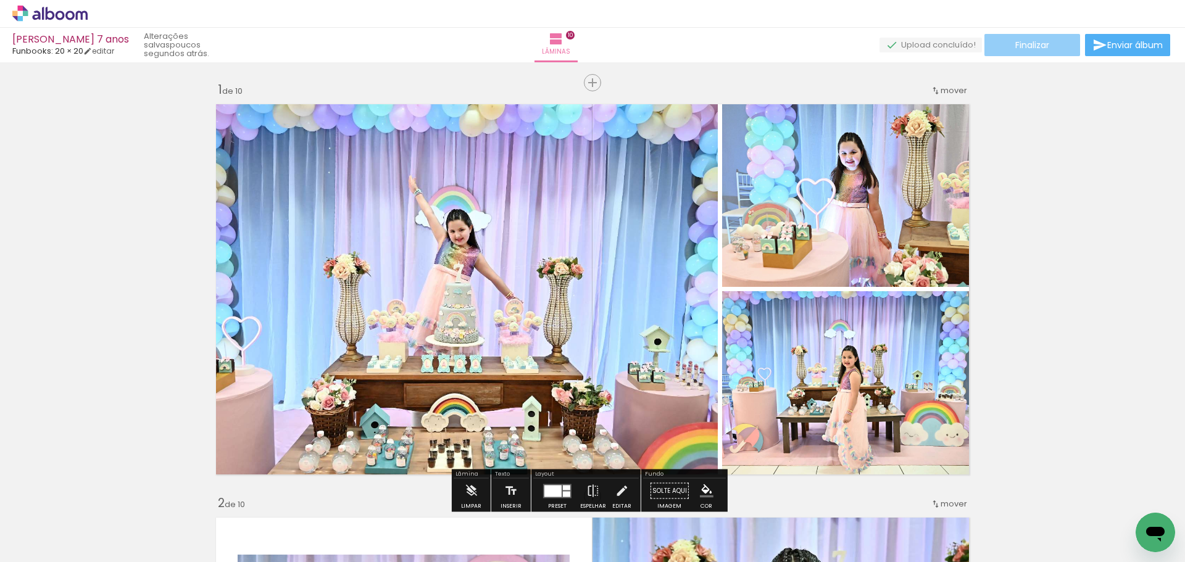
click at [1019, 46] on span "Finalizar" at bounding box center [1033, 45] width 34 height 9
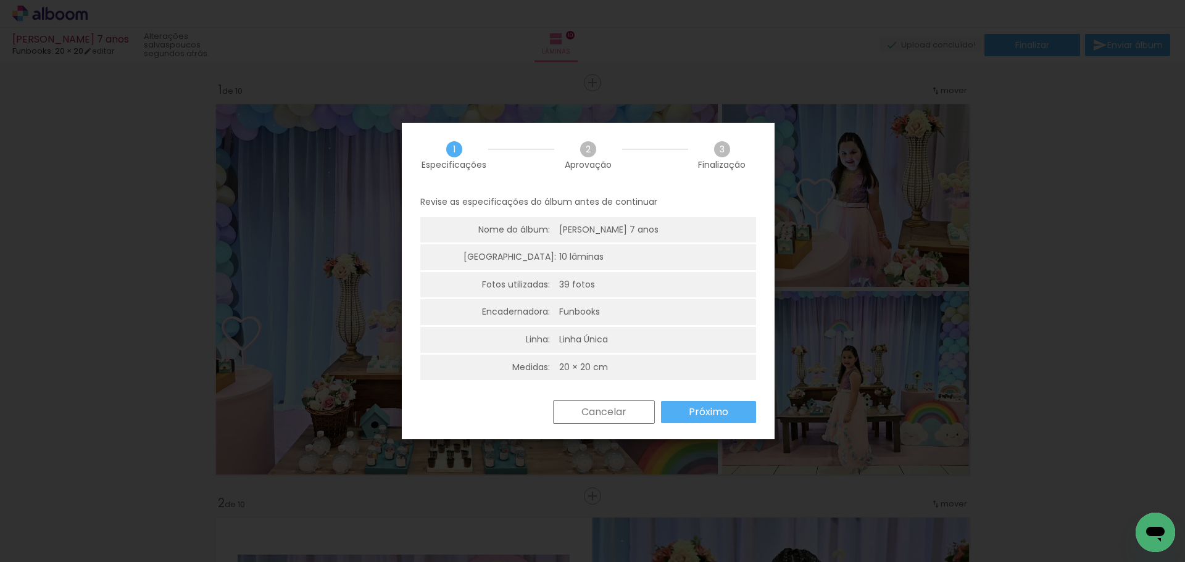
click at [0, 0] on slot "Próximo" at bounding box center [0, 0] width 0 height 0
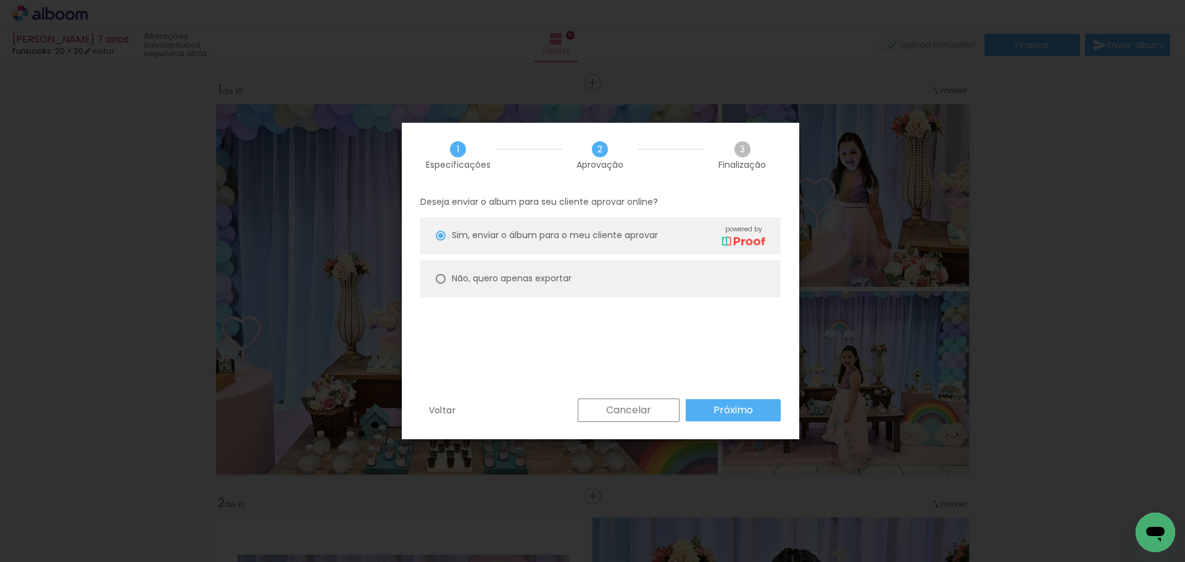
click at [0, 0] on slot "Não, quero apenas exportar" at bounding box center [0, 0] width 0 height 0
type paper-radio-button "on"
click at [724, 401] on paper-button "Próximo" at bounding box center [733, 410] width 95 height 22
type input "Alta, 300 DPI"
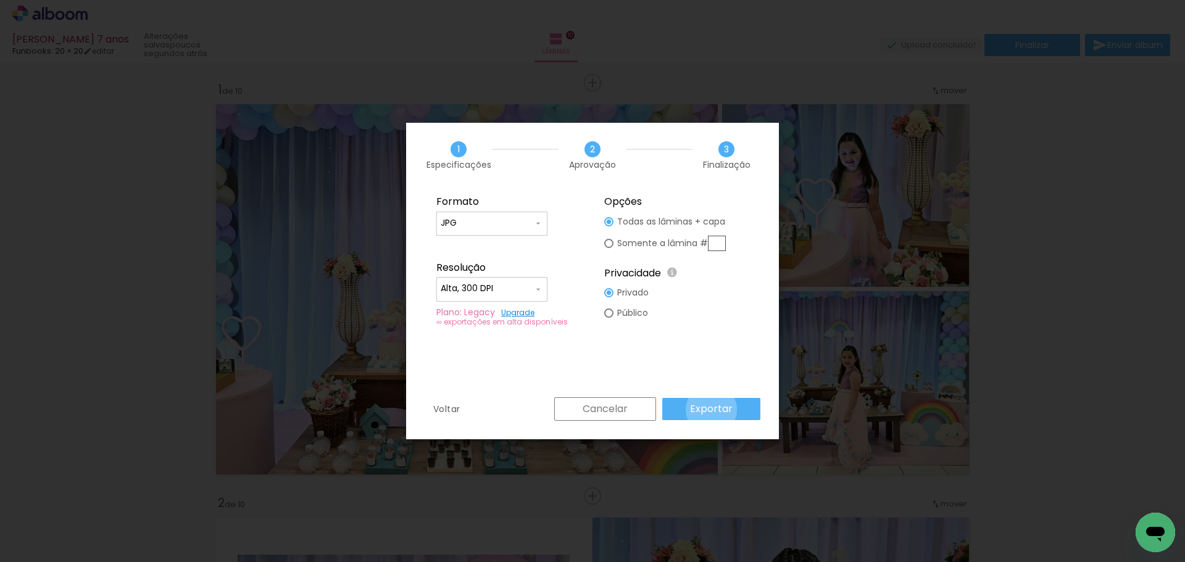
click at [0, 0] on slot "Exportar" at bounding box center [0, 0] width 0 height 0
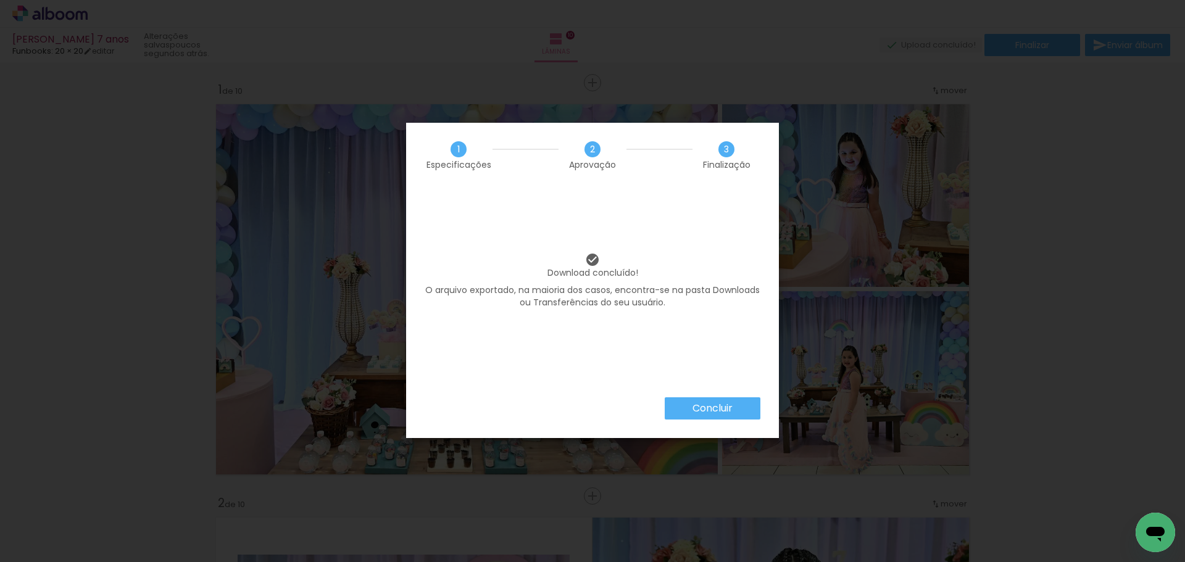
click at [0, 0] on slot "Concluir" at bounding box center [0, 0] width 0 height 0
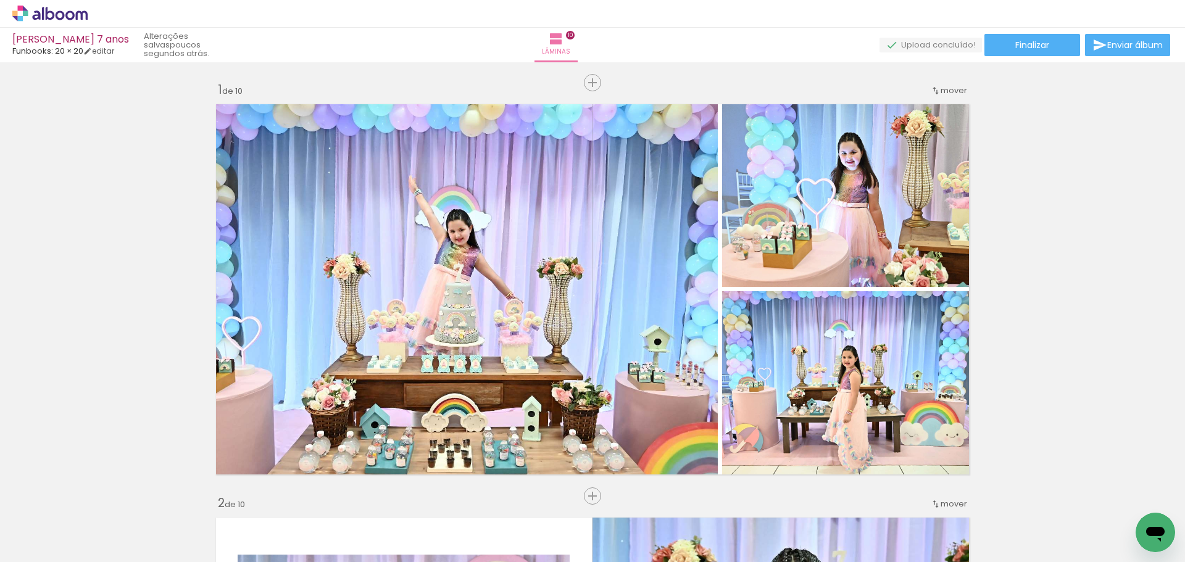
scroll to position [0, 119]
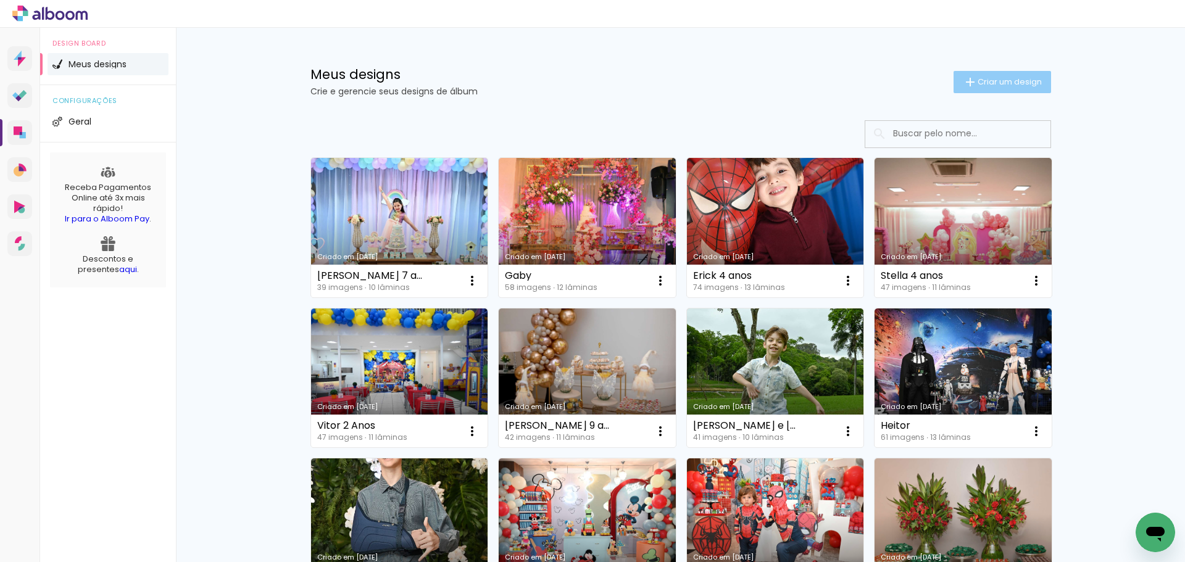
click at [1009, 72] on paper-button "Criar um design" at bounding box center [1003, 82] width 98 height 22
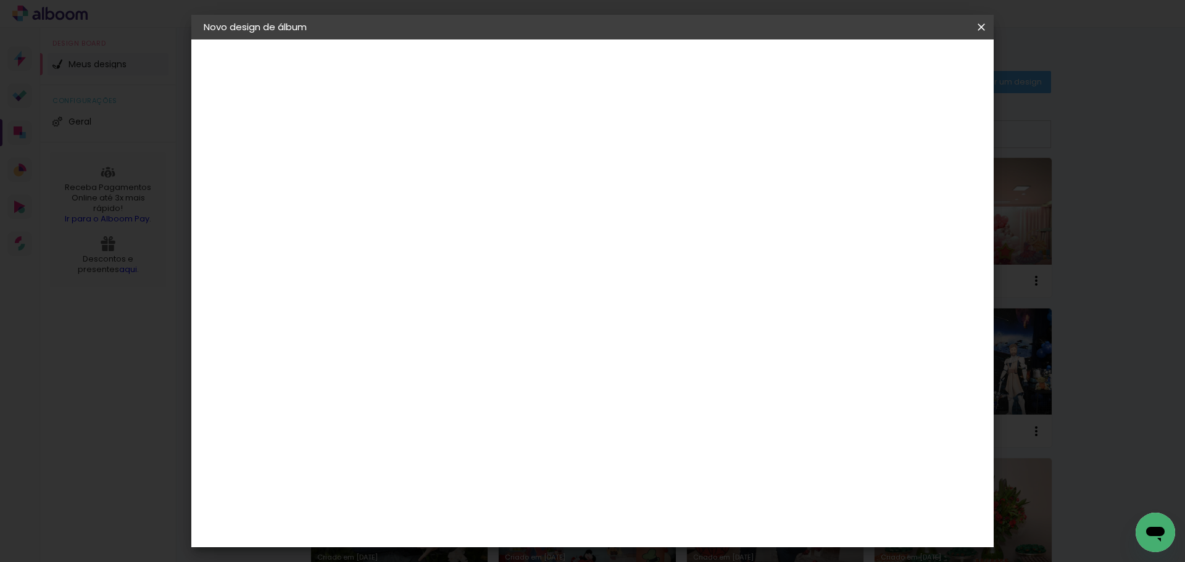
click at [406, 161] on input at bounding box center [406, 165] width 0 height 19
type input "Rafaela 10"
type paper-input "Rafaela 10"
click at [532, 56] on paper-button "Avançar" at bounding box center [502, 65] width 61 height 21
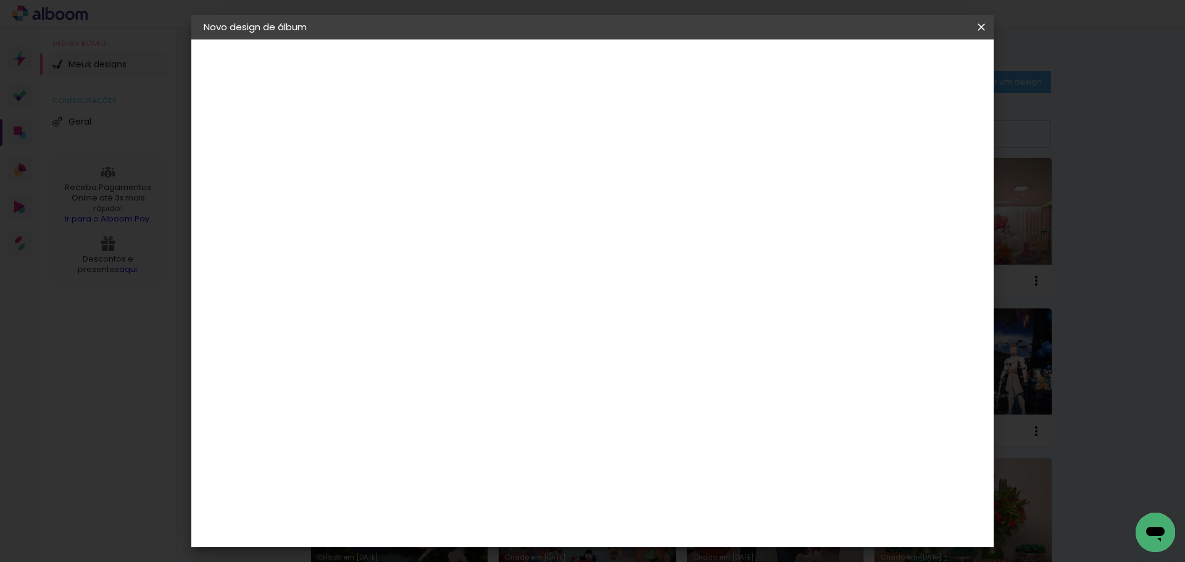
click at [445, 383] on div "Funbooks" at bounding box center [421, 388] width 47 height 10
click at [0, 0] on slot "Avançar" at bounding box center [0, 0] width 0 height 0
click at [489, 479] on span "20 × 20" at bounding box center [460, 495] width 57 height 33
click at [0, 0] on slot "Avançar" at bounding box center [0, 0] width 0 height 0
click at [905, 70] on span "Iniciar design" at bounding box center [876, 65] width 56 height 9
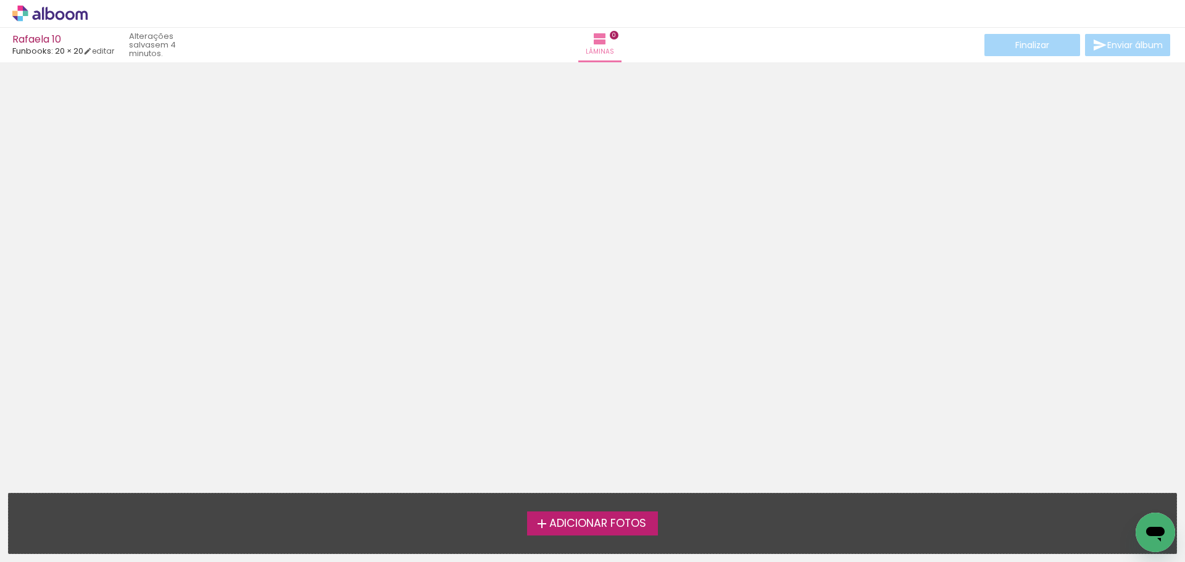
click at [609, 511] on div "Adicionar Fotos Solte suas fotos aqui..." at bounding box center [593, 524] width 1168 height 60
click at [593, 524] on span "Adicionar Fotos" at bounding box center [598, 524] width 97 height 11
click at [0, 0] on input "file" at bounding box center [0, 0] width 0 height 0
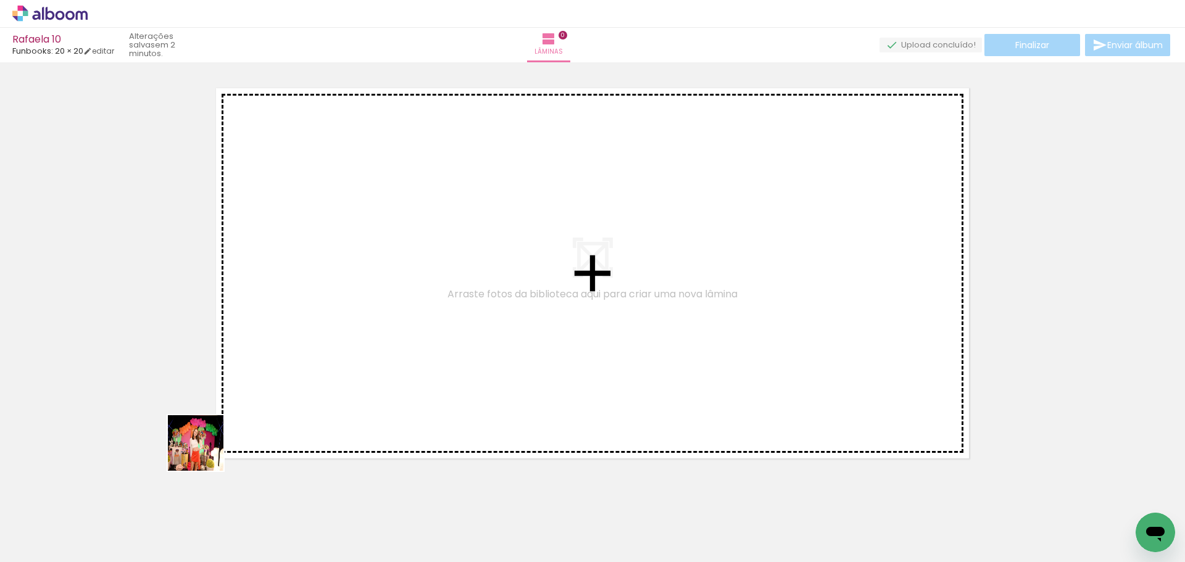
drag, startPoint x: 128, startPoint y: 533, endPoint x: 304, endPoint y: 330, distance: 268.3
click at [314, 312] on quentale-workspace at bounding box center [592, 281] width 1185 height 562
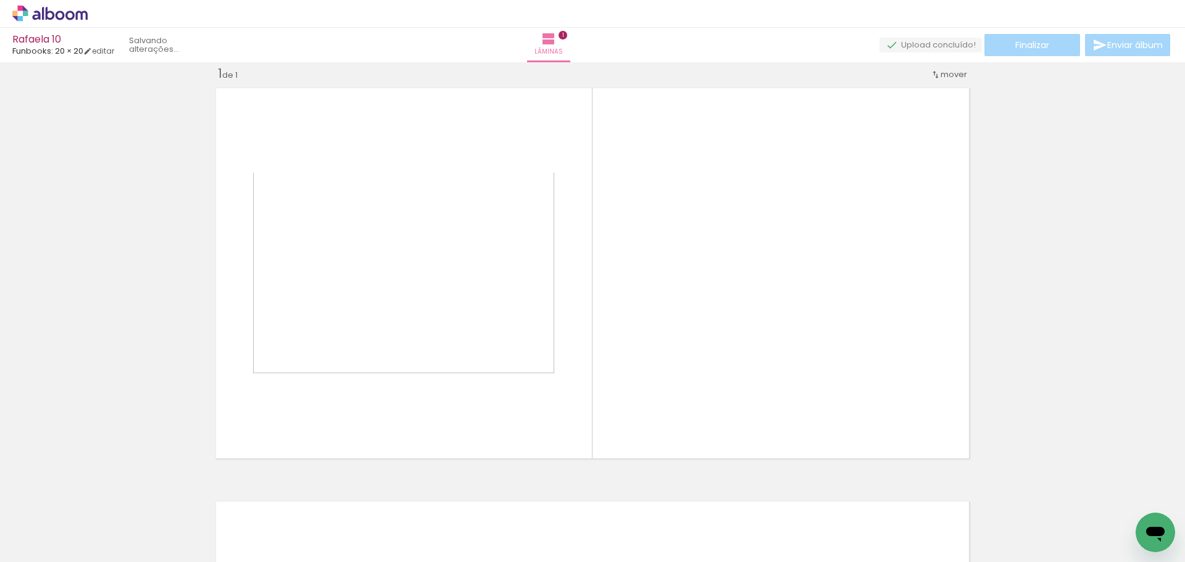
scroll to position [16, 0]
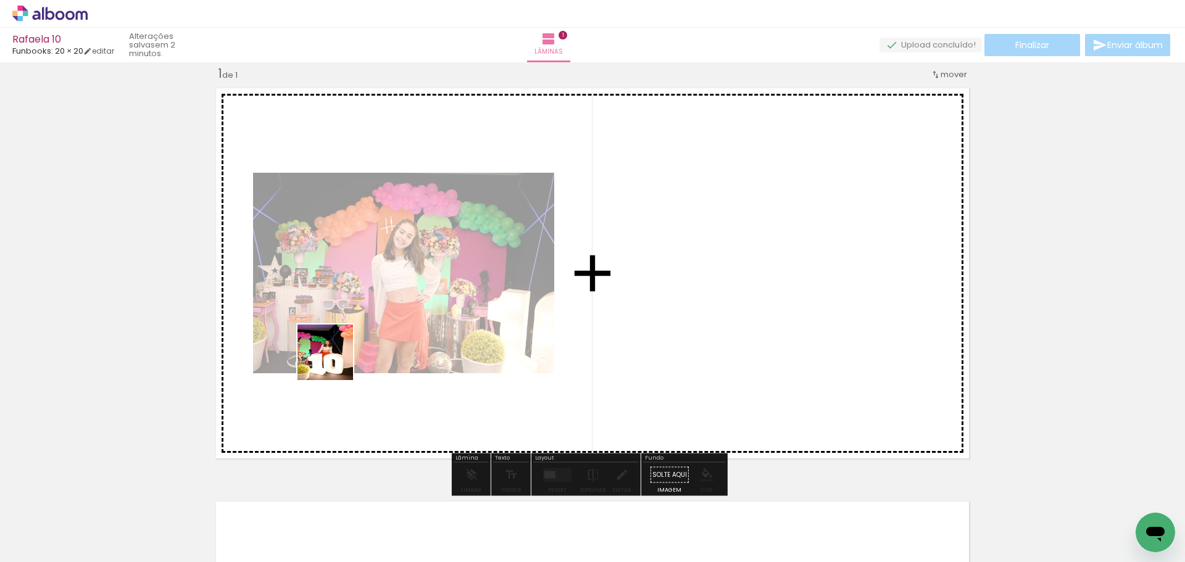
drag, startPoint x: 194, startPoint y: 517, endPoint x: 351, endPoint y: 338, distance: 238.0
click at [351, 338] on quentale-workspace at bounding box center [592, 281] width 1185 height 562
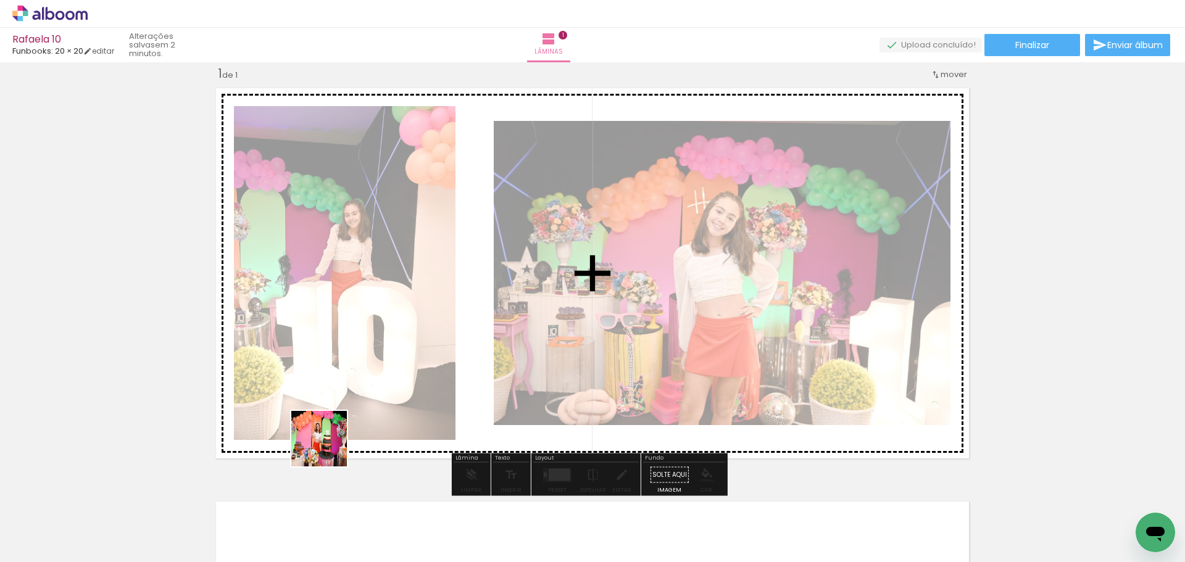
drag, startPoint x: 286, startPoint y: 509, endPoint x: 374, endPoint y: 375, distance: 159.6
click at [374, 375] on quentale-workspace at bounding box center [592, 281] width 1185 height 562
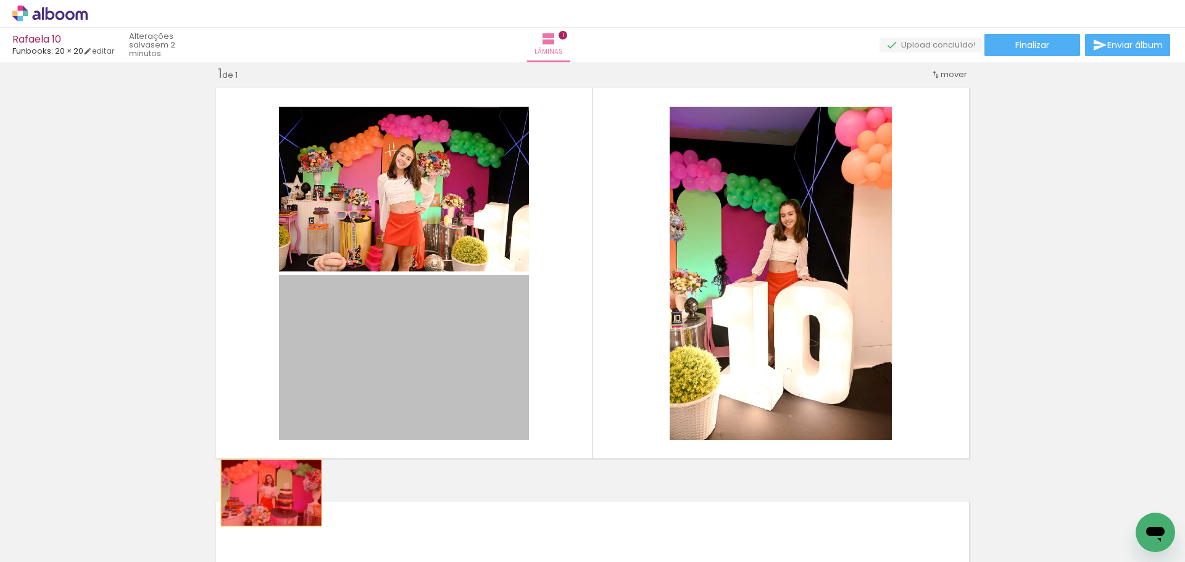
drag, startPoint x: 399, startPoint y: 359, endPoint x: 227, endPoint y: 524, distance: 238.0
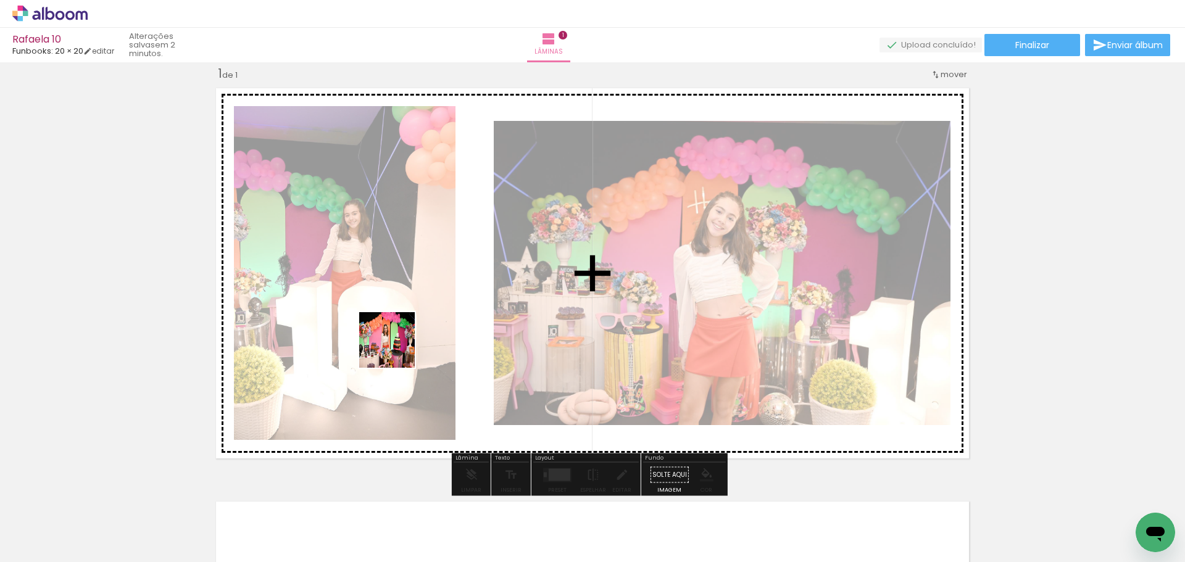
drag, startPoint x: 354, startPoint y: 509, endPoint x: 412, endPoint y: 415, distance: 110.5
click at [399, 342] on quentale-workspace at bounding box center [592, 281] width 1185 height 562
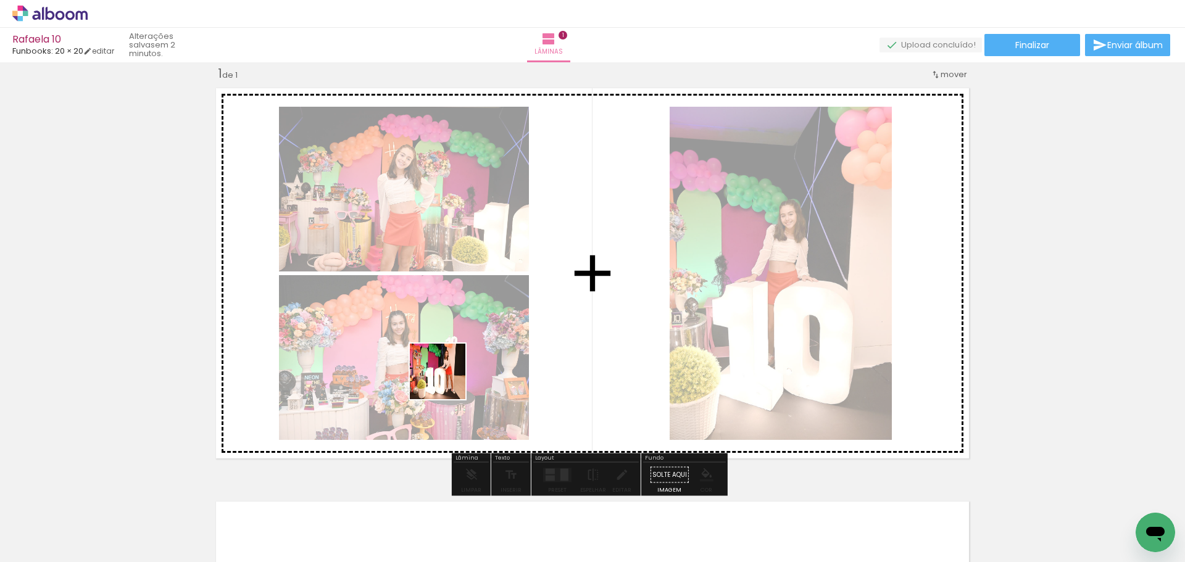
drag, startPoint x: 408, startPoint y: 530, endPoint x: 447, endPoint y: 380, distance: 155.0
click at [448, 374] on quentale-workspace at bounding box center [592, 281] width 1185 height 562
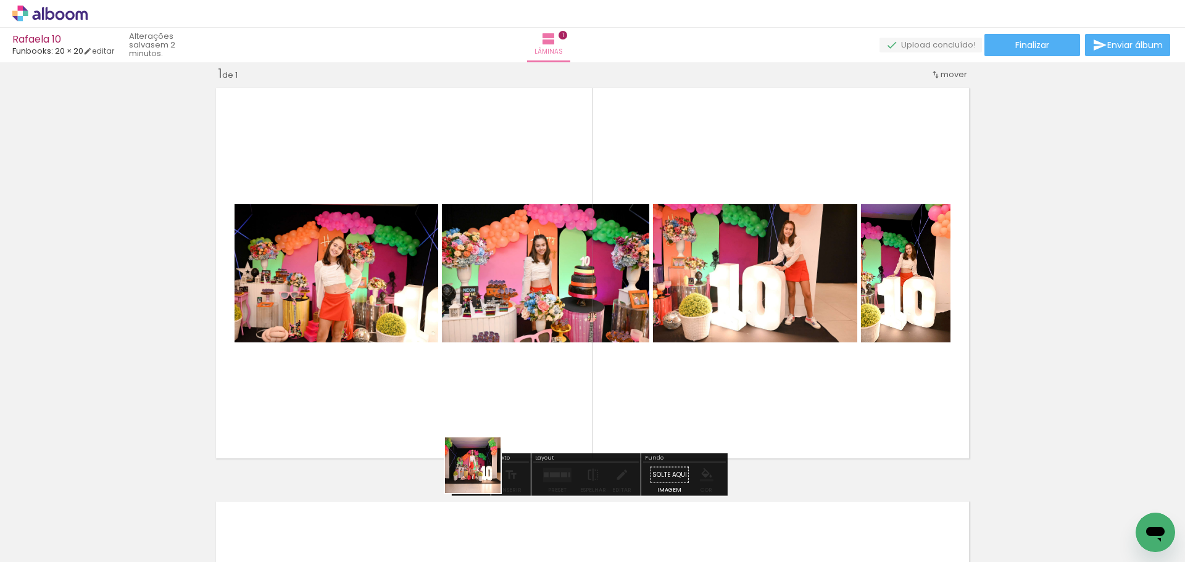
drag, startPoint x: 471, startPoint y: 530, endPoint x: 493, endPoint y: 335, distance: 196.3
click at [490, 328] on quentale-workspace at bounding box center [592, 281] width 1185 height 562
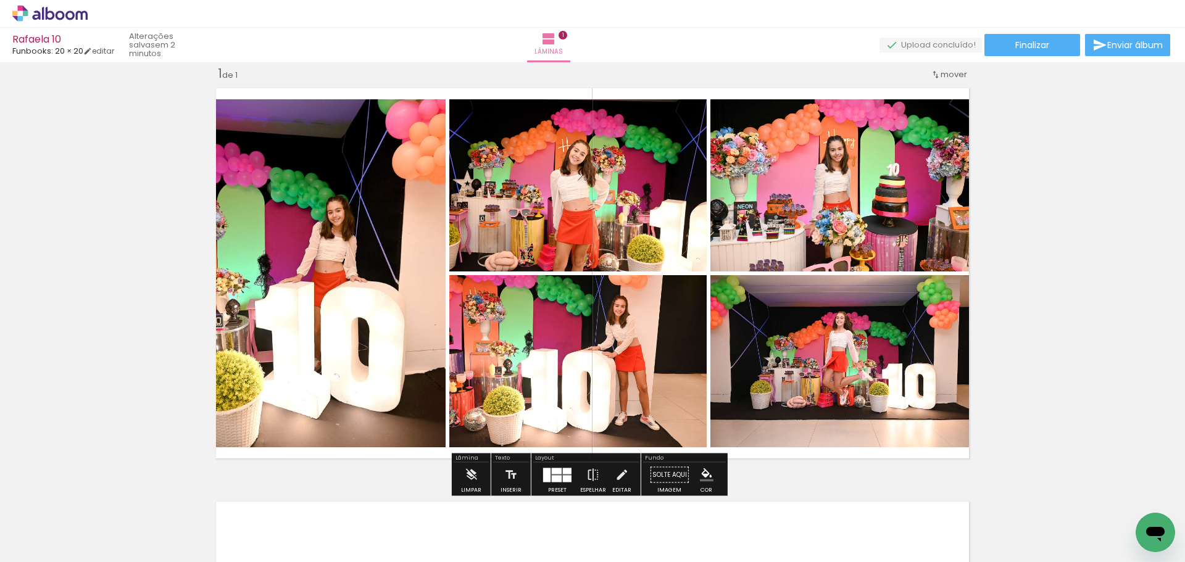
click at [1172, 200] on div "Inserir lâmina 1 de 1" at bounding box center [592, 465] width 1185 height 828
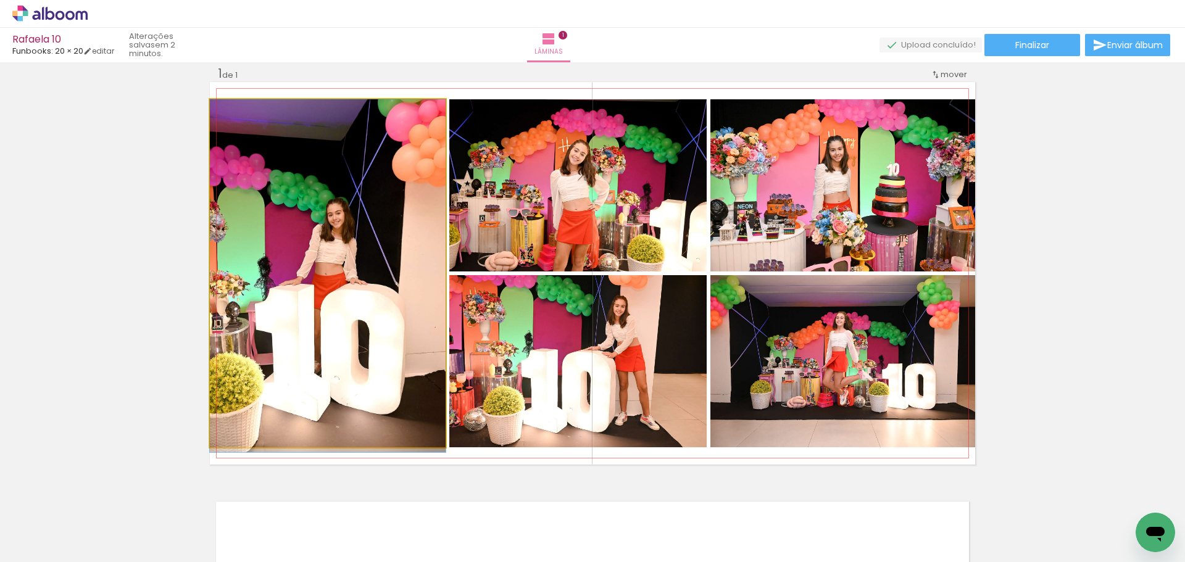
drag, startPoint x: 341, startPoint y: 248, endPoint x: 324, endPoint y: 251, distance: 17.0
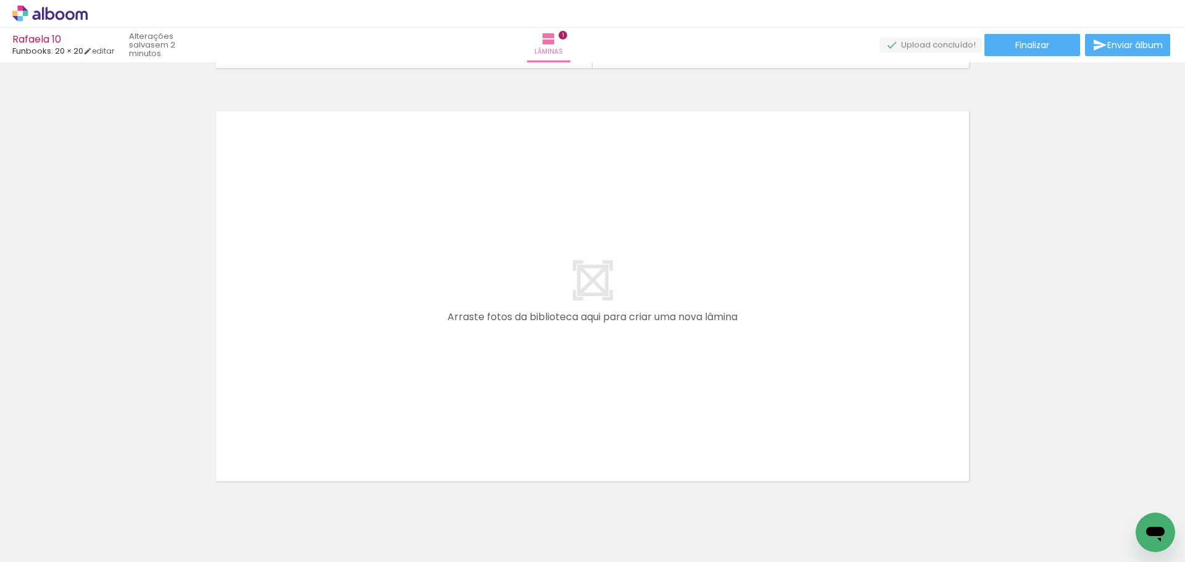
scroll to position [0, 280]
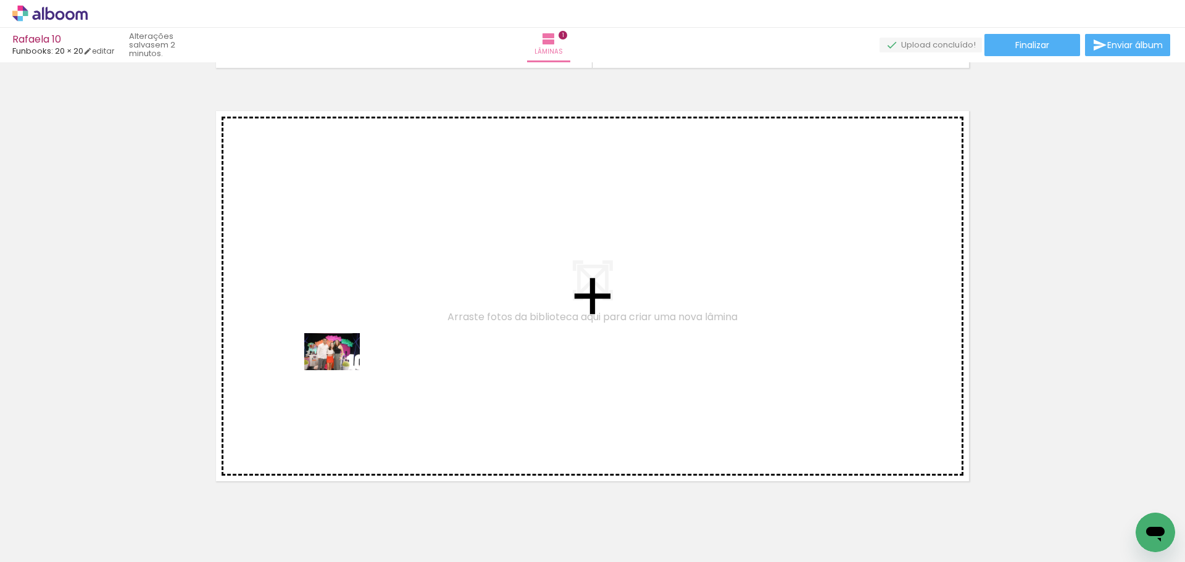
drag, startPoint x: 325, startPoint y: 437, endPoint x: 341, endPoint y: 370, distance: 68.1
click at [341, 370] on quentale-workspace at bounding box center [592, 281] width 1185 height 562
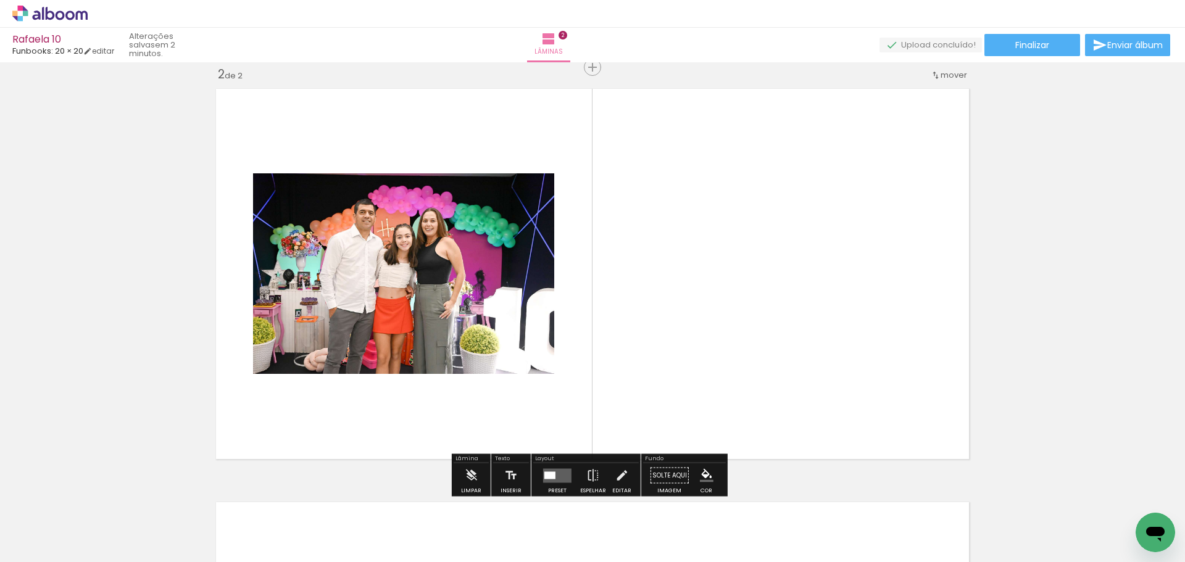
scroll to position [430, 0]
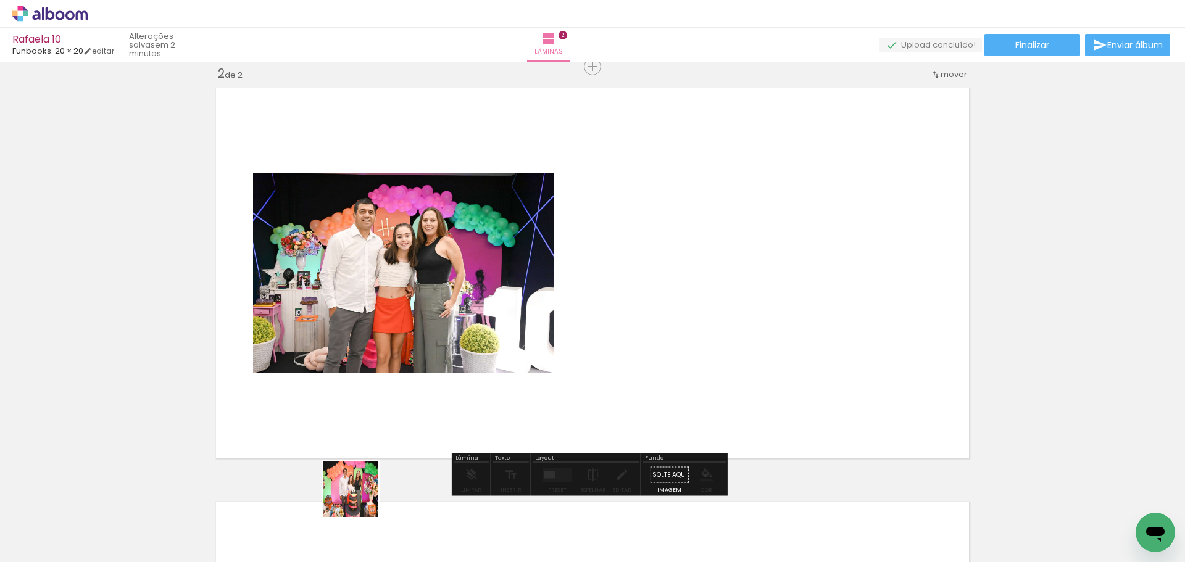
drag, startPoint x: 360, startPoint y: 499, endPoint x: 414, endPoint y: 377, distance: 133.2
click at [414, 362] on quentale-workspace at bounding box center [592, 281] width 1185 height 562
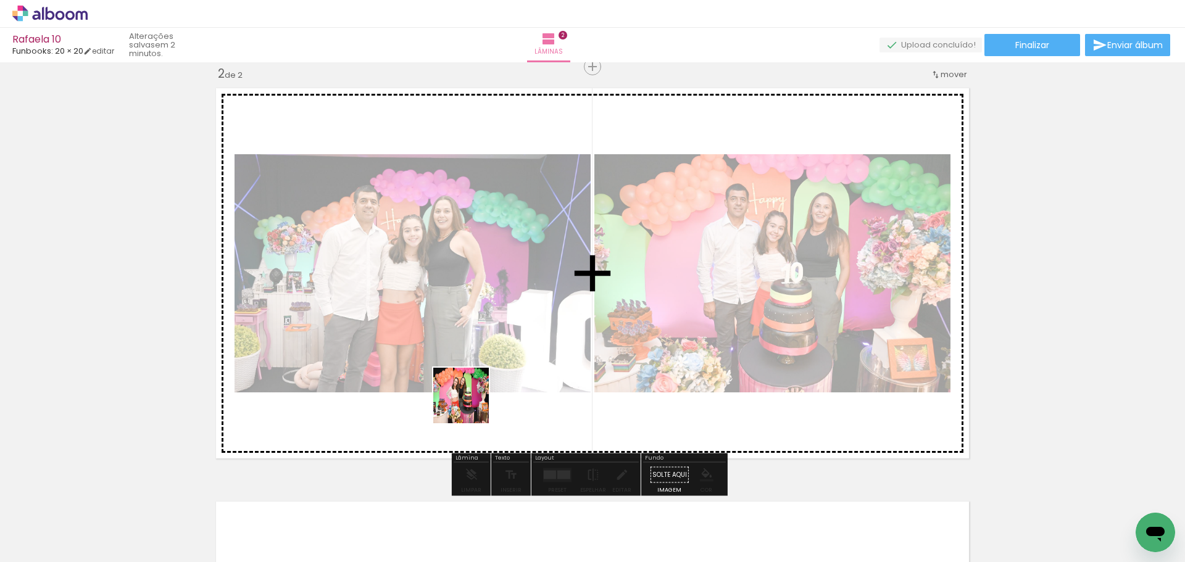
drag, startPoint x: 414, startPoint y: 521, endPoint x: 470, endPoint y: 405, distance: 129.2
click at [470, 405] on quentale-workspace at bounding box center [592, 281] width 1185 height 562
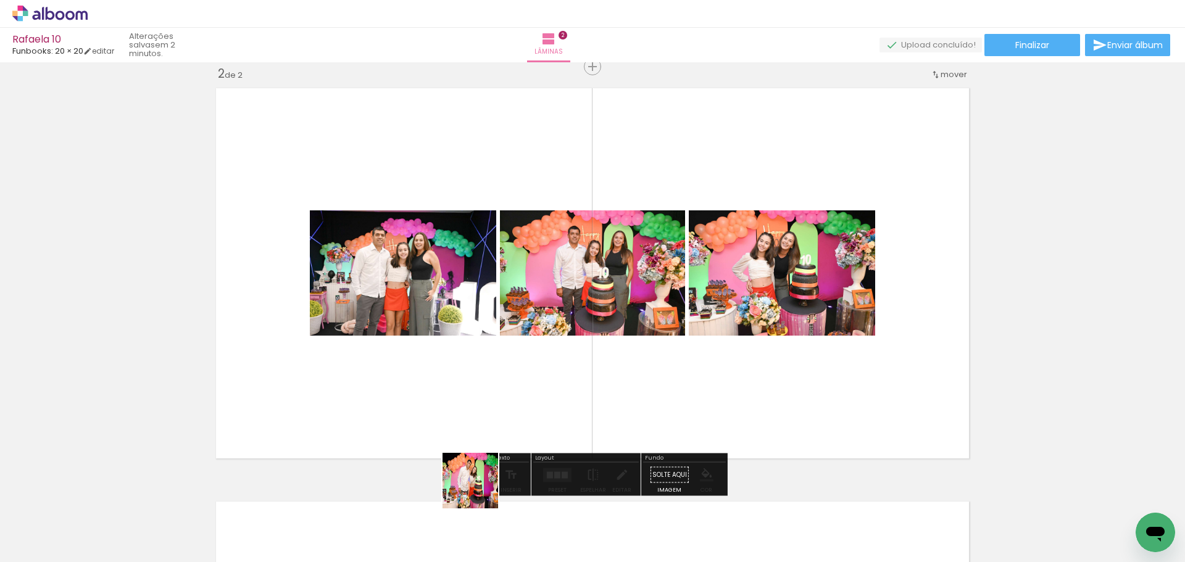
drag, startPoint x: 467, startPoint y: 527, endPoint x: 505, endPoint y: 377, distance: 154.8
click at [505, 377] on quentale-workspace at bounding box center [592, 281] width 1185 height 562
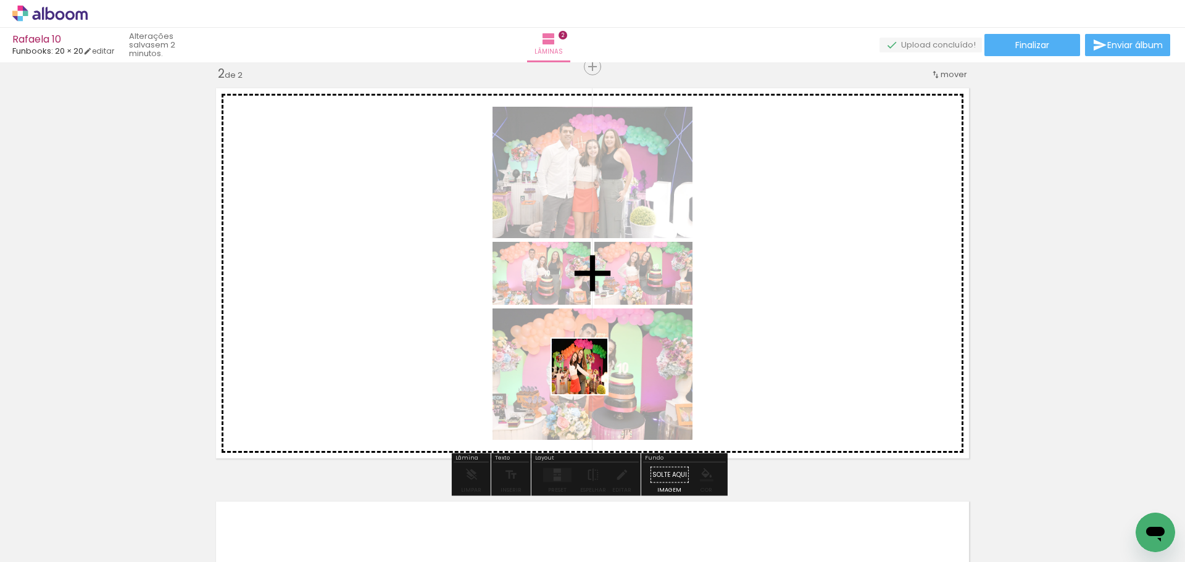
drag, startPoint x: 607, startPoint y: 523, endPoint x: 586, endPoint y: 359, distance: 165.6
click at [586, 364] on quentale-workspace at bounding box center [592, 281] width 1185 height 562
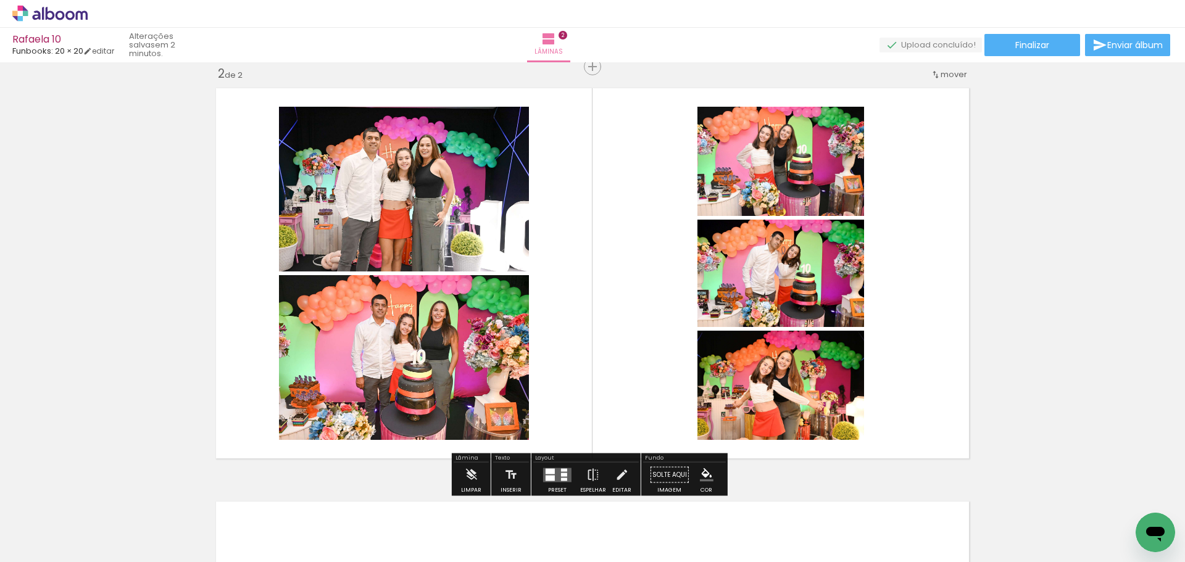
drag, startPoint x: 545, startPoint y: 482, endPoint x: 550, endPoint y: 478, distance: 6.7
click at [545, 481] on quentale-layouter at bounding box center [557, 475] width 28 height 14
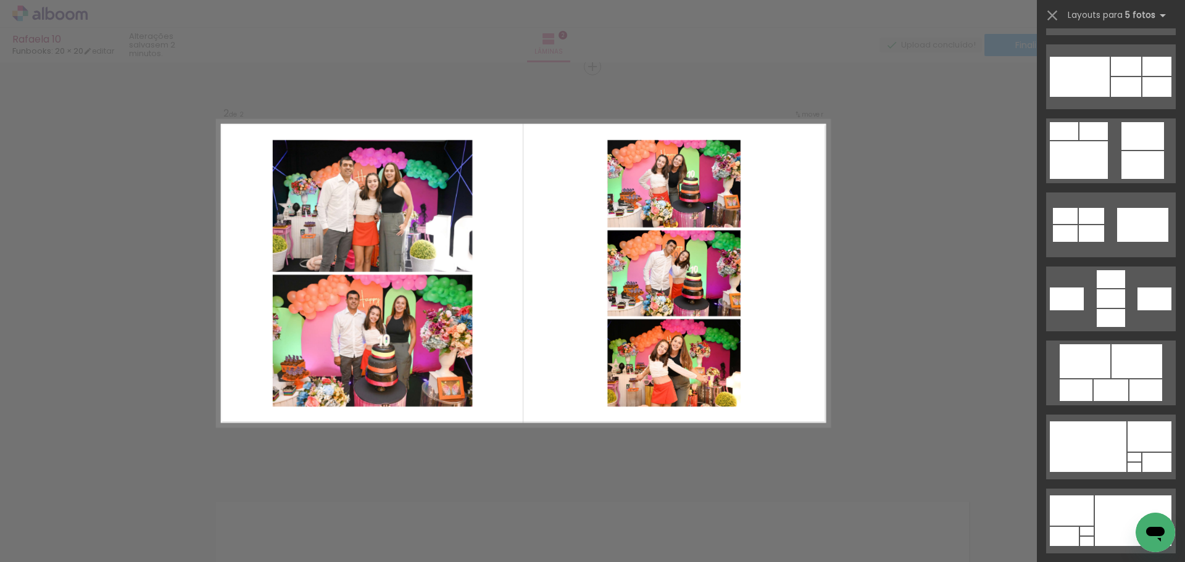
scroll to position [670, 0]
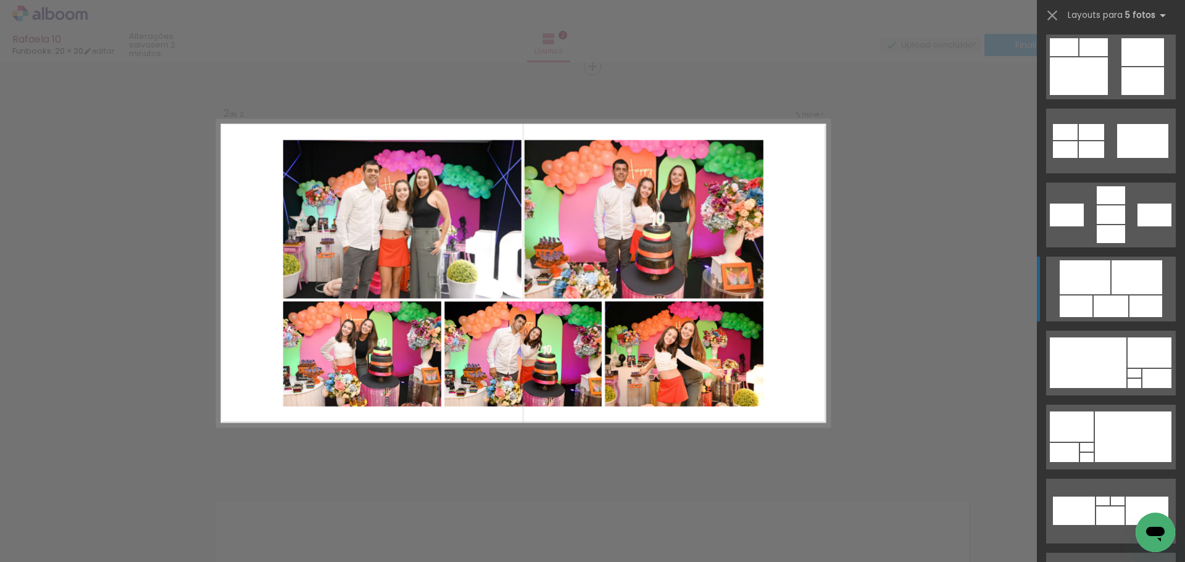
click at [1116, 299] on div at bounding box center [1111, 307] width 35 height 22
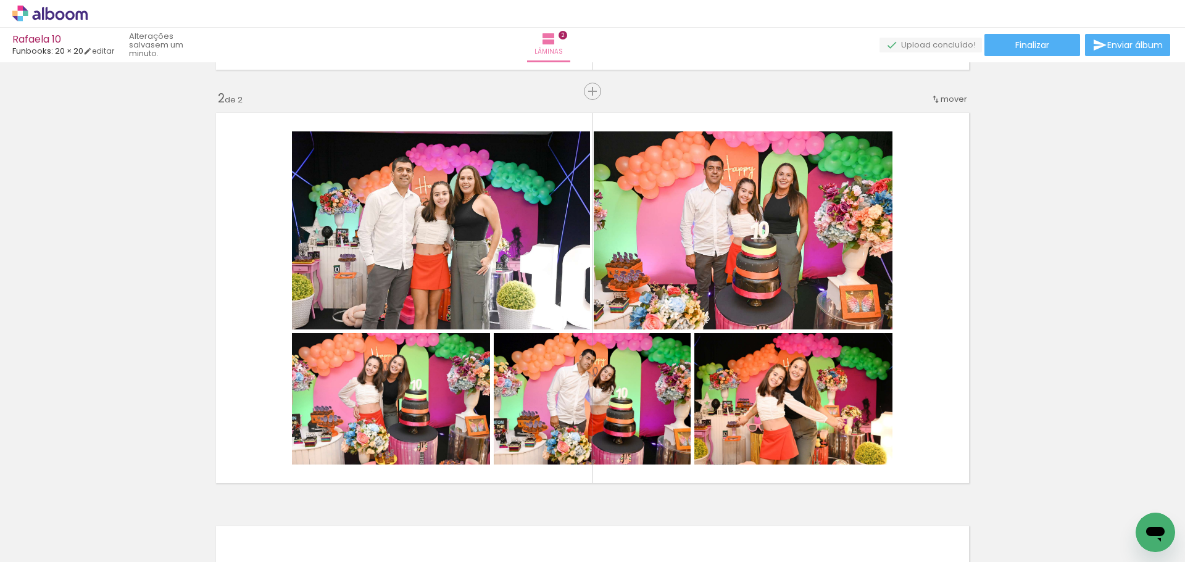
scroll to position [425, 0]
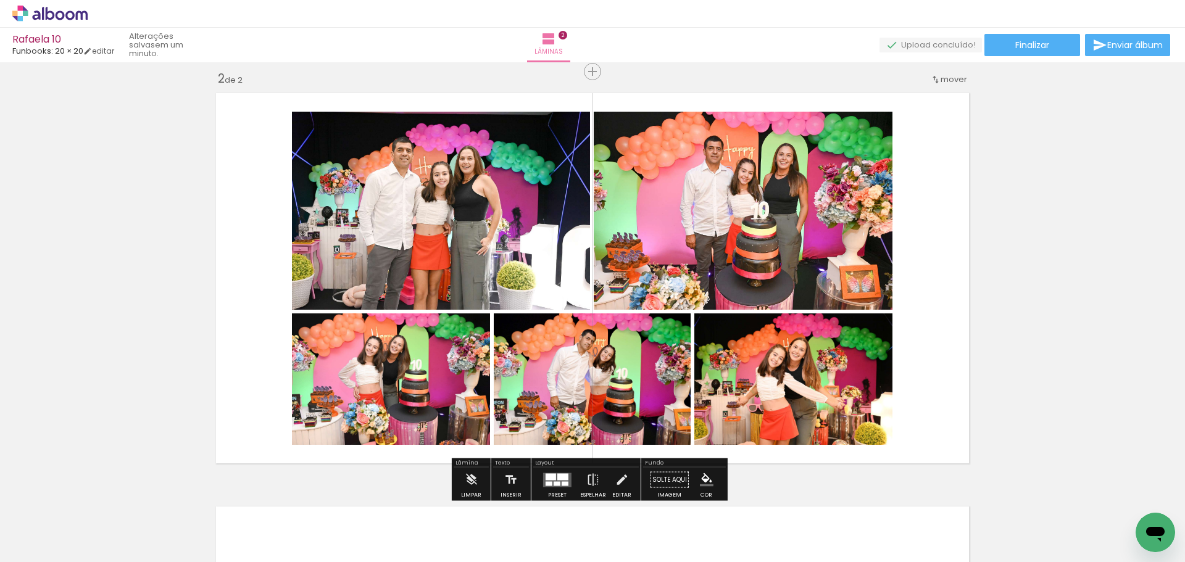
click at [443, 236] on quentale-photo at bounding box center [441, 211] width 298 height 198
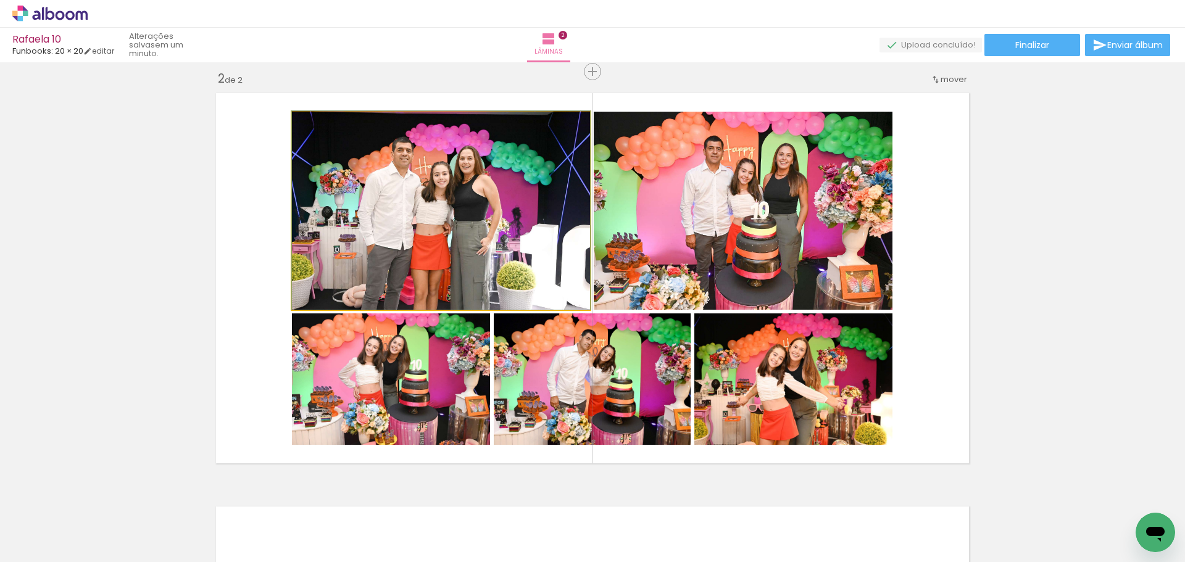
click at [443, 236] on quentale-photo at bounding box center [441, 211] width 298 height 198
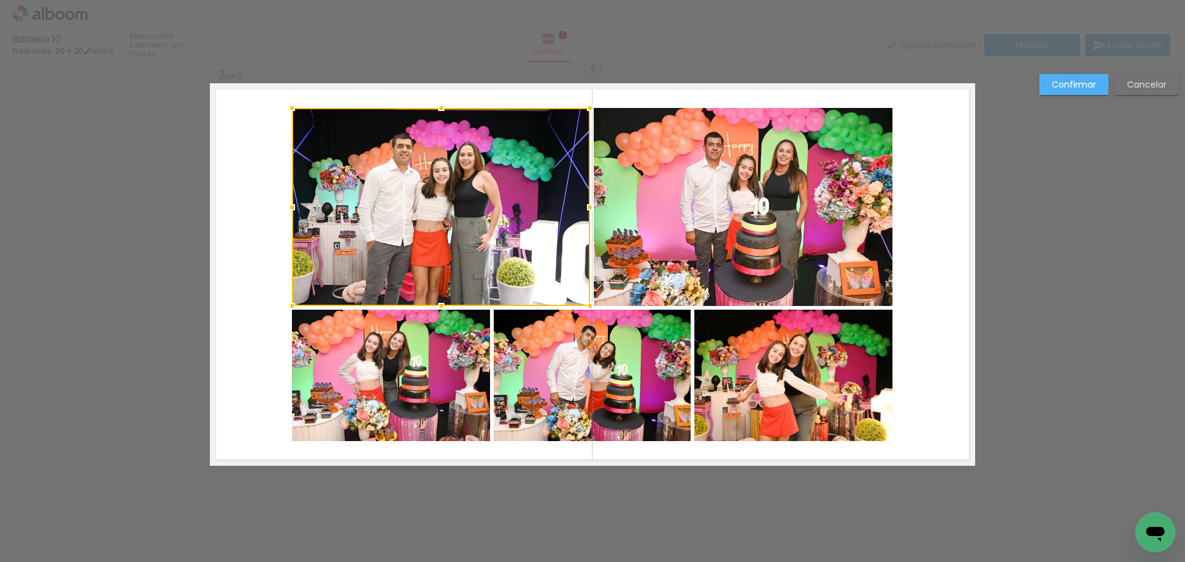
scroll to position [430, 0]
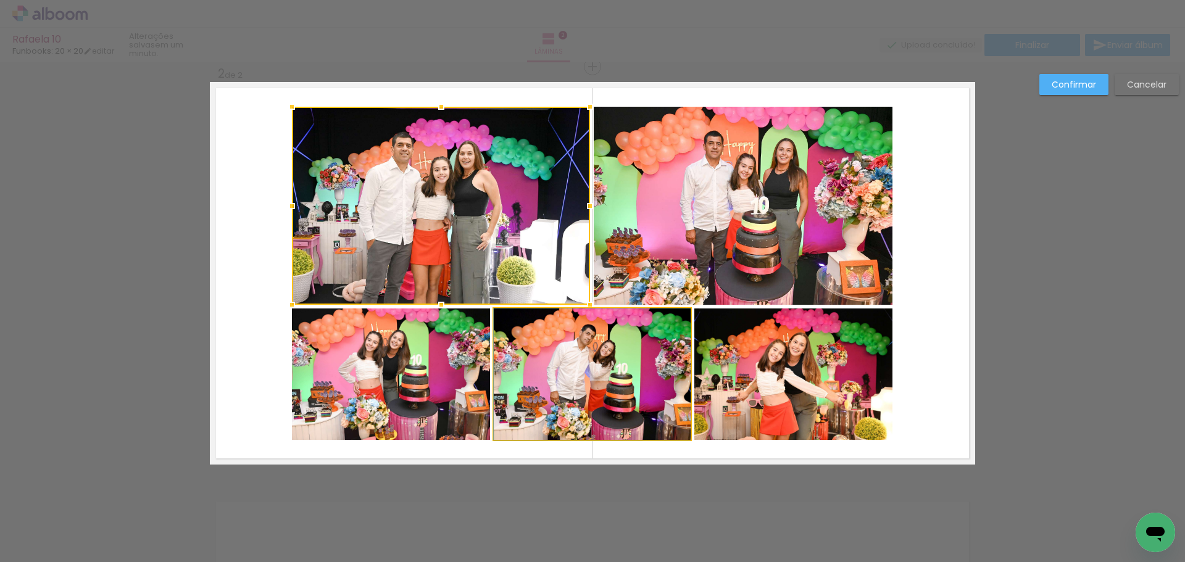
drag, startPoint x: 565, startPoint y: 364, endPoint x: 553, endPoint y: 364, distance: 11.7
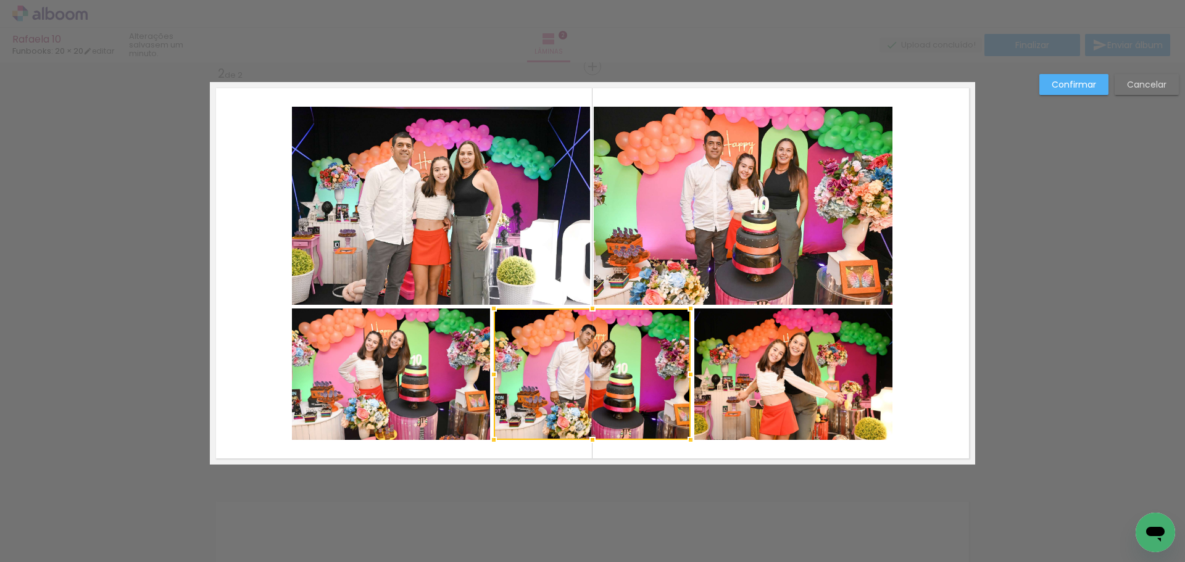
click at [506, 226] on quentale-photo at bounding box center [441, 206] width 298 height 198
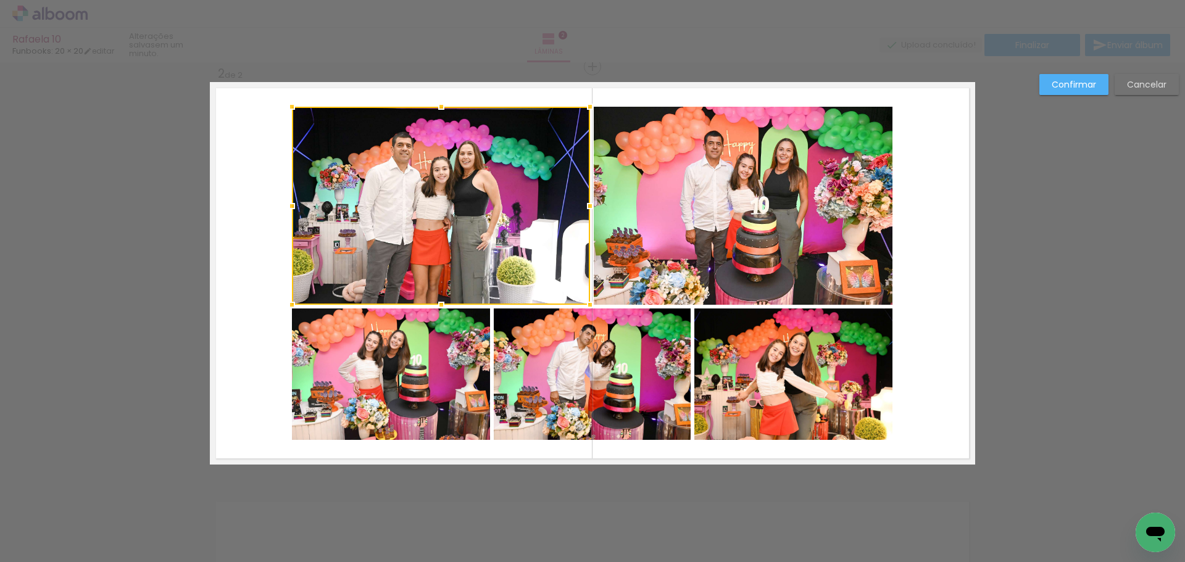
click at [506, 226] on div at bounding box center [441, 206] width 298 height 198
click at [676, 204] on quentale-photo at bounding box center [743, 206] width 299 height 198
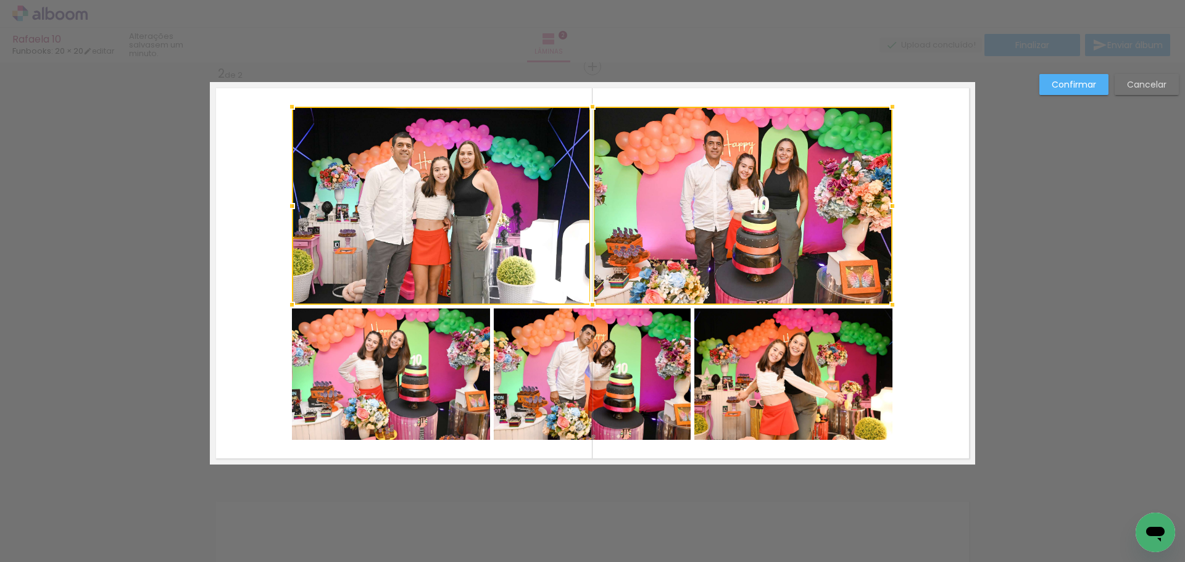
click at [615, 352] on quentale-photo at bounding box center [592, 375] width 197 height 132
click at [777, 356] on div at bounding box center [592, 273] width 601 height 333
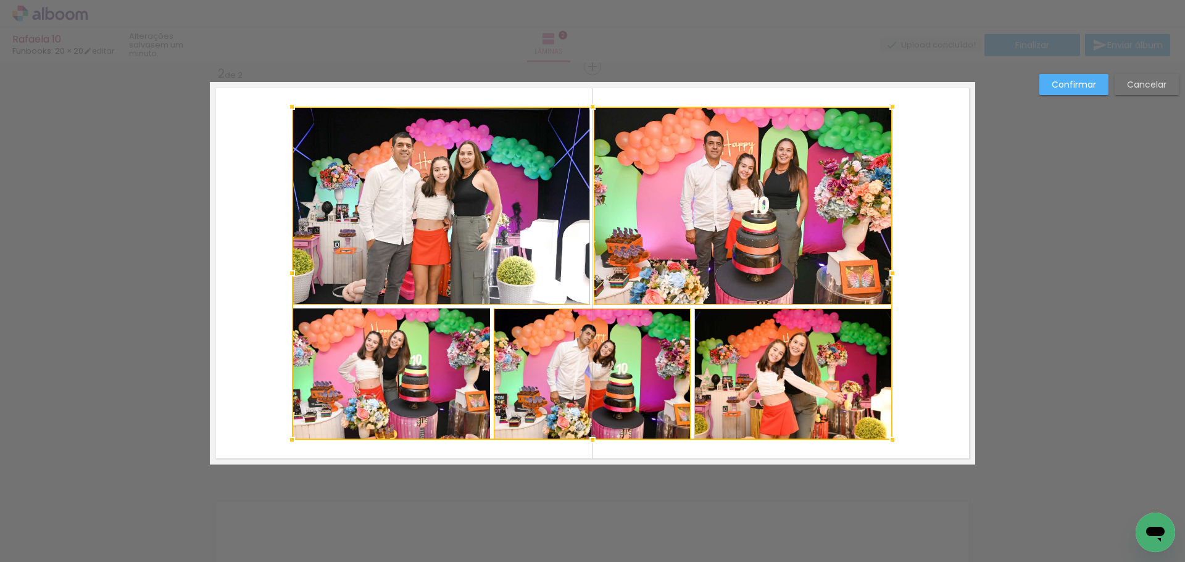
click at [359, 382] on div at bounding box center [592, 273] width 601 height 333
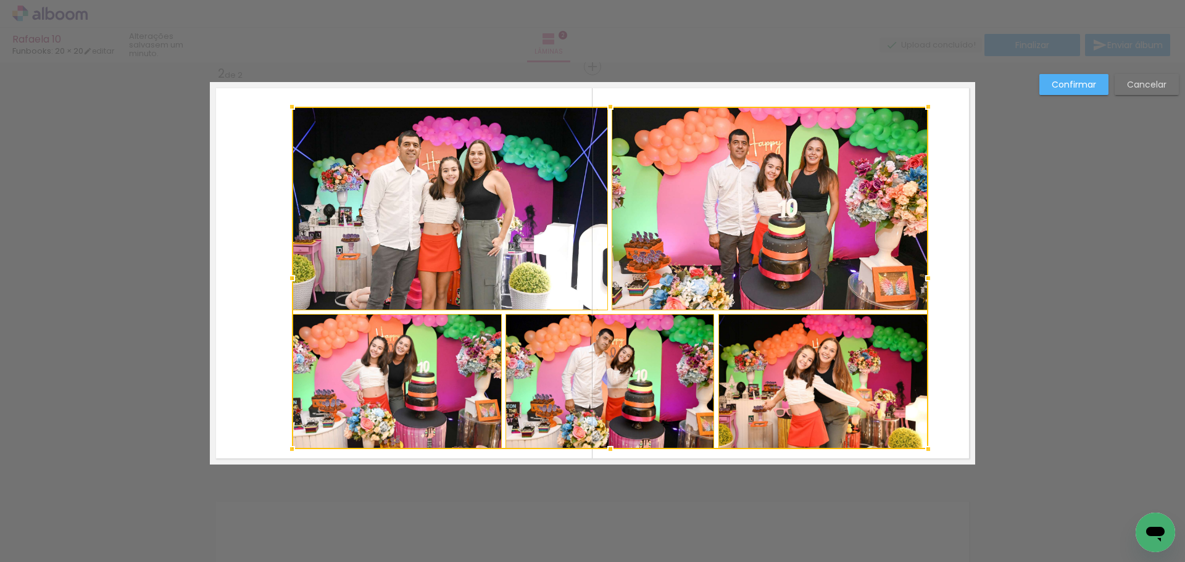
drag, startPoint x: 888, startPoint y: 440, endPoint x: 923, endPoint y: 448, distance: 35.6
click at [923, 448] on div at bounding box center [928, 449] width 25 height 25
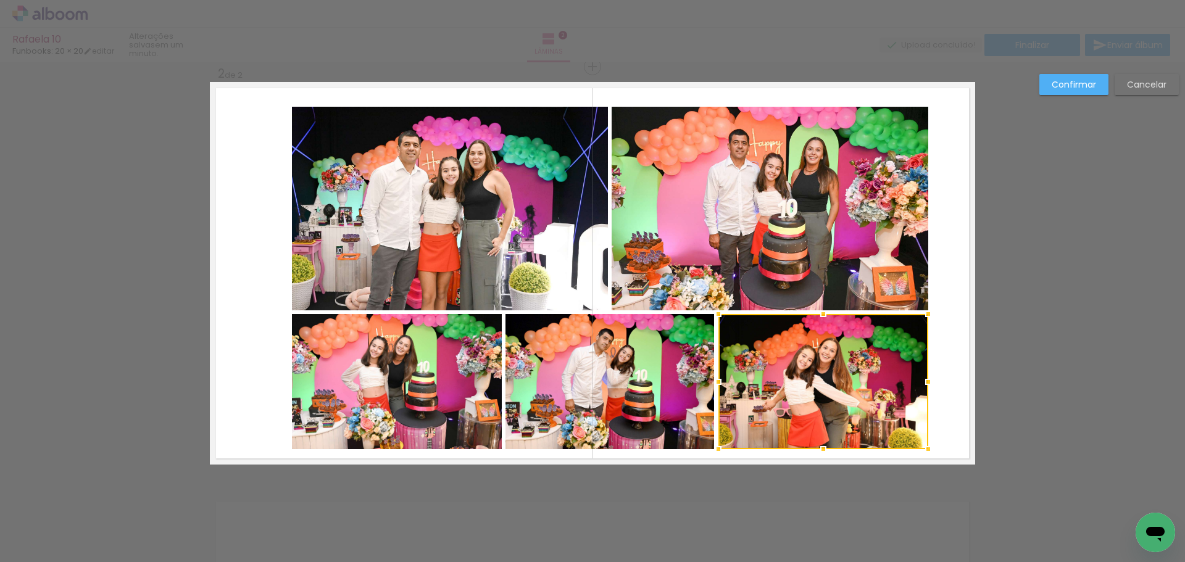
click at [819, 398] on div at bounding box center [824, 381] width 210 height 135
click at [770, 238] on quentale-photo at bounding box center [770, 209] width 317 height 204
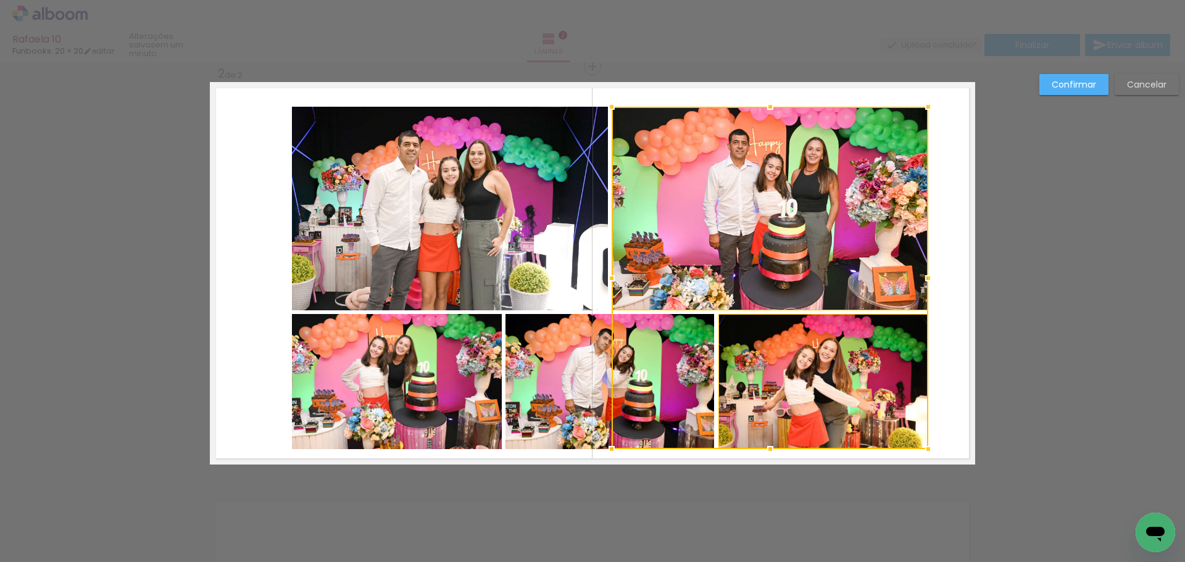
click at [640, 372] on div at bounding box center [770, 278] width 317 height 343
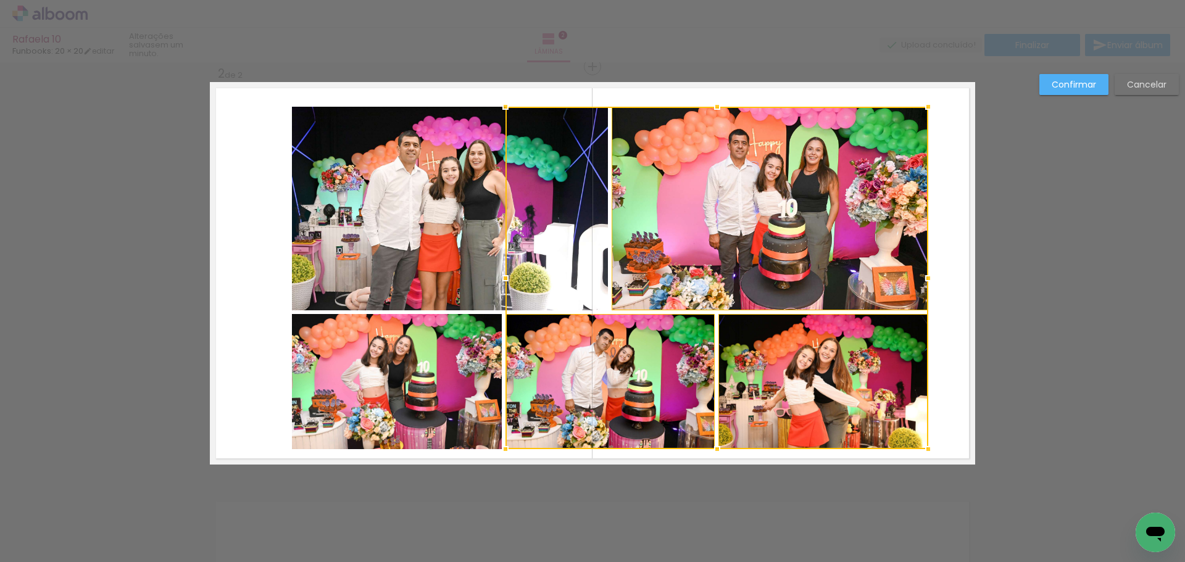
click at [492, 218] on quentale-photo at bounding box center [450, 209] width 316 height 204
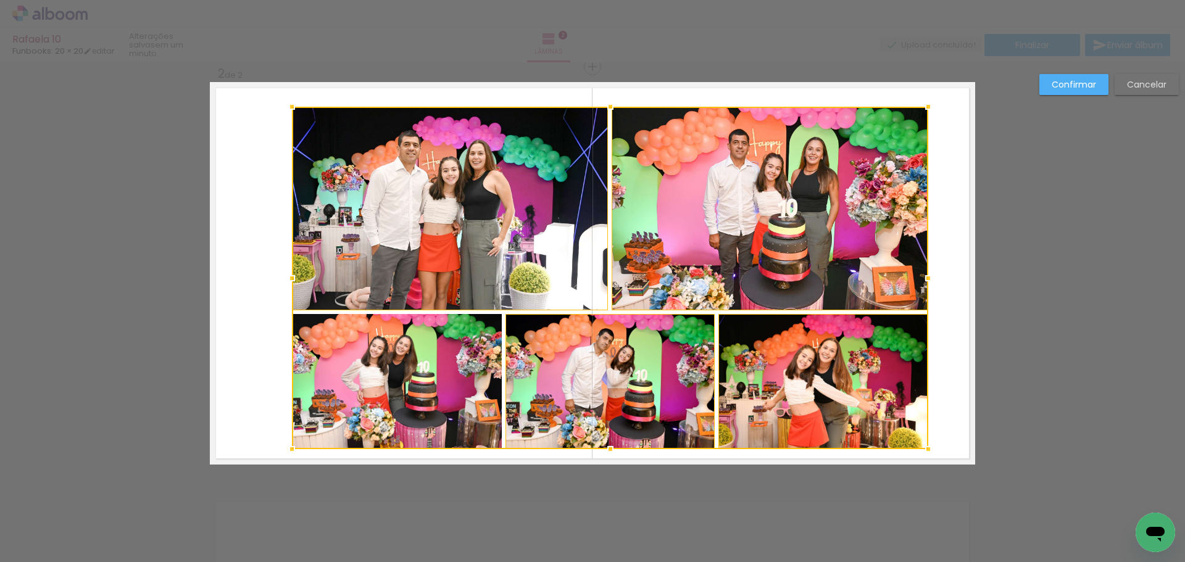
click at [406, 365] on div at bounding box center [610, 278] width 637 height 343
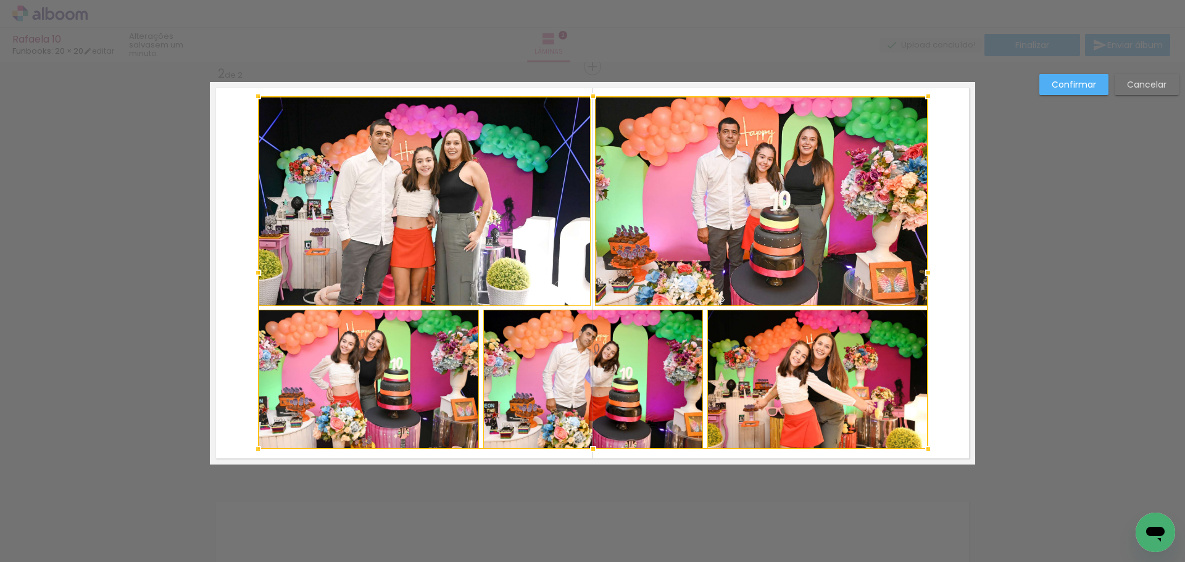
drag, startPoint x: 290, startPoint y: 105, endPoint x: 256, endPoint y: 94, distance: 35.5
click at [256, 94] on div at bounding box center [258, 96] width 25 height 25
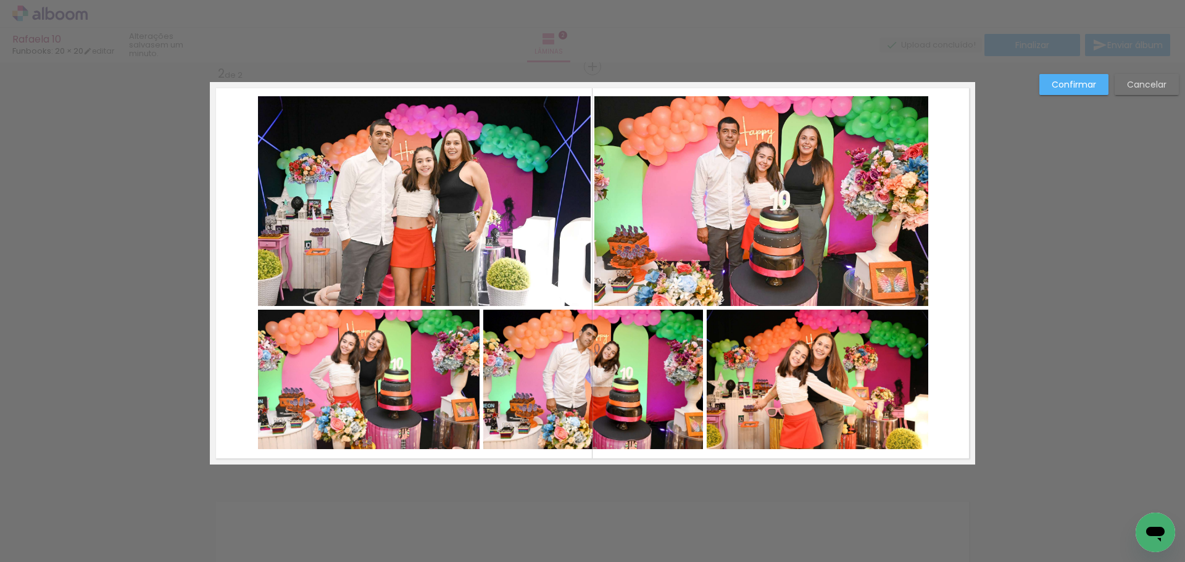
click at [0, 0] on slot "Confirmar" at bounding box center [0, 0] width 0 height 0
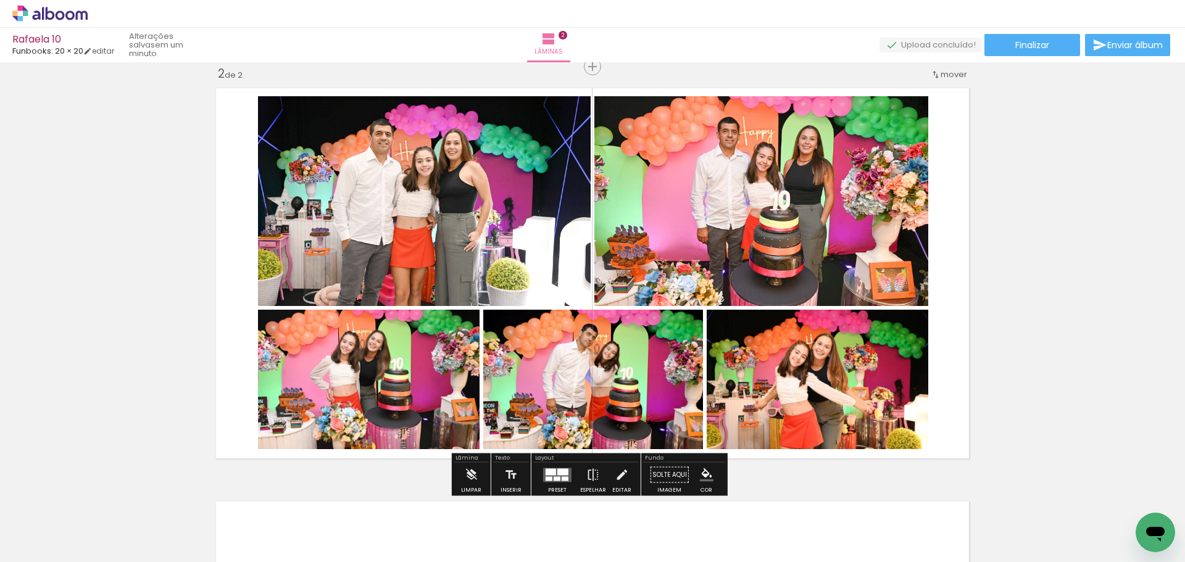
click at [454, 207] on quentale-photo at bounding box center [424, 201] width 333 height 210
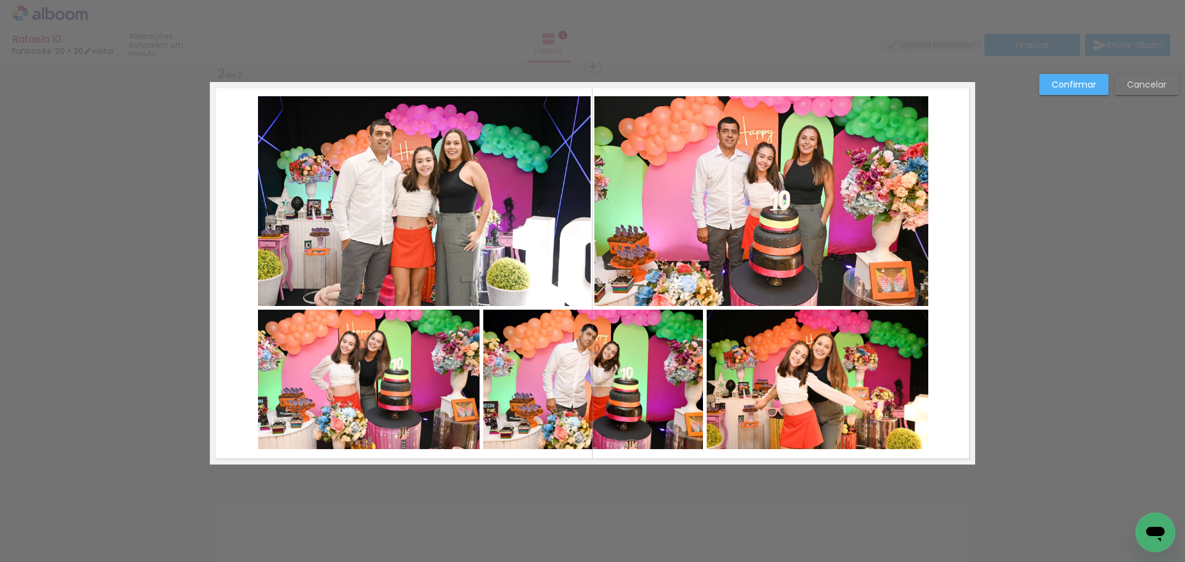
click at [454, 207] on quentale-photo at bounding box center [424, 201] width 333 height 210
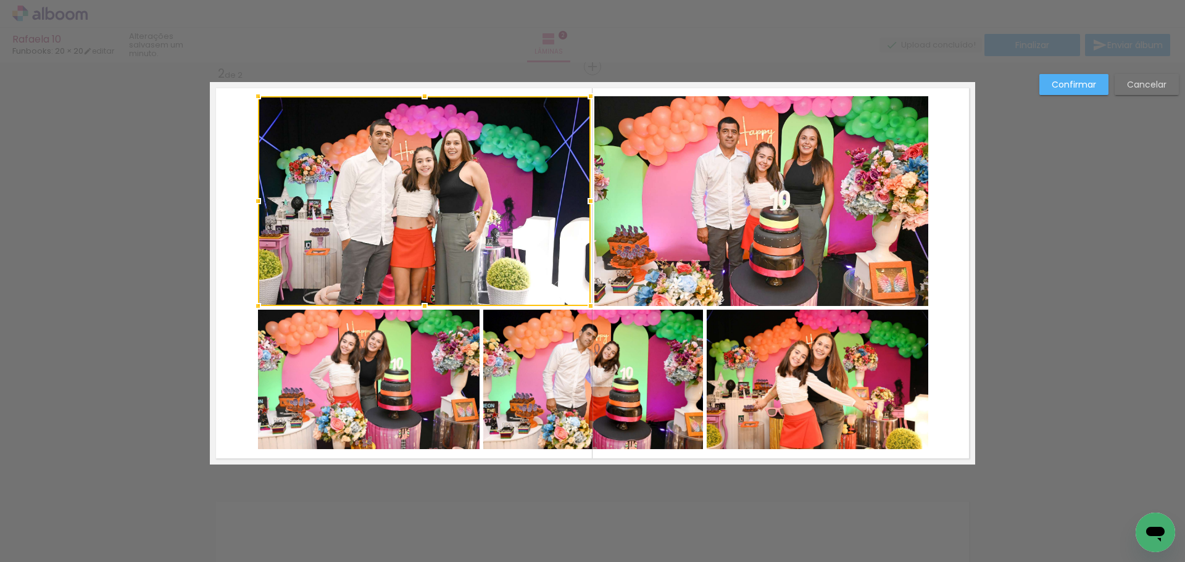
click at [432, 372] on quentale-photo at bounding box center [369, 380] width 222 height 140
click at [560, 385] on div at bounding box center [424, 272] width 333 height 353
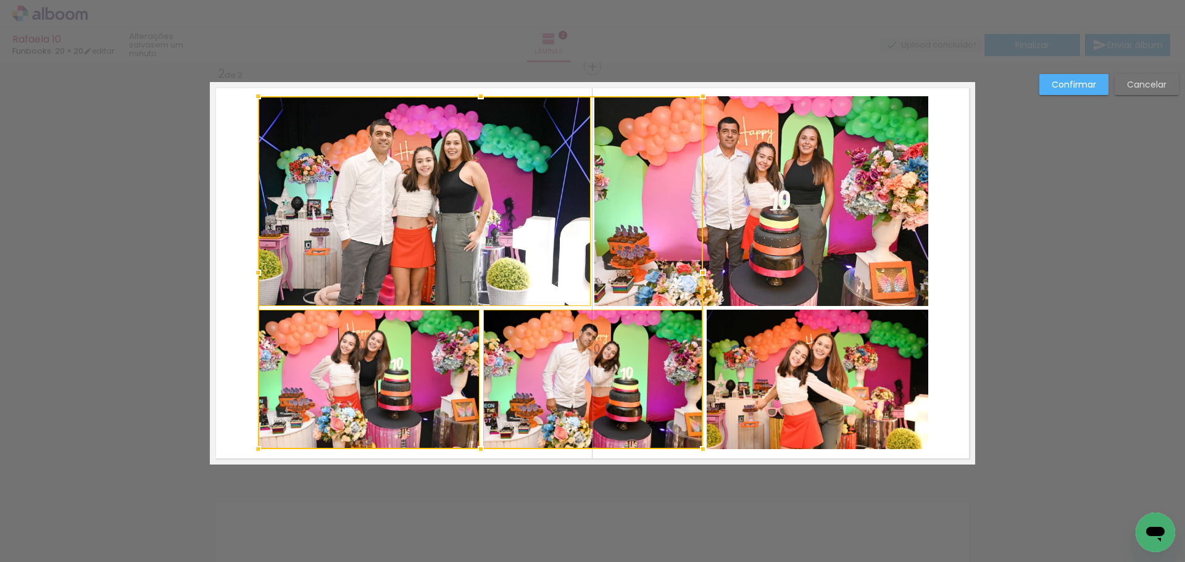
click at [682, 217] on div at bounding box center [480, 272] width 445 height 353
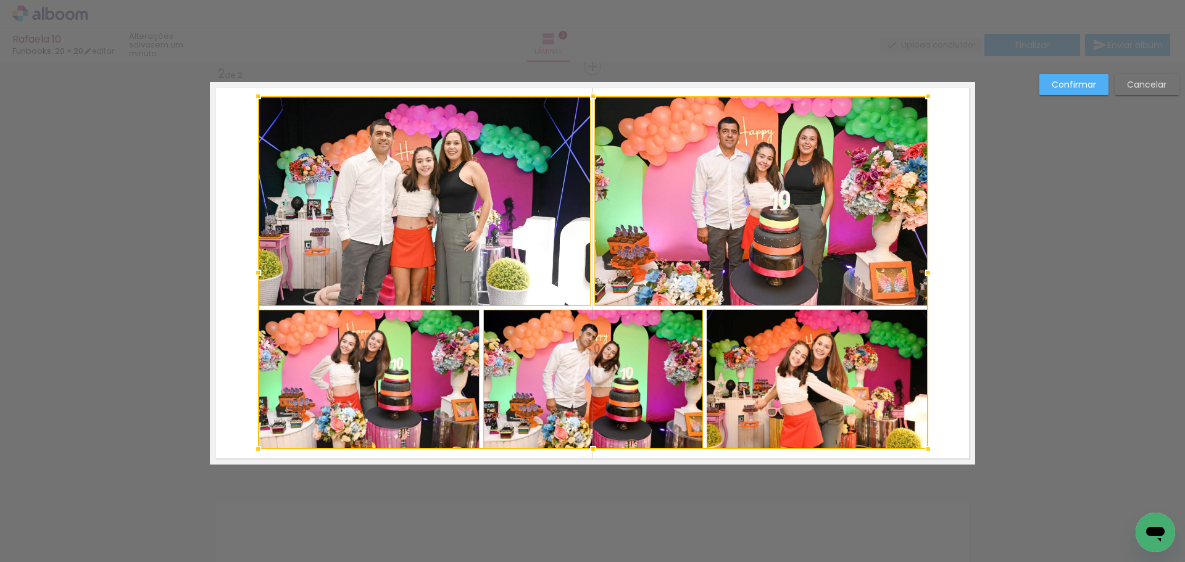
click at [830, 391] on div at bounding box center [593, 272] width 671 height 353
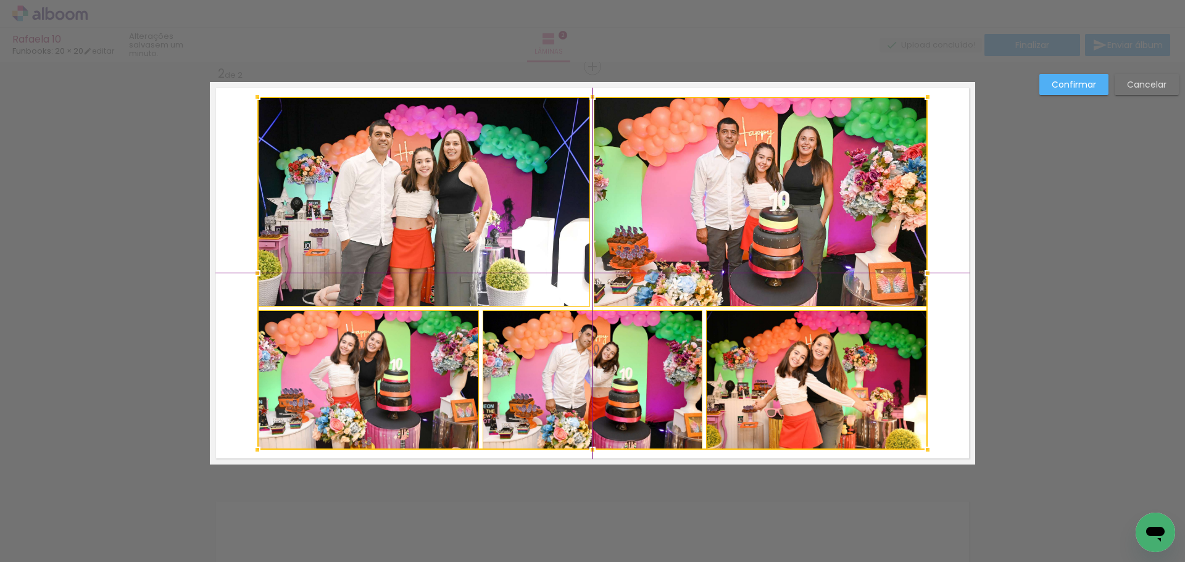
drag, startPoint x: 796, startPoint y: 393, endPoint x: 802, endPoint y: 390, distance: 6.7
click at [802, 390] on div at bounding box center [592, 273] width 671 height 353
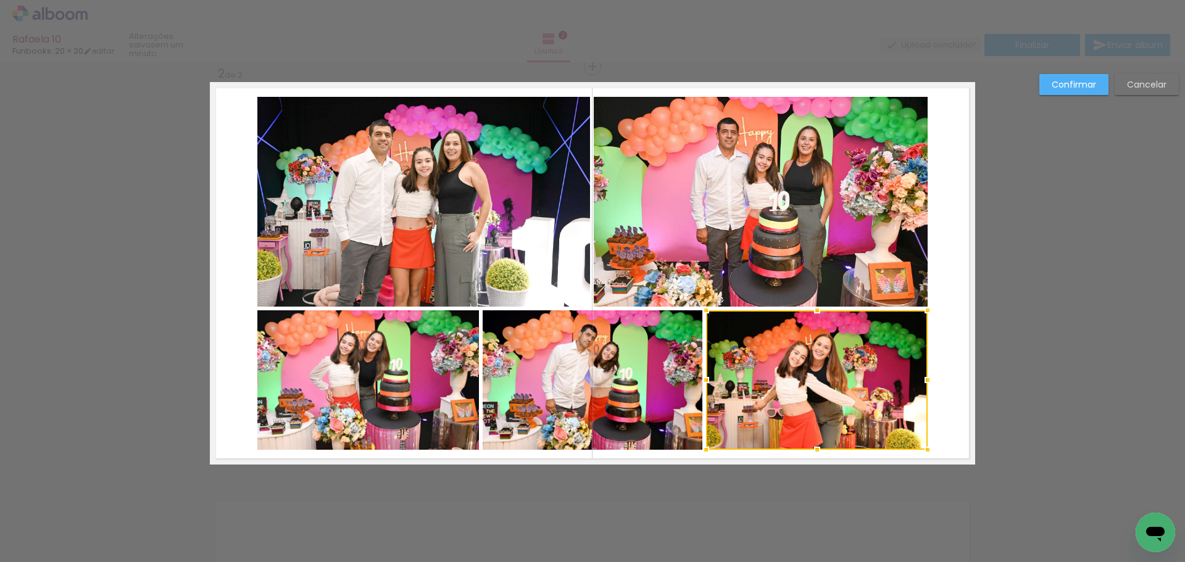
click at [1051, 83] on paper-button "Confirmar" at bounding box center [1074, 84] width 69 height 21
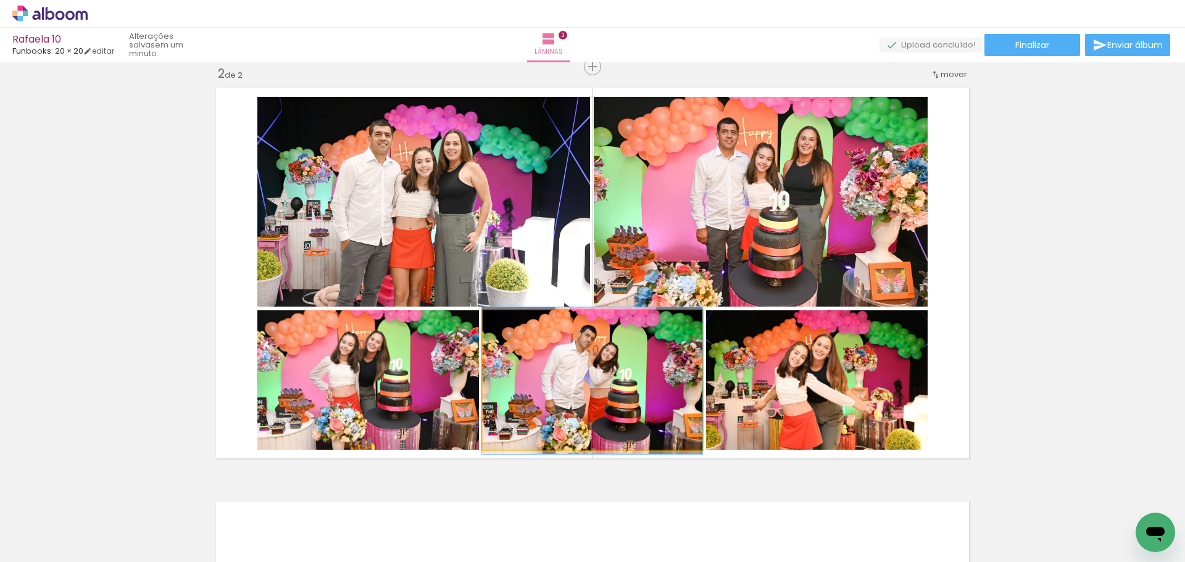
drag, startPoint x: 621, startPoint y: 385, endPoint x: 607, endPoint y: 386, distance: 14.2
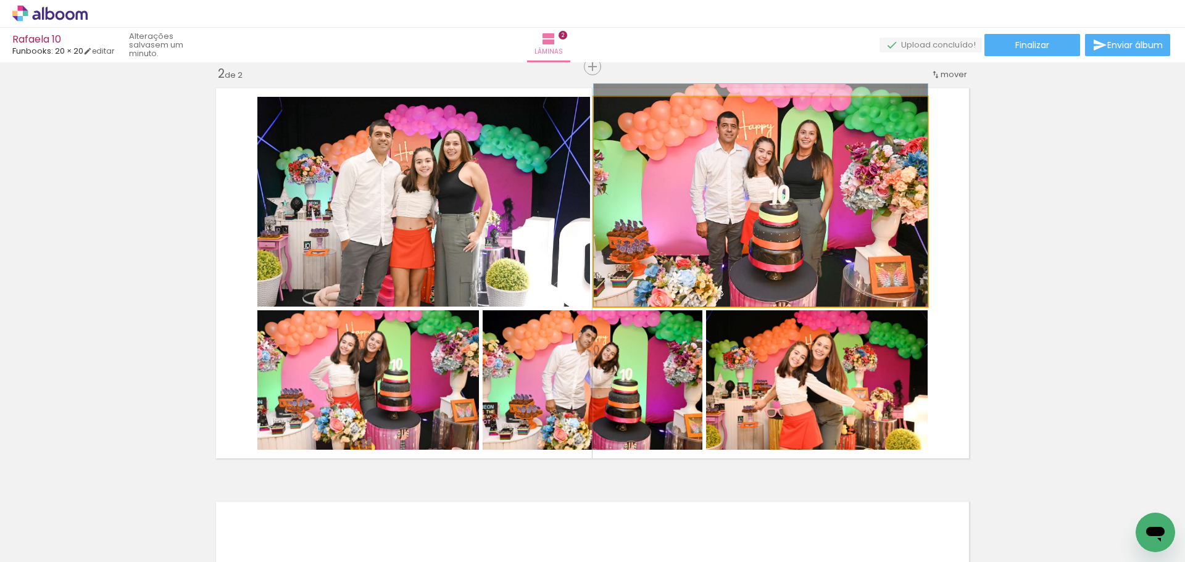
drag, startPoint x: 756, startPoint y: 177, endPoint x: 771, endPoint y: 156, distance: 25.7
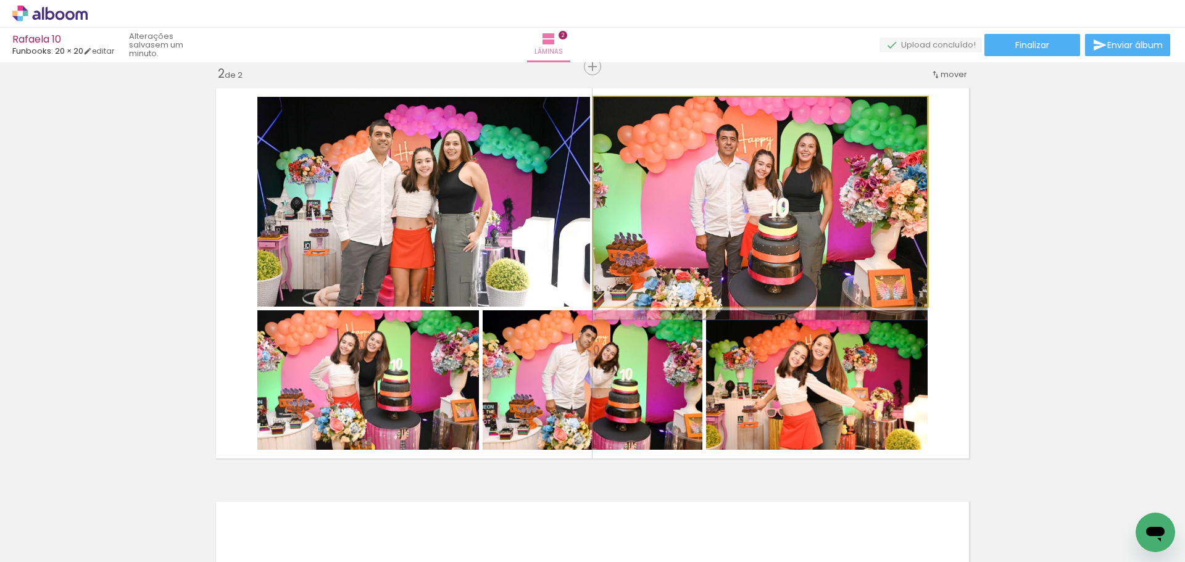
drag, startPoint x: 769, startPoint y: 165, endPoint x: 763, endPoint y: 193, distance: 28.5
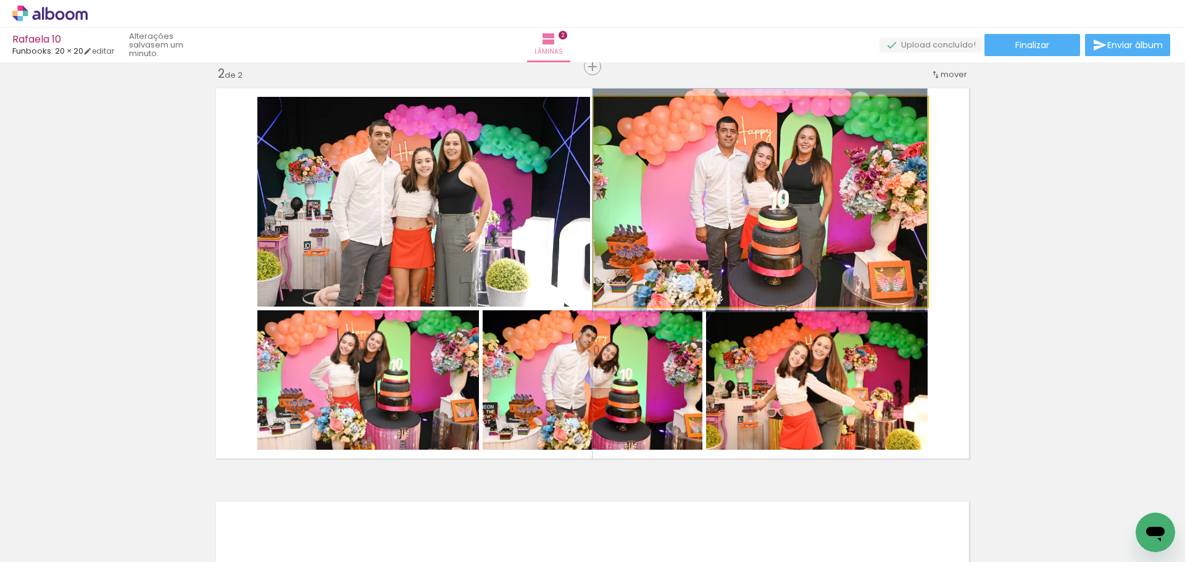
drag, startPoint x: 766, startPoint y: 169, endPoint x: 751, endPoint y: 173, distance: 16.2
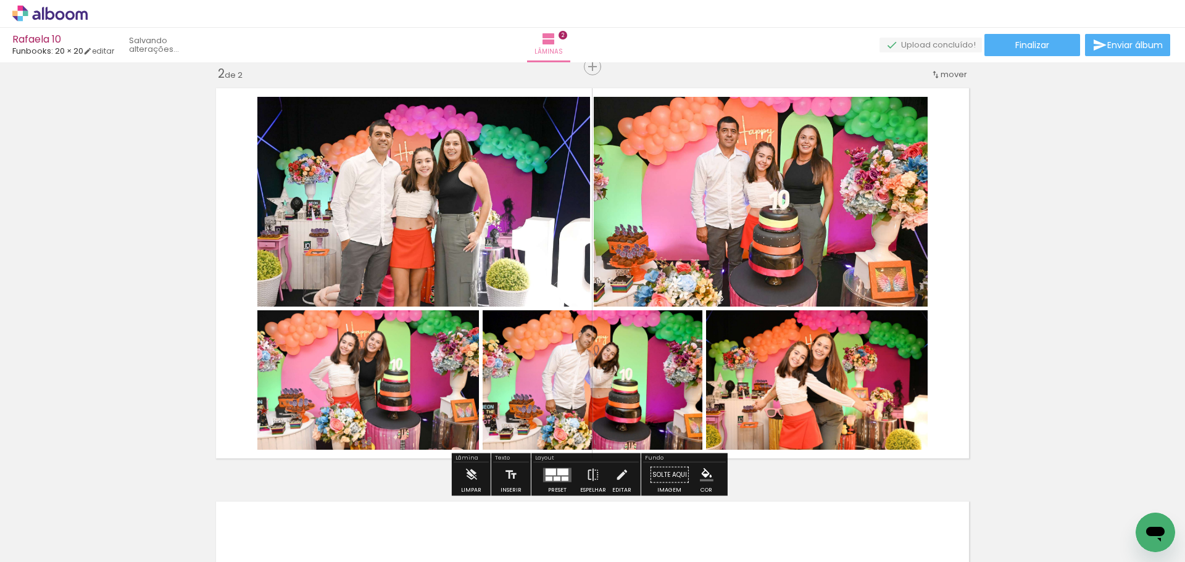
click at [1045, 177] on div "Inserir lâmina 1 de 2 Inserir lâmina 2 de 2" at bounding box center [592, 258] width 1185 height 1242
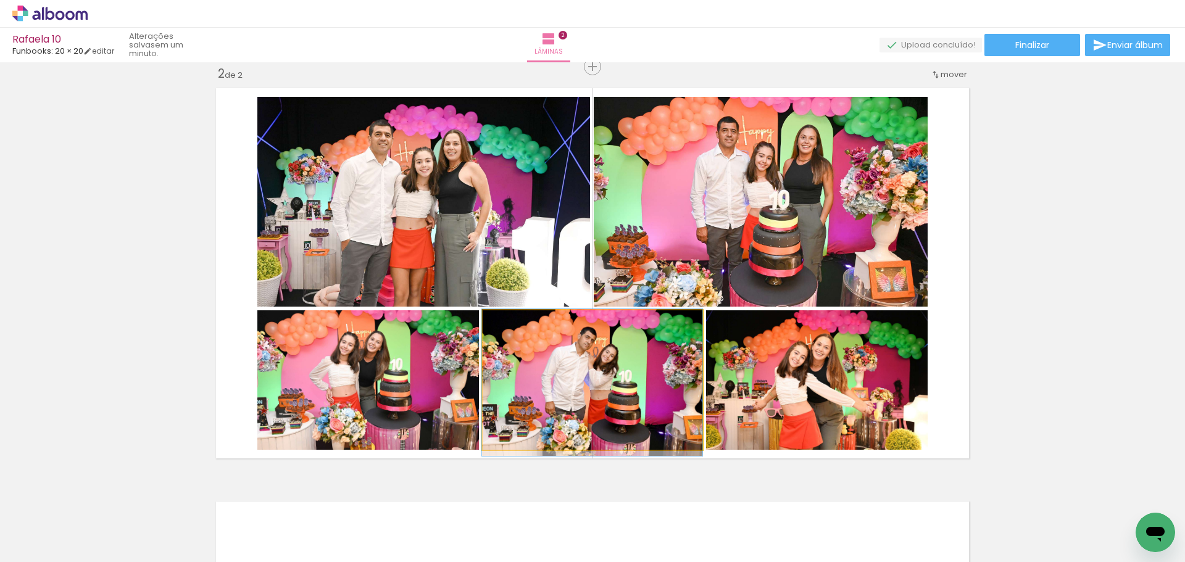
drag, startPoint x: 620, startPoint y: 376, endPoint x: 600, endPoint y: 378, distance: 20.5
drag, startPoint x: 603, startPoint y: 378, endPoint x: 653, endPoint y: 374, distance: 50.1
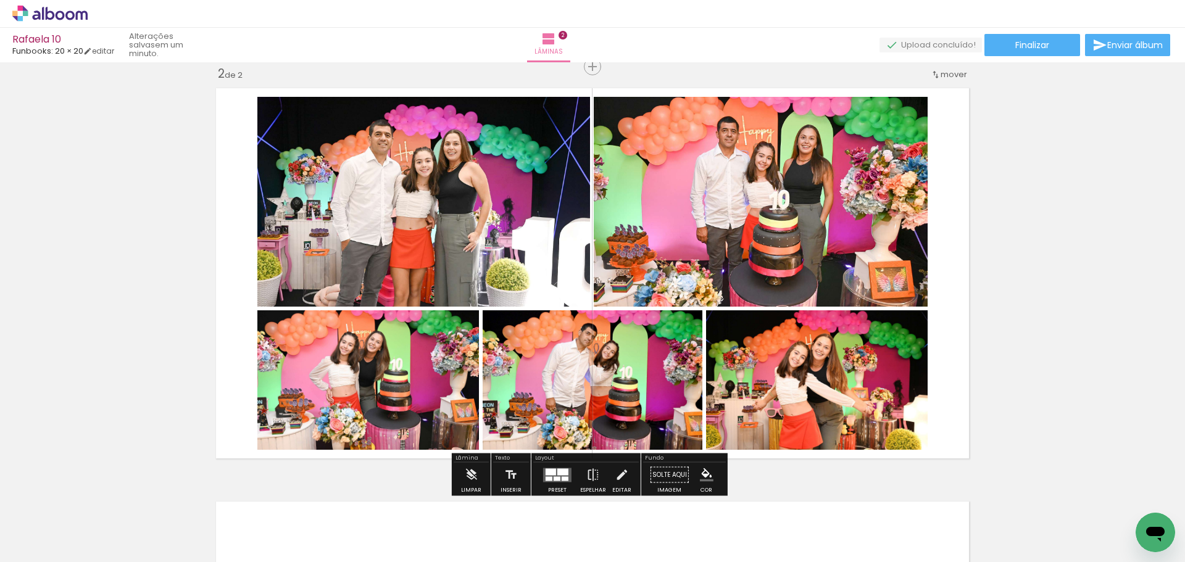
click at [441, 196] on quentale-photo at bounding box center [423, 202] width 333 height 210
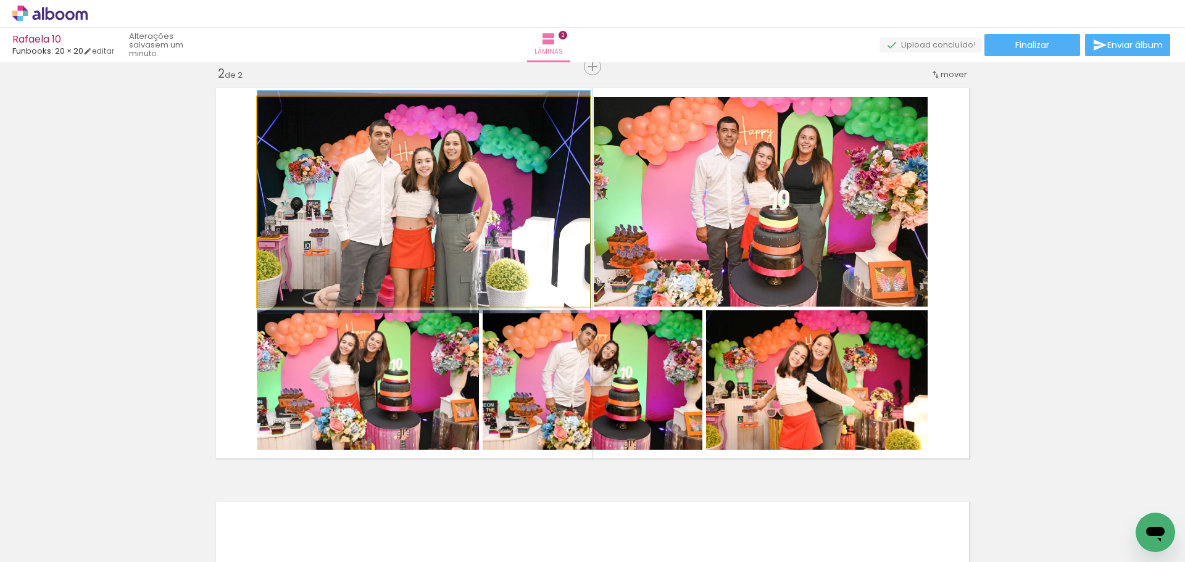
click at [441, 196] on quentale-photo at bounding box center [423, 202] width 333 height 210
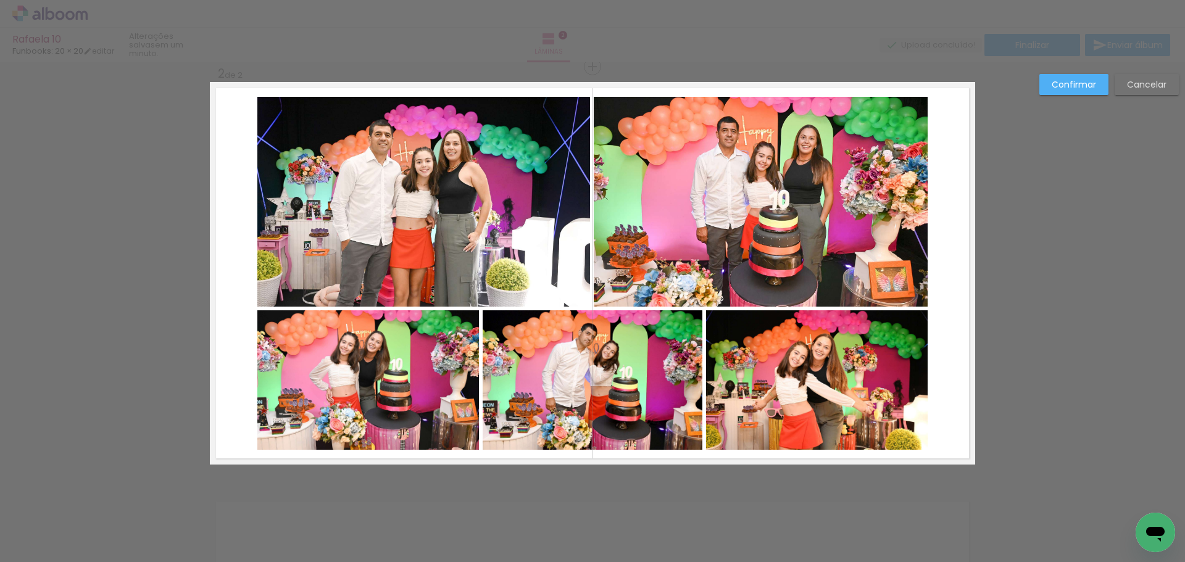
click at [440, 194] on quentale-photo at bounding box center [423, 202] width 333 height 210
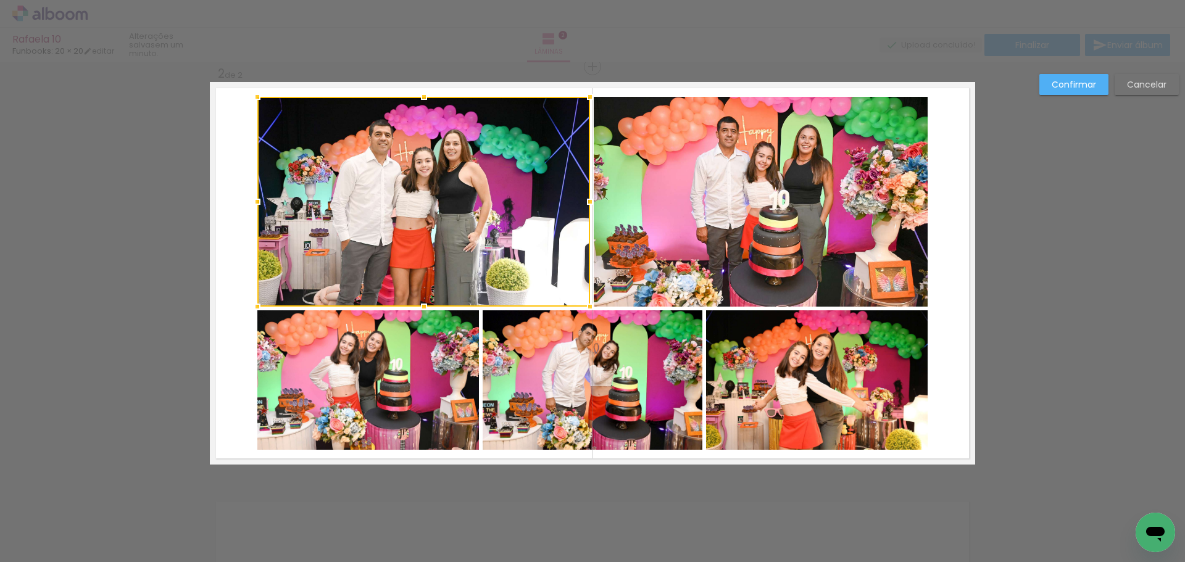
click at [662, 209] on quentale-photo at bounding box center [761, 202] width 334 height 210
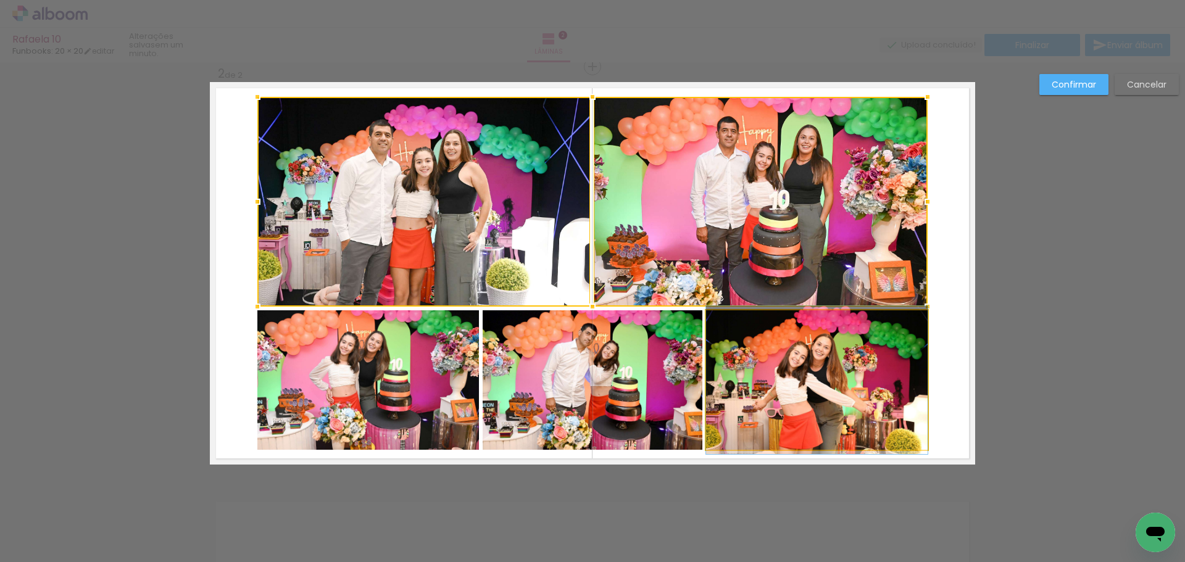
click at [784, 373] on quentale-photo at bounding box center [817, 381] width 222 height 140
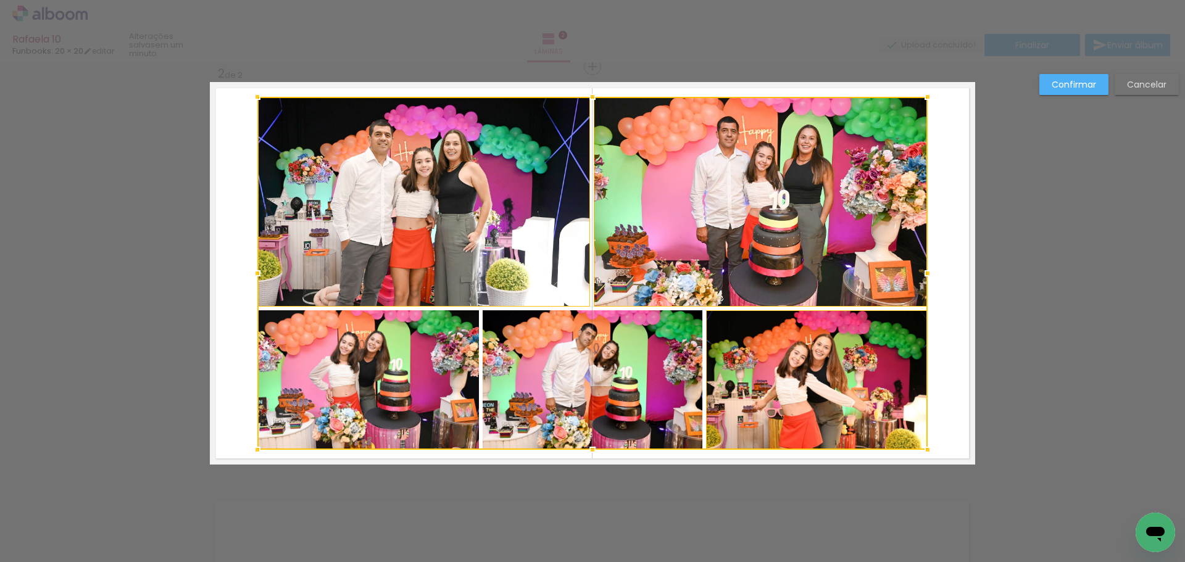
click at [642, 374] on div at bounding box center [592, 273] width 671 height 353
click at [400, 386] on div at bounding box center [592, 273] width 671 height 353
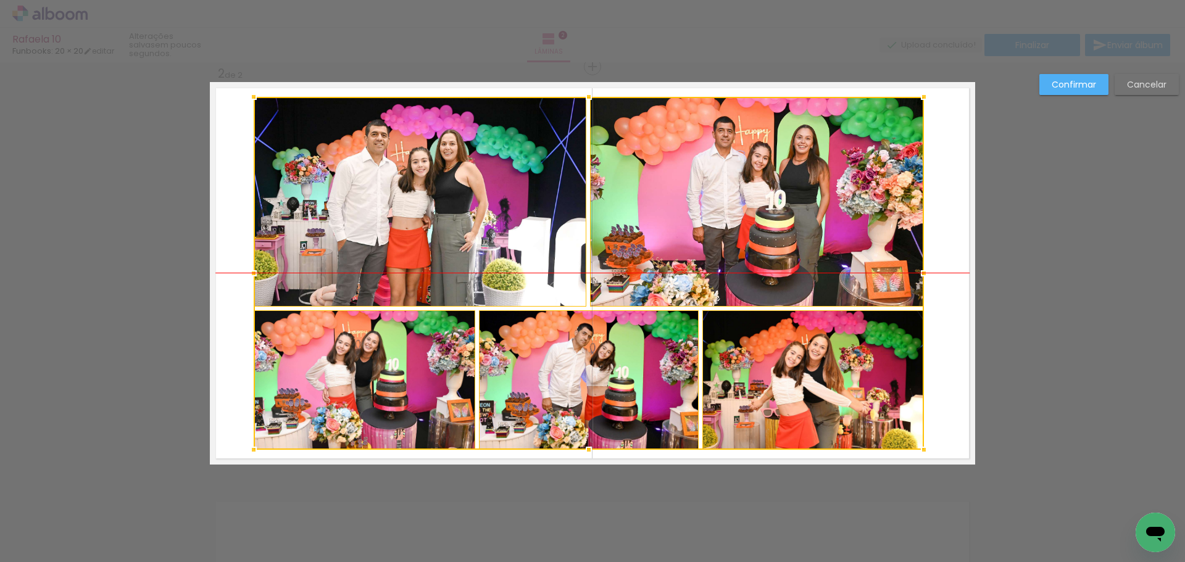
click at [521, 380] on div at bounding box center [589, 273] width 671 height 353
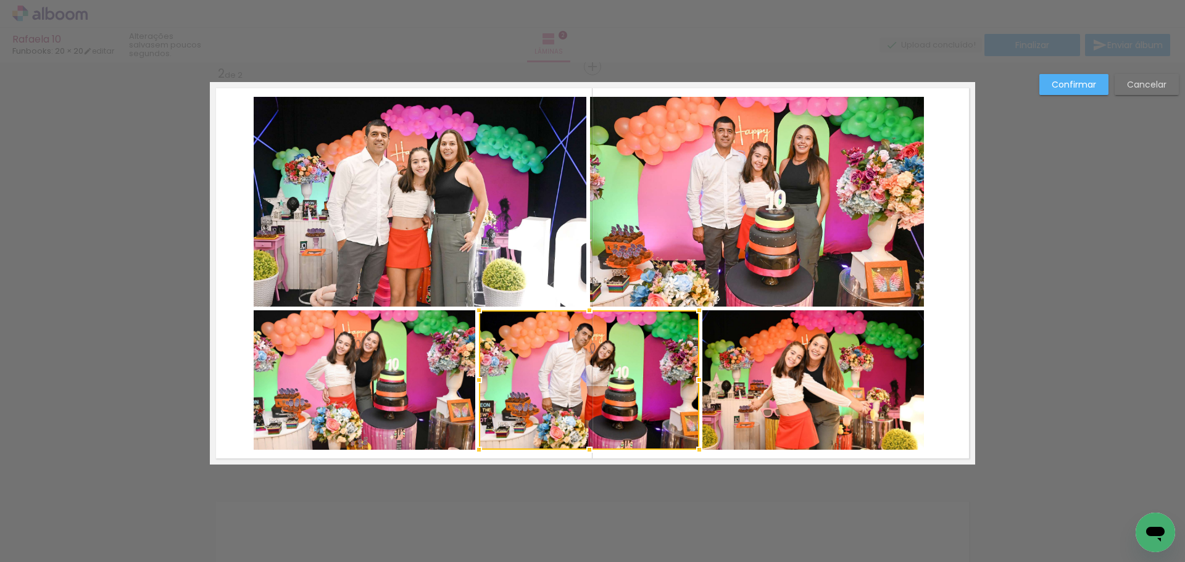
click at [0, 0] on slot "Confirmar" at bounding box center [0, 0] width 0 height 0
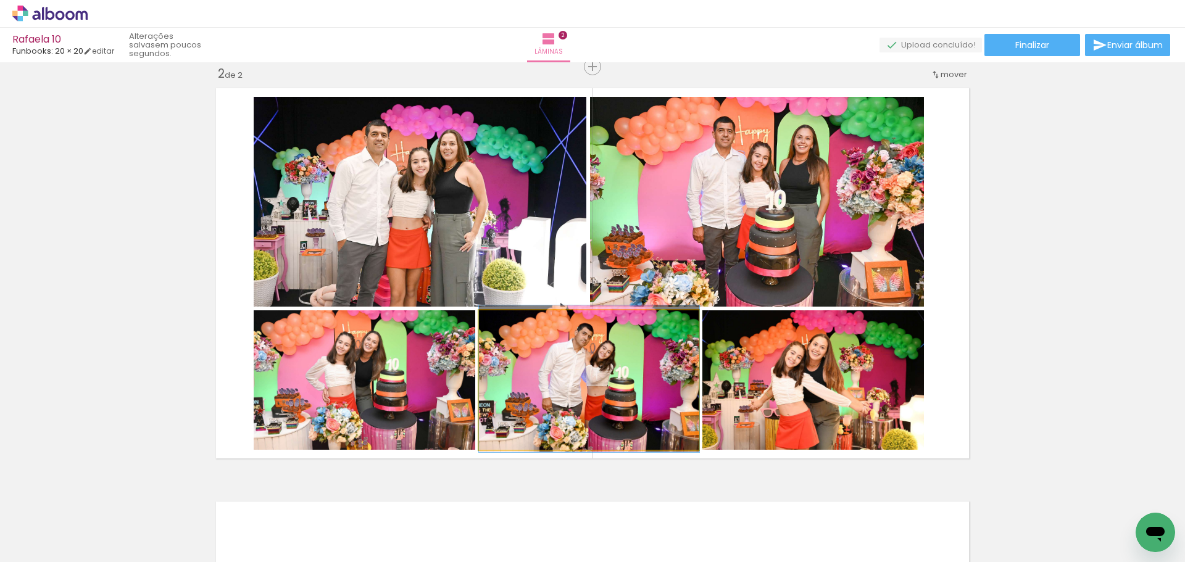
drag, startPoint x: 611, startPoint y: 400, endPoint x: 624, endPoint y: 400, distance: 13.0
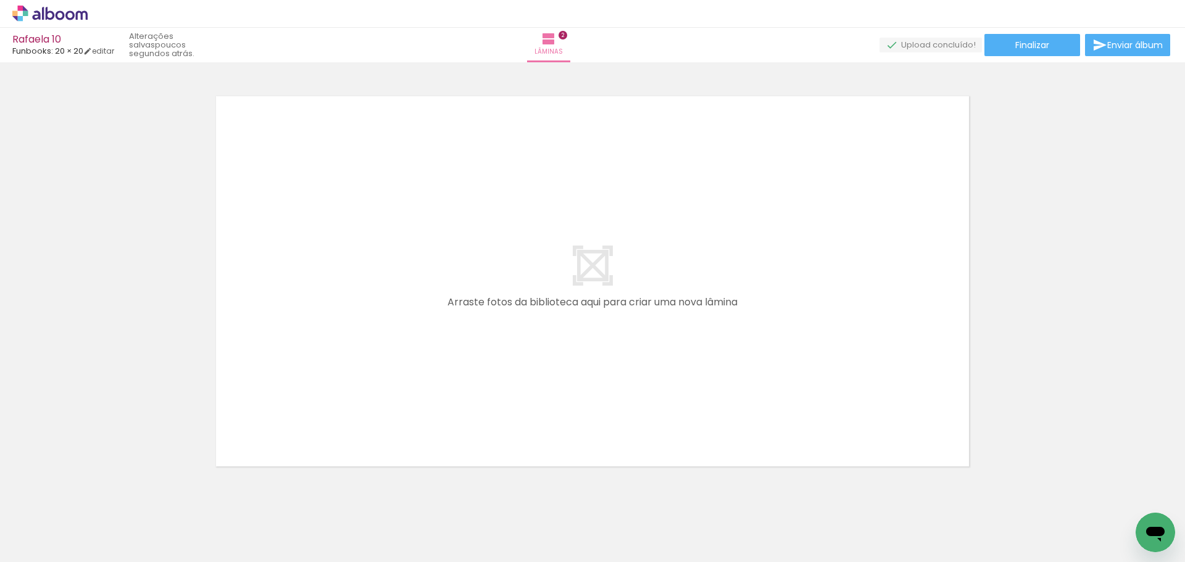
scroll to position [0, 472]
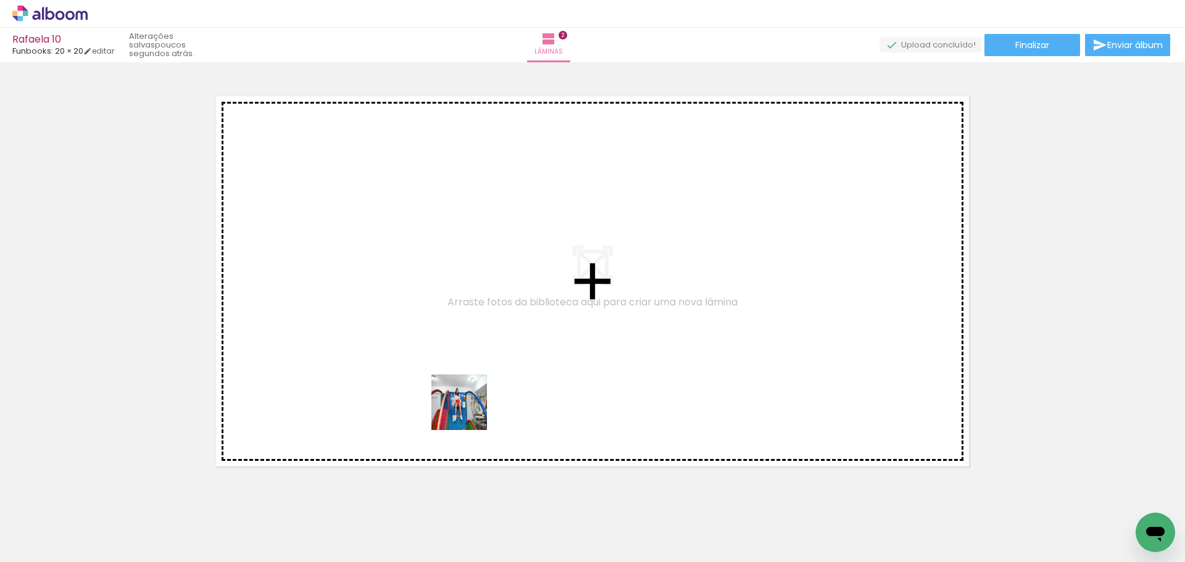
drag, startPoint x: 489, startPoint y: 522, endPoint x: 514, endPoint y: 470, distance: 57.7
click at [468, 411] on quentale-workspace at bounding box center [592, 281] width 1185 height 562
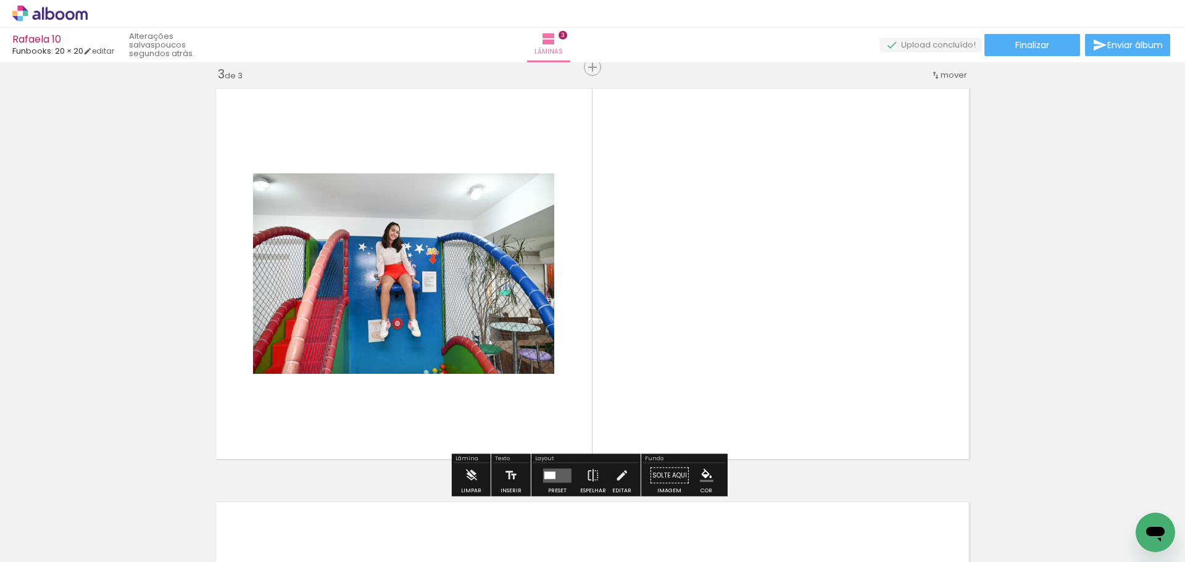
scroll to position [843, 0]
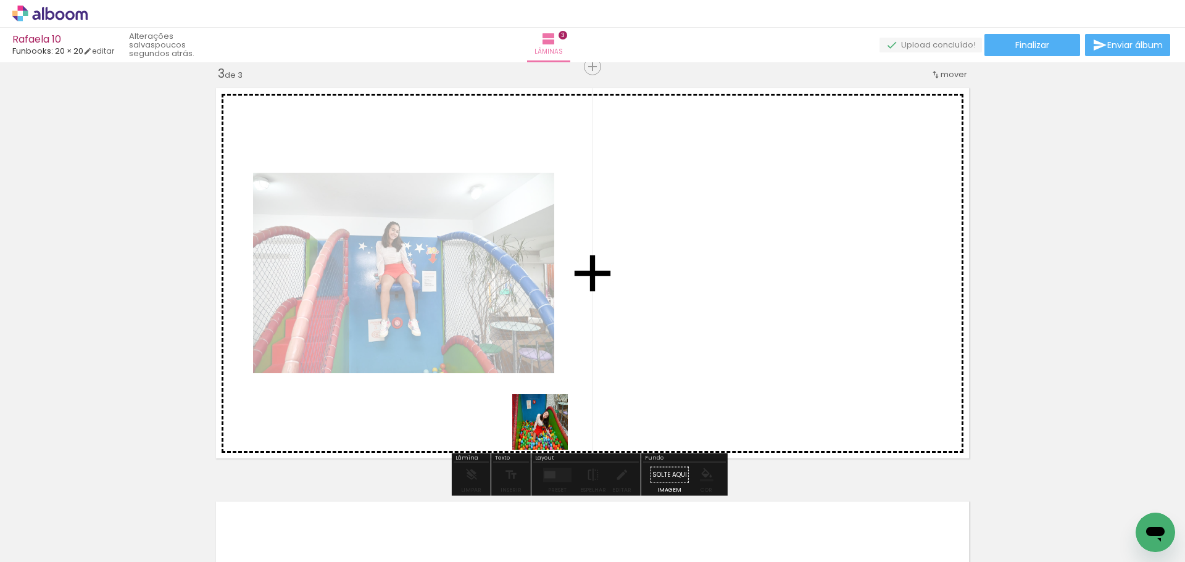
drag, startPoint x: 556, startPoint y: 528, endPoint x: 543, endPoint y: 411, distance: 118.0
click at [543, 411] on quentale-workspace at bounding box center [592, 281] width 1185 height 562
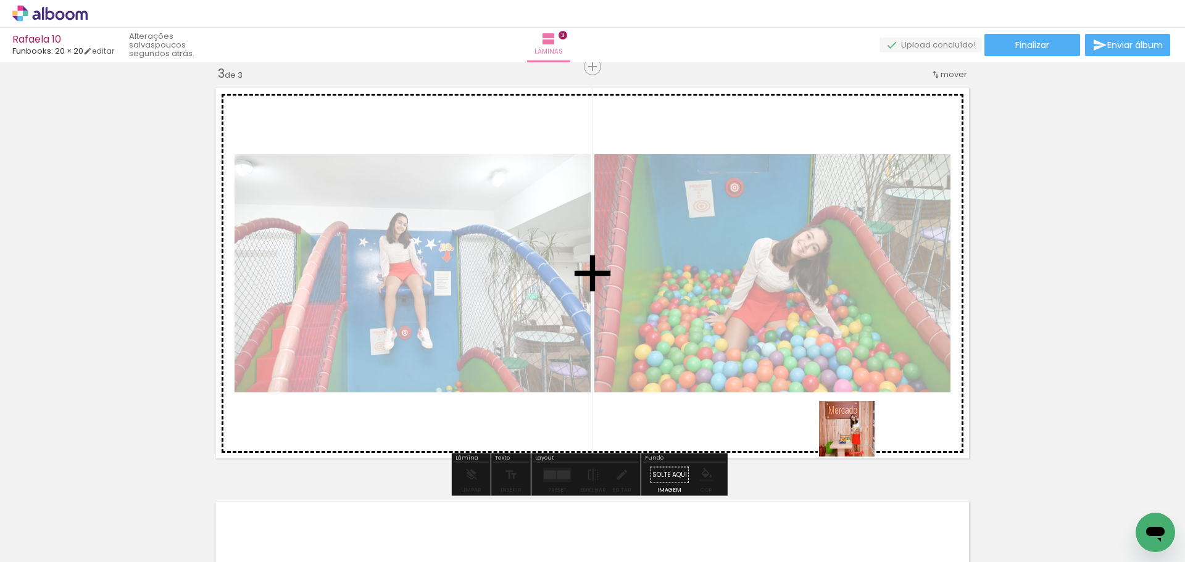
drag, startPoint x: 954, startPoint y: 516, endPoint x: 795, endPoint y: 398, distance: 197.7
click at [790, 377] on quentale-workspace at bounding box center [592, 281] width 1185 height 562
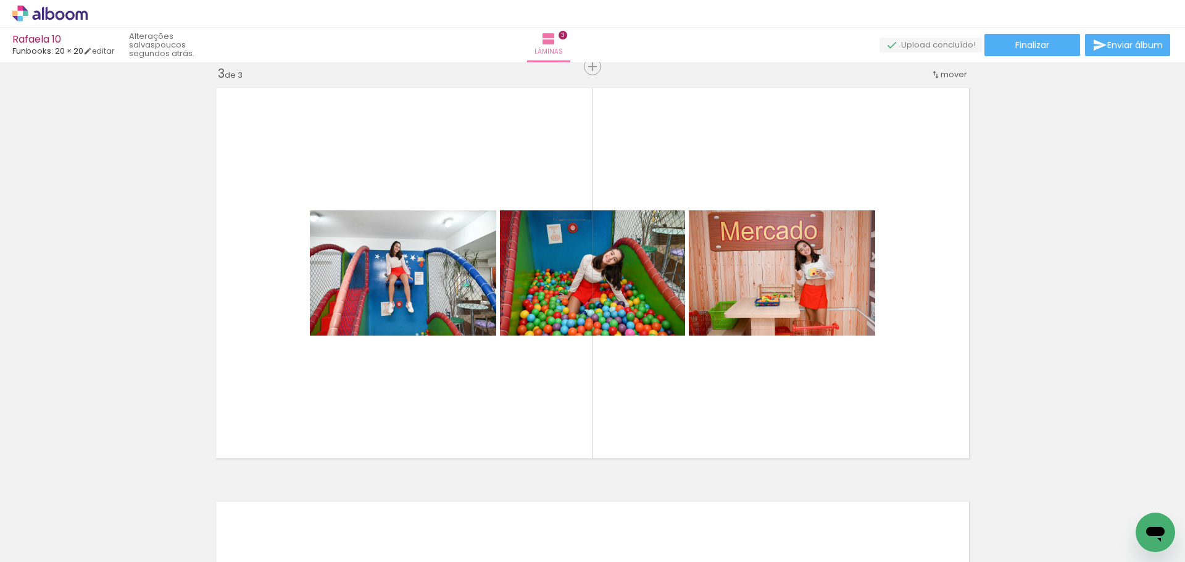
scroll to position [0, 1633]
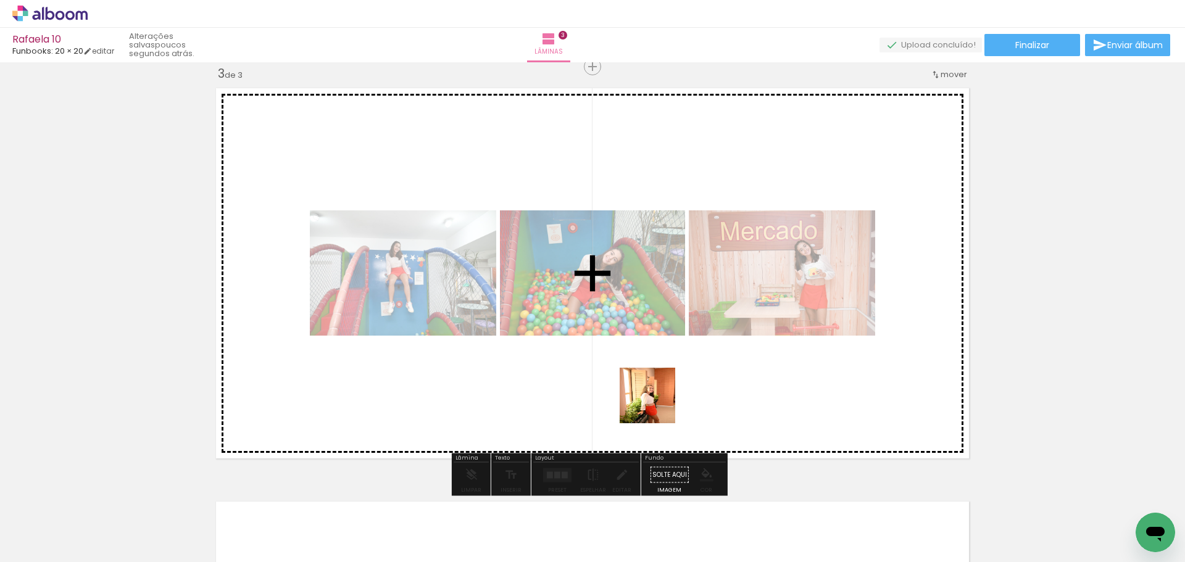
drag, startPoint x: 692, startPoint y: 533, endPoint x: 656, endPoint y: 402, distance: 135.9
click at [656, 402] on quentale-workspace at bounding box center [592, 281] width 1185 height 562
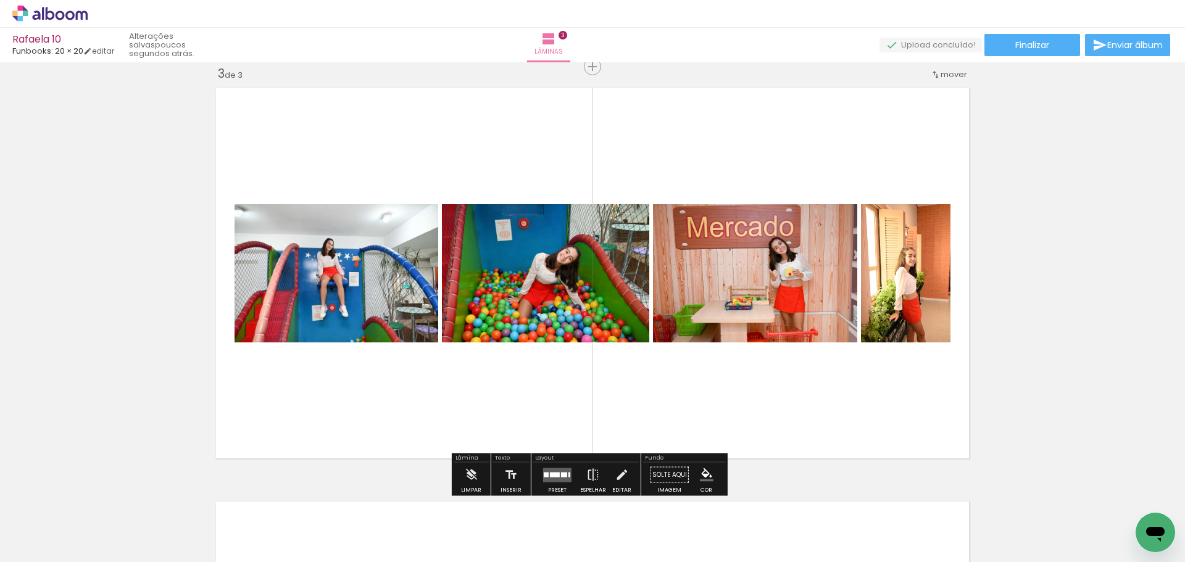
click at [548, 480] on quentale-layouter at bounding box center [557, 475] width 28 height 14
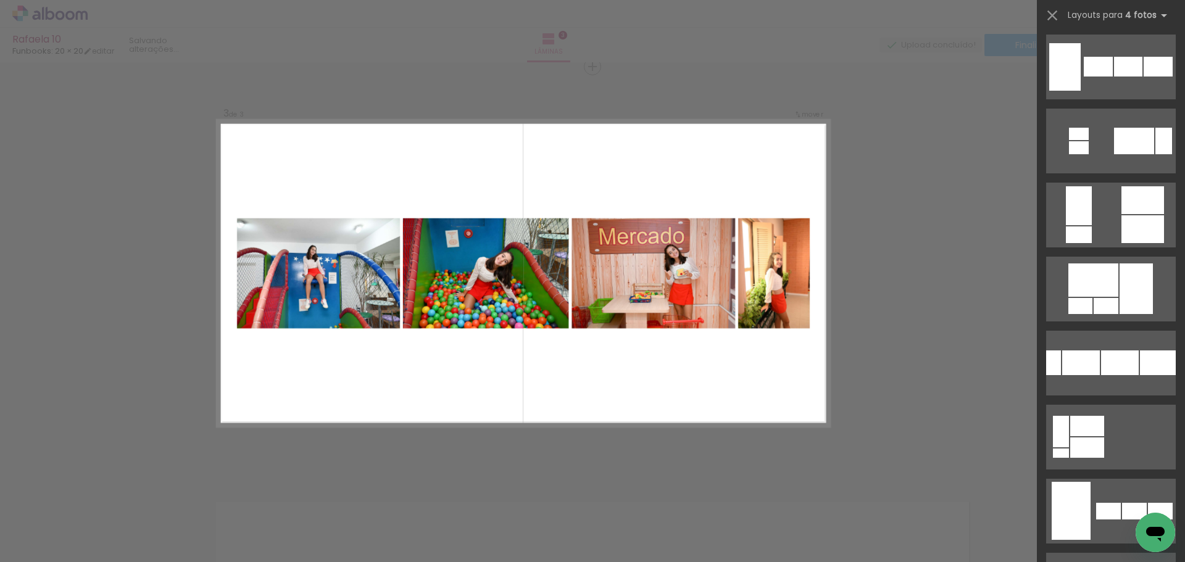
scroll to position [0, 0]
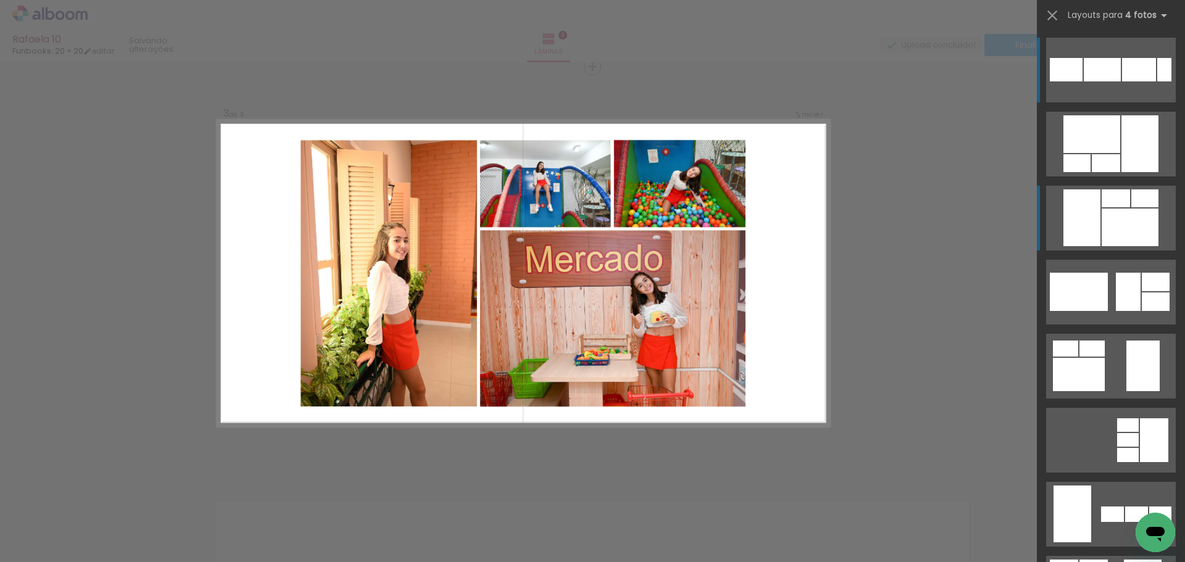
click at [1085, 222] on div at bounding box center [1082, 218] width 37 height 57
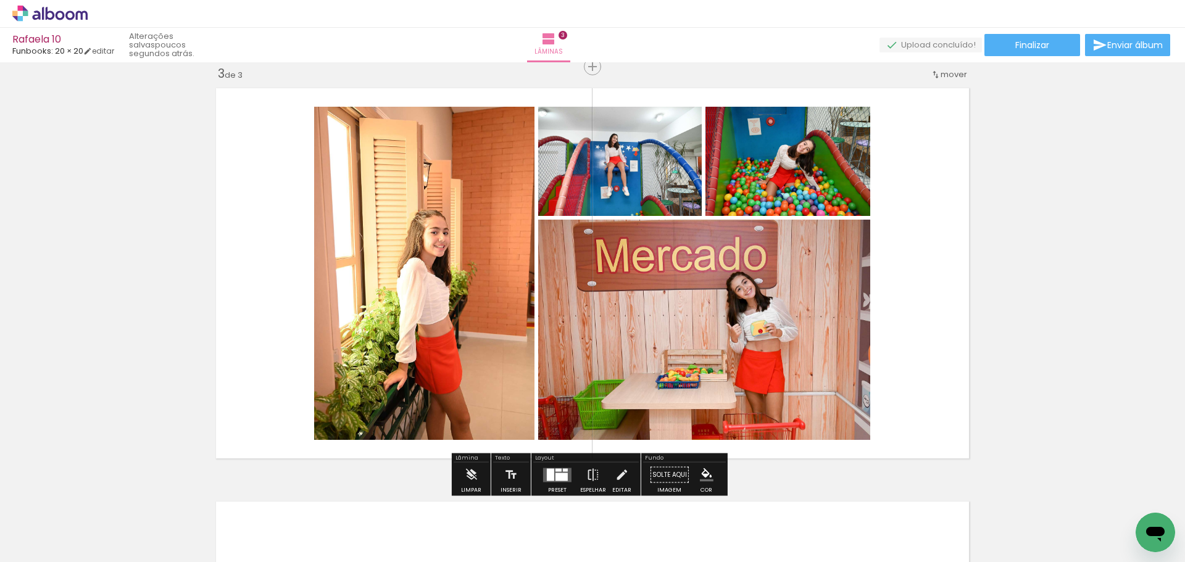
click at [435, 231] on quentale-photo at bounding box center [424, 273] width 220 height 333
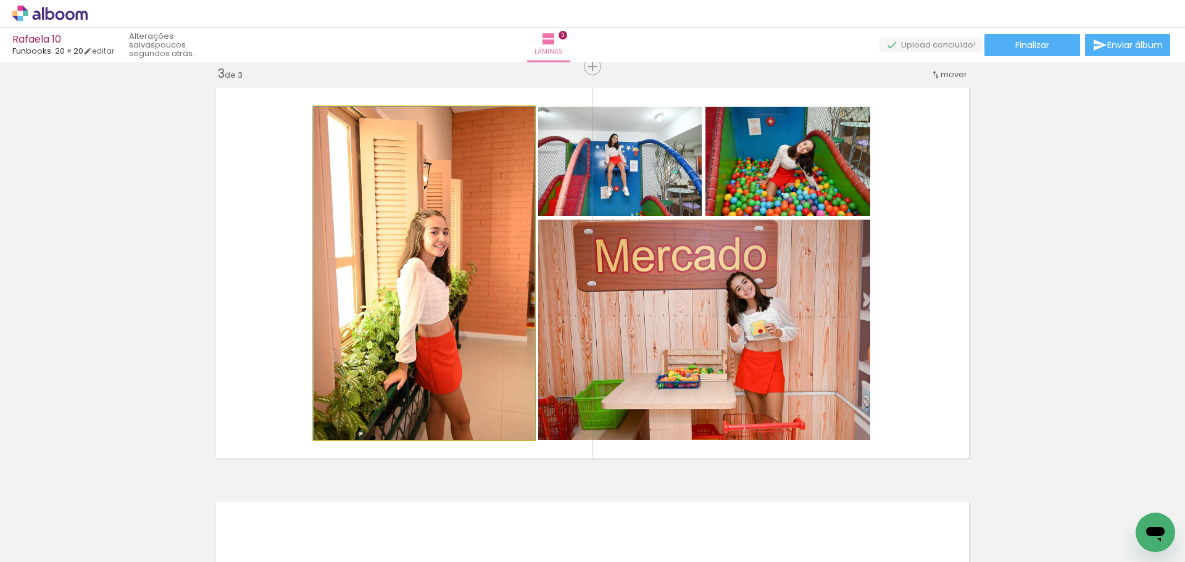
click at [435, 231] on quentale-photo at bounding box center [424, 273] width 220 height 333
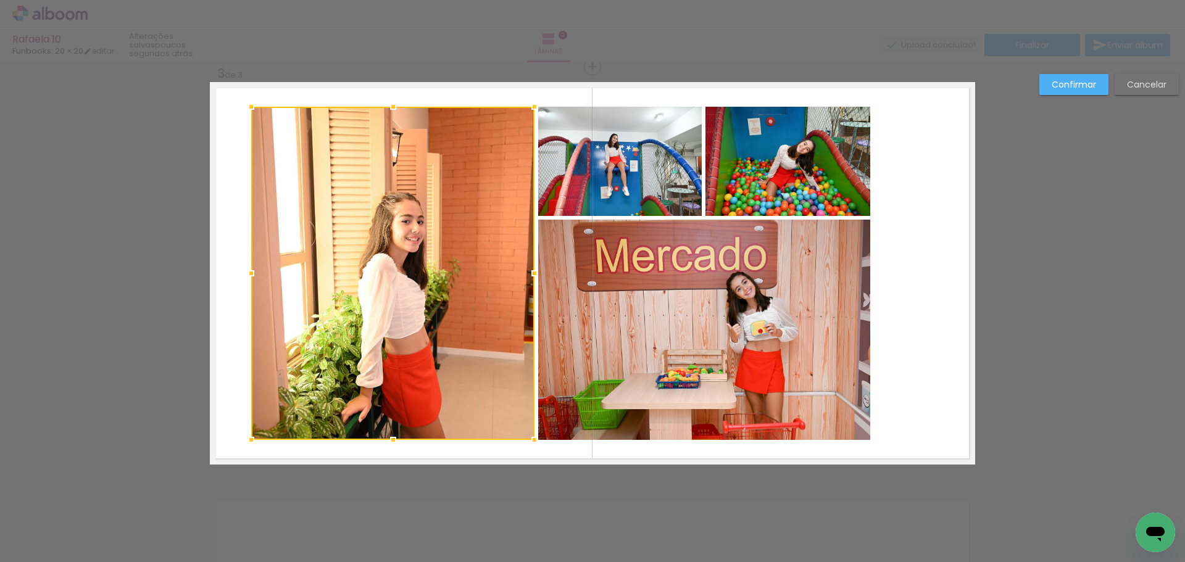
drag, startPoint x: 311, startPoint y: 277, endPoint x: 338, endPoint y: 282, distance: 28.2
click at [247, 277] on div at bounding box center [251, 273] width 25 height 25
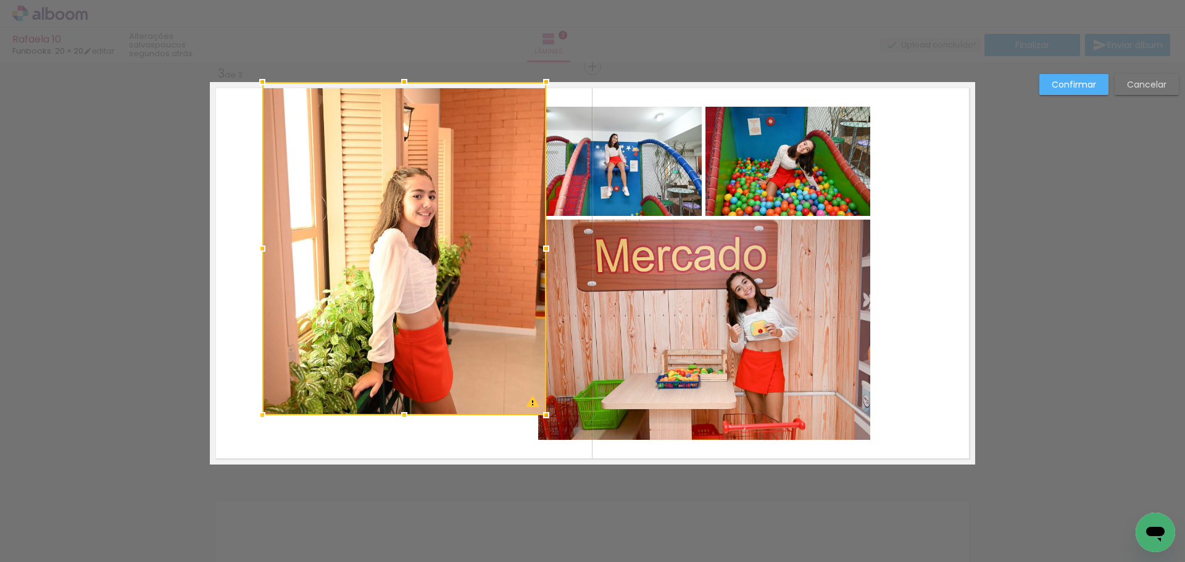
drag, startPoint x: 450, startPoint y: 269, endPoint x: 452, endPoint y: 256, distance: 13.1
click at [452, 256] on div at bounding box center [404, 248] width 284 height 333
click at [1126, 82] on paper-button "Cancelar" at bounding box center [1147, 84] width 64 height 21
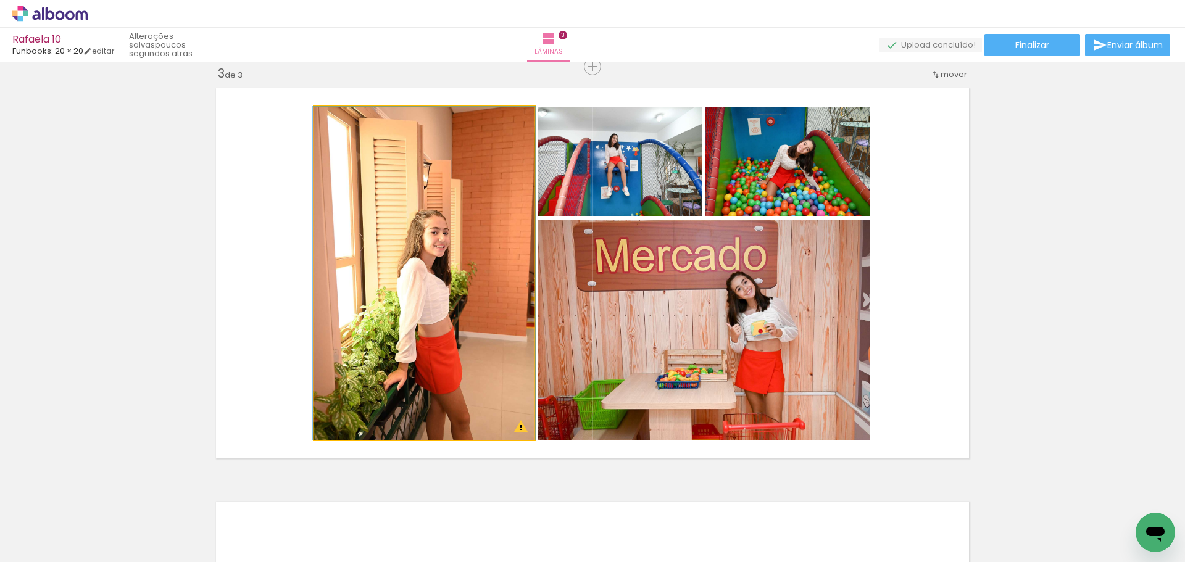
click at [351, 327] on quentale-photo at bounding box center [424, 273] width 220 height 333
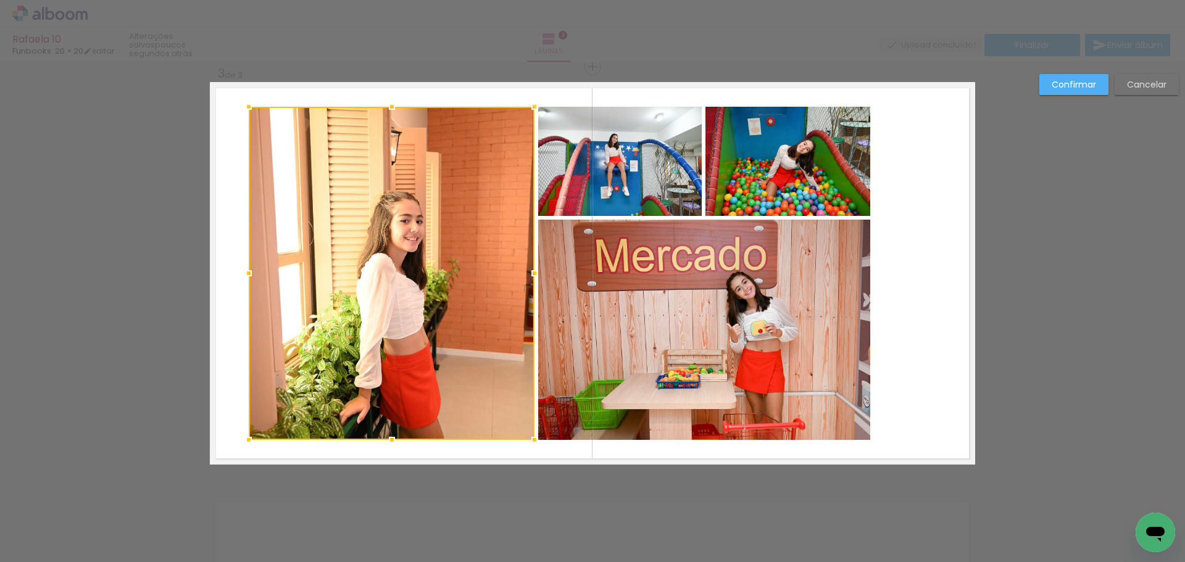
drag, startPoint x: 312, startPoint y: 267, endPoint x: 253, endPoint y: 264, distance: 59.3
click at [253, 264] on div at bounding box center [248, 273] width 25 height 25
click at [0, 0] on slot "Confirmar" at bounding box center [0, 0] width 0 height 0
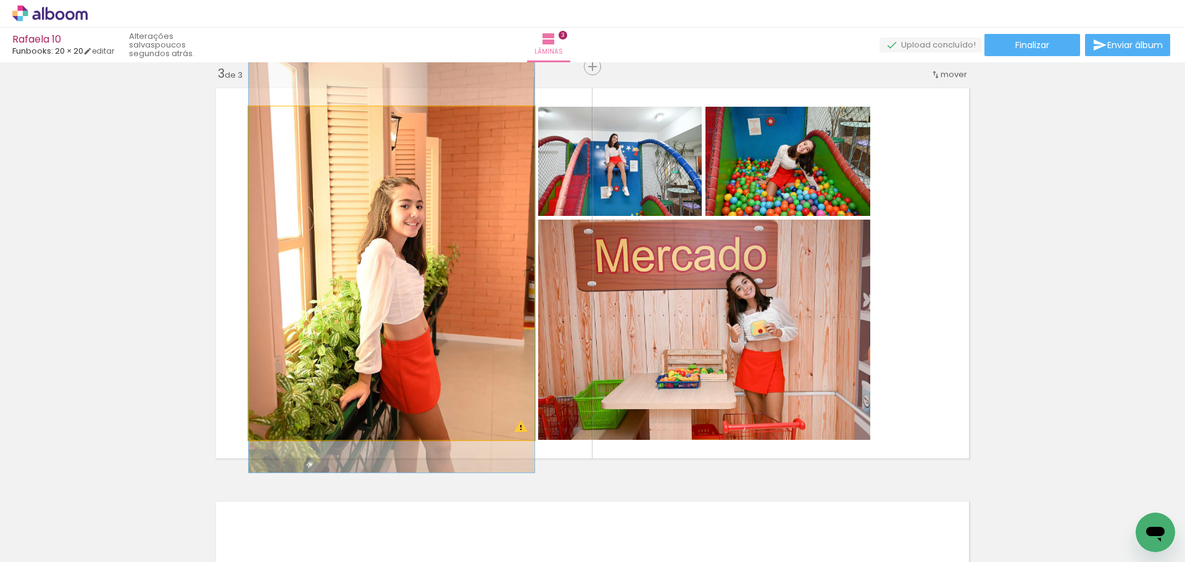
drag, startPoint x: 446, startPoint y: 273, endPoint x: 450, endPoint y: 262, distance: 11.1
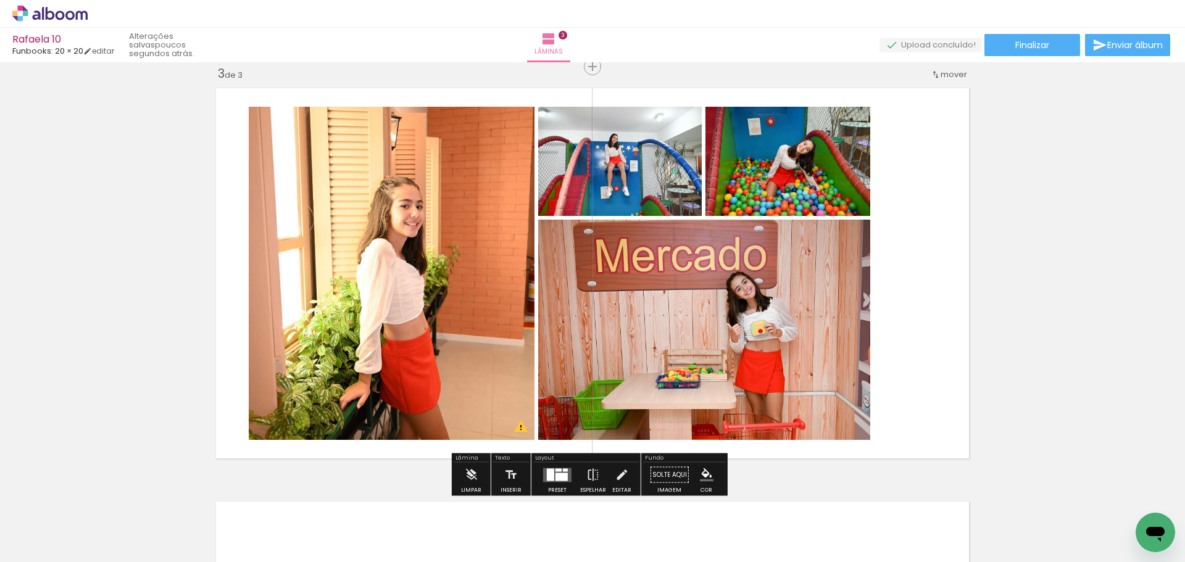
click at [415, 213] on quentale-photo at bounding box center [392, 273] width 286 height 333
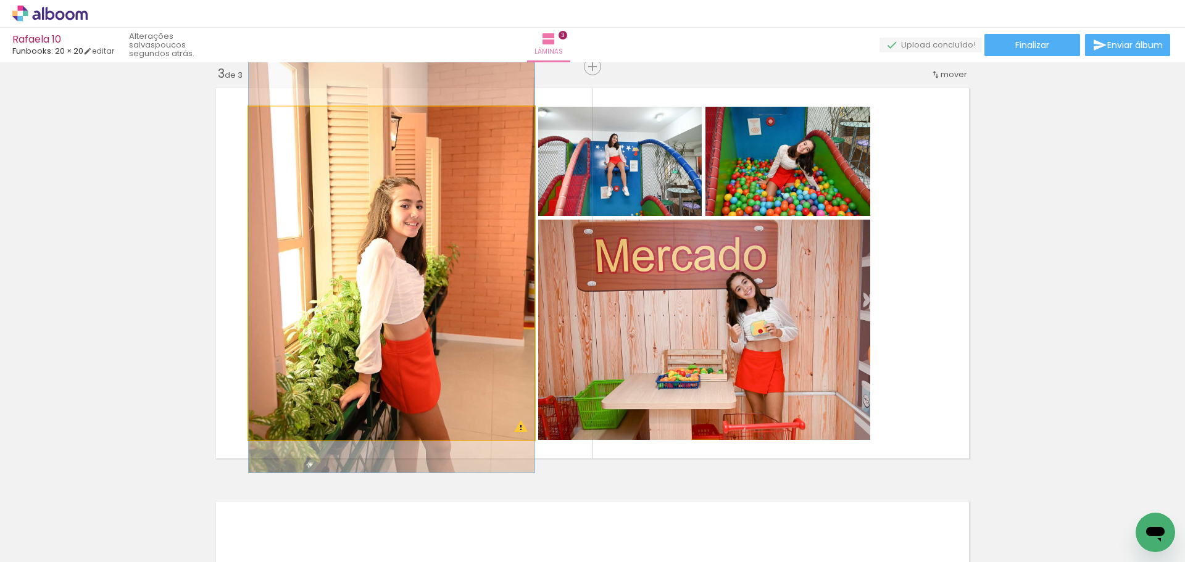
click at [415, 213] on quentale-photo at bounding box center [392, 273] width 286 height 333
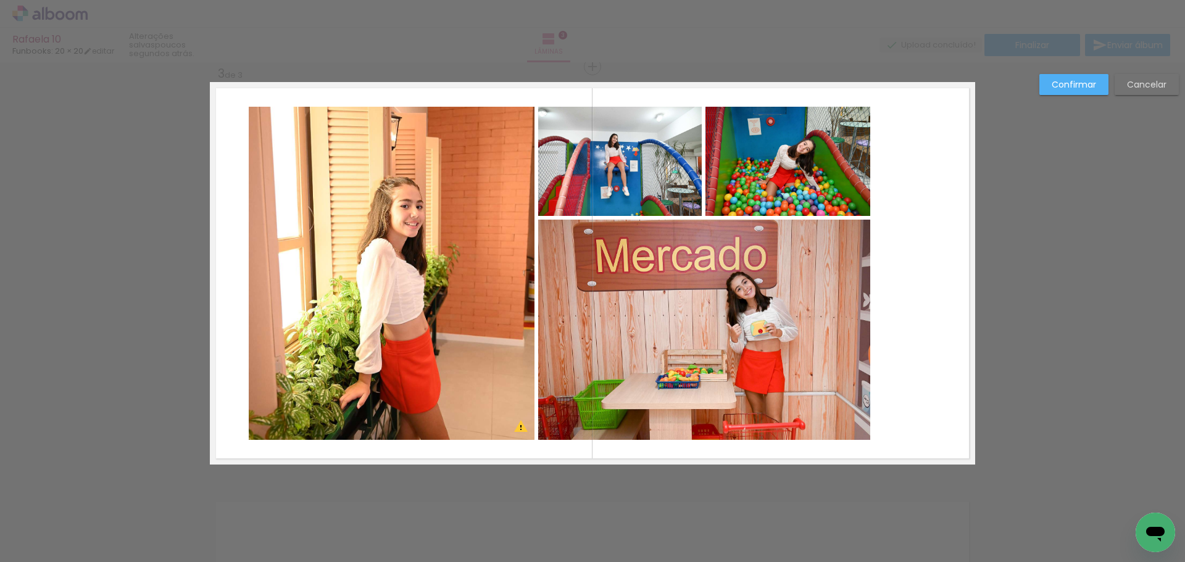
click at [415, 213] on quentale-photo at bounding box center [392, 273] width 286 height 333
click at [647, 165] on quentale-photo at bounding box center [620, 161] width 164 height 109
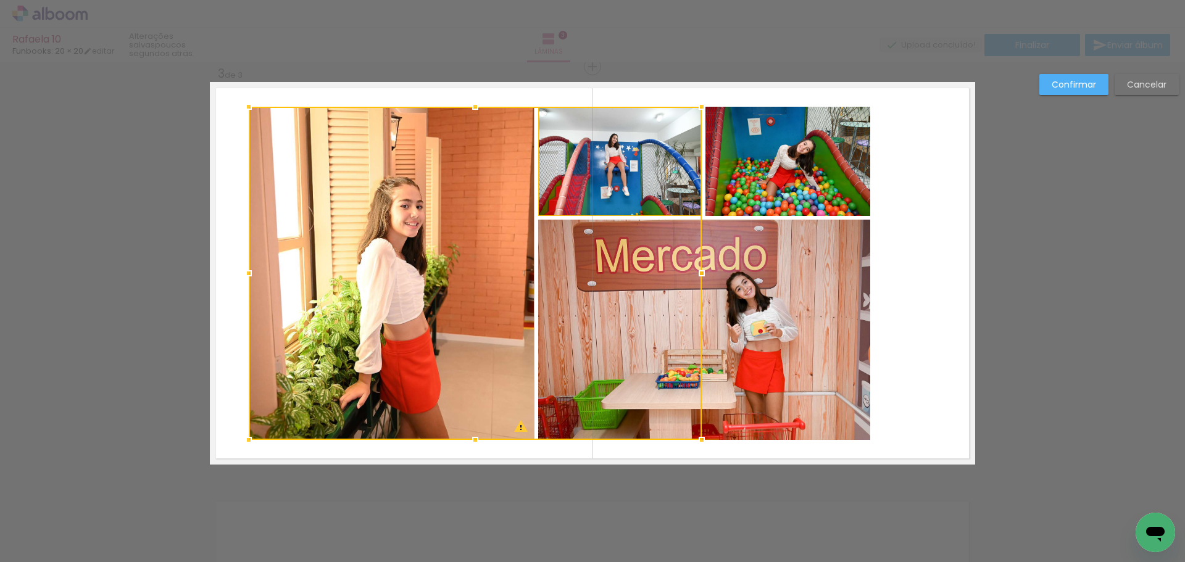
click at [796, 175] on quentale-photo at bounding box center [788, 161] width 165 height 109
click at [748, 316] on div at bounding box center [560, 273] width 622 height 333
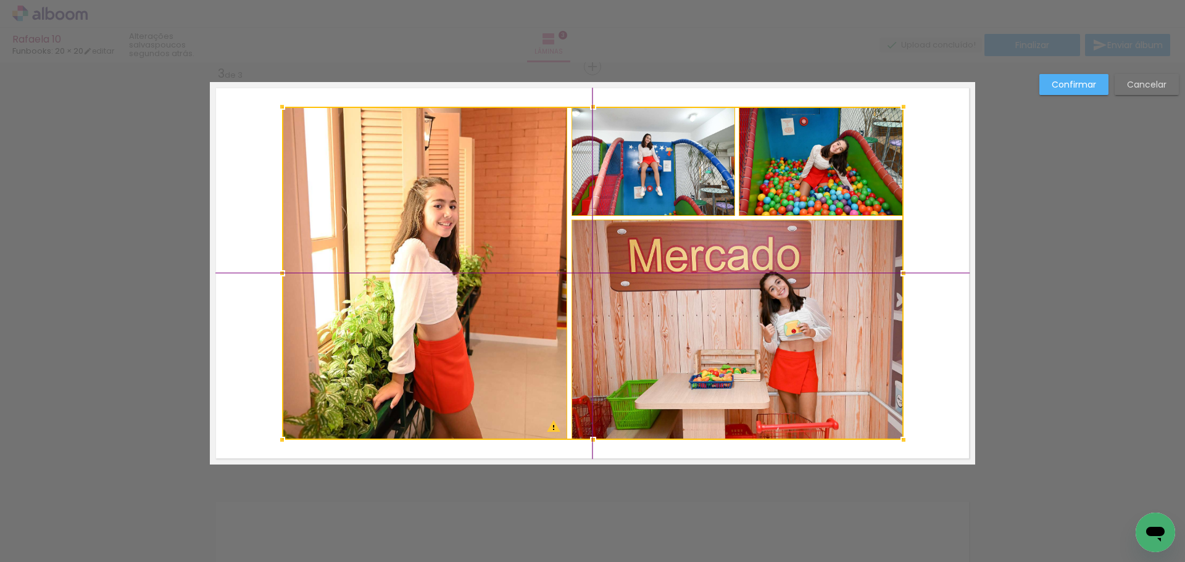
drag, startPoint x: 771, startPoint y: 327, endPoint x: 803, endPoint y: 326, distance: 32.1
click at [803, 326] on div at bounding box center [593, 273] width 622 height 333
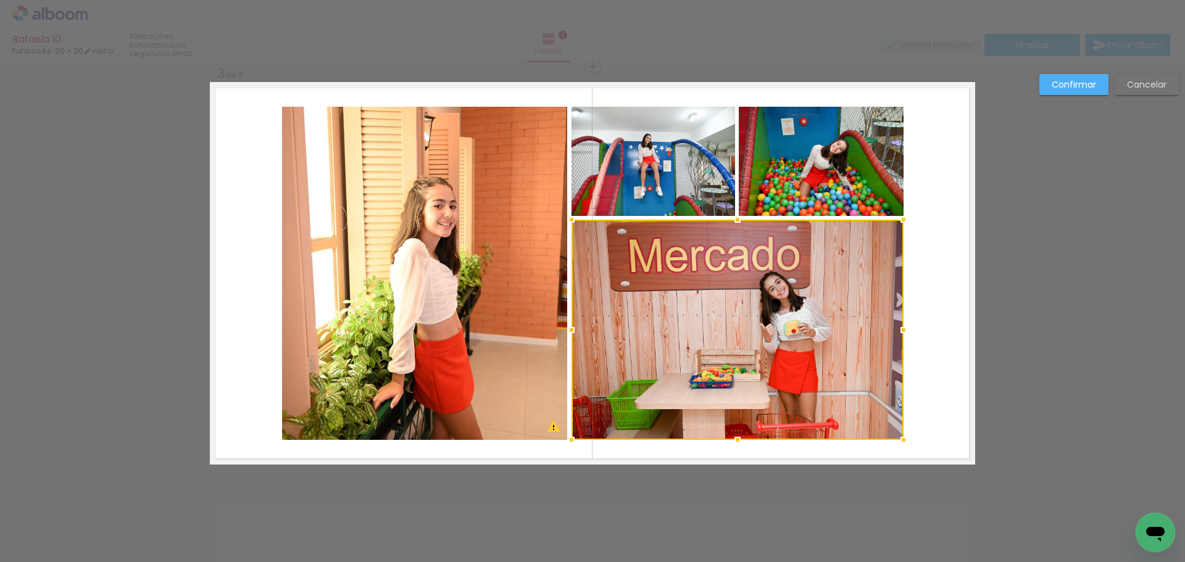
click at [812, 154] on quentale-photo at bounding box center [821, 161] width 165 height 109
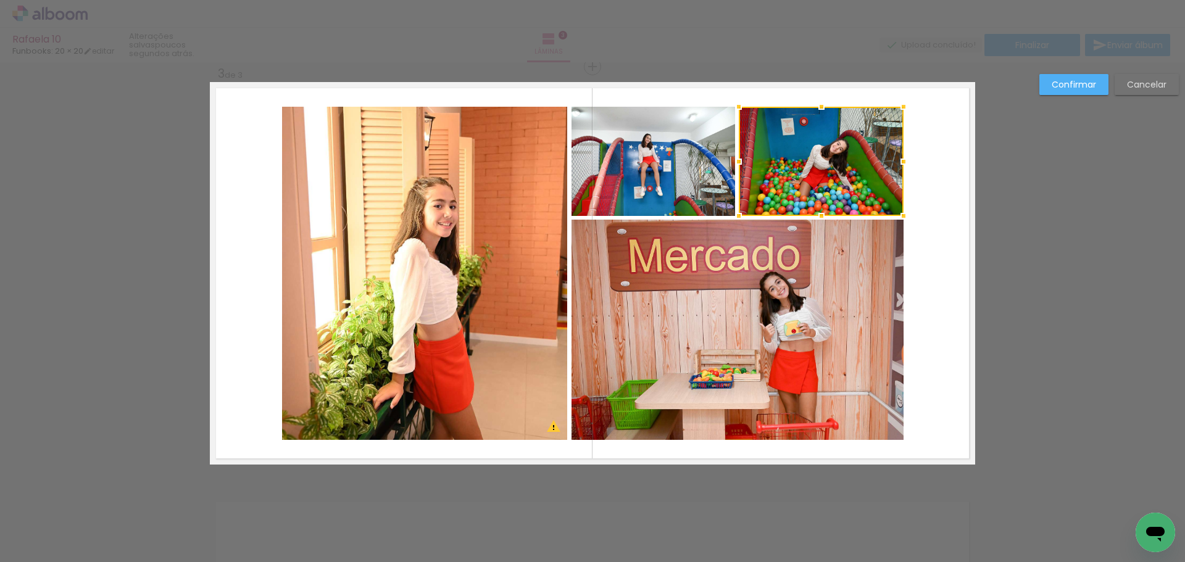
click at [800, 290] on quentale-photo at bounding box center [738, 330] width 332 height 220
click at [661, 159] on div at bounding box center [738, 273] width 332 height 333
click at [430, 215] on quentale-photo at bounding box center [425, 273] width 286 height 333
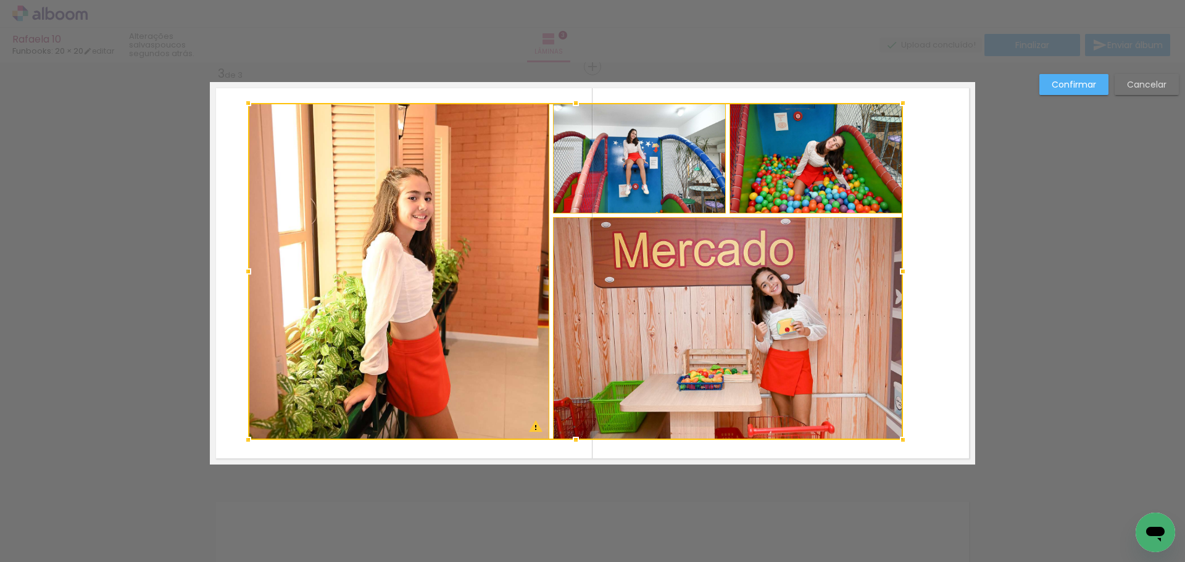
drag, startPoint x: 276, startPoint y: 108, endPoint x: 243, endPoint y: 105, distance: 32.9
click at [243, 105] on div at bounding box center [248, 103] width 25 height 25
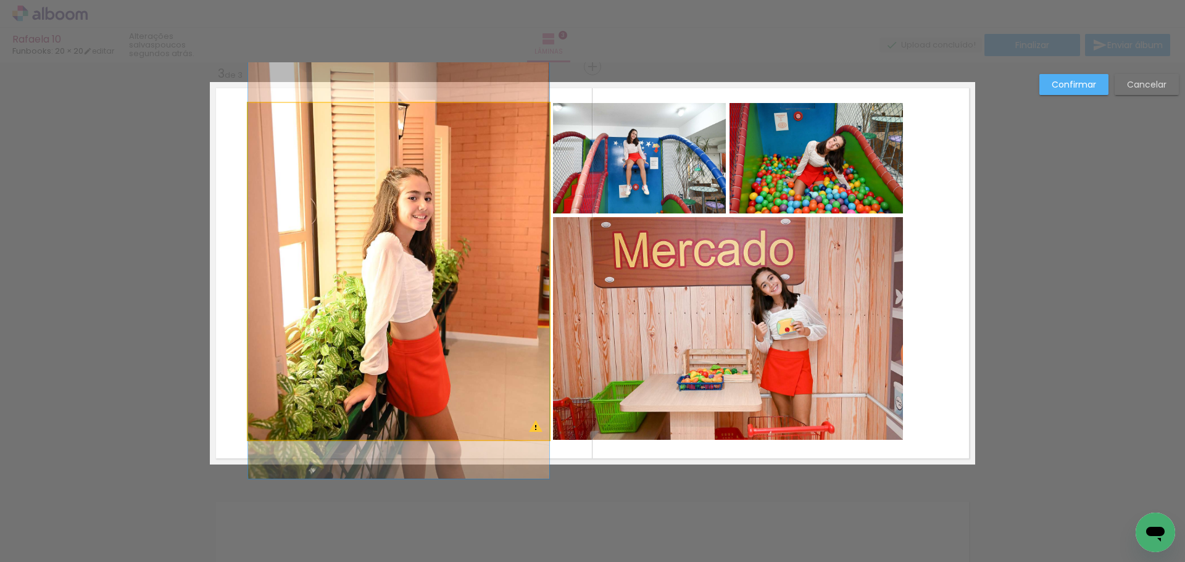
drag, startPoint x: 333, startPoint y: 185, endPoint x: 366, endPoint y: 186, distance: 32.7
click at [333, 186] on quentale-photo at bounding box center [398, 271] width 301 height 337
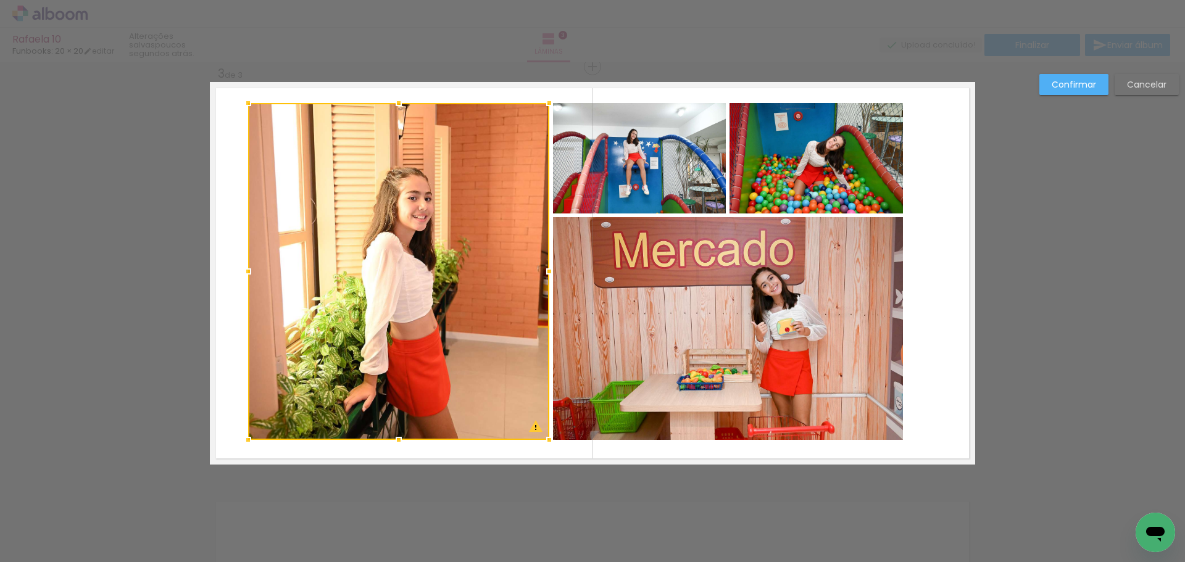
click at [604, 161] on quentale-photo at bounding box center [639, 158] width 173 height 111
click at [643, 285] on div at bounding box center [486, 271] width 477 height 337
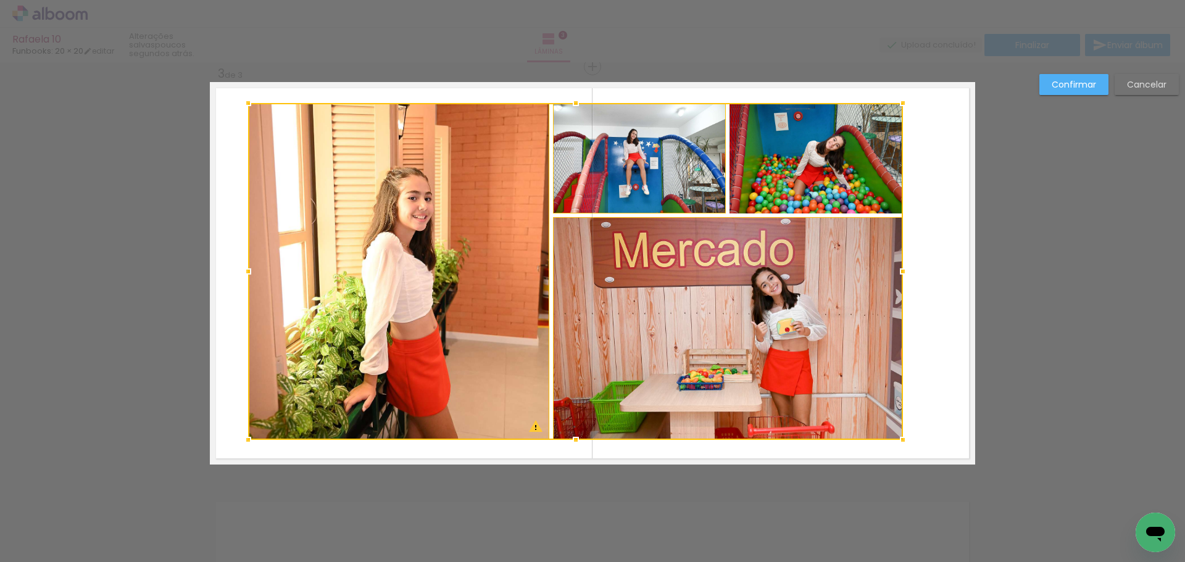
click at [769, 172] on div at bounding box center [575, 271] width 655 height 337
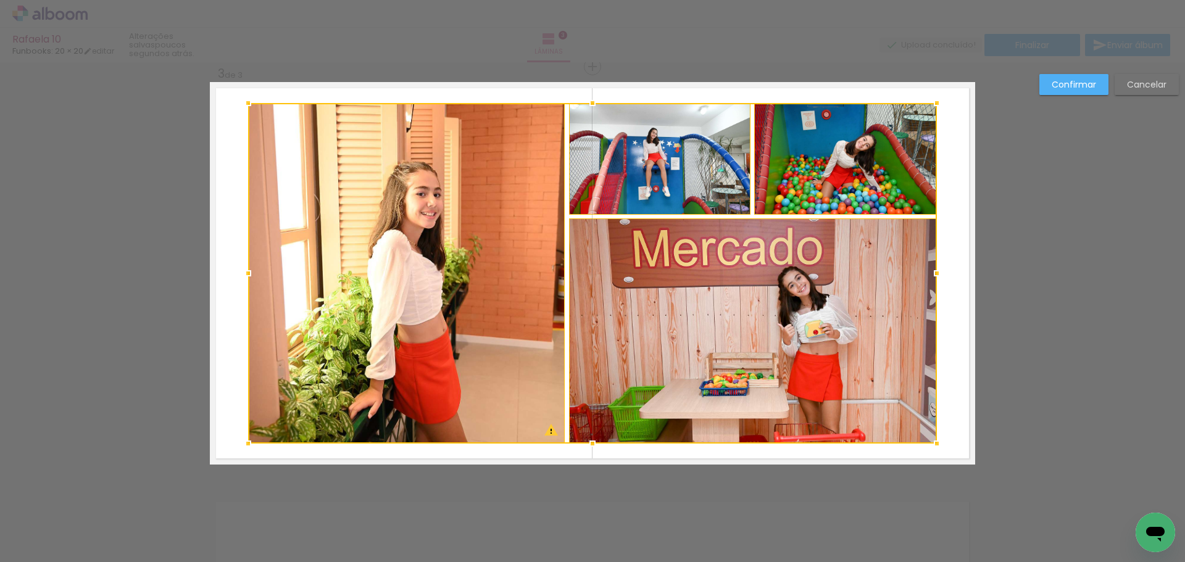
drag, startPoint x: 903, startPoint y: 440, endPoint x: 935, endPoint y: 444, distance: 32.3
click at [935, 444] on div at bounding box center [937, 444] width 25 height 25
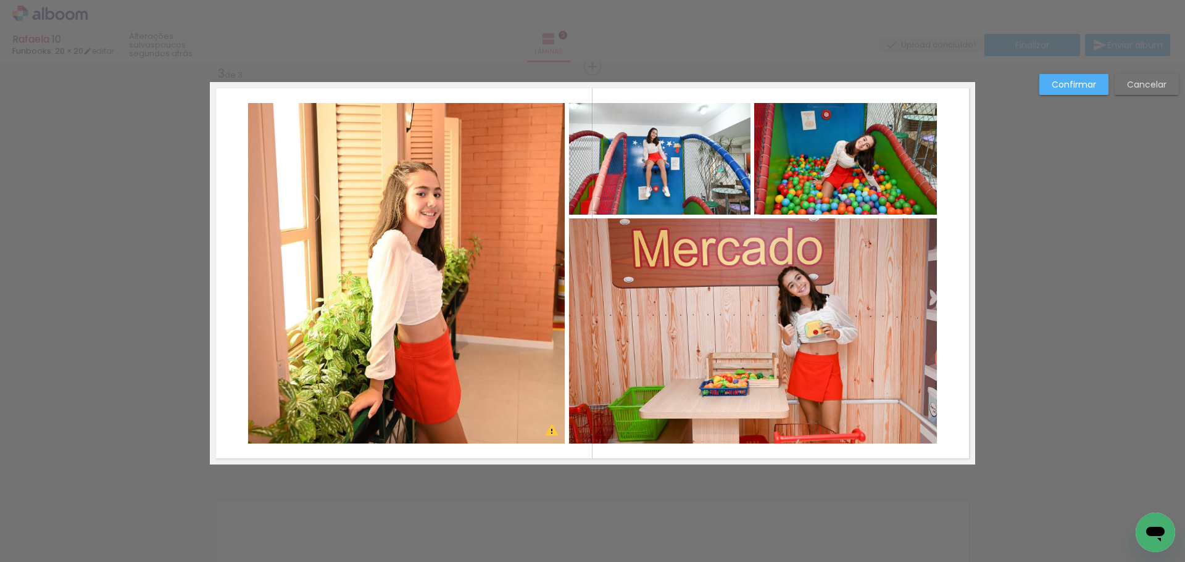
click at [0, 0] on slot "Confirmar" at bounding box center [0, 0] width 0 height 0
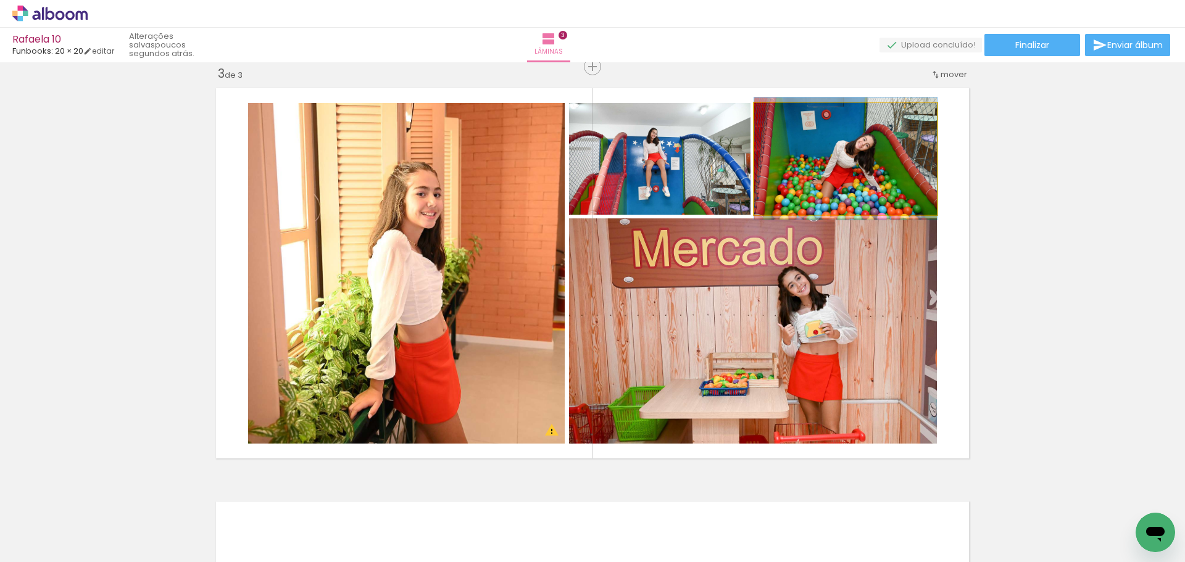
click at [827, 167] on quentale-photo at bounding box center [845, 159] width 183 height 112
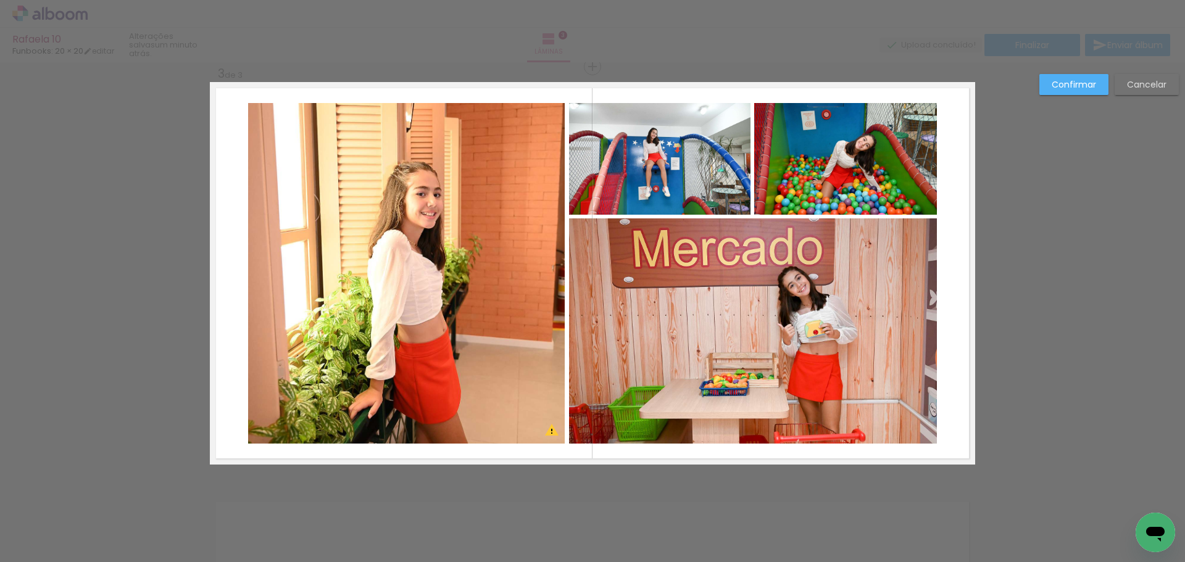
click at [686, 154] on quentale-photo at bounding box center [660, 159] width 182 height 112
click at [808, 161] on quentale-photo at bounding box center [845, 159] width 183 height 112
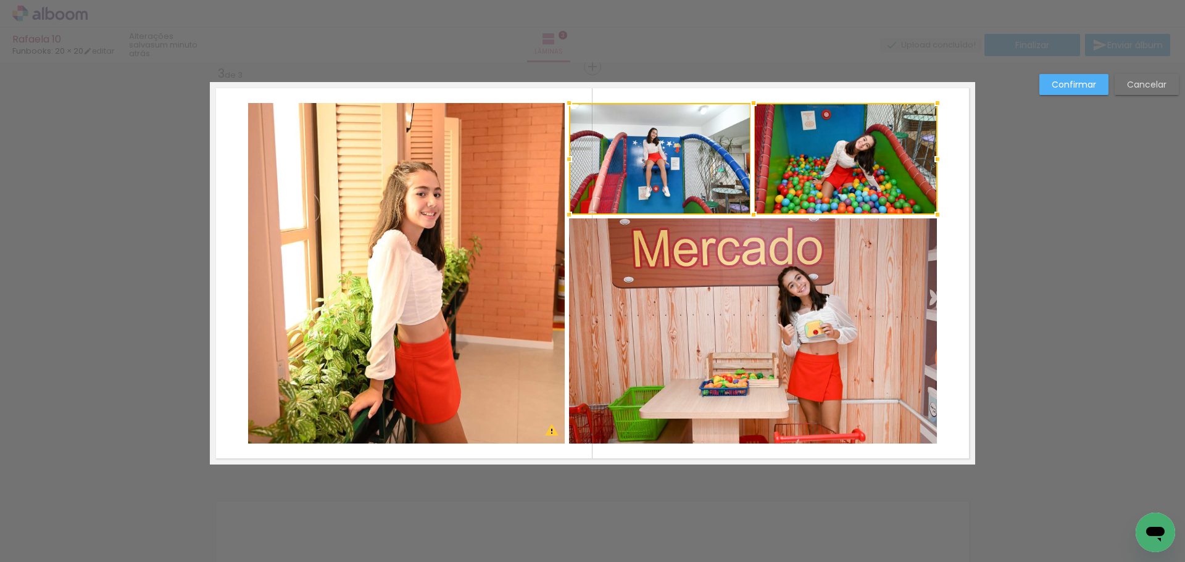
click at [761, 294] on quentale-photo at bounding box center [753, 331] width 369 height 225
click at [412, 306] on quentale-photo at bounding box center [406, 273] width 317 height 341
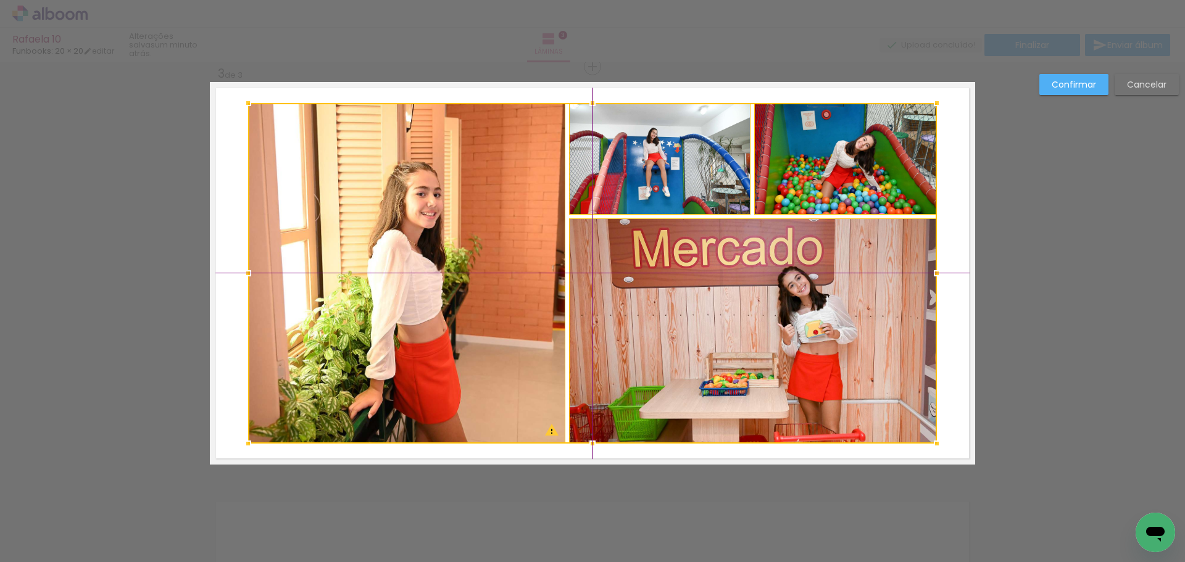
click at [619, 307] on div at bounding box center [592, 273] width 689 height 341
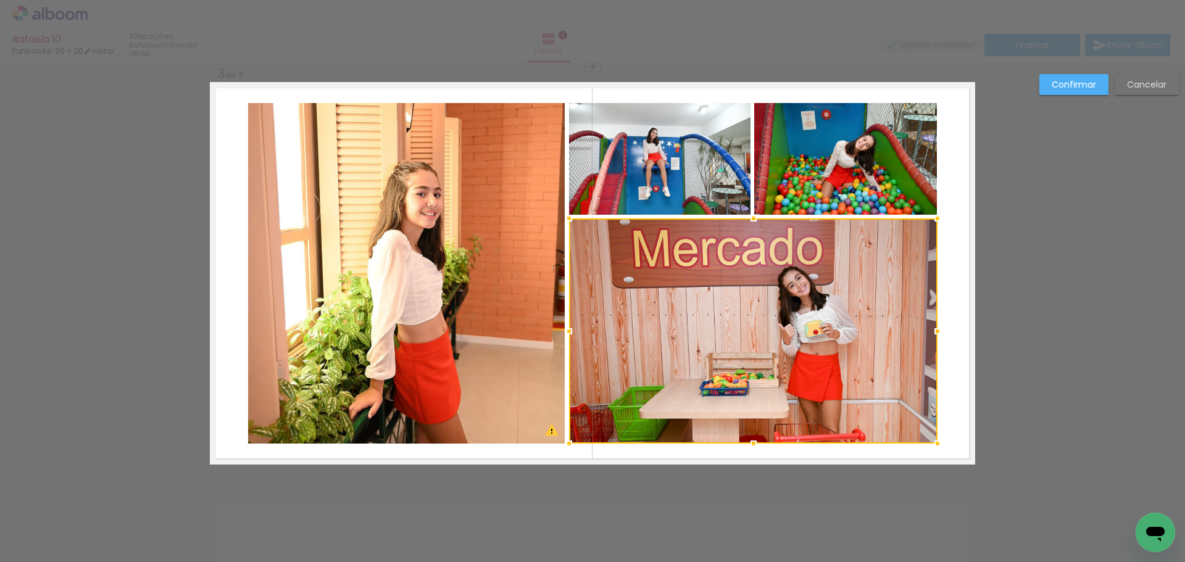
click at [0, 0] on slot "Confirmar" at bounding box center [0, 0] width 0 height 0
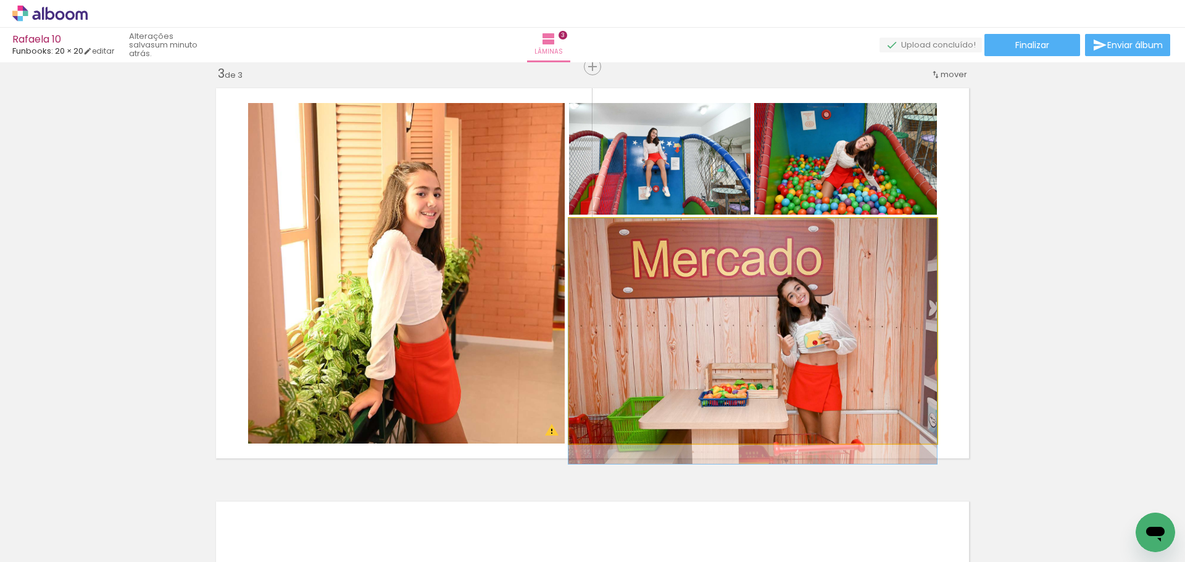
drag, startPoint x: 856, startPoint y: 267, endPoint x: 855, endPoint y: 297, distance: 29.6
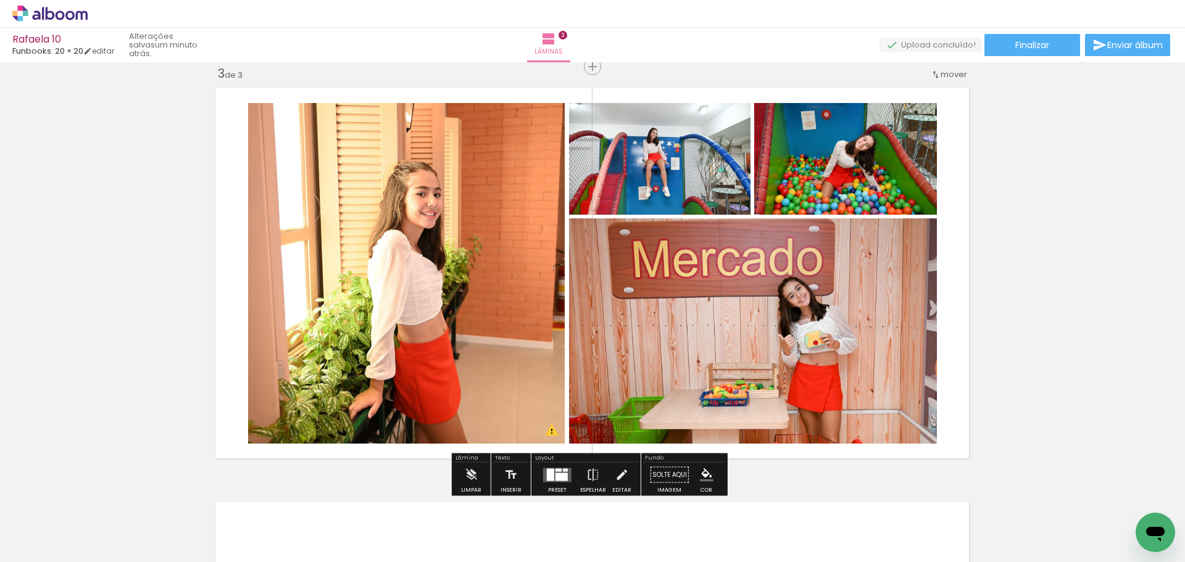
click at [1037, 219] on div "Inserir lâmina 1 de 3 Inserir lâmina 2 de 3 Inserir lâmina 3 de 3 O Designbox p…" at bounding box center [592, 50] width 1185 height 1655
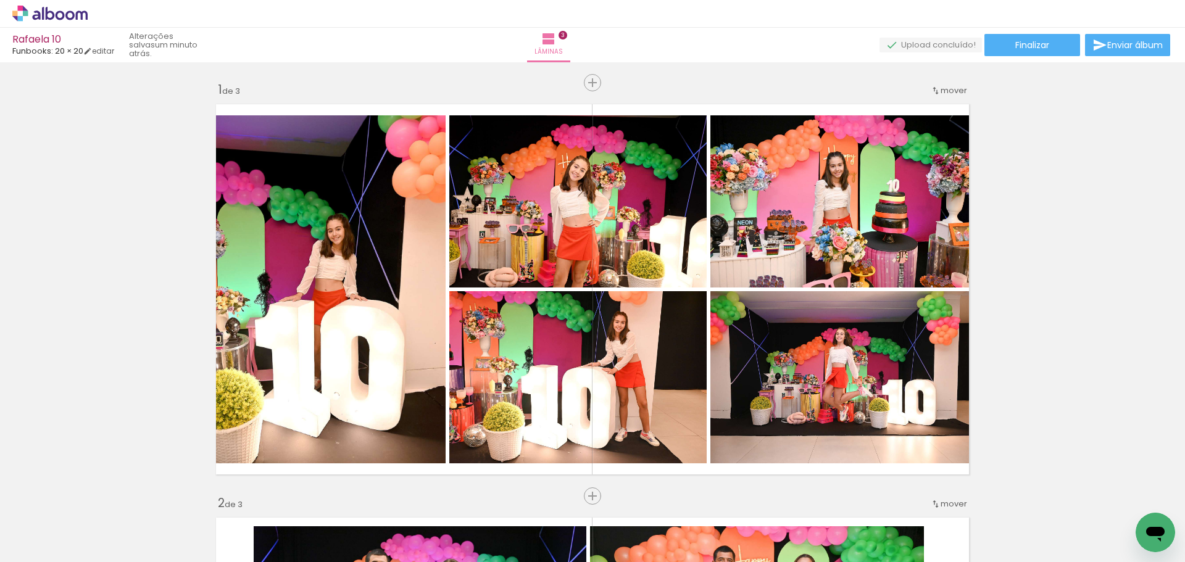
drag, startPoint x: 591, startPoint y: 80, endPoint x: 580, endPoint y: 157, distance: 78.1
click at [600, 80] on span "Inserir lâmina" at bounding box center [624, 83] width 48 height 8
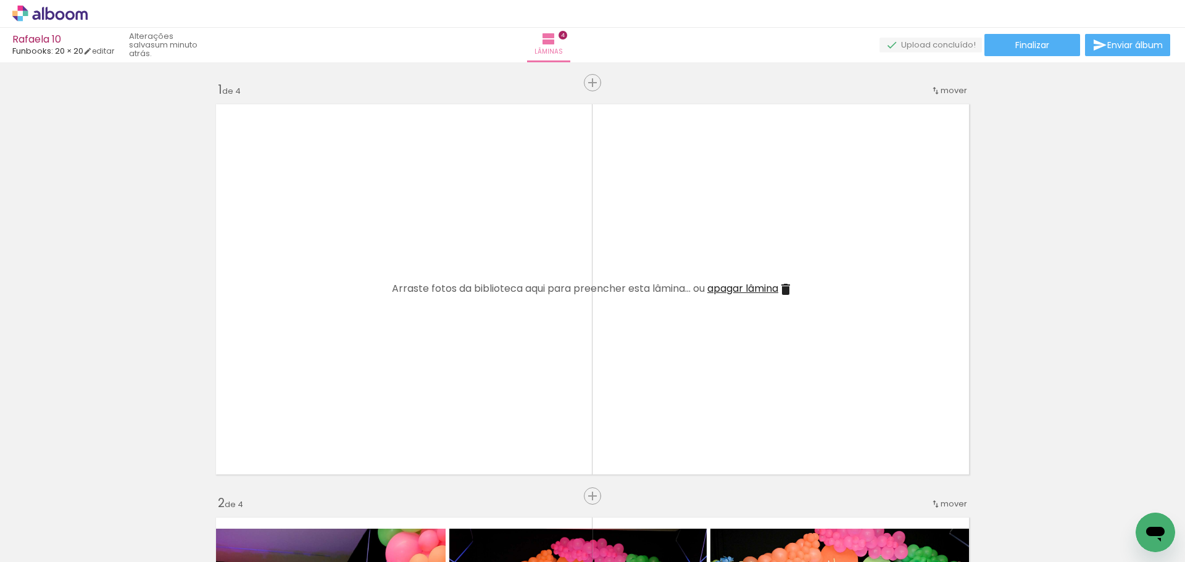
scroll to position [0, 1151]
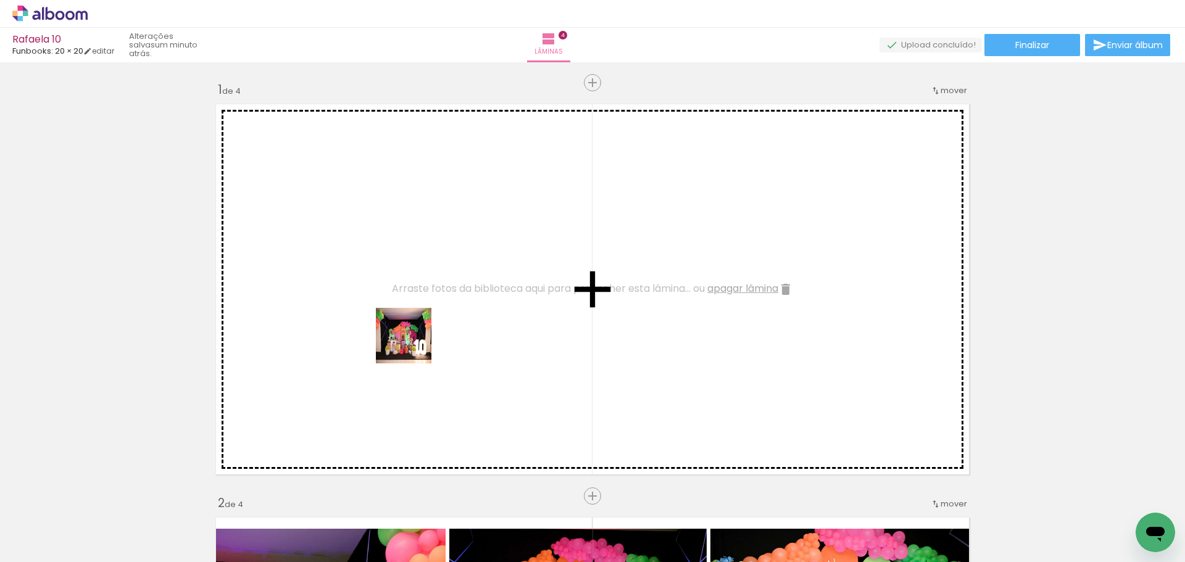
drag, startPoint x: 422, startPoint y: 404, endPoint x: 411, endPoint y: 326, distance: 78.6
click at [411, 326] on quentale-workspace at bounding box center [592, 281] width 1185 height 562
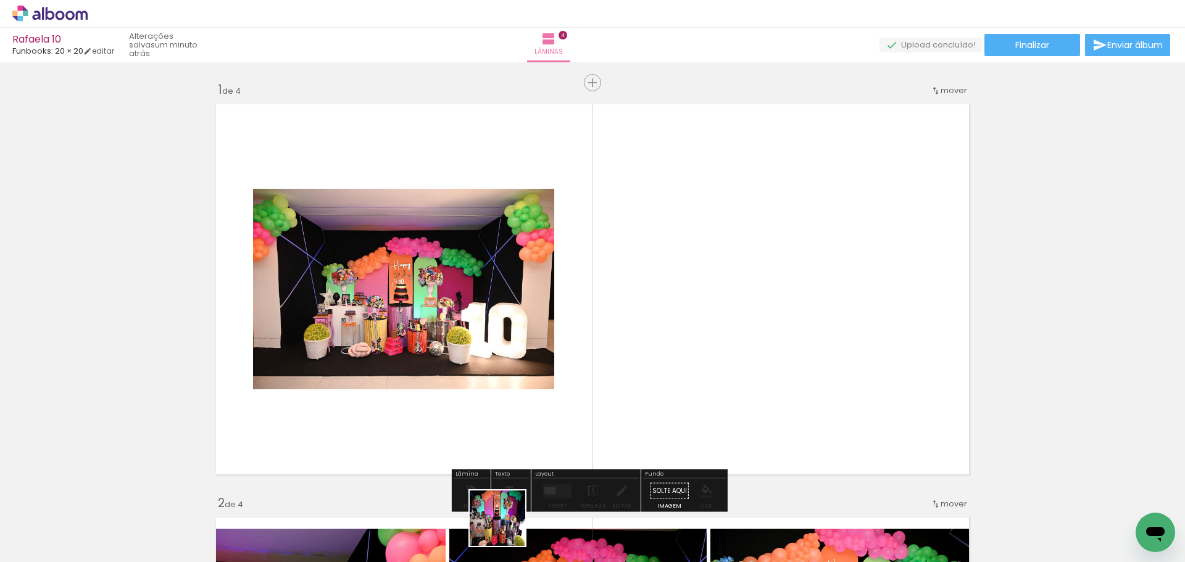
drag, startPoint x: 503, startPoint y: 532, endPoint x: 520, endPoint y: 414, distance: 119.2
click at [494, 372] on quentale-workspace at bounding box center [592, 281] width 1185 height 562
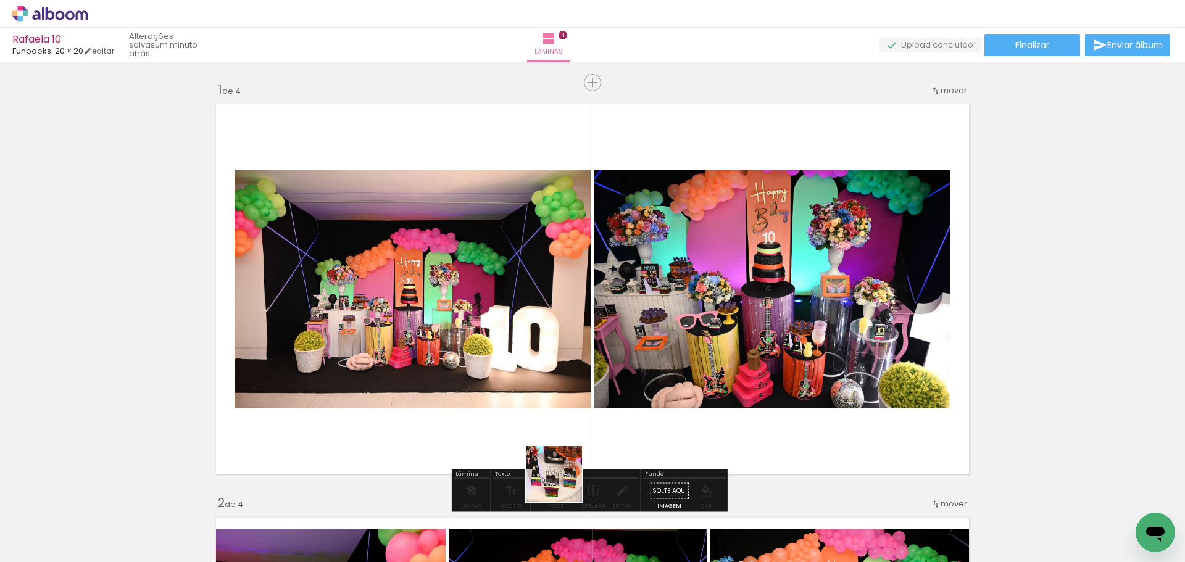
drag, startPoint x: 564, startPoint y: 525, endPoint x: 566, endPoint y: 389, distance: 136.5
click at [566, 389] on quentale-workspace at bounding box center [592, 281] width 1185 height 562
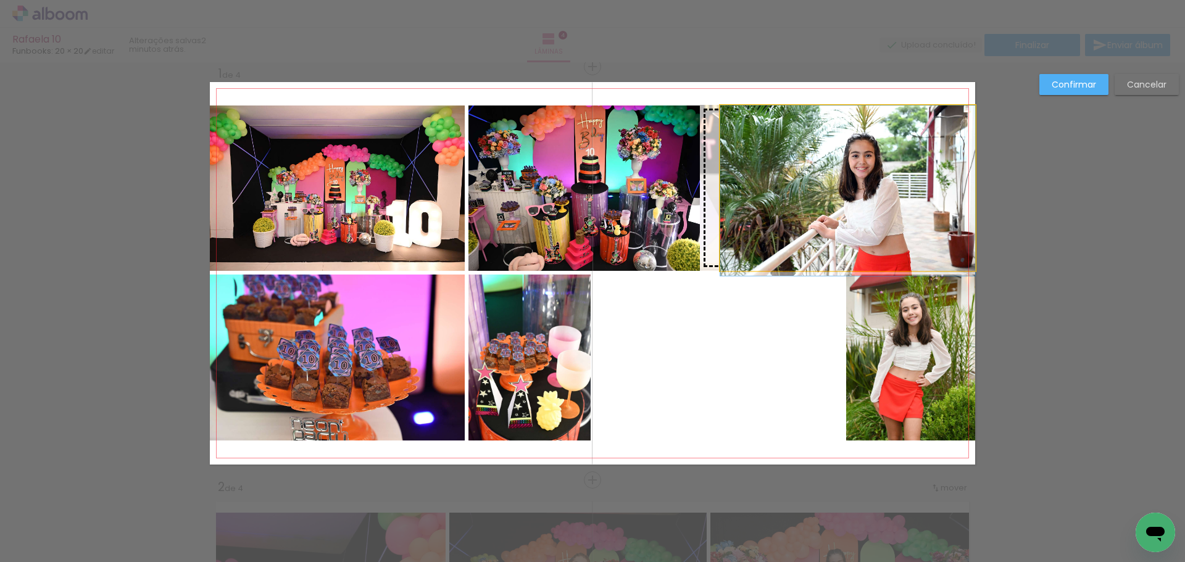
scroll to position [0, 1151]
drag, startPoint x: 832, startPoint y: 188, endPoint x: 913, endPoint y: 220, distance: 86.4
click at [0, 0] on slot at bounding box center [0, 0] width 0 height 0
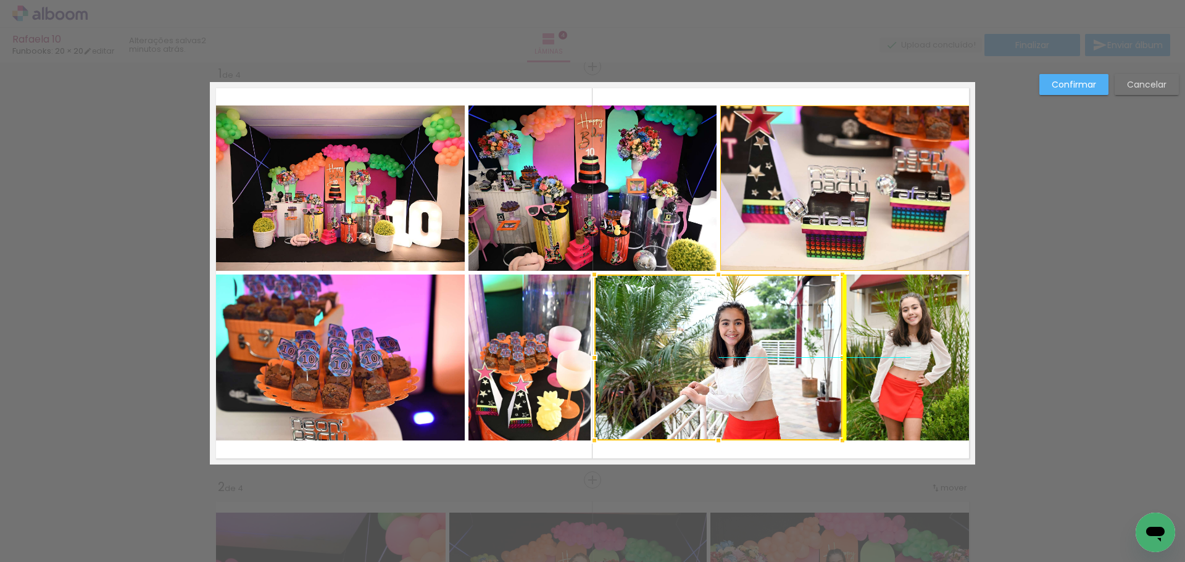
drag, startPoint x: 878, startPoint y: 206, endPoint x: 764, endPoint y: 368, distance: 198.5
click at [764, 368] on div at bounding box center [719, 358] width 248 height 166
click at [0, 0] on slot "Confirmar" at bounding box center [0, 0] width 0 height 0
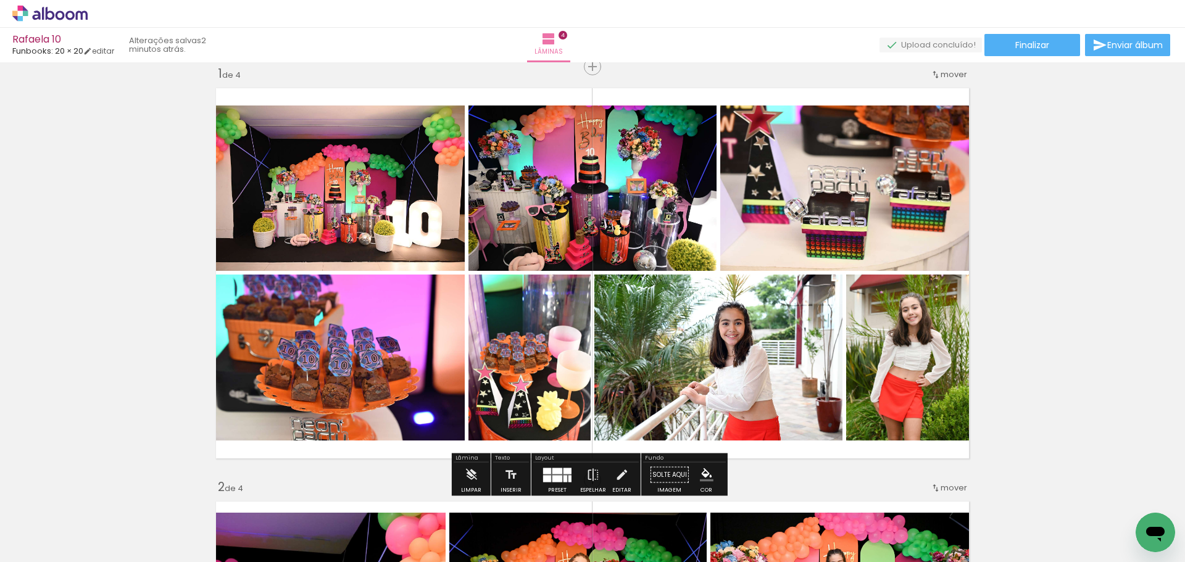
click at [720, 314] on quentale-photo at bounding box center [719, 358] width 248 height 166
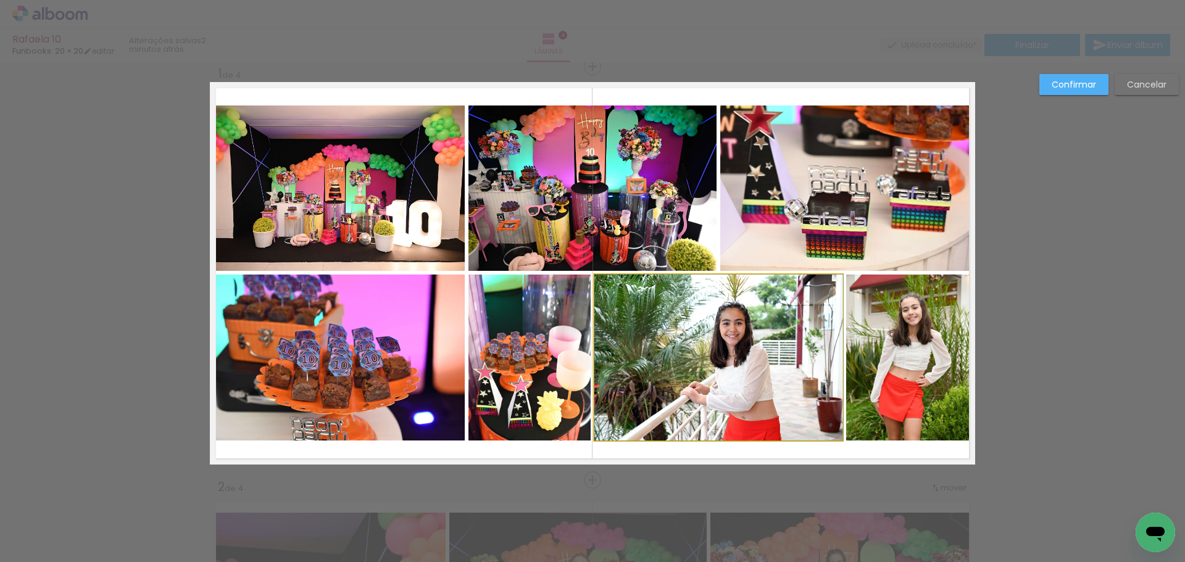
drag, startPoint x: 704, startPoint y: 340, endPoint x: 710, endPoint y: 345, distance: 7.9
click at [0, 0] on slot "Confirmar" at bounding box center [0, 0] width 0 height 0
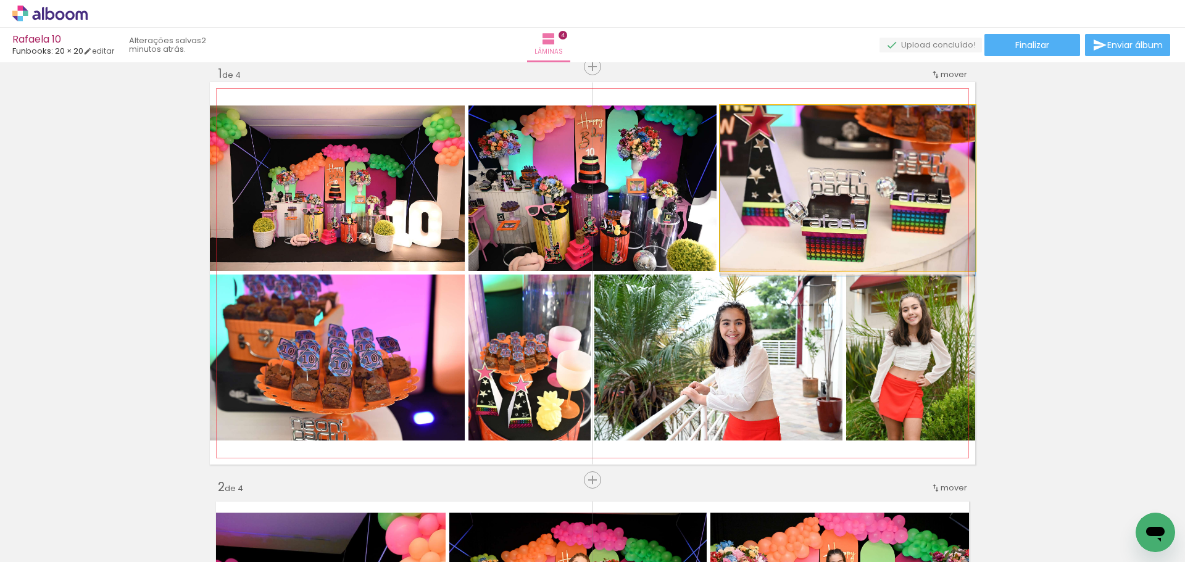
drag, startPoint x: 859, startPoint y: 178, endPoint x: 263, endPoint y: 359, distance: 623.3
click at [0, 0] on slot at bounding box center [0, 0] width 0 height 0
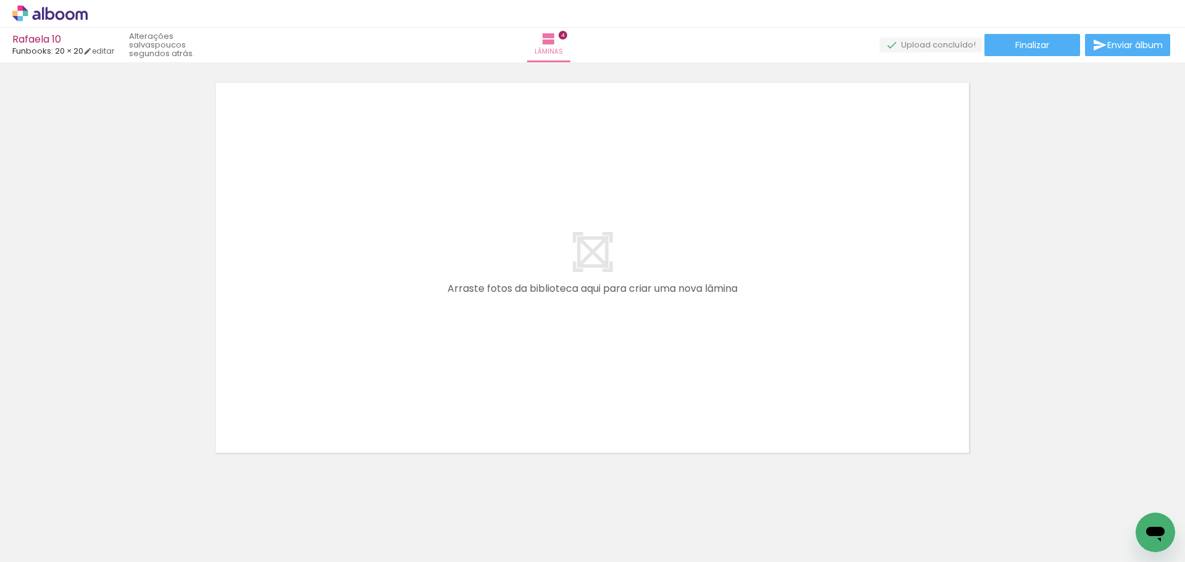
scroll to position [0, 772]
drag, startPoint x: 327, startPoint y: 524, endPoint x: 393, endPoint y: 469, distance: 86.3
click at [357, 362] on quentale-workspace at bounding box center [592, 281] width 1185 height 562
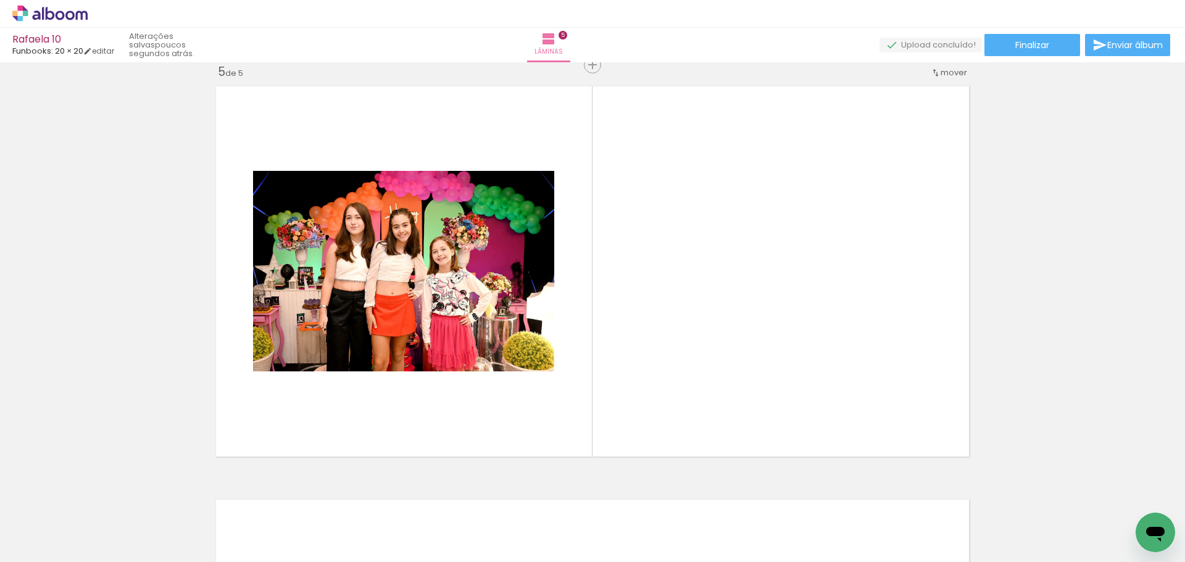
scroll to position [1671, 0]
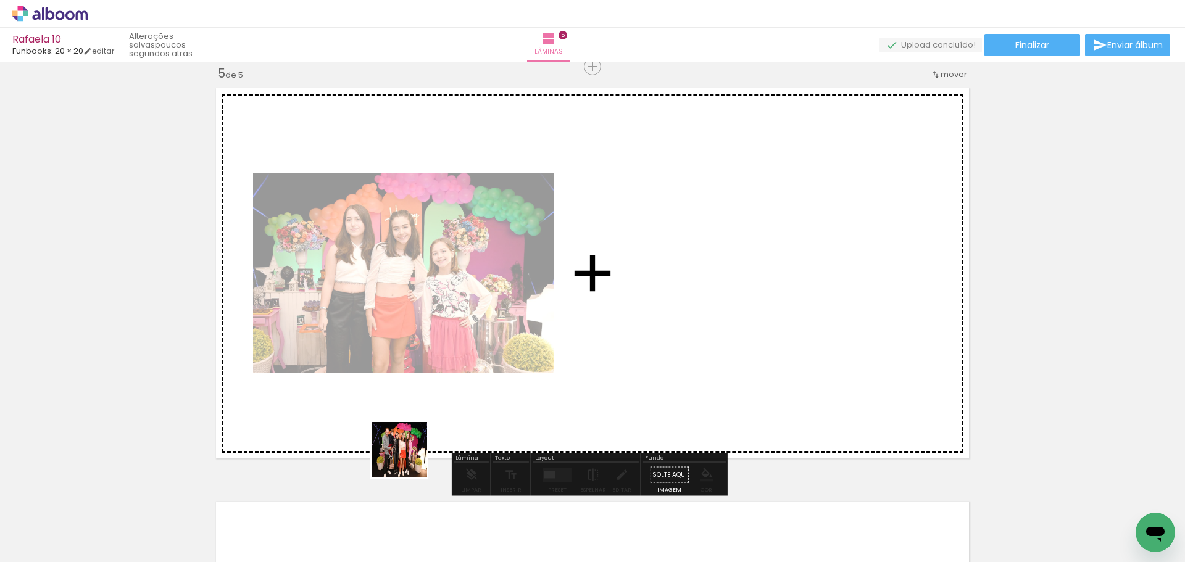
drag, startPoint x: 395, startPoint y: 517, endPoint x: 459, endPoint y: 468, distance: 80.1
click at [427, 369] on quentale-workspace at bounding box center [592, 281] width 1185 height 562
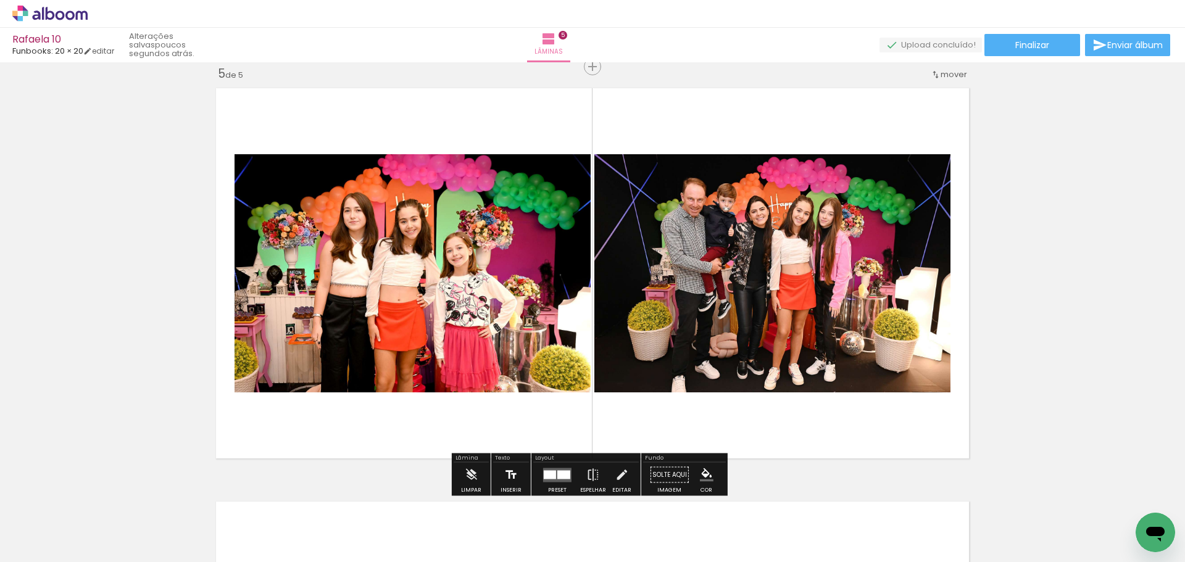
drag, startPoint x: 468, startPoint y: 531, endPoint x: 509, endPoint y: 467, distance: 75.9
click at [484, 407] on quentale-workspace at bounding box center [592, 281] width 1185 height 562
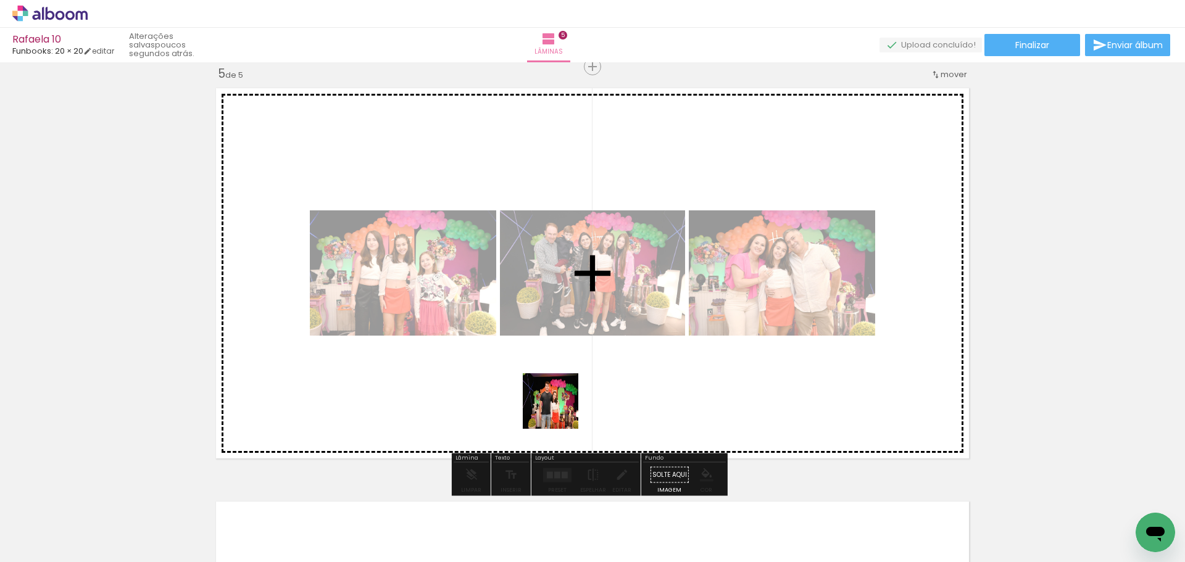
drag, startPoint x: 537, startPoint y: 548, endPoint x: 562, endPoint y: 370, distance: 178.9
click at [562, 370] on quentale-workspace at bounding box center [592, 281] width 1185 height 562
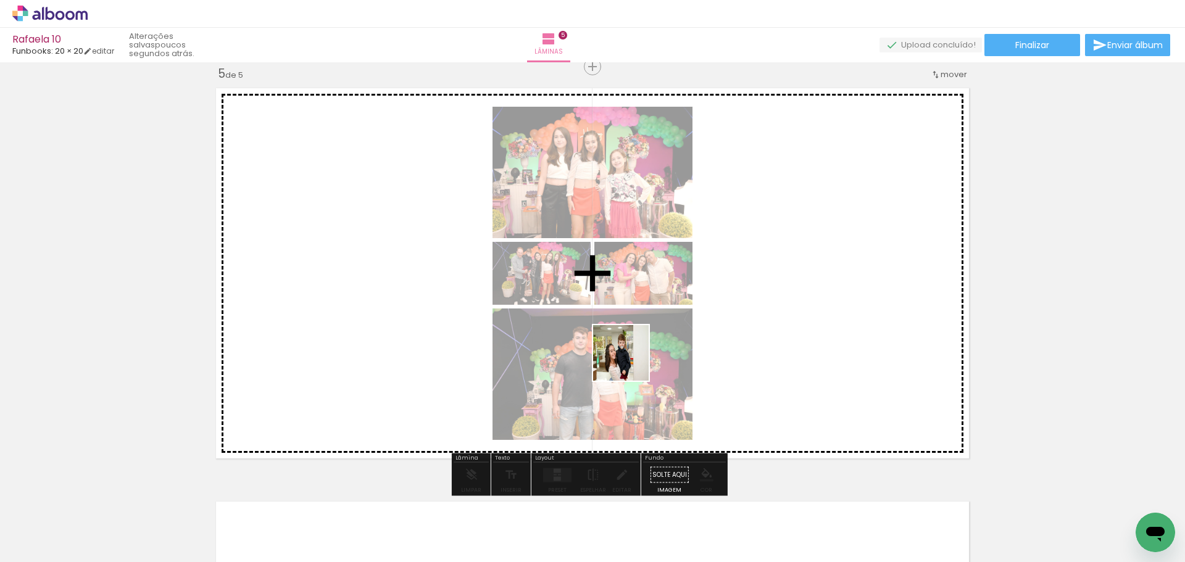
drag, startPoint x: 611, startPoint y: 518, endPoint x: 630, endPoint y: 362, distance: 156.8
click at [630, 362] on quentale-workspace at bounding box center [592, 281] width 1185 height 562
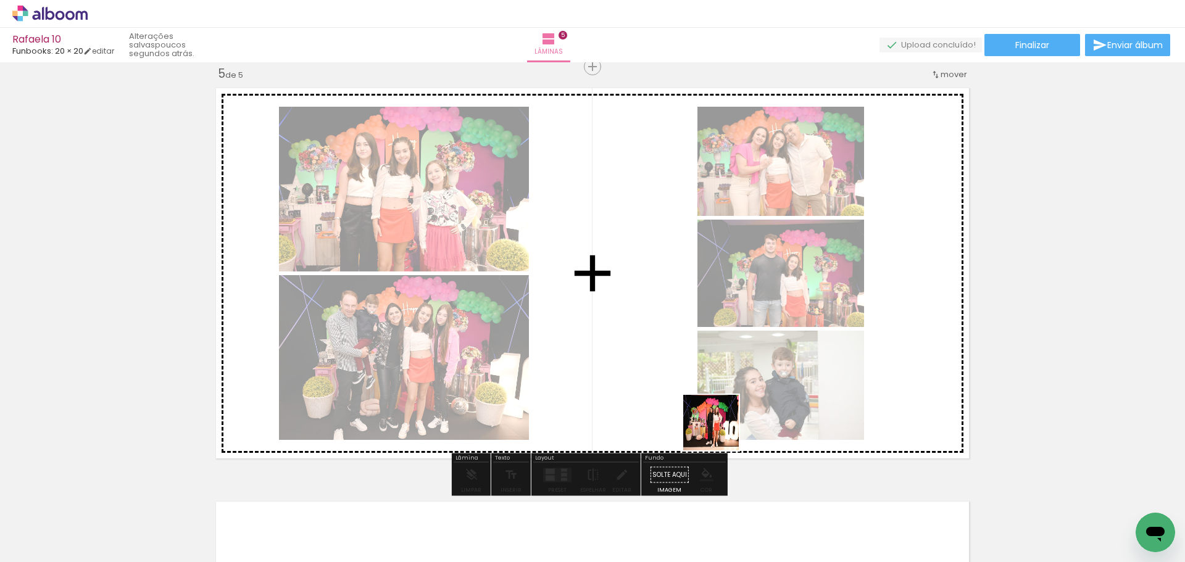
drag, startPoint x: 747, startPoint y: 520, endPoint x: 696, endPoint y: 508, distance: 52.3
click at [702, 388] on quentale-workspace at bounding box center [592, 281] width 1185 height 562
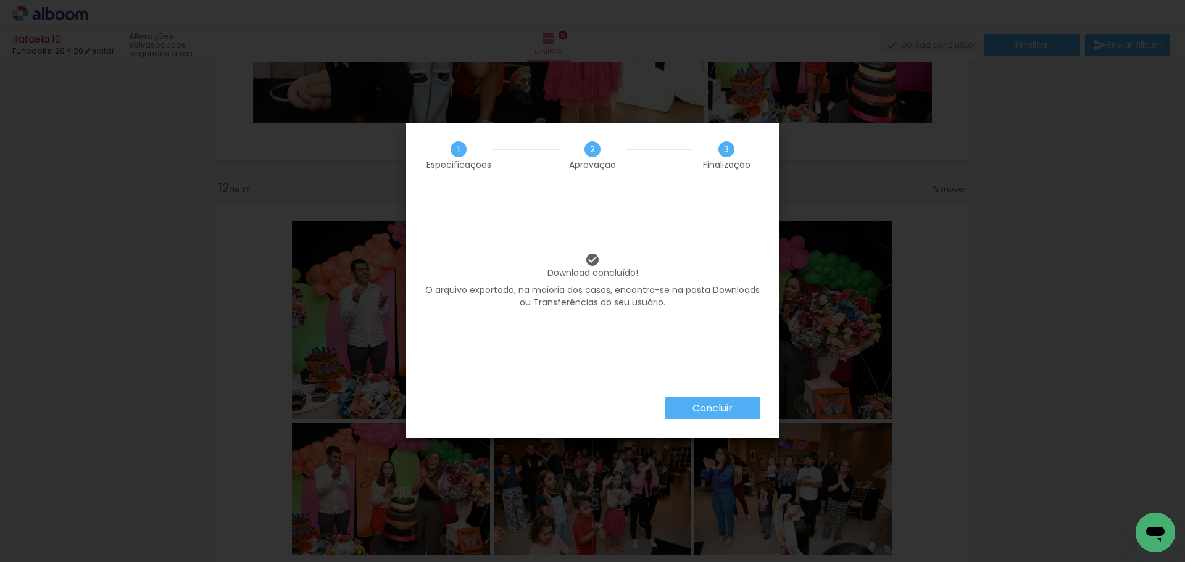
scroll to position [0, 3276]
click at [0, 0] on slot "Concluir" at bounding box center [0, 0] width 0 height 0
